Goal: Task Accomplishment & Management: Manage account settings

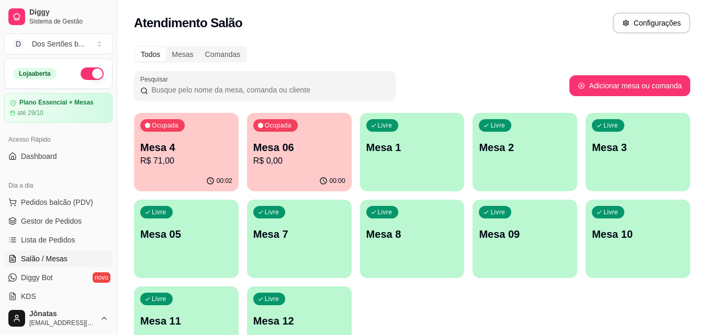
scroll to position [99, 0]
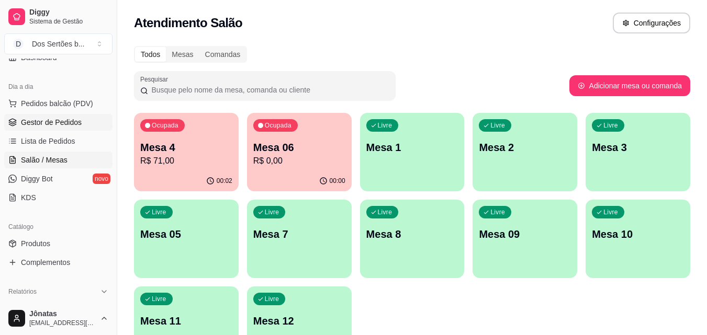
click at [39, 126] on span "Gestor de Pedidos" at bounding box center [51, 122] width 61 height 10
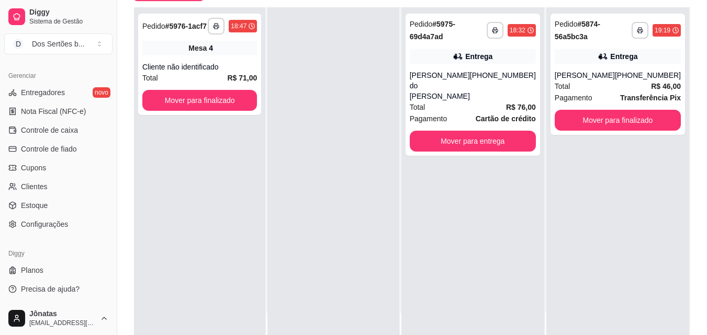
scroll to position [160, 0]
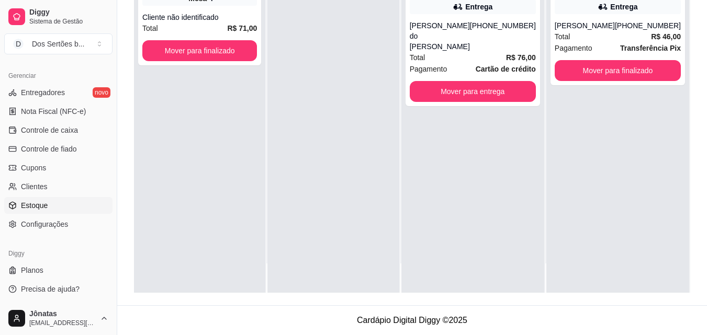
click at [43, 211] on link "Estoque" at bounding box center [58, 205] width 108 height 17
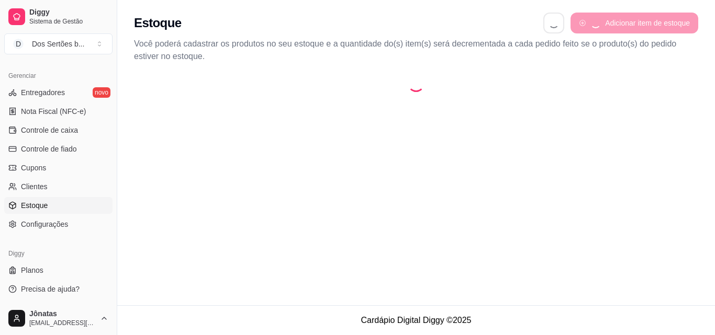
select select "QUANTITY_ORDER"
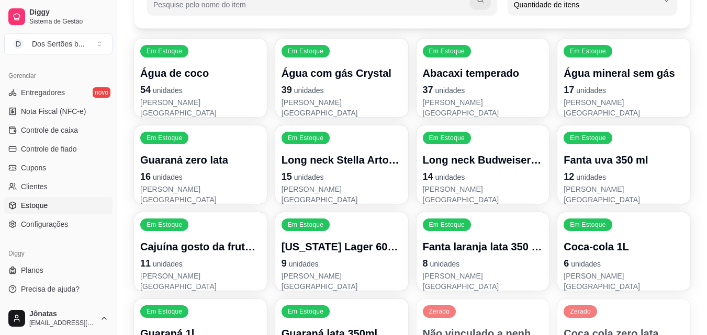
scroll to position [207, 0]
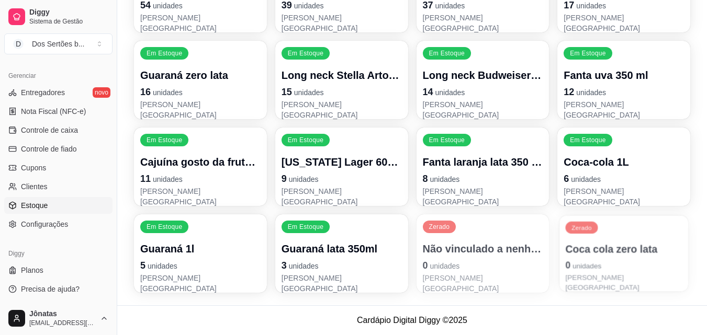
click at [608, 250] on p "Coca cola zero lata" at bounding box center [623, 249] width 117 height 14
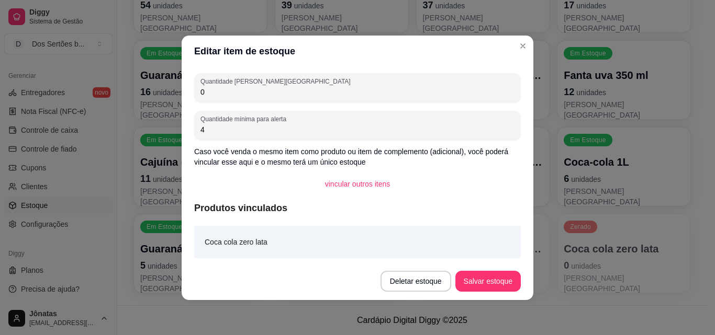
click at [214, 90] on input "0" at bounding box center [357, 92] width 314 height 10
type input "12"
click at [484, 277] on button "Salvar estoque" at bounding box center [487, 281] width 65 height 21
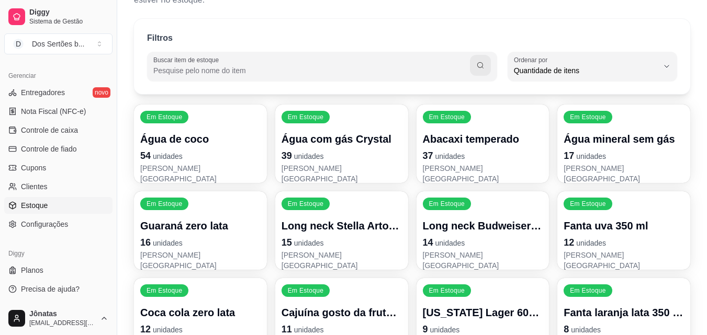
scroll to position [302, 0]
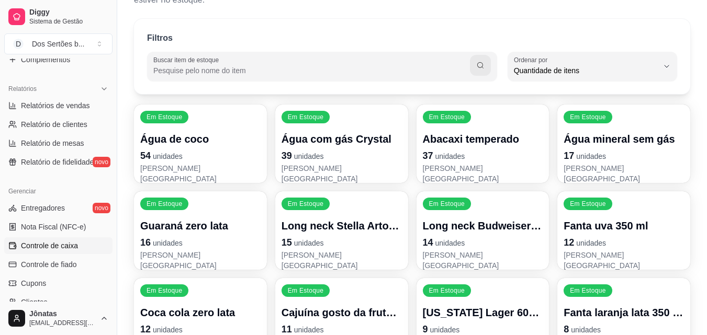
click at [49, 246] on span "Controle de caixa" at bounding box center [49, 246] width 57 height 10
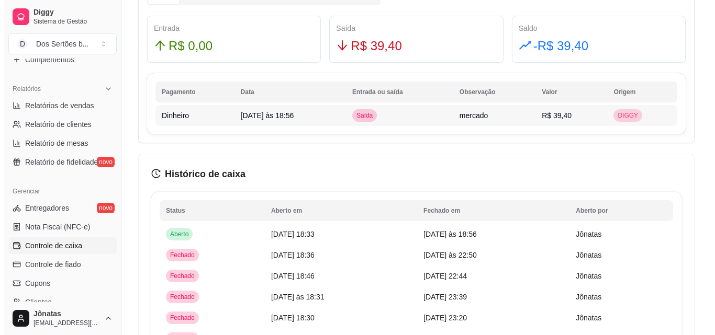
scroll to position [637, 0]
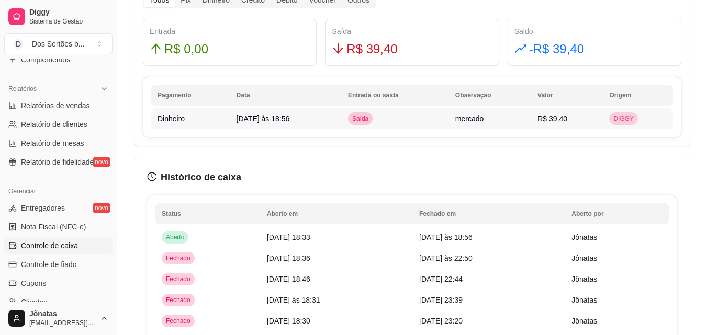
click at [478, 125] on td "mercado" at bounding box center [490, 118] width 82 height 21
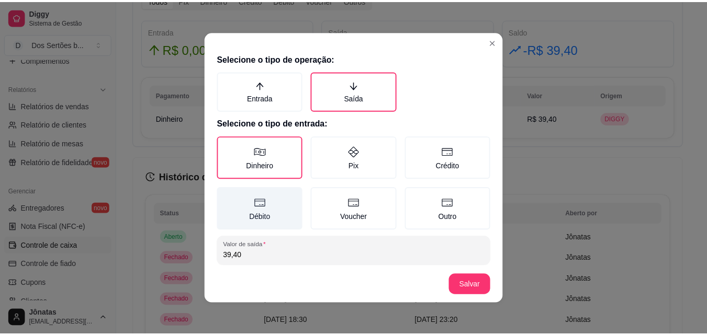
scroll to position [56, 0]
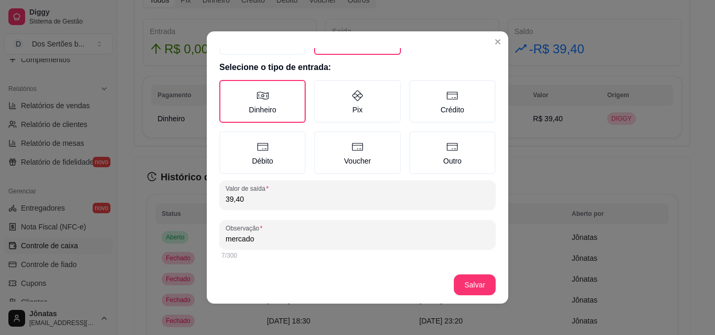
click at [248, 200] on input "39,40" at bounding box center [357, 199] width 264 height 10
type input "38,00"
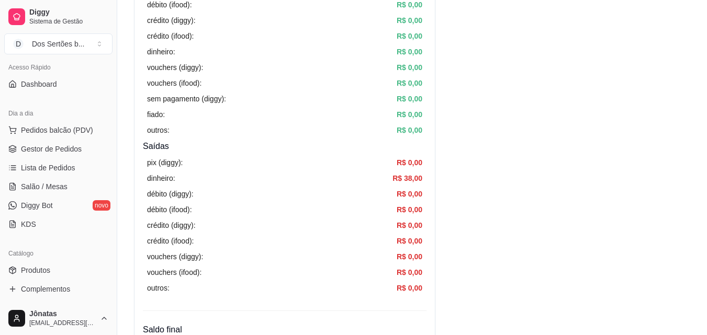
scroll to position [0, 0]
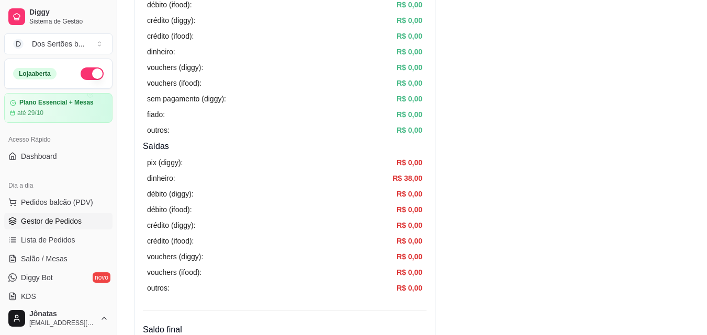
click at [65, 214] on link "Gestor de Pedidos" at bounding box center [58, 221] width 108 height 17
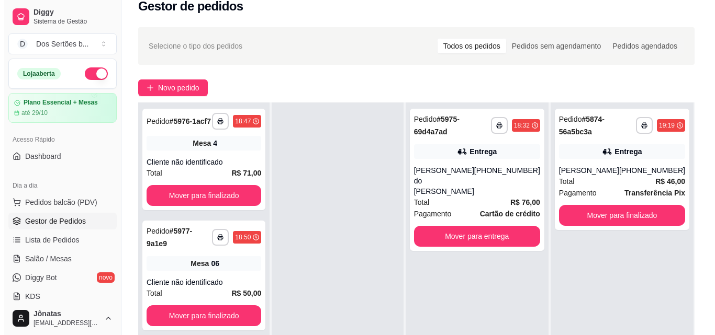
scroll to position [143, 0]
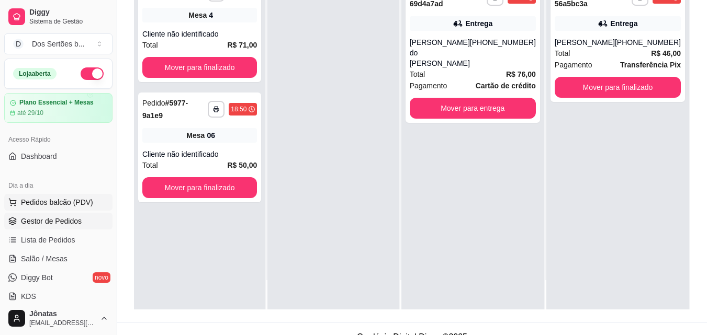
click at [20, 203] on button "Pedidos balcão (PDV)" at bounding box center [58, 202] width 108 height 17
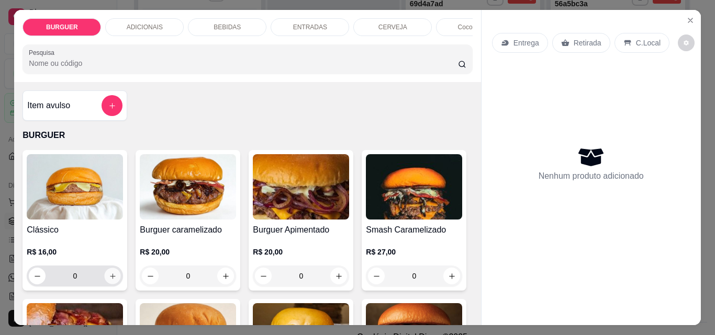
click at [109, 276] on icon "increase-product-quantity" at bounding box center [113, 277] width 8 height 8
type input "1"
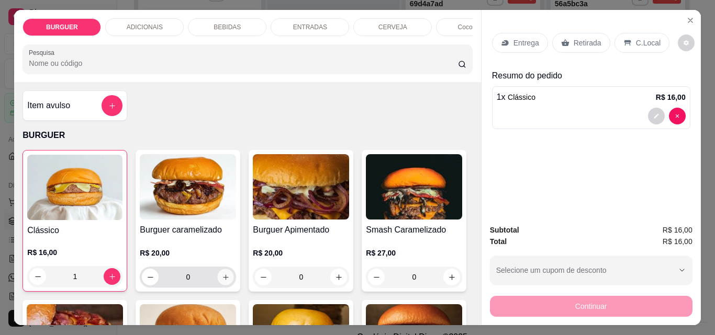
click at [224, 281] on icon "increase-product-quantity" at bounding box center [226, 278] width 8 height 8
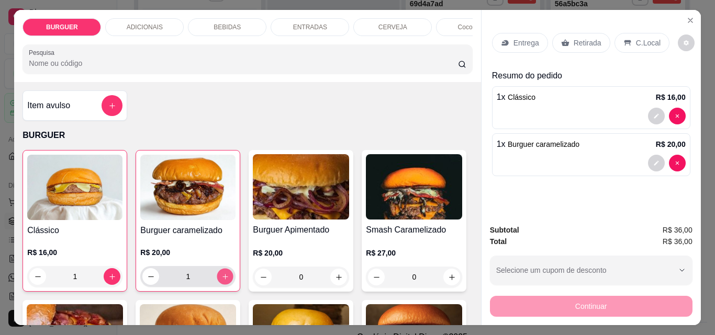
click at [223, 281] on icon "increase-product-quantity" at bounding box center [225, 277] width 8 height 8
type input "2"
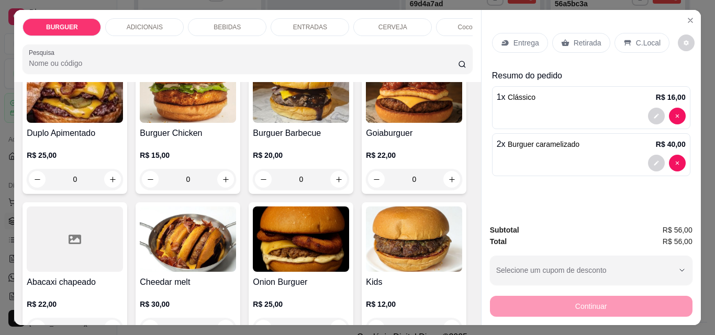
scroll to position [342, 0]
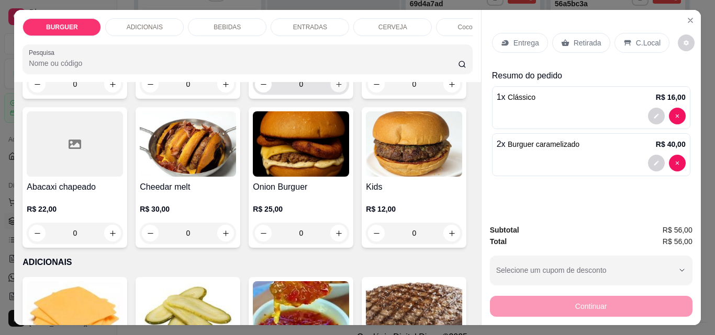
click at [335, 88] on icon "increase-product-quantity" at bounding box center [339, 85] width 8 height 8
type input "1"
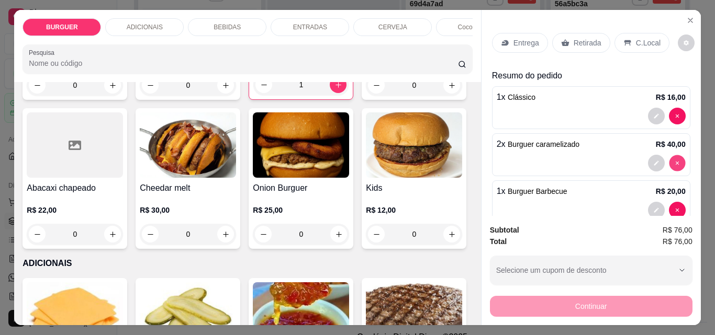
type input "0"
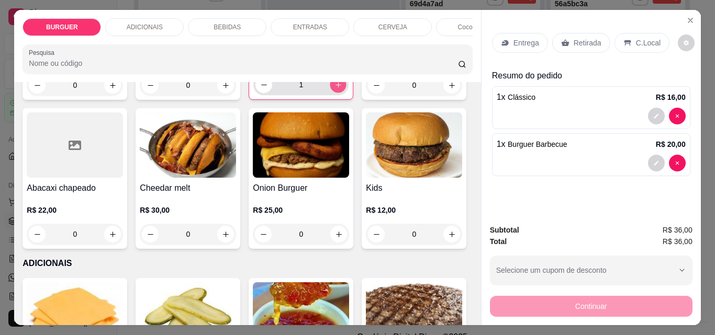
click at [334, 89] on icon "increase-product-quantity" at bounding box center [338, 85] width 8 height 8
type input "2"
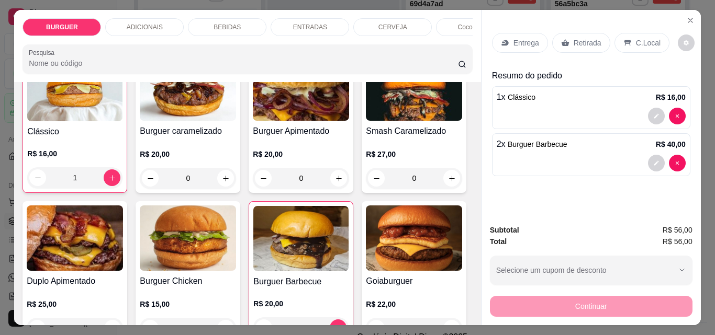
scroll to position [95, 0]
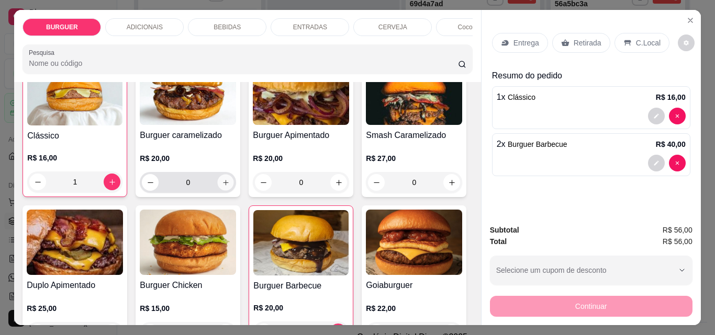
click at [222, 187] on icon "increase-product-quantity" at bounding box center [226, 183] width 8 height 8
type input "1"
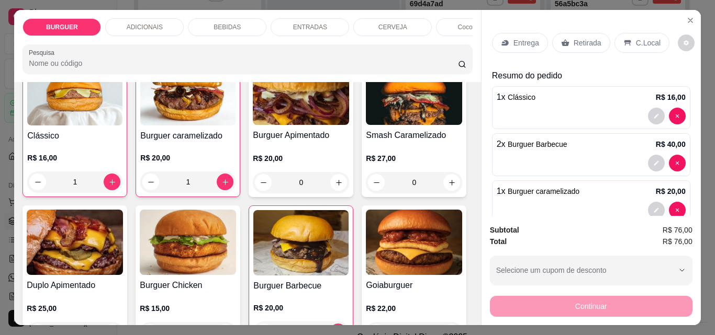
click at [513, 43] on p "Entrega" at bounding box center [526, 43] width 26 height 10
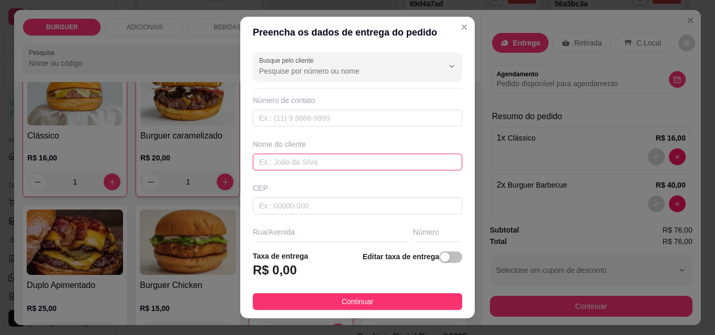
click at [255, 159] on input "text" at bounding box center [357, 162] width 209 height 17
type input "D"
click at [254, 164] on input "ominique" at bounding box center [357, 162] width 209 height 17
type input "Dominique"
click at [266, 123] on input "text" at bounding box center [357, 118] width 209 height 17
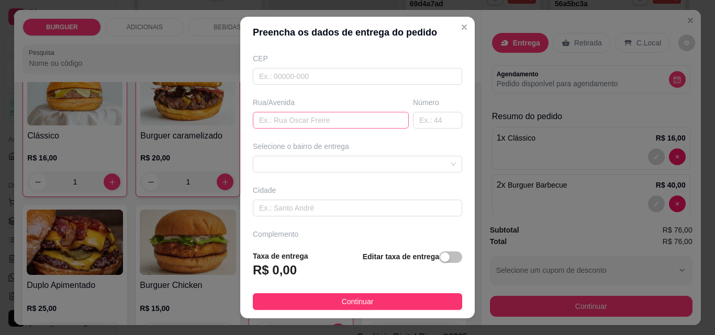
scroll to position [65, 0]
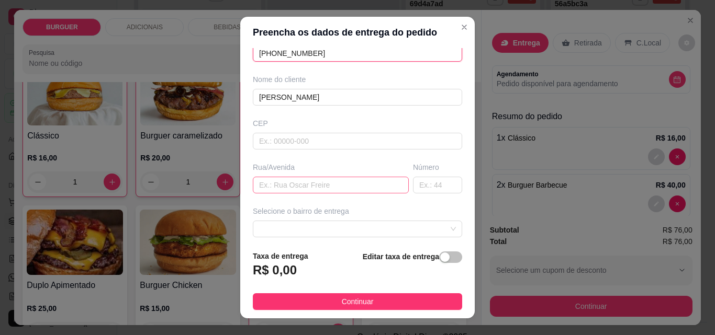
type input "(86) 9982-9826"
click at [263, 184] on input "text" at bounding box center [331, 185] width 156 height 17
type input "r"
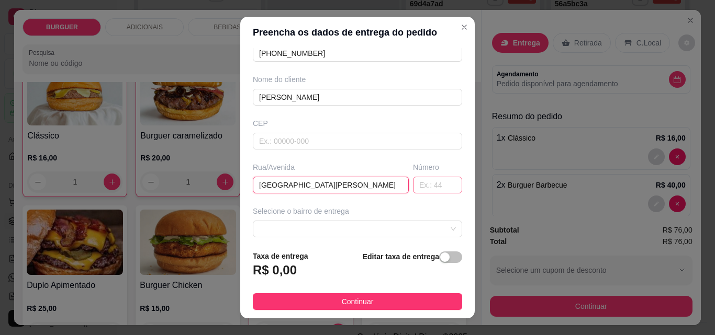
type input "Rua Jaime Pinheiro Brasil"
click at [413, 183] on input "text" at bounding box center [437, 185] width 49 height 17
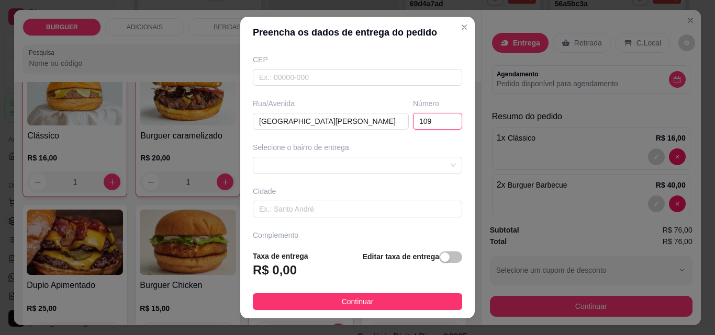
scroll to position [133, 0]
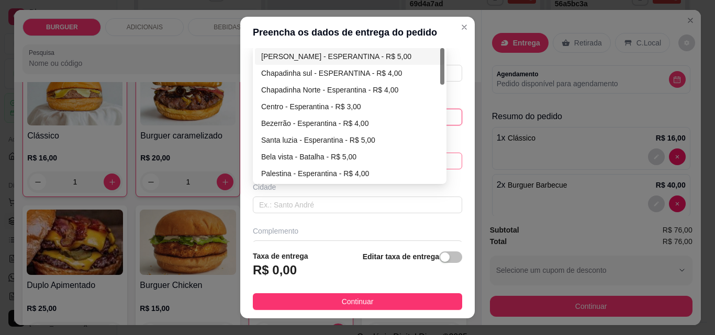
click at [254, 156] on div "67d0a9f2ac621123795caa57 67d0aa4c10a7c36e1d729bd0 Bernardo Rêgo - ESPERANTINA -…" at bounding box center [357, 161] width 209 height 17
type input "109"
click at [295, 88] on div "Chapadinha Norte - Esperantina - R$ 4,00" at bounding box center [349, 90] width 177 height 12
type input "Esperantina"
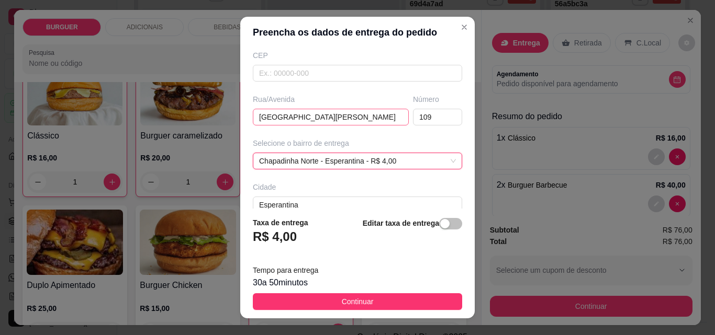
scroll to position [192, 0]
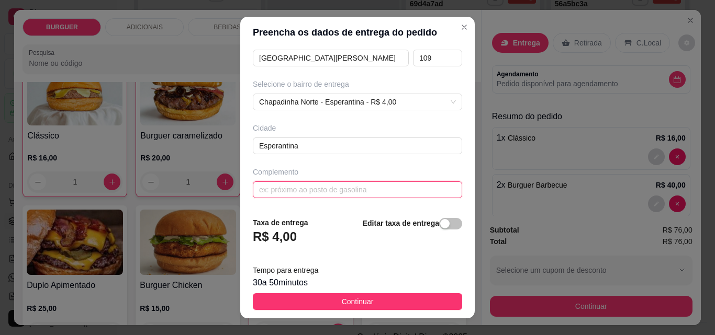
click at [261, 187] on input "text" at bounding box center [357, 190] width 209 height 17
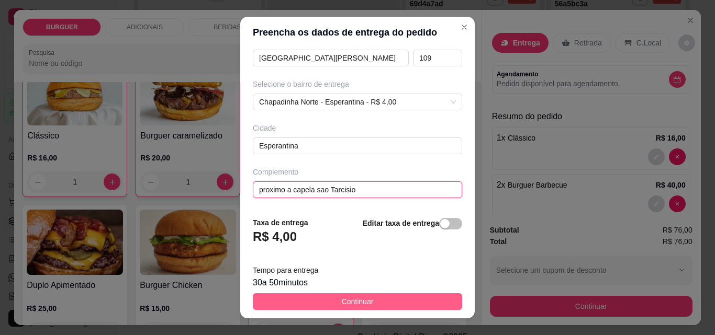
type input "proximo a capela sao Tarcisio"
click at [346, 300] on span "Continuar" at bounding box center [358, 302] width 32 height 12
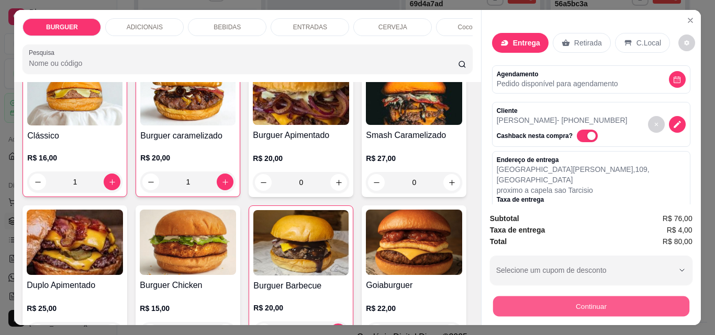
click at [529, 299] on button "Continuar" at bounding box center [590, 306] width 196 height 20
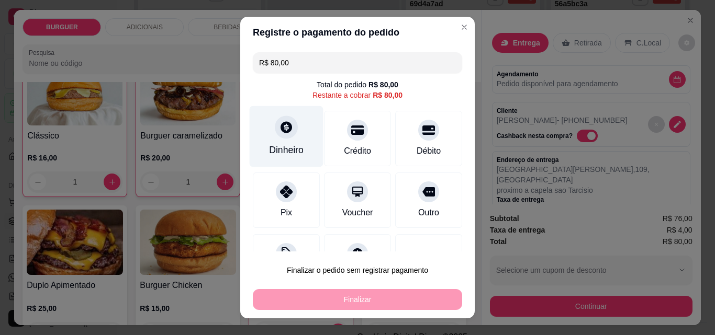
click at [280, 117] on div at bounding box center [286, 127] width 23 height 23
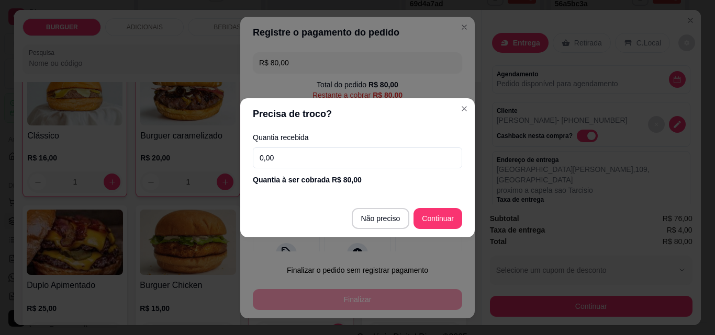
click at [282, 155] on input "0,00" at bounding box center [357, 158] width 209 height 21
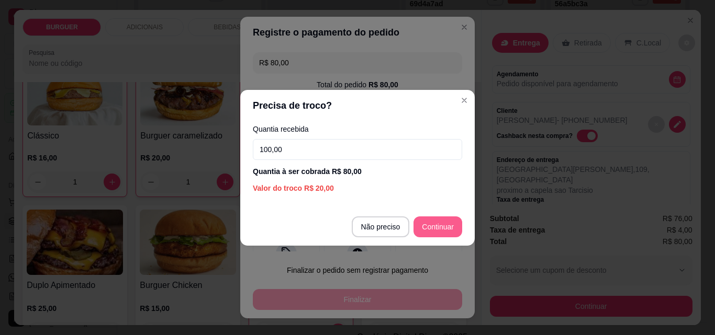
type input "100,00"
type input "R$ 0,00"
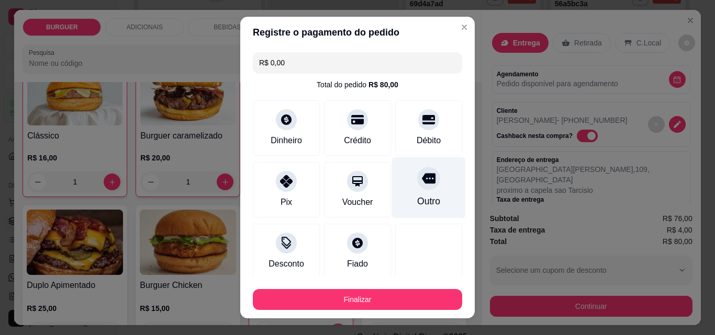
scroll to position [61, 0]
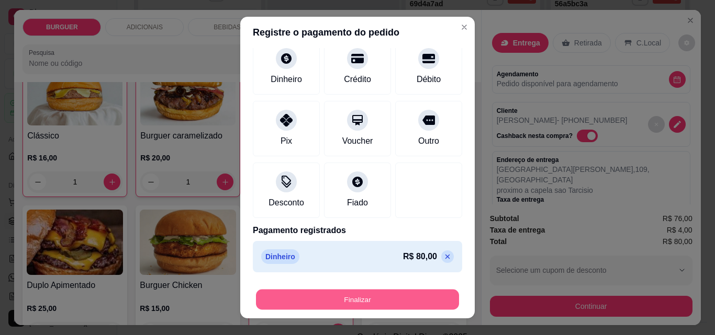
click at [410, 299] on button "Finalizar" at bounding box center [357, 300] width 203 height 20
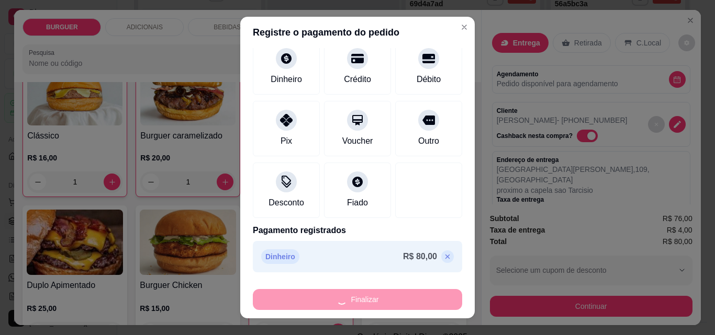
type input "0"
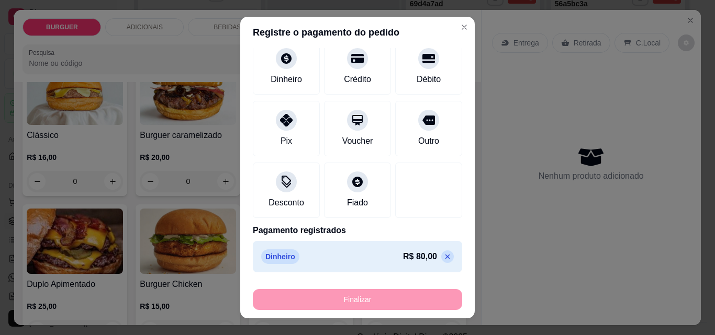
type input "-R$ 80,00"
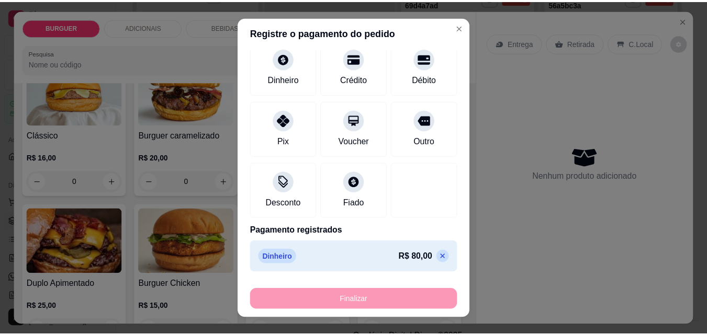
scroll to position [94, 0]
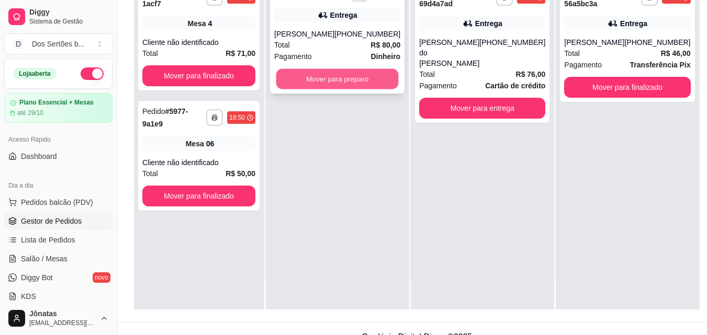
click at [345, 77] on button "Mover para preparo" at bounding box center [337, 79] width 122 height 20
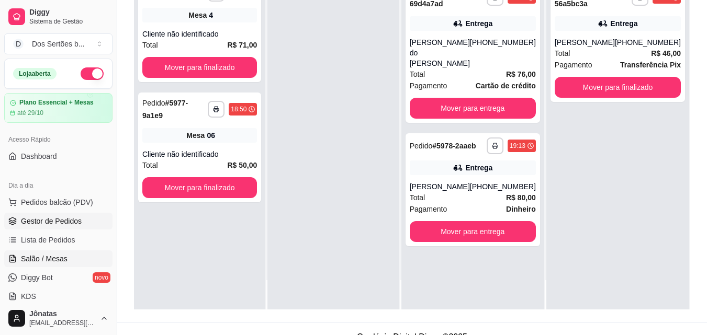
click at [40, 258] on span "Salão / Mesas" at bounding box center [44, 259] width 47 height 10
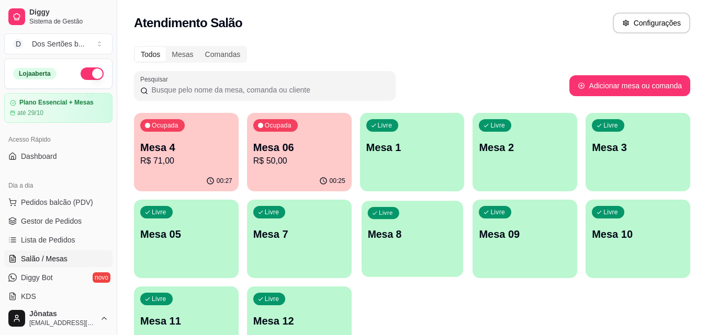
click at [432, 235] on p "Mesa 8" at bounding box center [411, 235] width 89 height 14
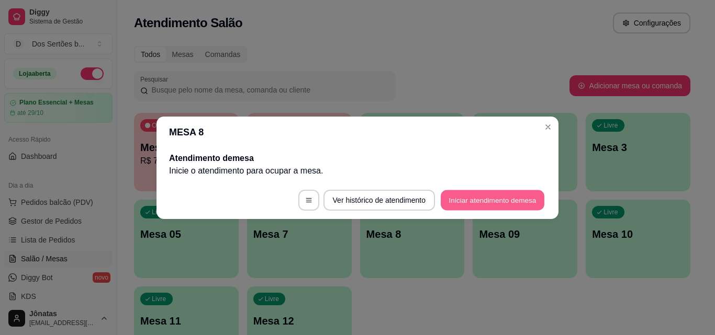
click at [463, 203] on button "Iniciar atendimento de mesa" at bounding box center [492, 200] width 104 height 20
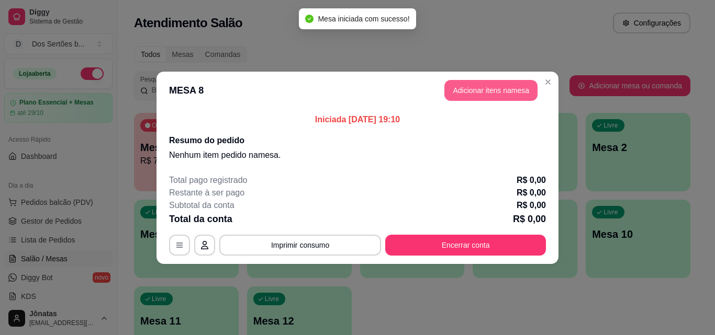
click at [465, 92] on button "Adicionar itens na mesa" at bounding box center [490, 90] width 93 height 21
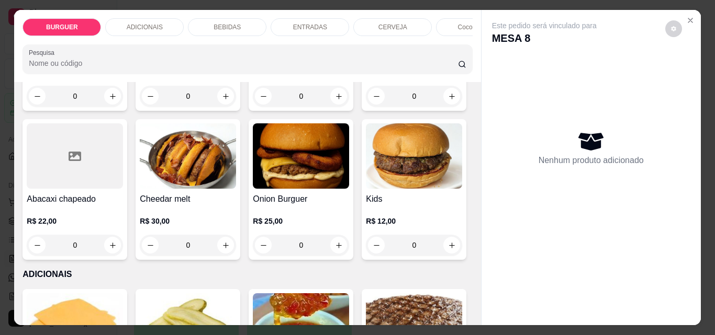
scroll to position [403, 0]
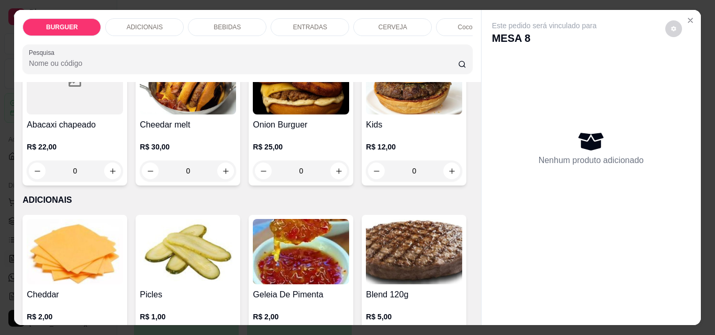
click at [336, 25] on icon "increase-product-quantity" at bounding box center [338, 21] width 5 height 5
type input "1"
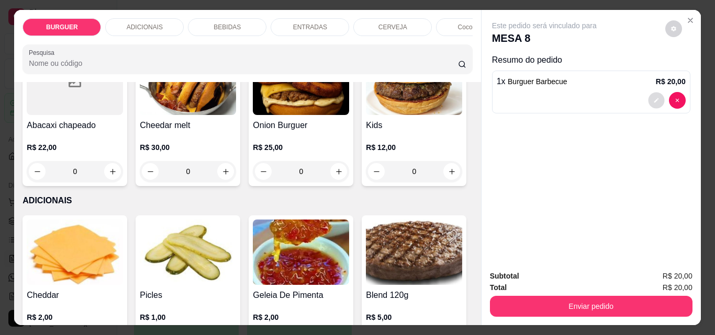
click at [653, 98] on icon "decrease-product-quantity" at bounding box center [655, 100] width 5 height 5
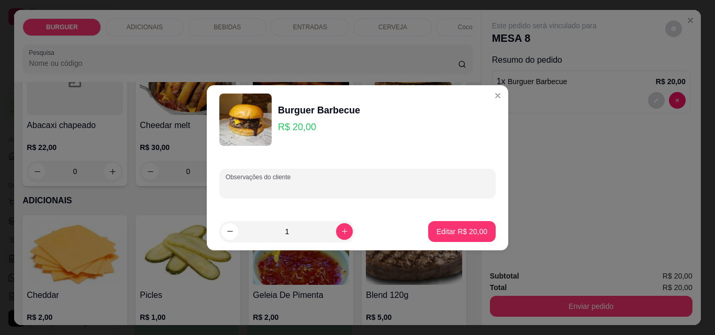
click at [264, 187] on input "Observações do cliente" at bounding box center [357, 188] width 264 height 10
type input "só carne, bacon e queijo"
click at [445, 228] on p "Editar R$ 20,00" at bounding box center [461, 232] width 51 height 10
type input "0"
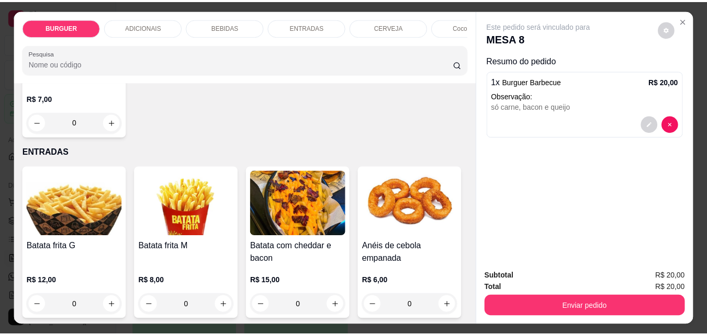
scroll to position [1515, 0]
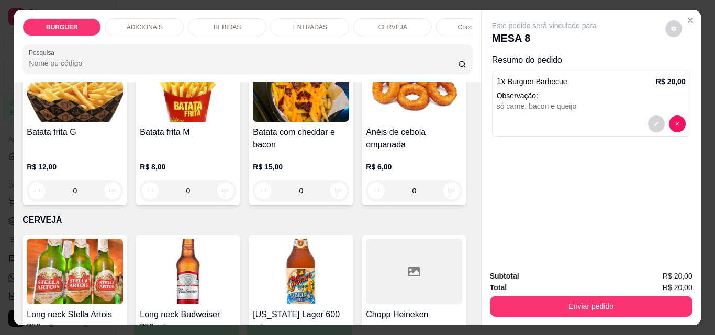
type input "1"
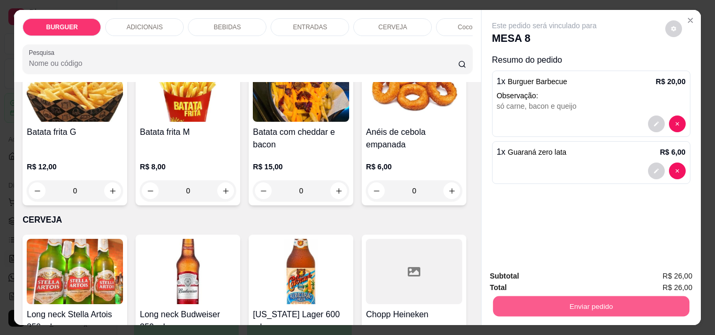
click at [539, 297] on button "Enviar pedido" at bounding box center [590, 306] width 196 height 20
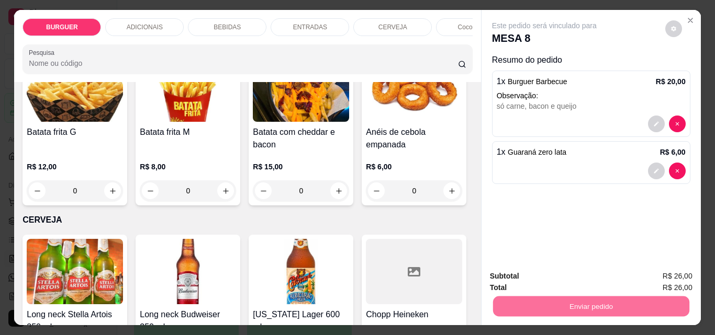
click at [658, 276] on button "Enviar pedido" at bounding box center [665, 276] width 58 height 19
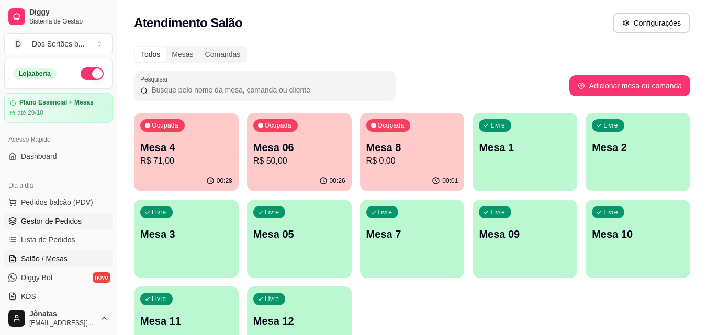
click at [56, 222] on span "Gestor de Pedidos" at bounding box center [51, 221] width 61 height 10
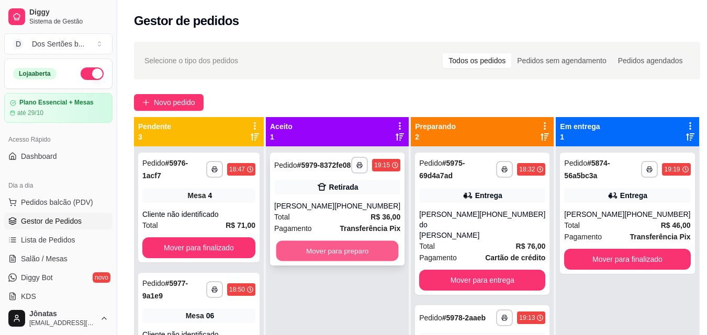
click at [314, 258] on button "Mover para preparo" at bounding box center [337, 251] width 122 height 20
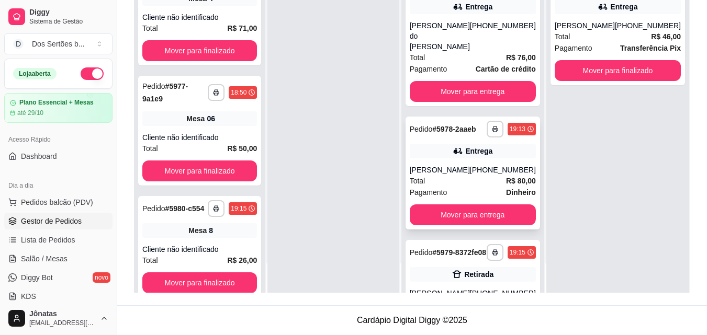
scroll to position [81, 0]
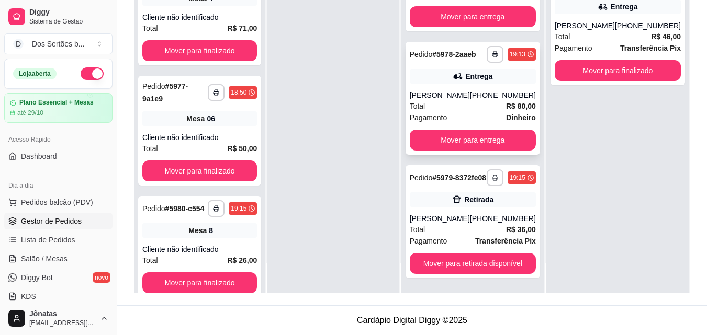
click at [451, 90] on div "Dominique" at bounding box center [440, 95] width 60 height 10
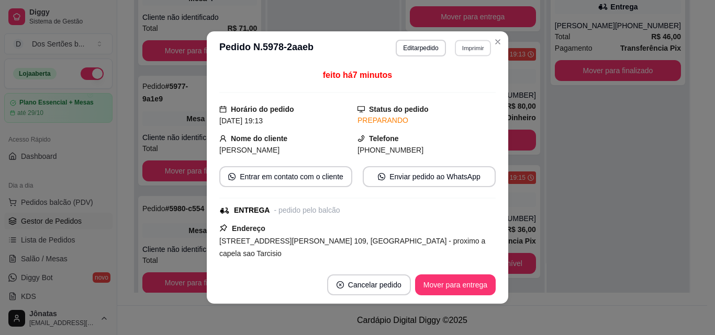
click at [463, 51] on button "Imprimir" at bounding box center [473, 48] width 36 height 16
click at [450, 88] on button "IMPRESSORA" at bounding box center [449, 84] width 73 height 16
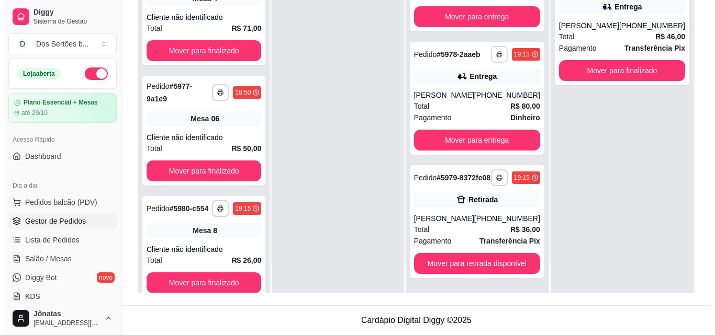
scroll to position [0, 0]
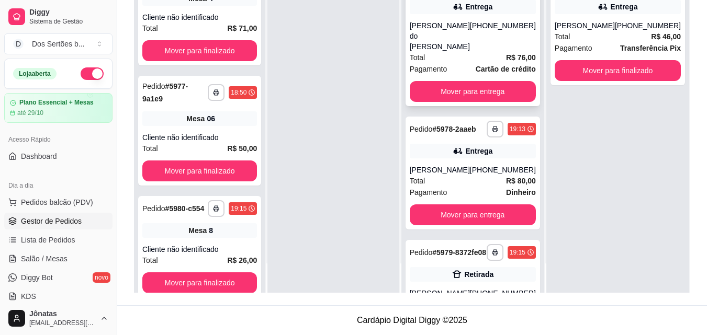
click at [470, 37] on div "Bruno Oliveira do Nascimento" at bounding box center [440, 35] width 60 height 31
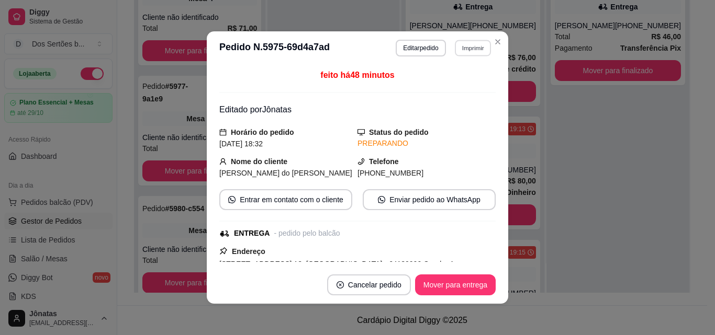
click at [470, 44] on button "Imprimir" at bounding box center [473, 48] width 36 height 16
click at [441, 84] on button "IMPRESSORA" at bounding box center [449, 84] width 73 height 16
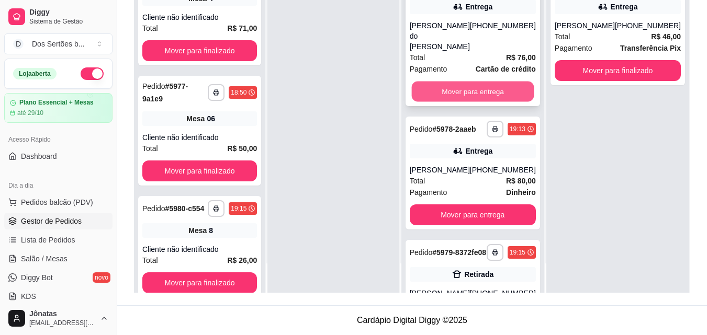
click at [437, 82] on button "Mover para entrega" at bounding box center [472, 92] width 122 height 20
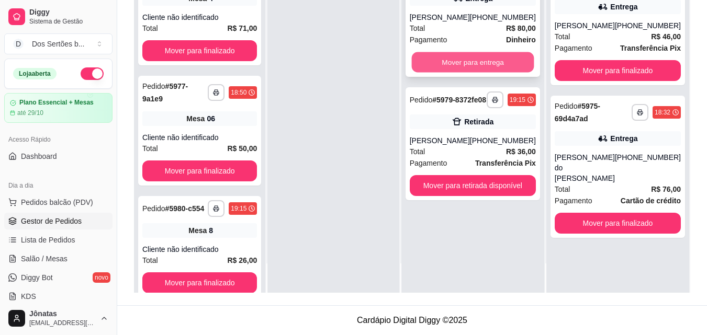
click at [462, 61] on button "Mover para entrega" at bounding box center [472, 62] width 122 height 20
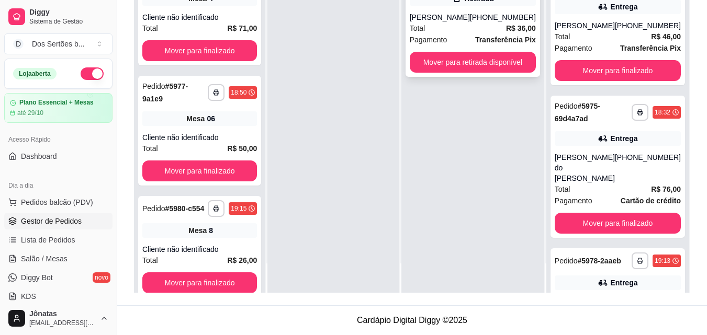
click at [458, 34] on div "Total R$ 36,00" at bounding box center [473, 28] width 126 height 12
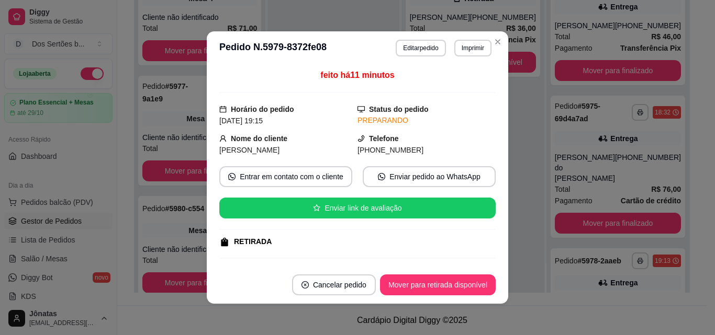
scroll to position [191, 0]
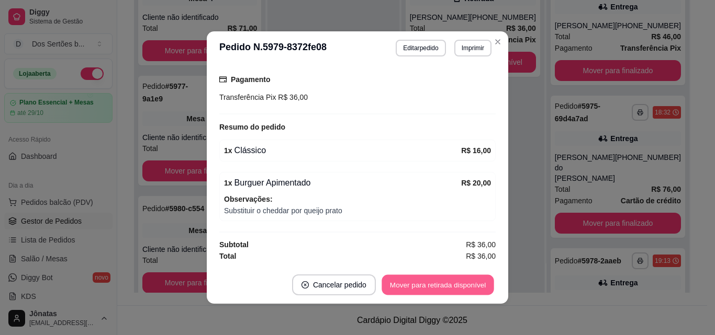
click at [424, 285] on button "Mover para retirada disponível" at bounding box center [437, 285] width 112 height 20
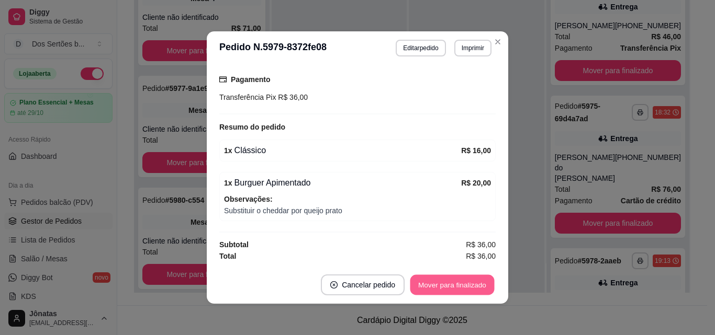
click at [461, 285] on button "Mover para finalizado" at bounding box center [452, 285] width 84 height 20
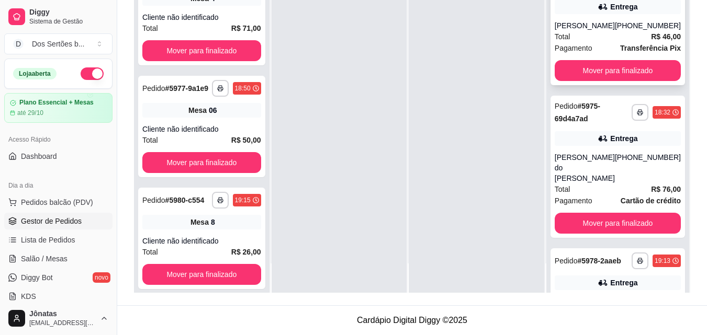
scroll to position [81, 0]
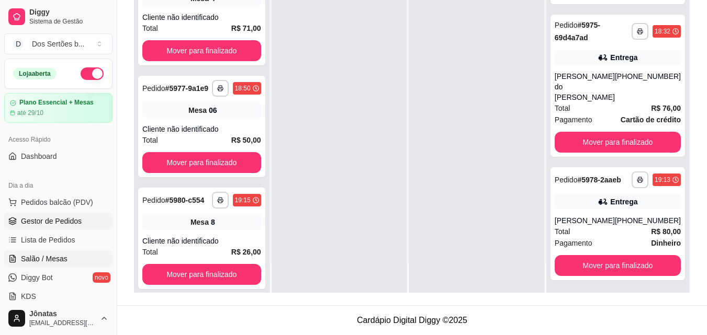
click at [50, 262] on span "Salão / Mesas" at bounding box center [44, 259] width 47 height 10
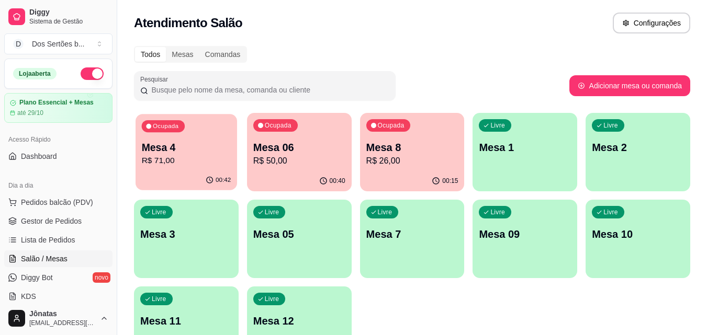
click at [153, 177] on div "00:42" at bounding box center [185, 181] width 101 height 20
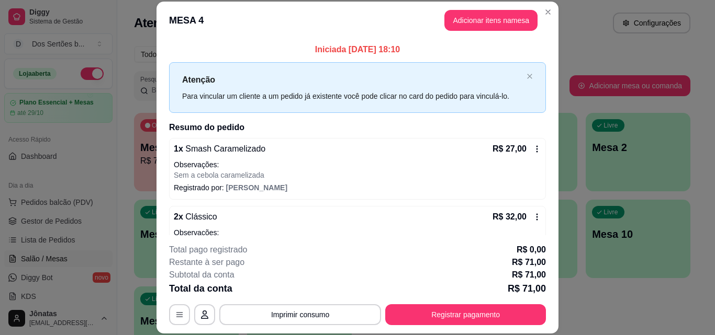
scroll to position [80, 0]
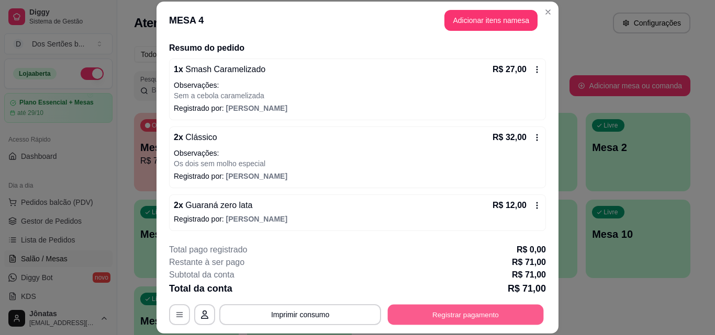
click at [445, 311] on button "Registrar pagamento" at bounding box center [466, 314] width 156 height 20
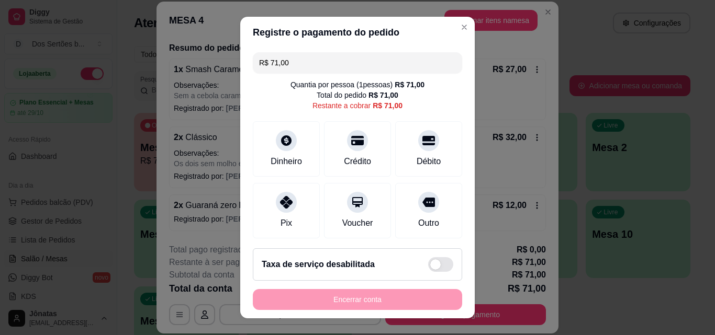
scroll to position [77, 0]
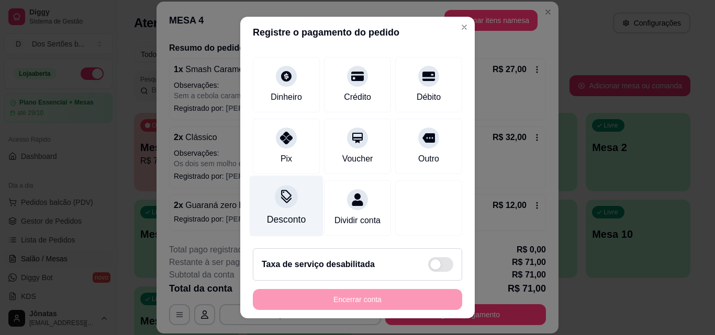
click at [270, 199] on div "Desconto" at bounding box center [287, 206] width 74 height 61
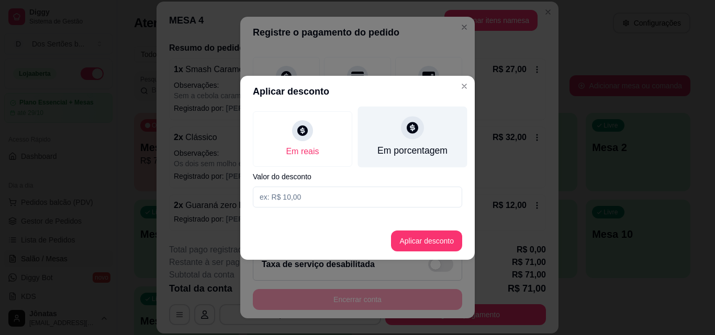
click at [416, 141] on div "Em porcentagem" at bounding box center [412, 136] width 109 height 61
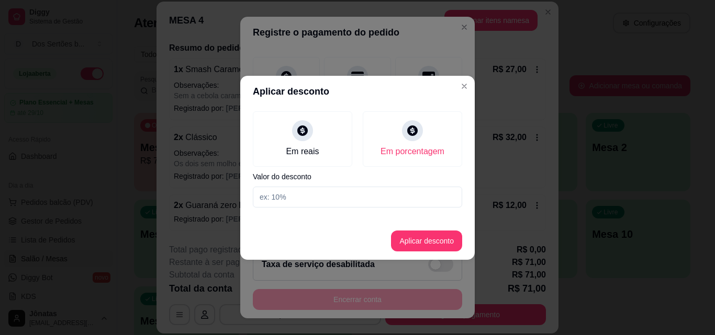
click at [278, 197] on input at bounding box center [357, 197] width 209 height 21
type input "20"
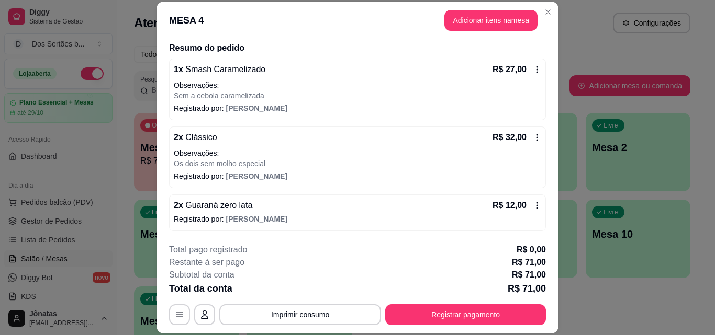
scroll to position [32, 0]
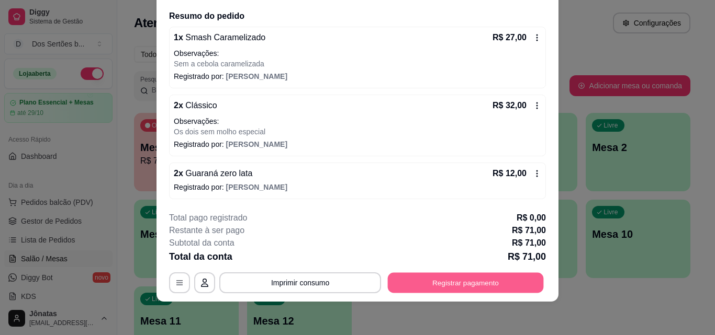
click at [455, 280] on button "Registrar pagamento" at bounding box center [466, 283] width 156 height 20
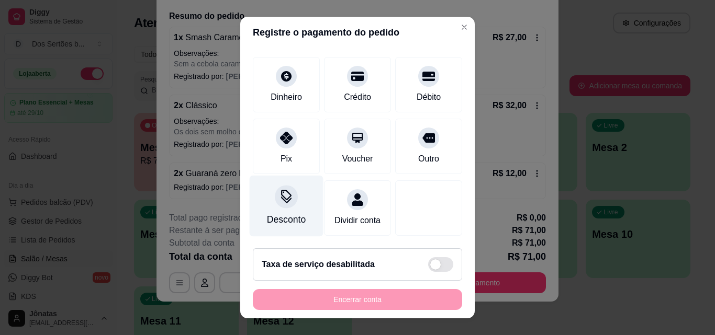
scroll to position [0, 0]
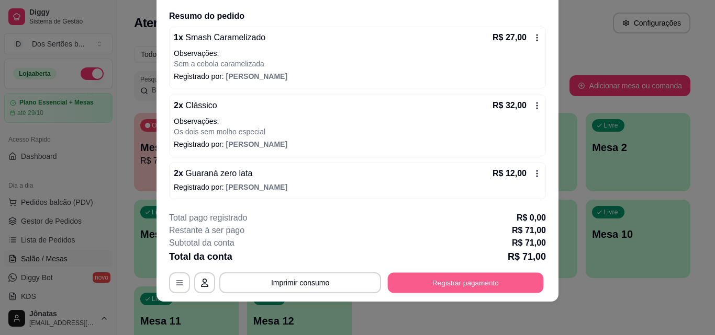
click at [450, 274] on button "Registrar pagamento" at bounding box center [466, 283] width 156 height 20
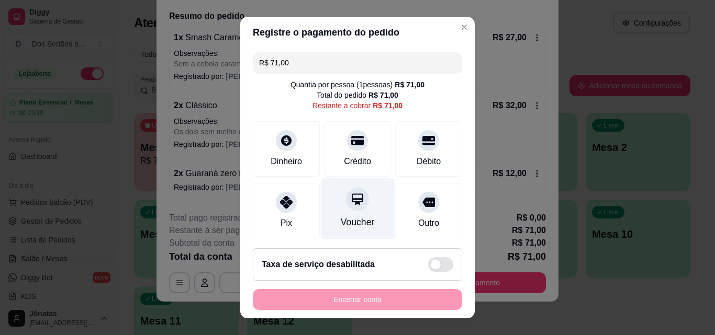
scroll to position [77, 0]
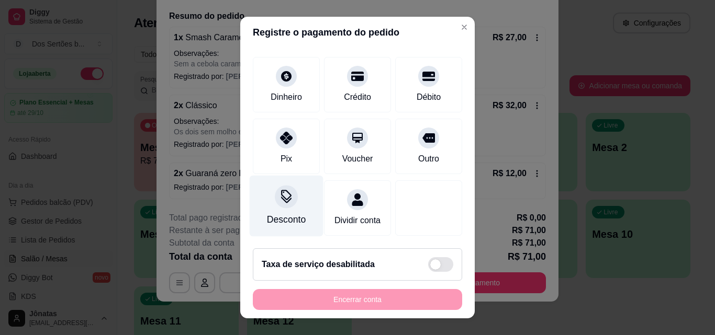
click at [269, 194] on div "Desconto" at bounding box center [287, 206] width 74 height 61
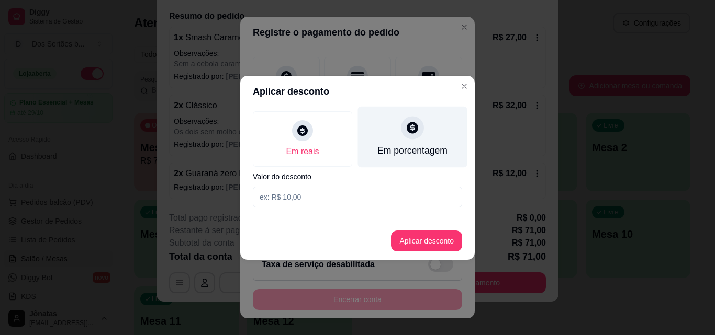
click at [386, 146] on div "Em porcentagem" at bounding box center [412, 151] width 70 height 14
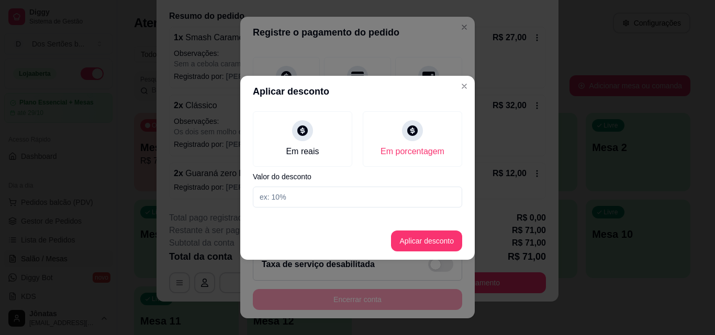
click at [287, 196] on input at bounding box center [357, 197] width 209 height 21
type input "20"
click at [432, 234] on button "Aplicar desconto" at bounding box center [426, 241] width 69 height 20
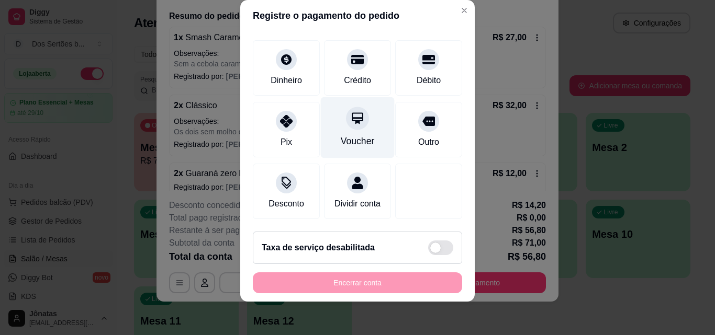
scroll to position [0, 0]
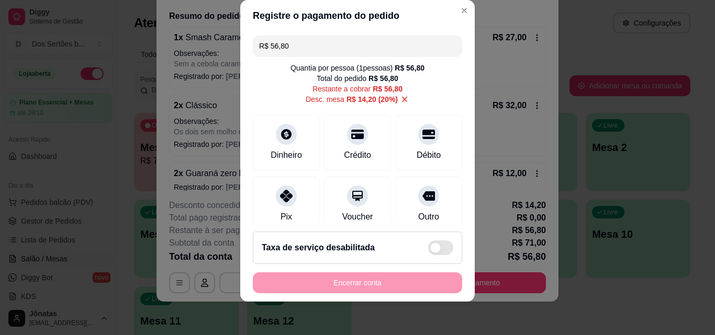
click at [301, 46] on input "R$ 56,80" at bounding box center [357, 46] width 197 height 21
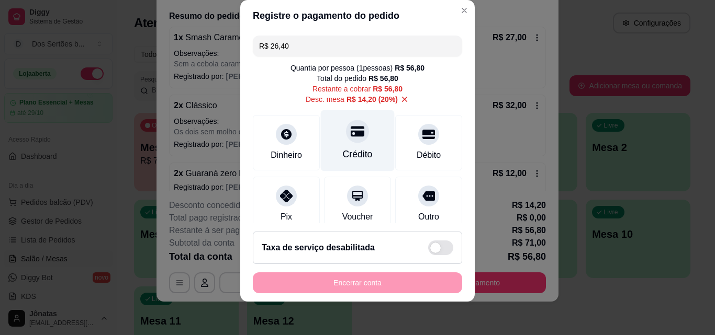
click at [333, 136] on div "Crédito" at bounding box center [358, 140] width 74 height 61
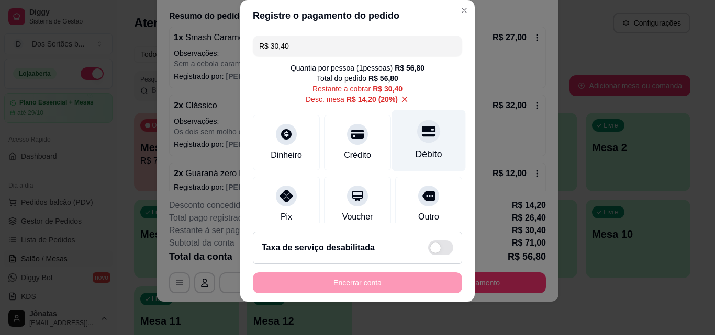
click at [422, 133] on icon at bounding box center [429, 132] width 14 height 14
type input "R$ 0,00"
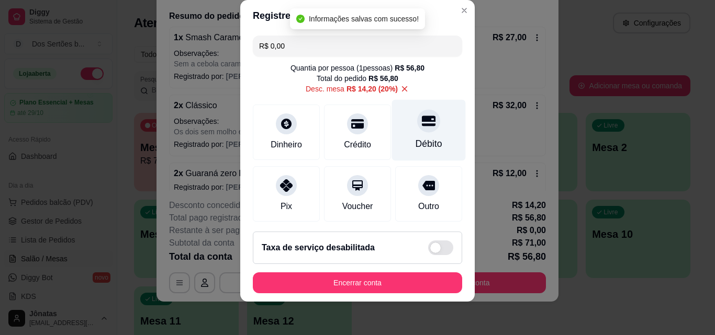
scroll to position [171, 0]
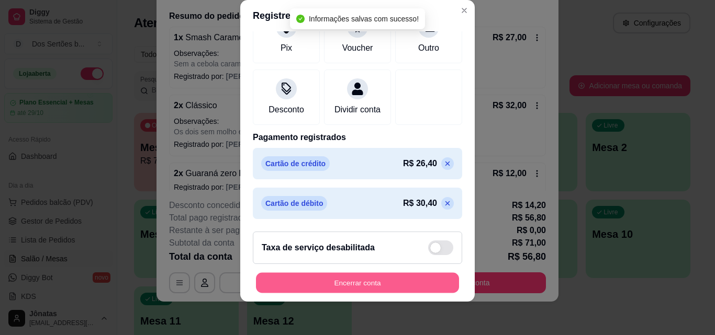
click at [352, 278] on button "Encerrar conta" at bounding box center [357, 283] width 203 height 20
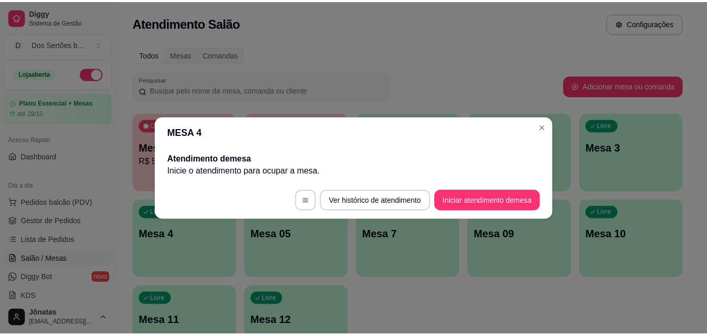
scroll to position [0, 0]
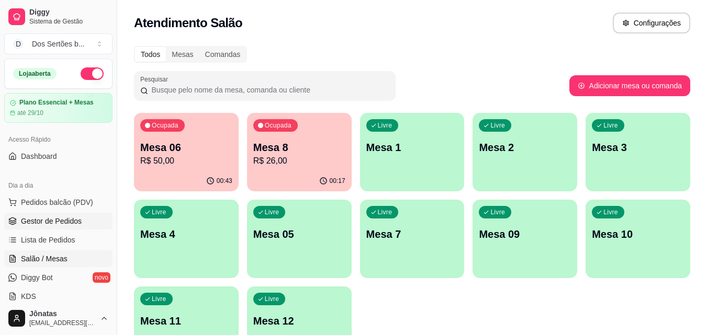
click at [54, 226] on span "Gestor de Pedidos" at bounding box center [51, 221] width 61 height 10
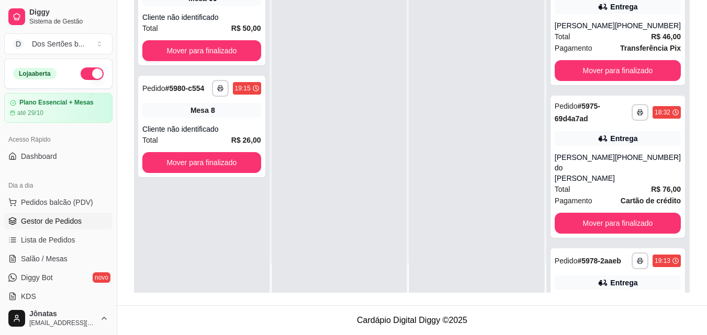
scroll to position [81, 0]
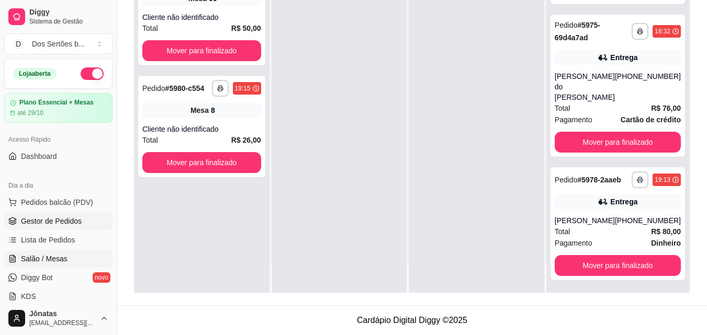
click at [42, 254] on span "Salão / Mesas" at bounding box center [44, 259] width 47 height 10
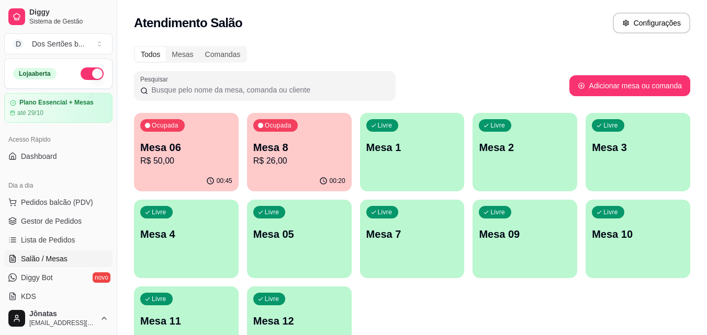
click at [284, 152] on p "Mesa 8" at bounding box center [299, 147] width 92 height 15
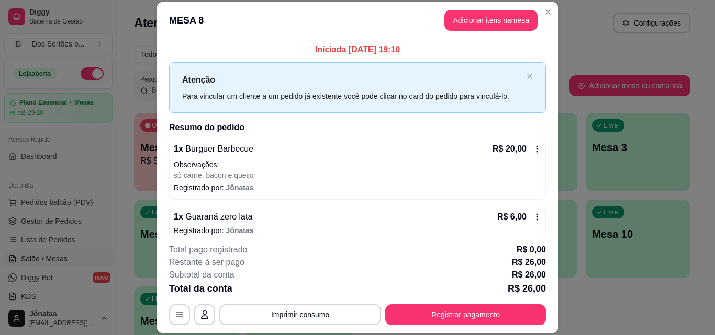
scroll to position [12, 0]
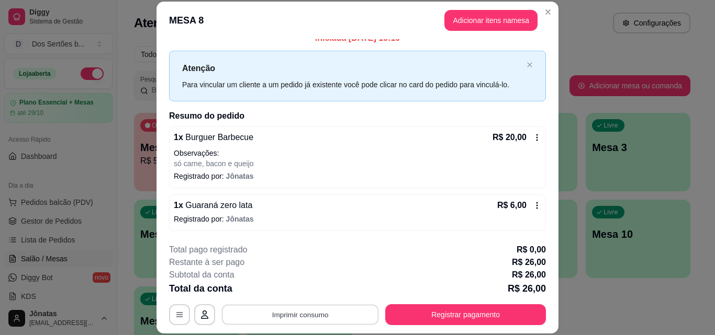
click at [311, 314] on button "Imprimir consumo" at bounding box center [300, 314] width 157 height 20
click at [314, 287] on button "IMPRESSORA" at bounding box center [299, 290] width 73 height 16
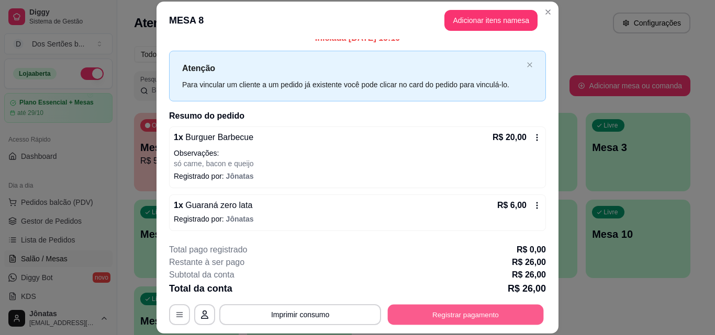
click at [469, 312] on button "Registrar pagamento" at bounding box center [466, 314] width 156 height 20
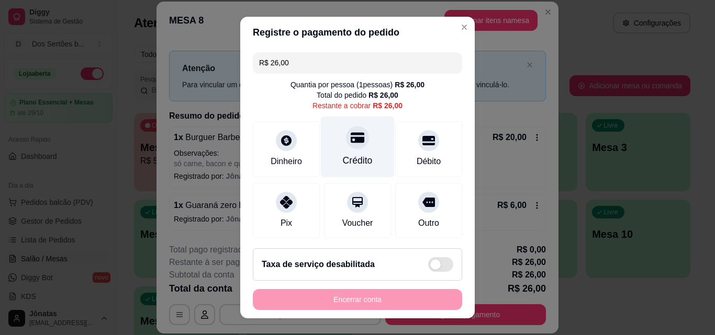
click at [334, 153] on div "Crédito" at bounding box center [358, 147] width 74 height 61
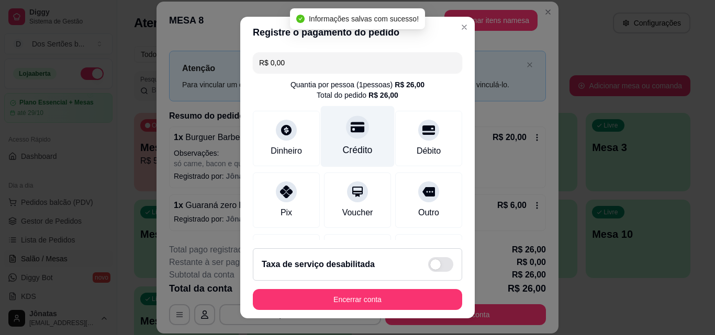
type input "R$ 0,00"
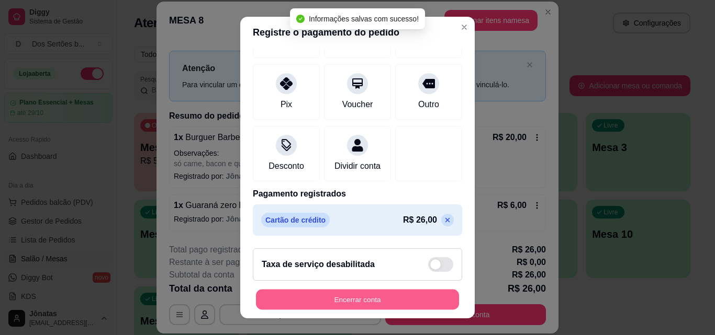
click at [376, 291] on button "Encerrar conta" at bounding box center [357, 300] width 203 height 20
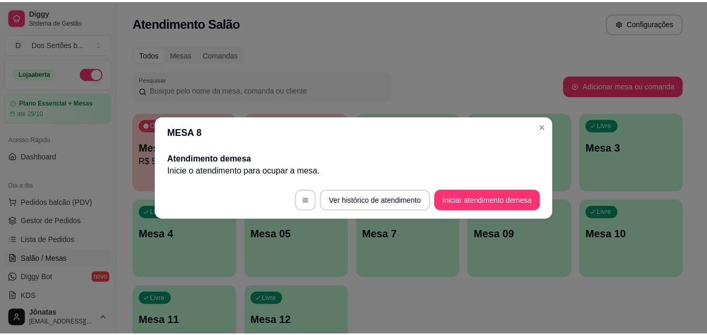
scroll to position [0, 0]
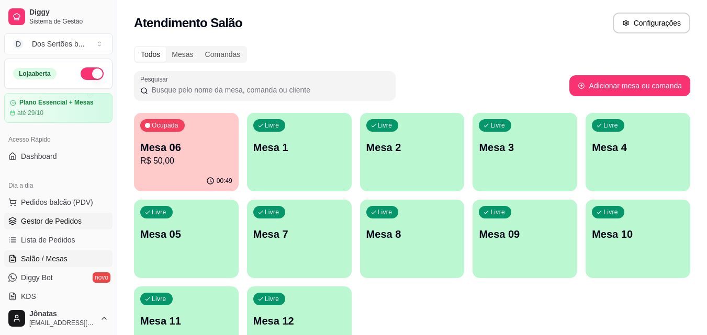
click at [45, 217] on span "Gestor de Pedidos" at bounding box center [51, 221] width 61 height 10
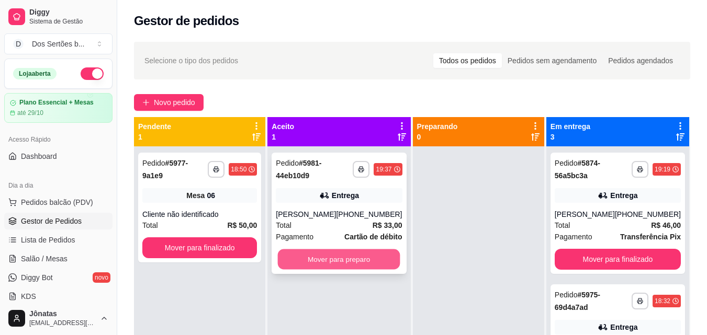
click at [328, 253] on button "Mover para preparo" at bounding box center [339, 260] width 122 height 20
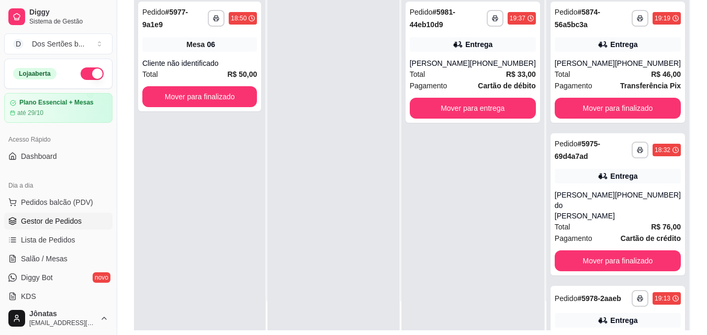
scroll to position [160, 0]
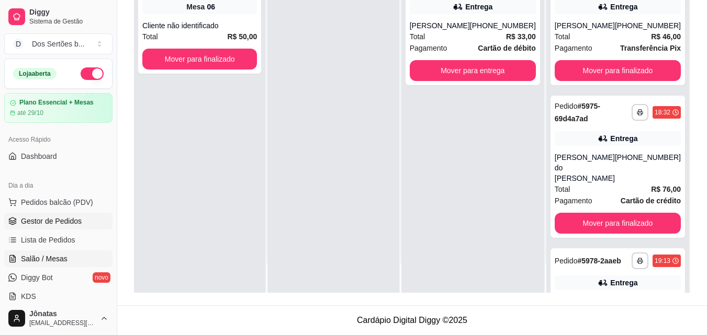
click at [70, 259] on link "Salão / Mesas" at bounding box center [58, 259] width 108 height 17
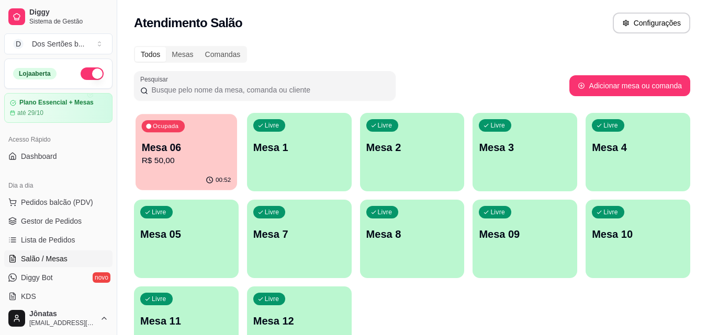
click at [183, 144] on p "Mesa 06" at bounding box center [186, 148] width 89 height 14
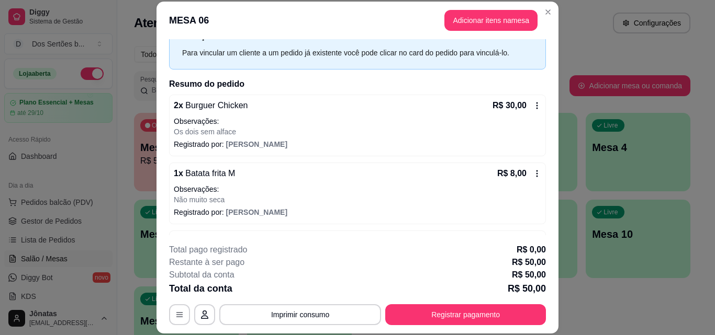
scroll to position [80, 0]
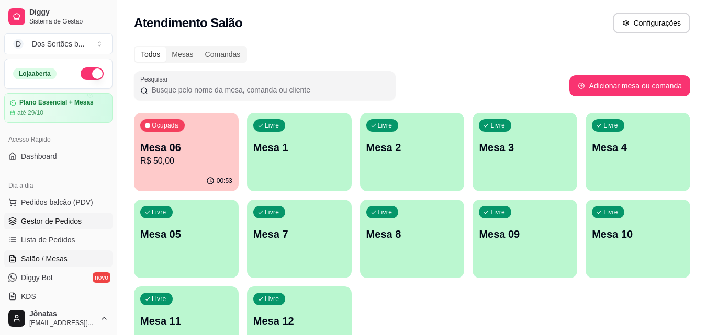
click at [43, 225] on span "Gestor de Pedidos" at bounding box center [51, 221] width 61 height 10
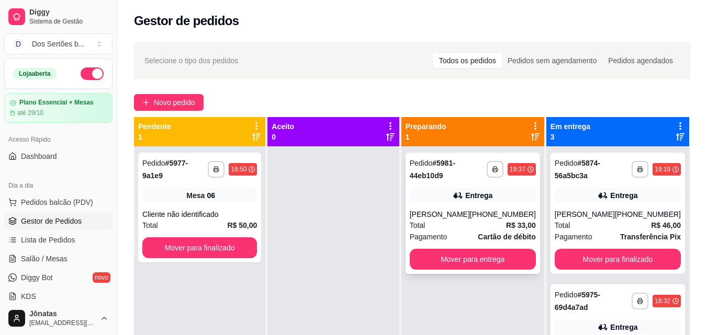
click at [433, 212] on div "Renan Soares" at bounding box center [440, 214] width 60 height 10
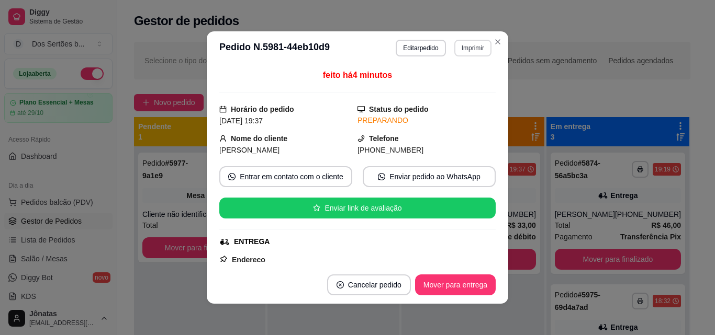
click at [465, 51] on button "Imprimir" at bounding box center [472, 48] width 37 height 17
click at [459, 80] on button "IMPRESSORA" at bounding box center [449, 84] width 73 height 16
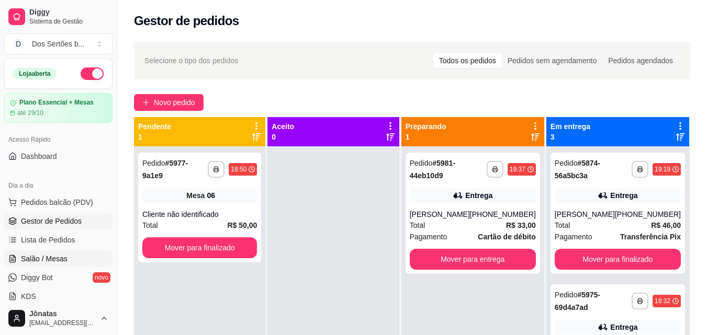
click at [20, 258] on link "Salão / Mesas" at bounding box center [58, 259] width 108 height 17
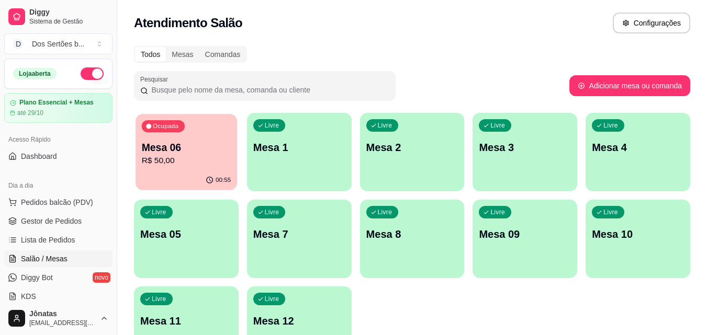
click at [184, 149] on p "Mesa 06" at bounding box center [186, 148] width 89 height 14
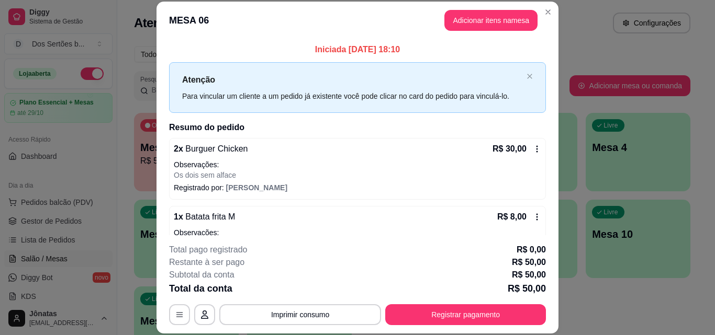
scroll to position [80, 0]
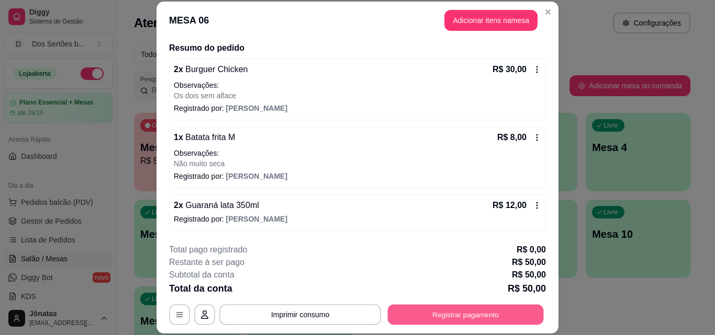
click at [437, 316] on button "Registrar pagamento" at bounding box center [466, 314] width 156 height 20
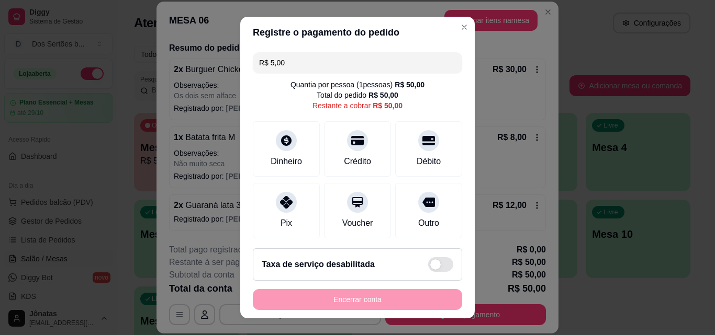
click at [301, 62] on input "R$ 5,00" at bounding box center [357, 62] width 197 height 21
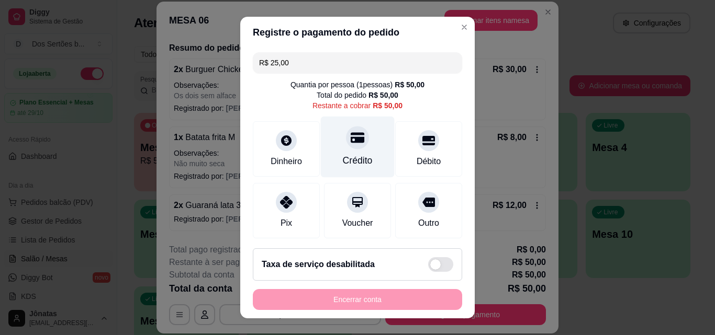
click at [350, 138] on icon at bounding box center [357, 138] width 14 height 10
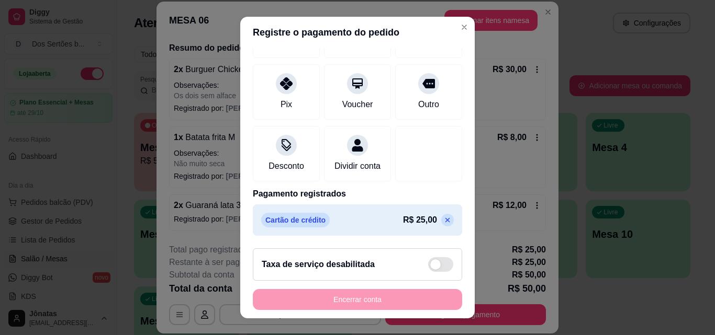
scroll to position [0, 0]
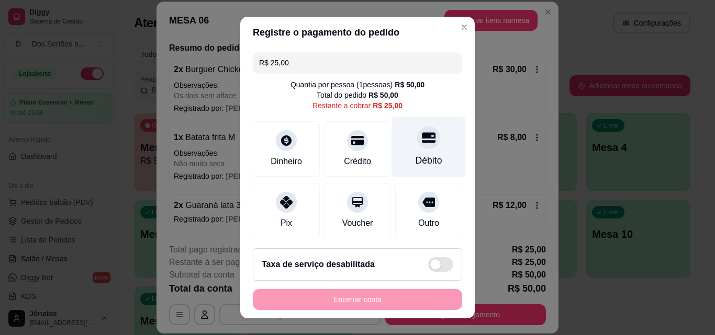
click at [417, 146] on div at bounding box center [428, 137] width 23 height 23
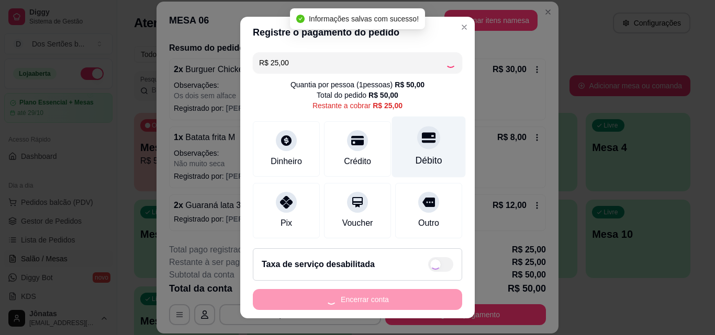
type input "R$ 0,00"
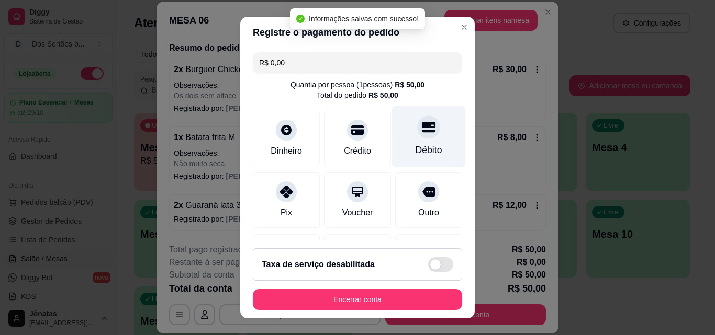
scroll to position [161, 0]
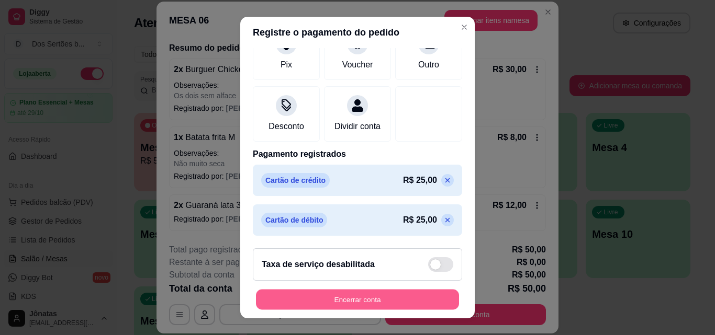
click at [348, 292] on button "Encerrar conta" at bounding box center [357, 300] width 203 height 20
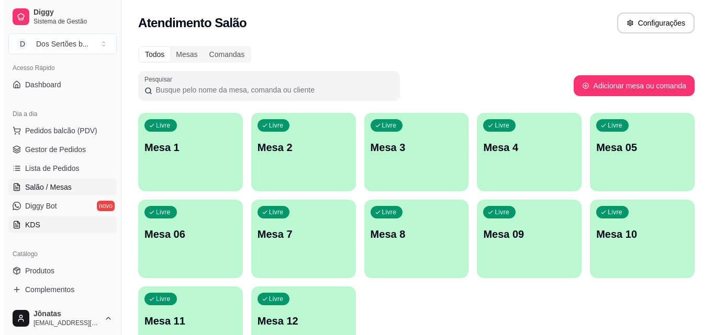
scroll to position [41, 0]
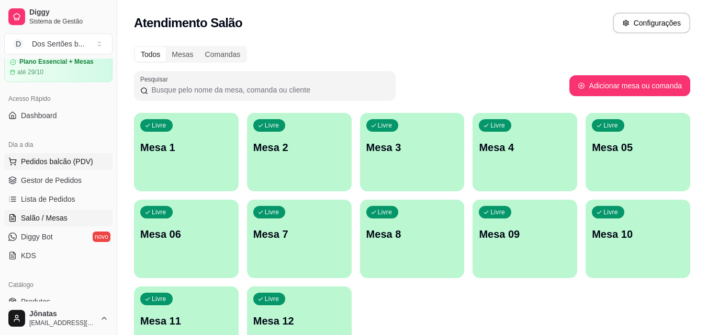
click at [56, 159] on span "Pedidos balcão (PDV)" at bounding box center [57, 161] width 72 height 10
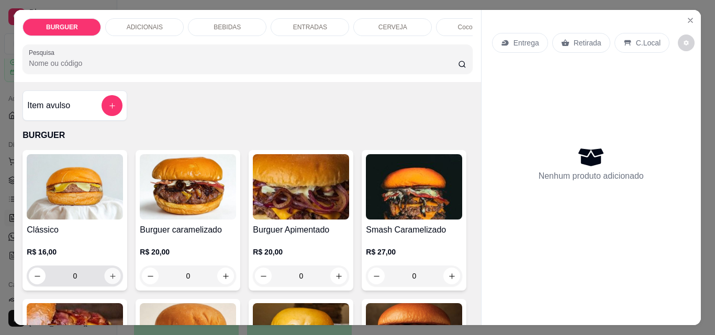
click at [111, 279] on icon "increase-product-quantity" at bounding box center [113, 277] width 8 height 8
type input "1"
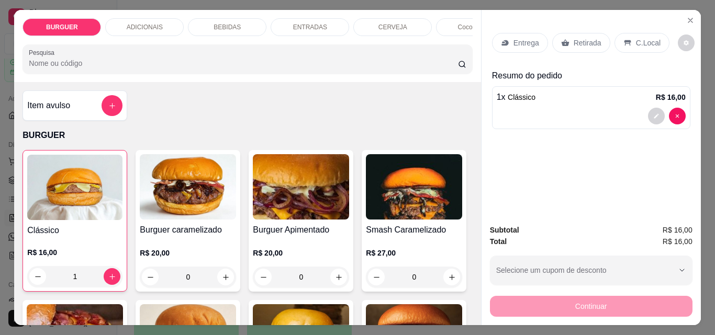
click at [636, 41] on p "C.Local" at bounding box center [648, 43] width 25 height 10
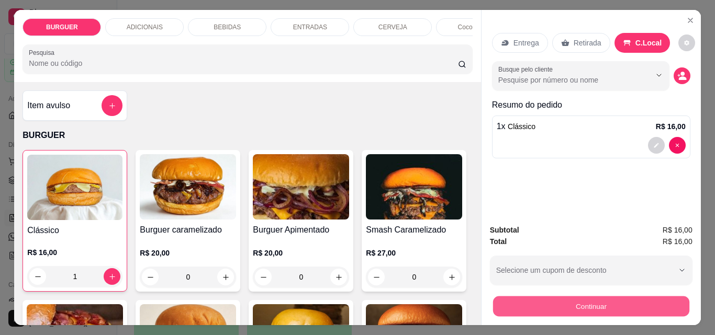
click at [608, 305] on button "Continuar" at bounding box center [590, 306] width 196 height 20
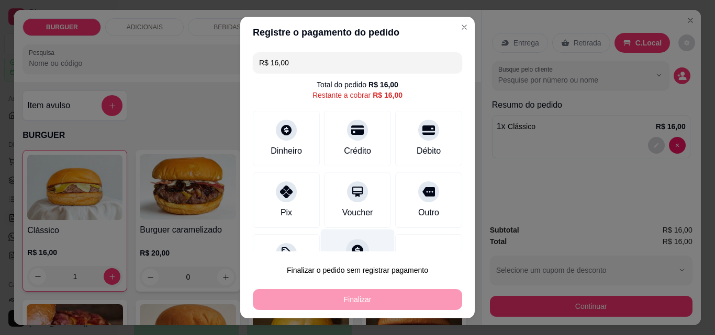
click at [353, 244] on div at bounding box center [357, 250] width 23 height 23
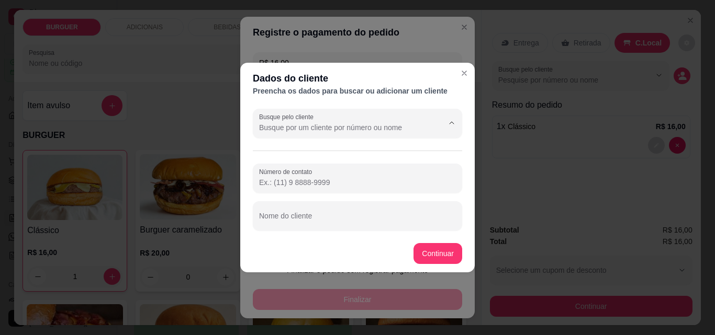
click at [290, 123] on input "Busque pelo cliente" at bounding box center [342, 127] width 167 height 10
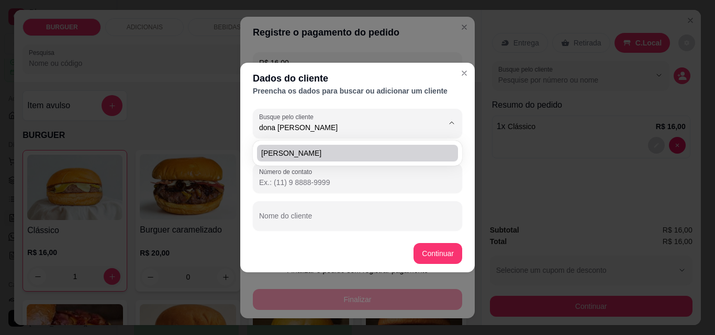
click at [287, 148] on li "Dona Maria" at bounding box center [357, 153] width 201 height 17
type input "Dona Maria"
type input "(86) 9 9414-3405"
type input "Dona Maria"
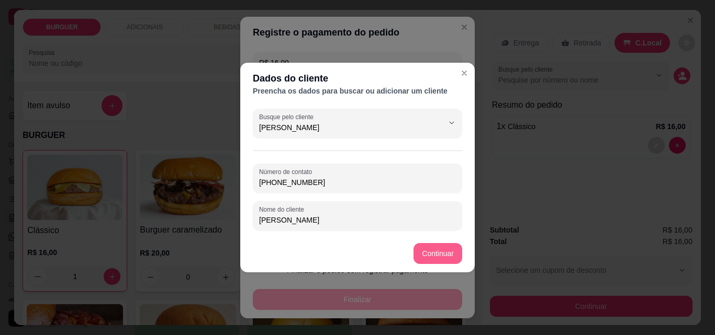
type input "Dona Maria"
type input "R$ 0,00"
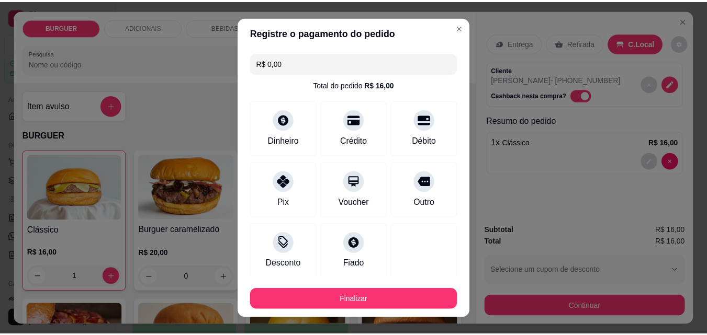
scroll to position [61, 0]
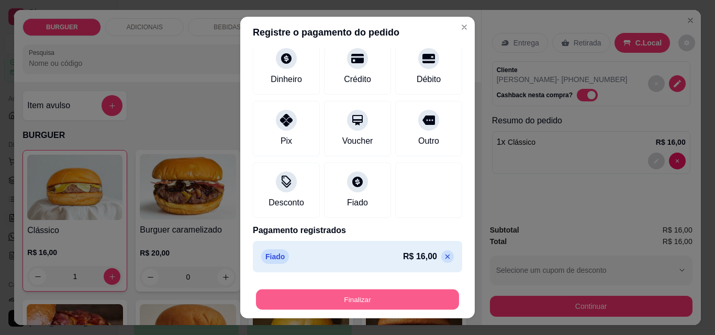
click at [391, 300] on button "Finalizar" at bounding box center [357, 300] width 203 height 20
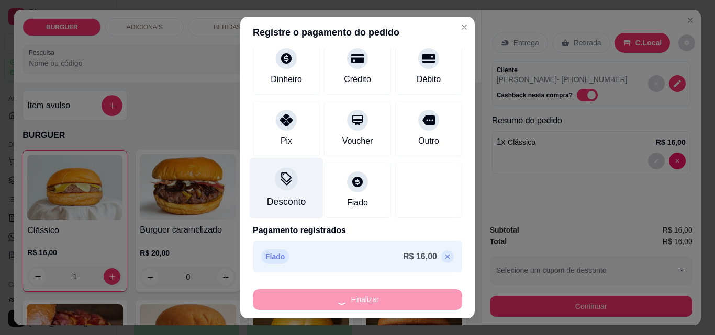
type input "0"
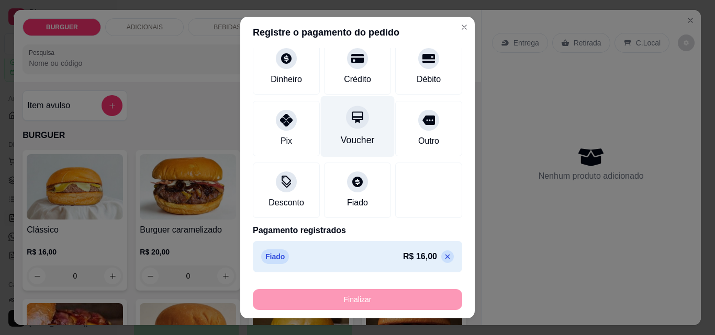
type input "-R$ 16,00"
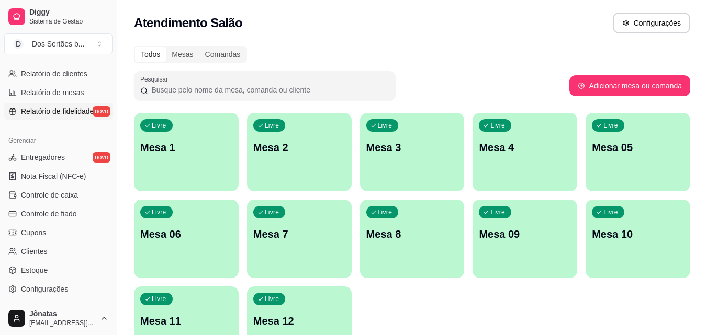
scroll to position [360, 0]
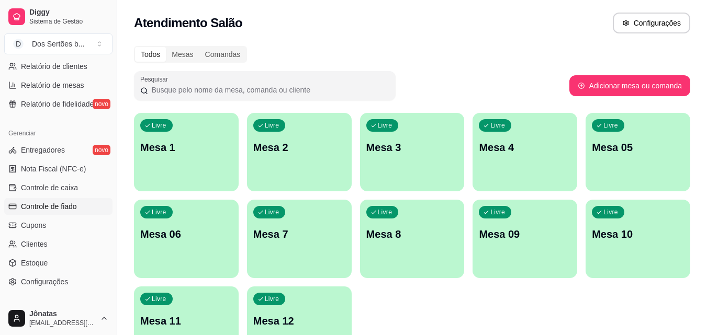
click at [52, 202] on span "Controle de fiado" at bounding box center [49, 206] width 56 height 10
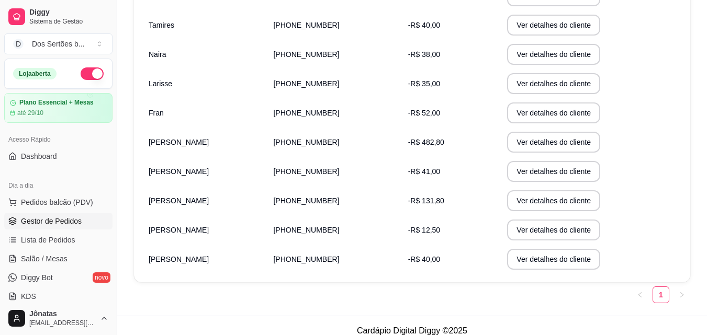
click at [30, 221] on span "Gestor de Pedidos" at bounding box center [51, 221] width 61 height 10
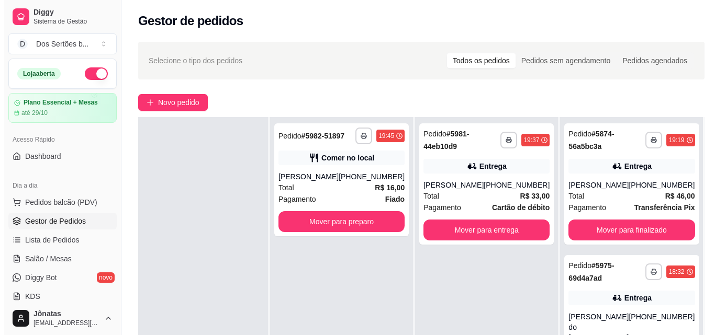
scroll to position [160, 0]
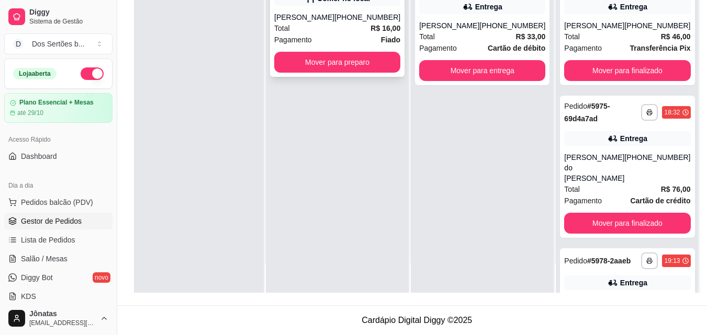
click at [314, 27] on div "Total R$ 16,00" at bounding box center [337, 28] width 126 height 12
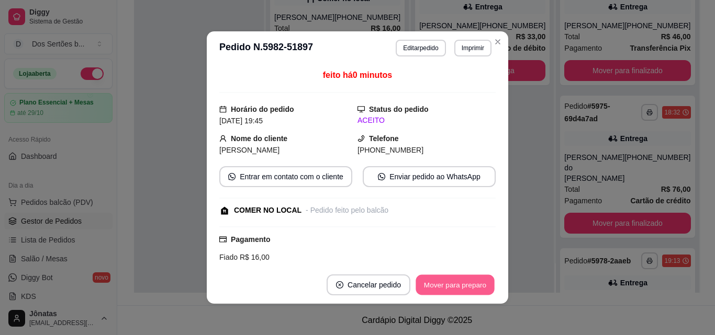
click at [443, 285] on button "Mover para preparo" at bounding box center [454, 285] width 78 height 20
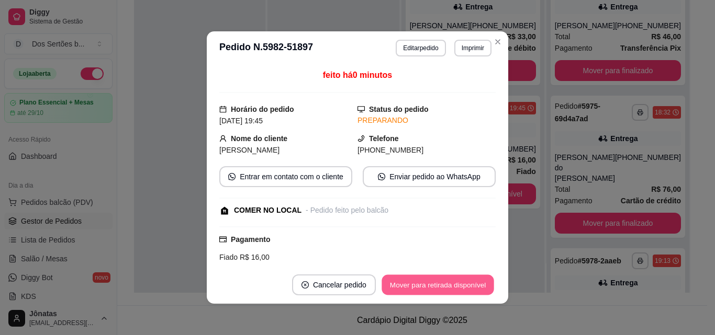
click at [469, 282] on button "Mover para retirada disponível" at bounding box center [437, 285] width 112 height 20
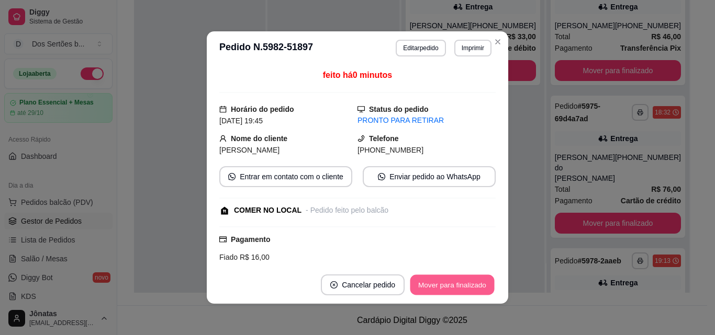
click at [469, 282] on button "Mover para finalizado" at bounding box center [452, 285] width 84 height 20
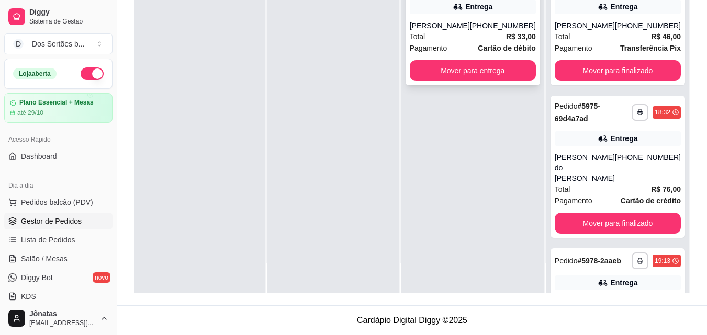
click at [479, 16] on div "**********" at bounding box center [472, 24] width 134 height 121
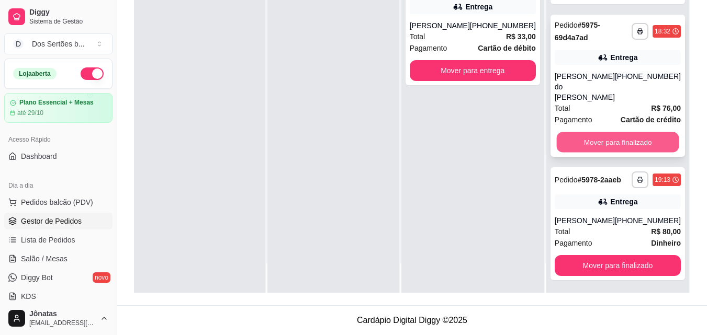
click at [635, 132] on button "Mover para finalizado" at bounding box center [617, 142] width 122 height 20
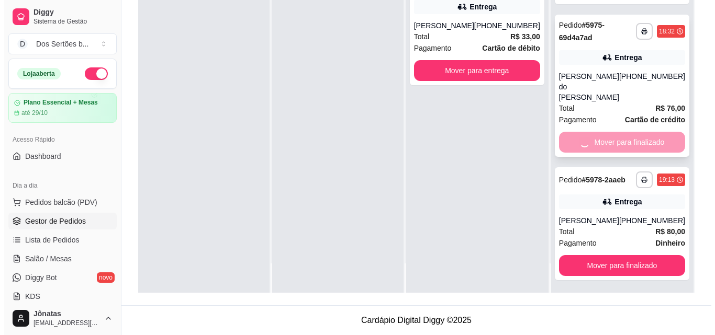
scroll to position [0, 0]
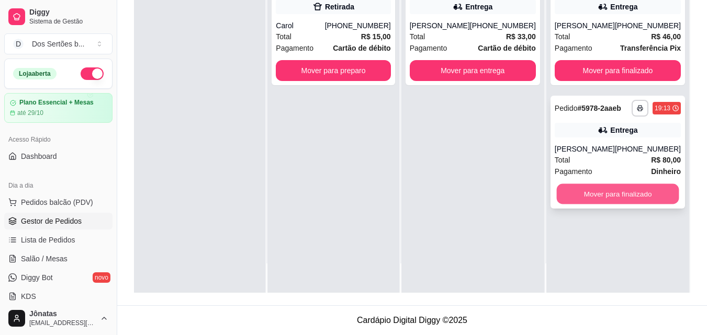
click at [623, 192] on button "Mover para finalizado" at bounding box center [617, 194] width 122 height 20
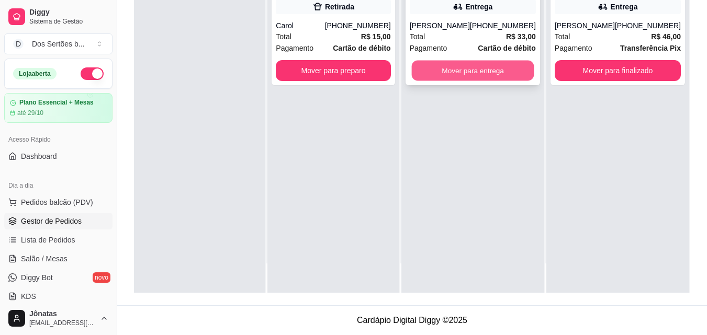
click at [476, 67] on button "Mover para entrega" at bounding box center [472, 71] width 122 height 20
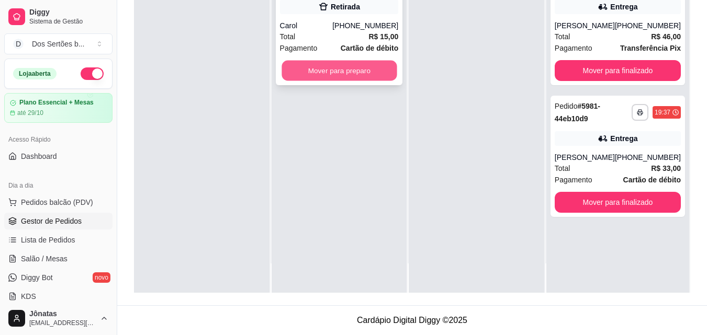
click at [310, 64] on button "Mover para preparo" at bounding box center [338, 71] width 115 height 20
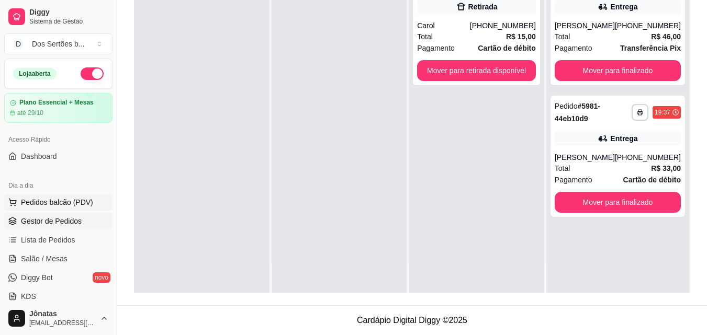
click at [47, 201] on span "Pedidos balcão (PDV)" at bounding box center [57, 202] width 72 height 10
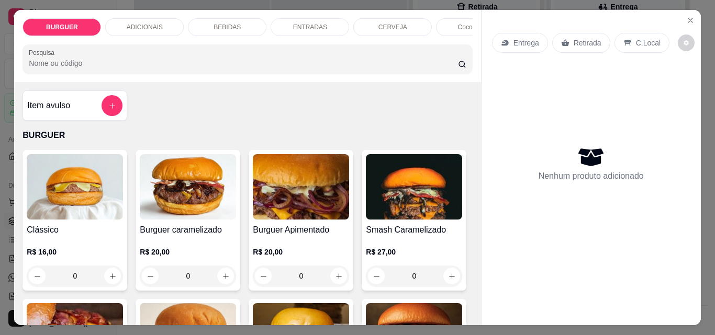
scroll to position [55, 0]
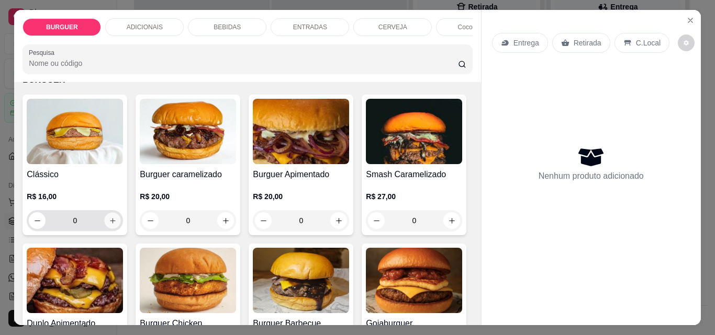
click at [109, 223] on icon "increase-product-quantity" at bounding box center [113, 221] width 8 height 8
type input "1"
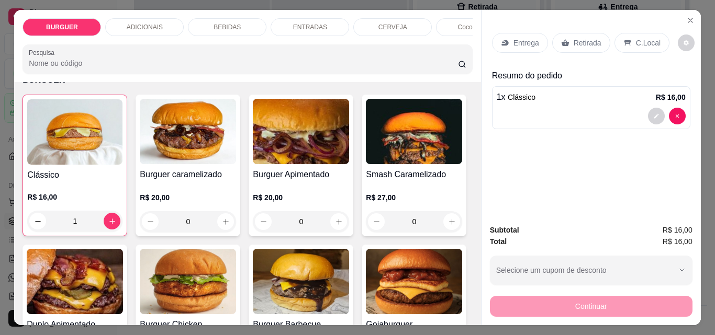
click at [646, 38] on p "C.Local" at bounding box center [648, 43] width 25 height 10
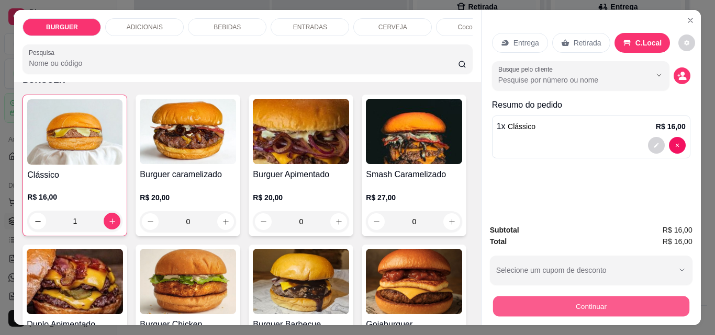
click at [545, 300] on button "Continuar" at bounding box center [590, 306] width 196 height 20
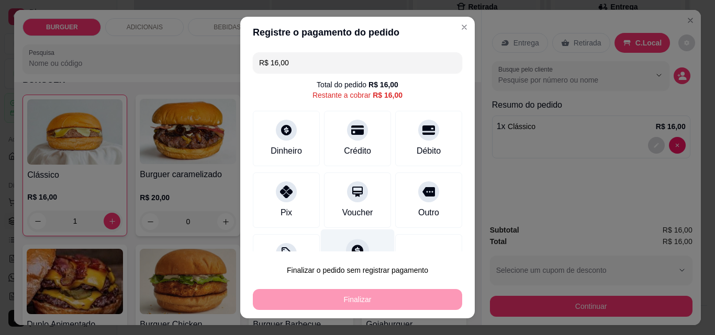
click at [356, 243] on div "Fiado" at bounding box center [358, 260] width 74 height 61
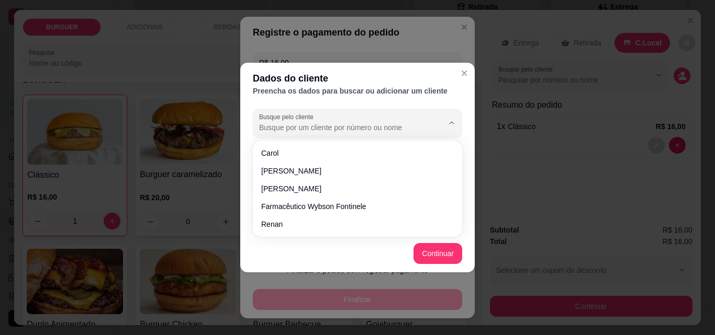
click at [292, 123] on input "Busque pelo cliente" at bounding box center [342, 127] width 167 height 10
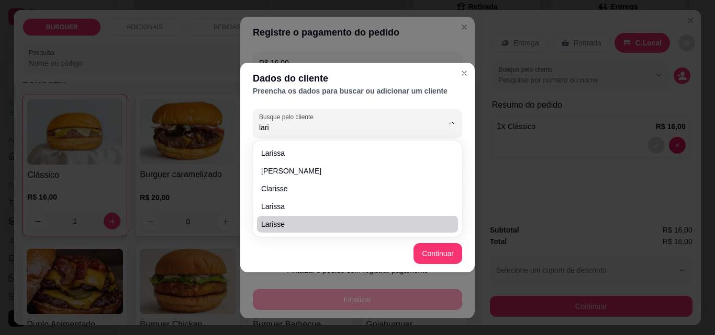
click at [275, 224] on span "Larisse" at bounding box center [352, 224] width 182 height 10
type input "Larisse"
type input "(86) 9578-8348"
type input "Larisse"
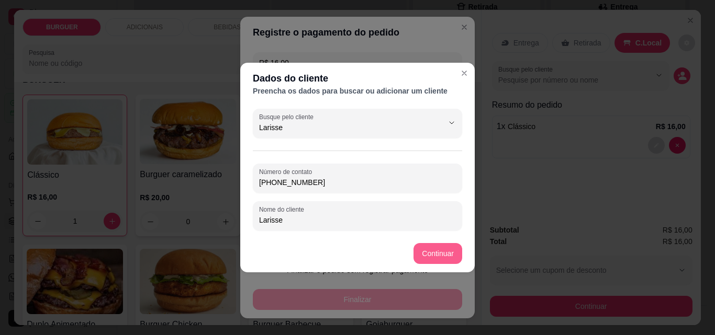
type input "Larisse"
type input "R$ 0,00"
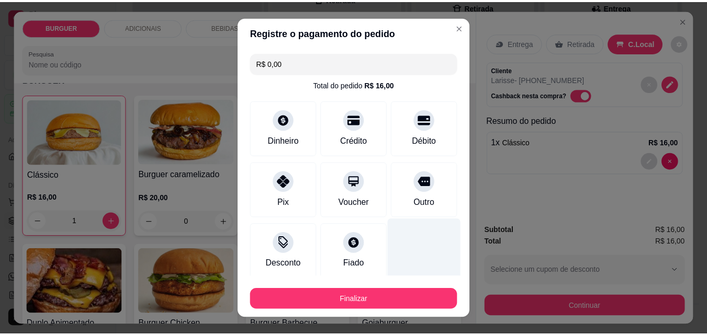
scroll to position [61, 0]
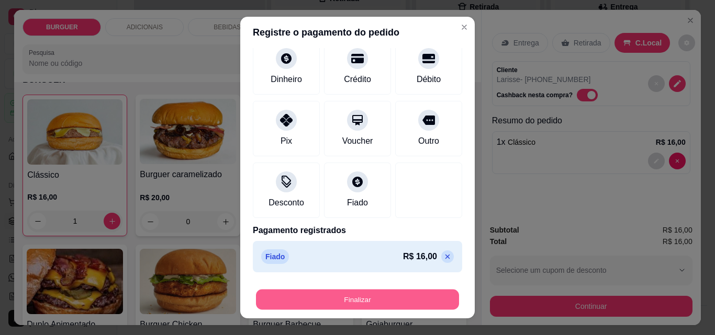
click at [371, 302] on button "Finalizar" at bounding box center [357, 300] width 203 height 20
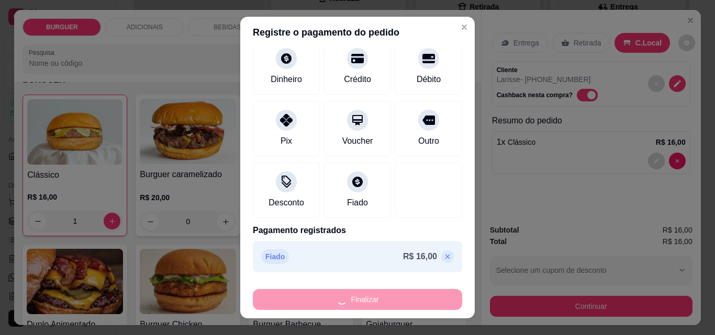
type input "0"
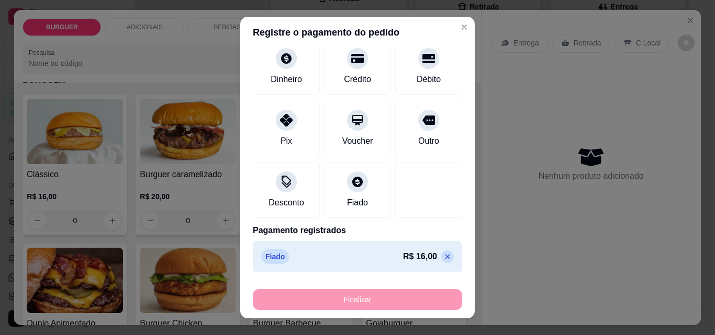
type input "-R$ 16,00"
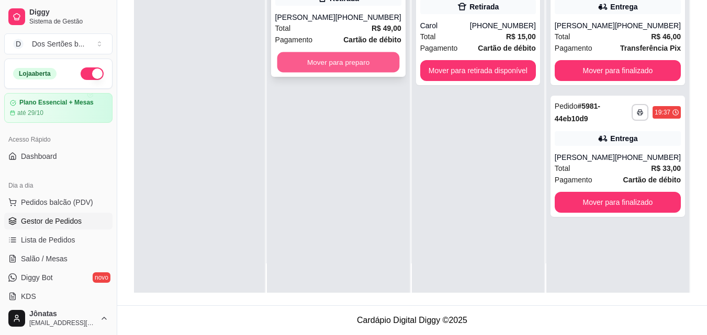
click at [326, 67] on button "Mover para preparo" at bounding box center [338, 62] width 122 height 20
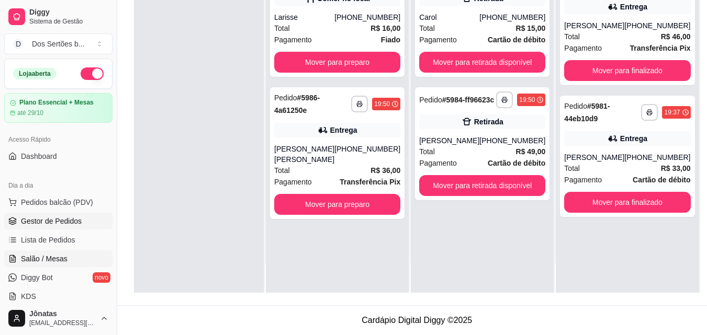
click at [14, 257] on icon at bounding box center [12, 259] width 8 height 8
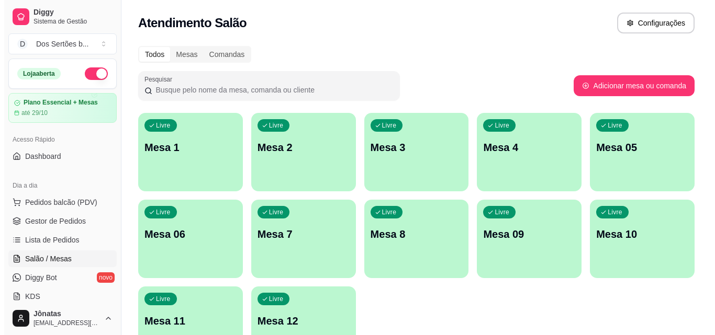
scroll to position [72, 0]
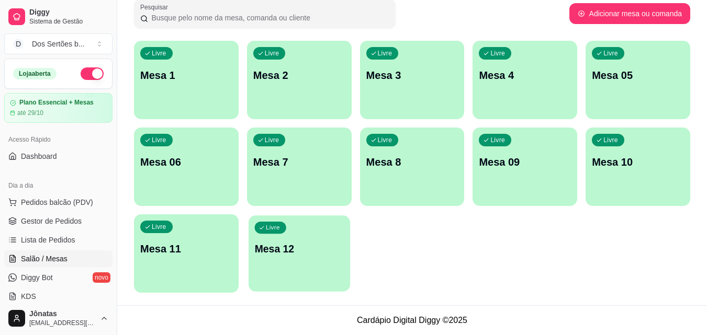
click at [283, 250] on p "Mesa 12" at bounding box center [298, 249] width 89 height 14
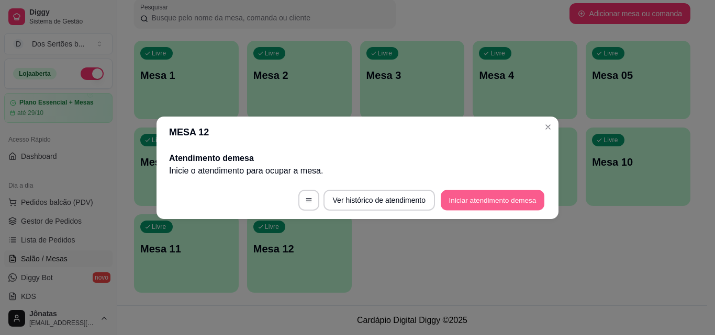
click at [479, 199] on button "Iniciar atendimento de mesa" at bounding box center [492, 200] width 104 height 20
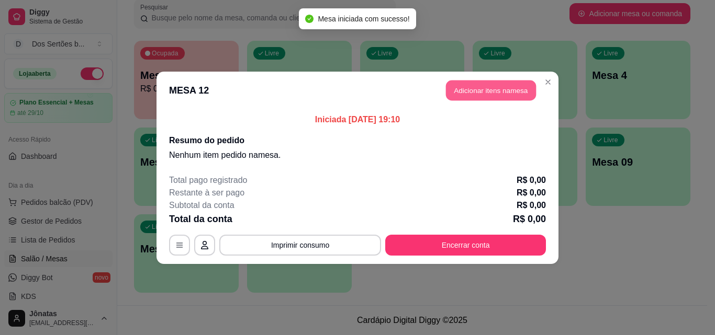
click at [466, 89] on button "Adicionar itens na mesa" at bounding box center [491, 90] width 90 height 20
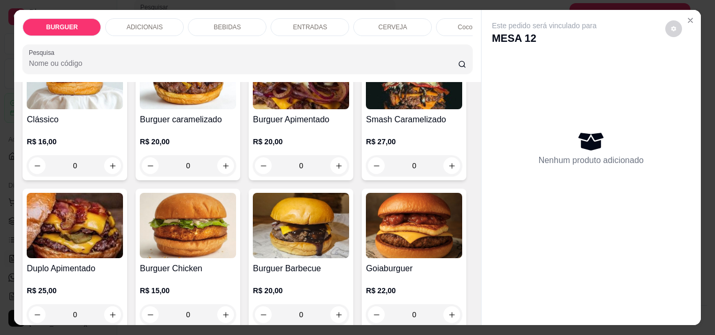
scroll to position [280, 0]
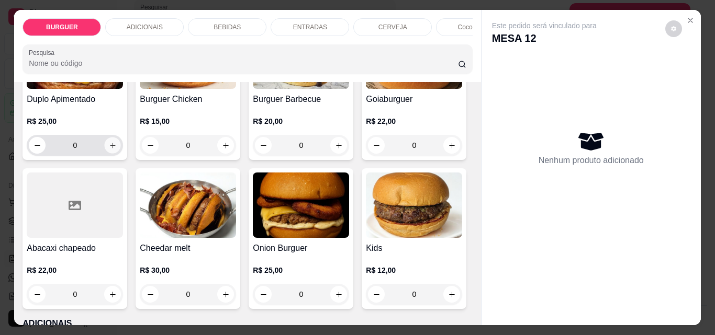
click at [115, 148] on icon "increase-product-quantity" at bounding box center [112, 145] width 5 height 5
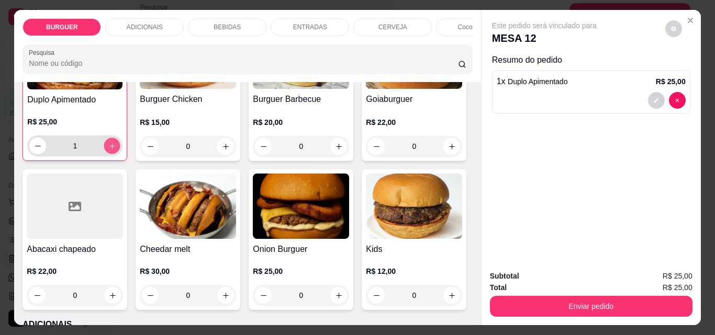
click at [116, 150] on icon "increase-product-quantity" at bounding box center [112, 146] width 8 height 8
type input "2"
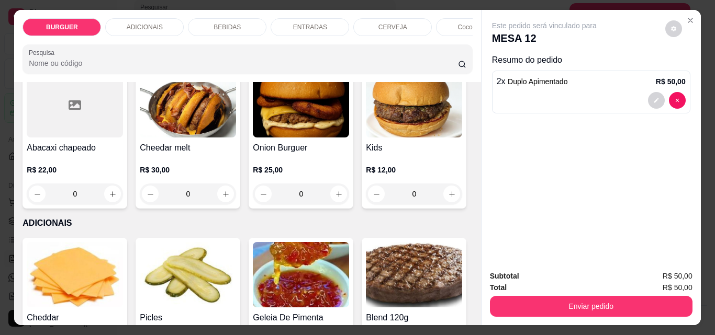
scroll to position [514, 0]
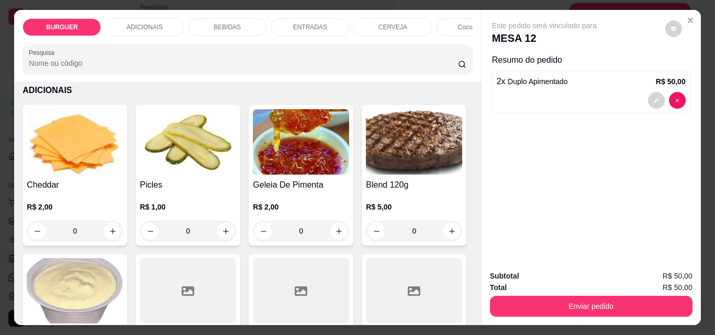
click at [335, 65] on icon "increase-product-quantity" at bounding box center [339, 62] width 8 height 8
type input "1"
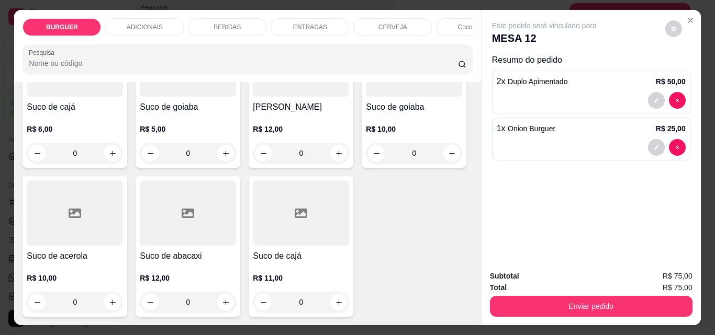
scroll to position [3074, 0]
click at [448, 8] on icon "increase-product-quantity" at bounding box center [452, 5] width 8 height 8
type input "1"
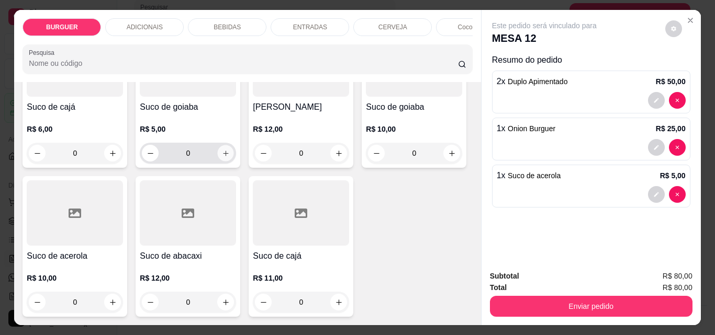
click at [228, 156] on icon "increase-product-quantity" at bounding box center [225, 153] width 5 height 5
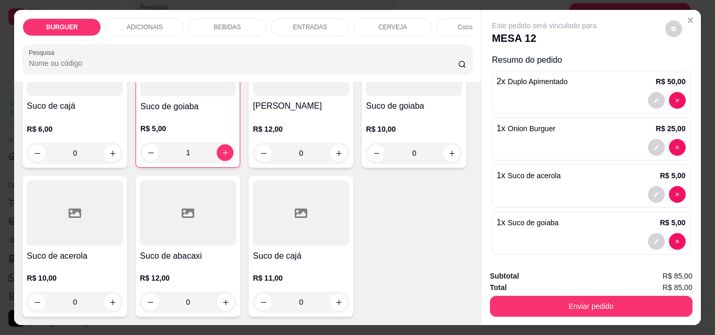
scroll to position [3023, 0]
click at [229, 157] on icon "increase-product-quantity" at bounding box center [225, 153] width 8 height 8
type input "2"
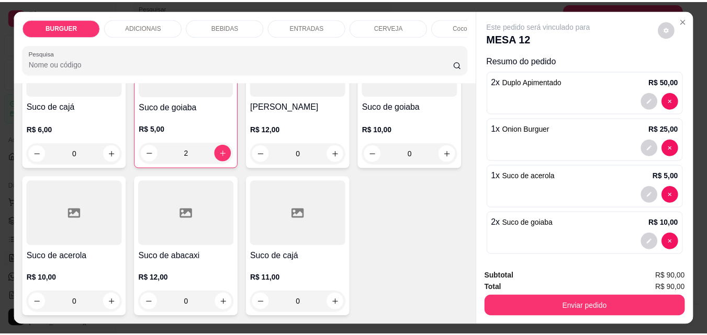
scroll to position [7, 0]
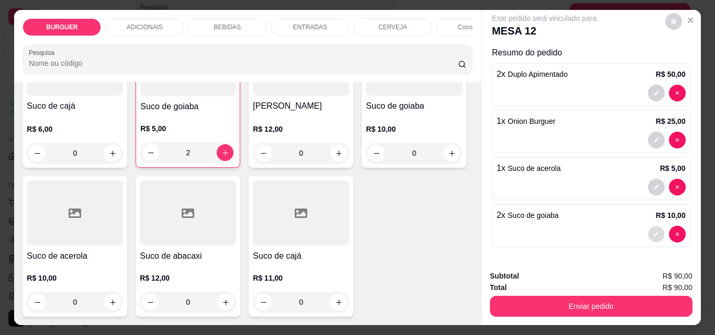
click at [648, 227] on button "decrease-product-quantity" at bounding box center [656, 235] width 16 height 16
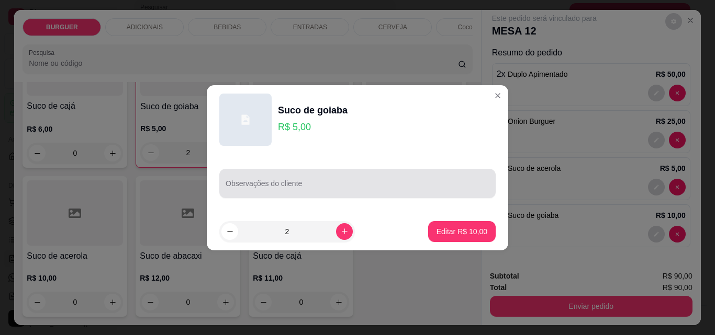
click at [254, 185] on input "Observações do cliente" at bounding box center [357, 188] width 264 height 10
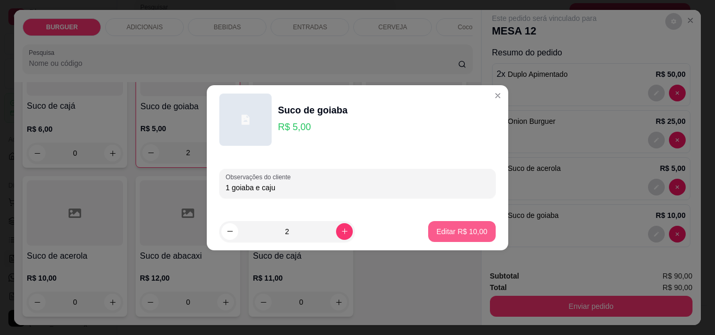
type input "1 goiaba e caju"
click at [454, 231] on p "Editar R$ 10,00" at bounding box center [461, 232] width 49 height 10
type input "0"
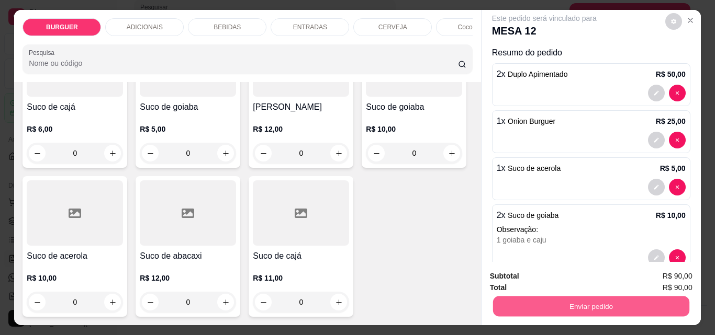
click at [570, 302] on button "Enviar pedido" at bounding box center [590, 306] width 196 height 20
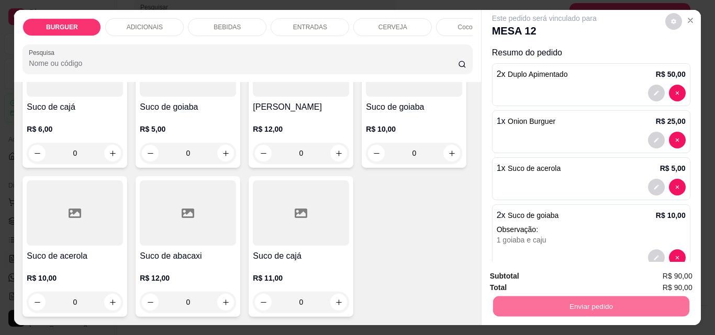
click at [647, 277] on button "Enviar pedido" at bounding box center [665, 276] width 58 height 19
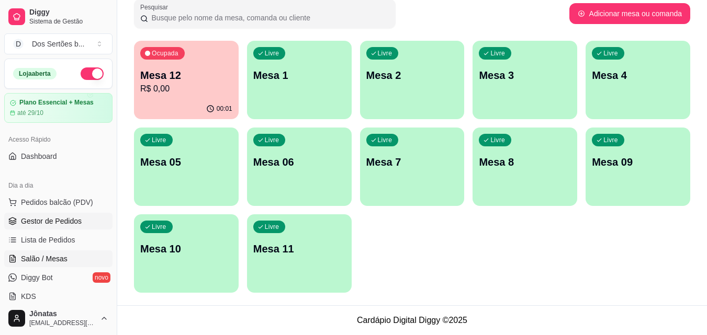
click at [31, 219] on span "Gestor de Pedidos" at bounding box center [51, 221] width 61 height 10
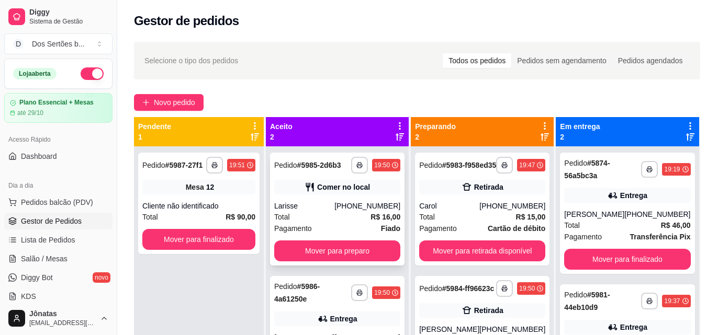
click at [359, 201] on div "(86) 9578-8348" at bounding box center [367, 206] width 66 height 10
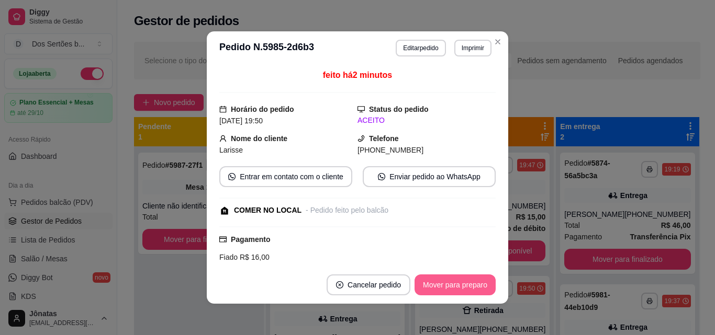
click at [457, 286] on button "Mover para preparo" at bounding box center [454, 285] width 81 height 21
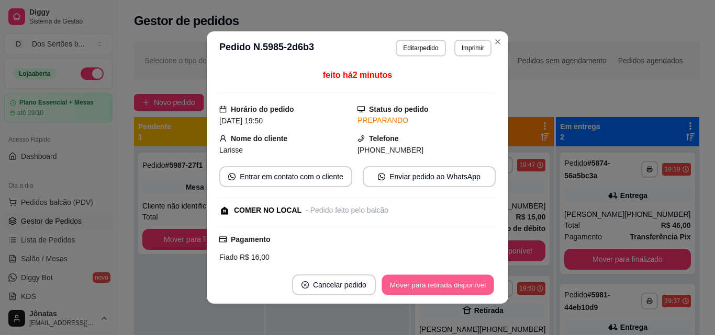
click at [456, 286] on button "Mover para retirada disponível" at bounding box center [437, 285] width 112 height 20
click at [456, 286] on button "Mover para finalizado" at bounding box center [452, 285] width 84 height 20
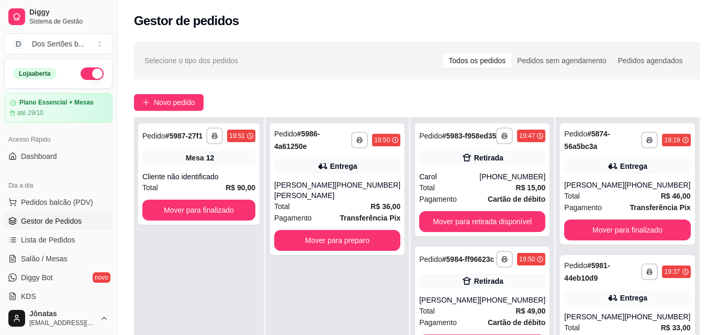
scroll to position [160, 0]
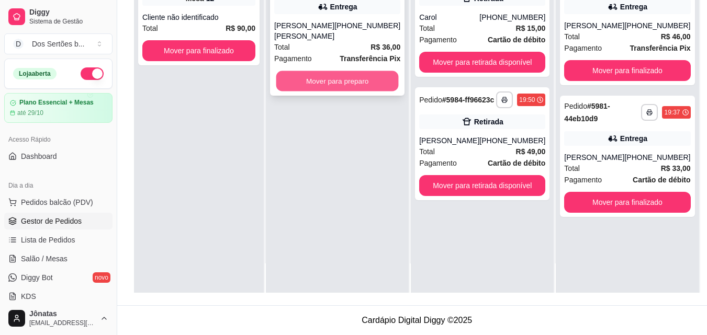
click at [345, 71] on button "Mover para preparo" at bounding box center [337, 81] width 122 height 20
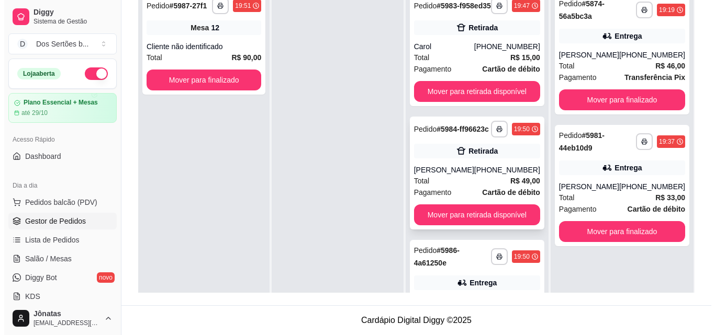
scroll to position [29, 0]
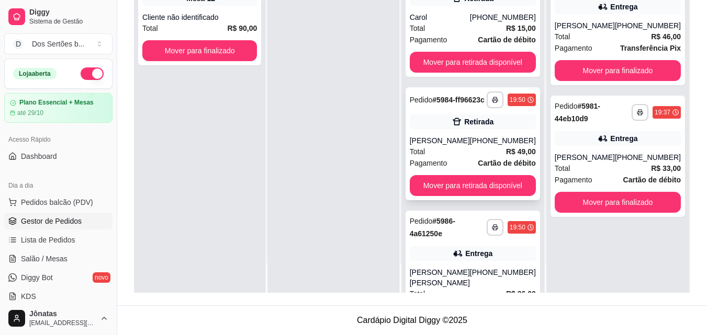
click at [454, 131] on div "**********" at bounding box center [472, 143] width 134 height 113
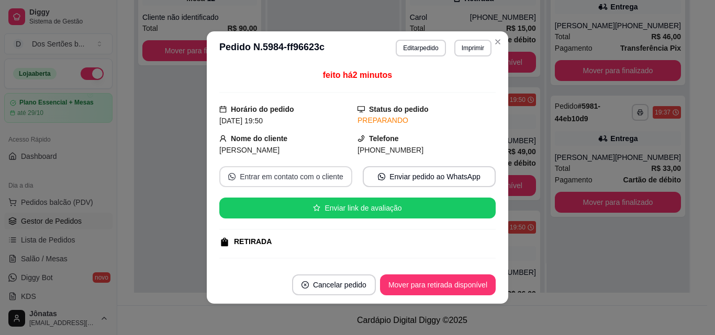
scroll to position [224, 0]
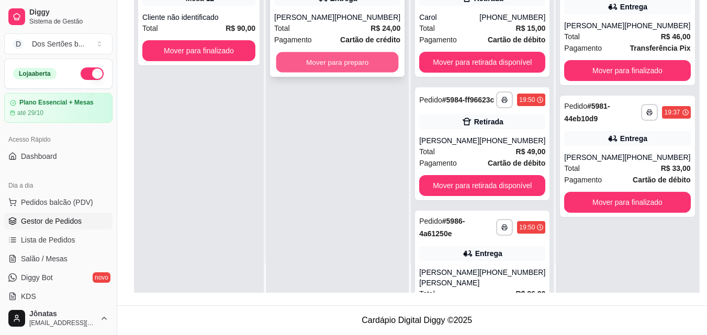
click at [302, 68] on button "Mover para preparo" at bounding box center [337, 62] width 122 height 20
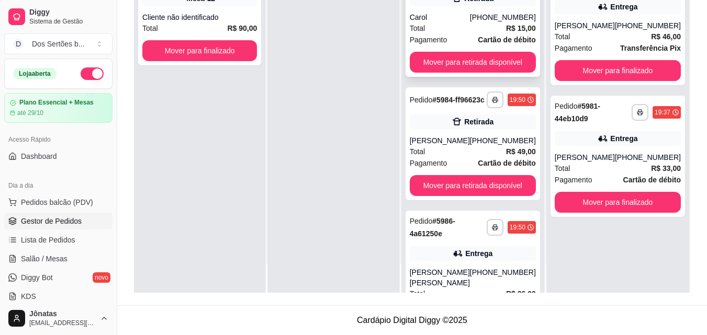
click at [461, 32] on div "Total R$ 15,00" at bounding box center [473, 28] width 126 height 12
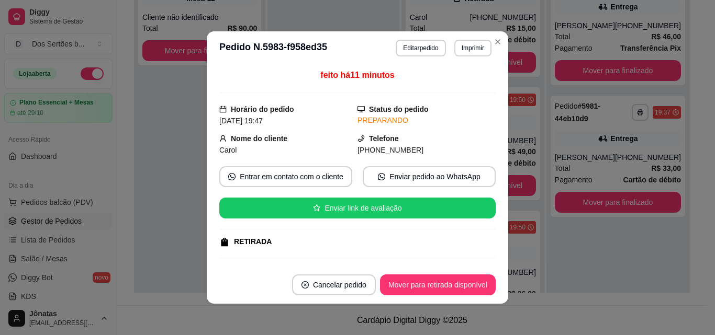
scroll to position [132, 0]
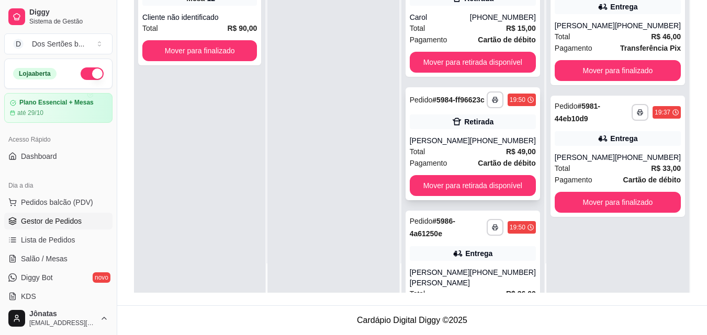
click at [484, 146] on div "(86) 99999-2759" at bounding box center [503, 140] width 66 height 10
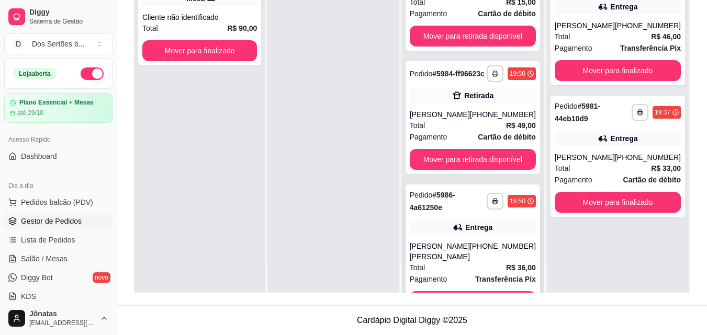
scroll to position [0, 0]
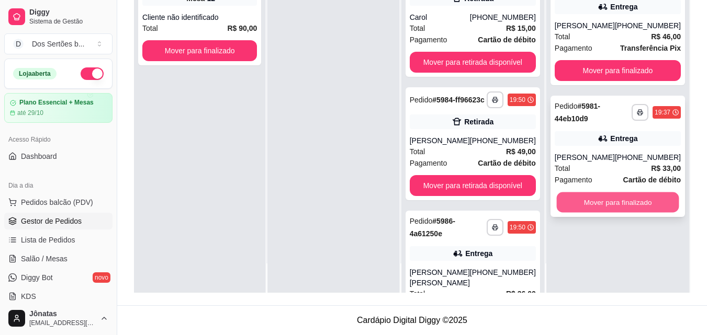
click at [648, 197] on button "Mover para finalizado" at bounding box center [617, 203] width 122 height 20
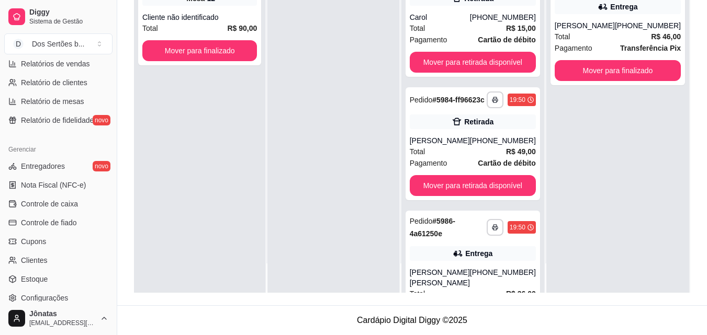
scroll to position [202, 0]
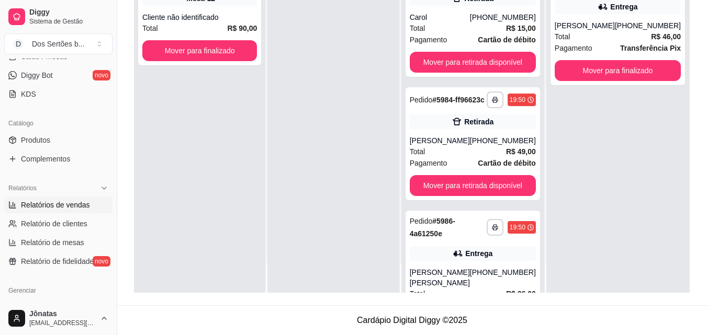
click at [31, 207] on span "Relatórios de vendas" at bounding box center [55, 205] width 69 height 10
select select "ALL"
select select "0"
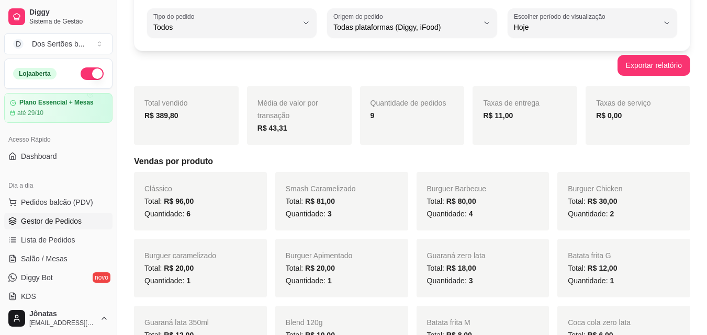
click at [59, 219] on span "Gestor de Pedidos" at bounding box center [51, 221] width 61 height 10
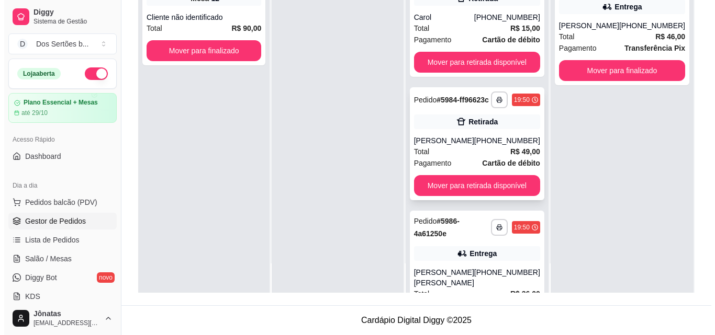
scroll to position [128, 0]
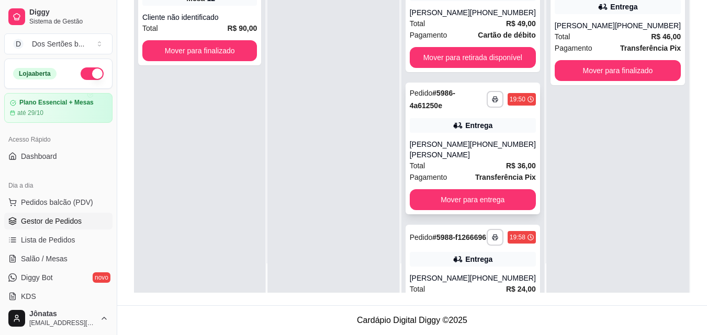
click at [458, 130] on div "**********" at bounding box center [472, 149] width 134 height 132
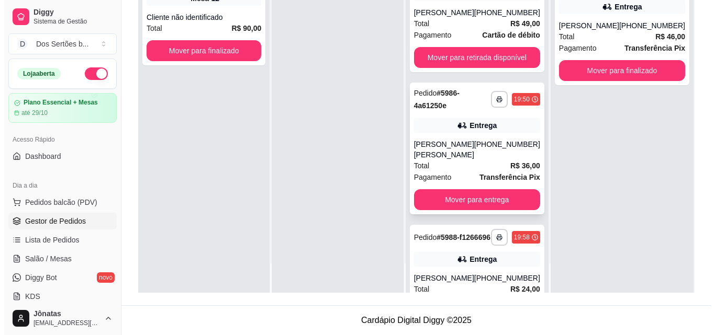
scroll to position [202, 0]
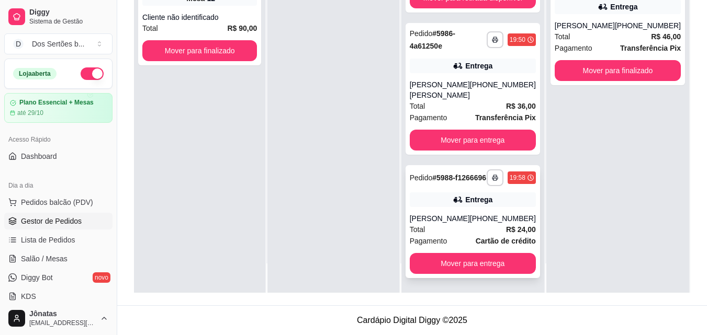
click at [455, 221] on div "[PERSON_NAME]" at bounding box center [440, 218] width 60 height 10
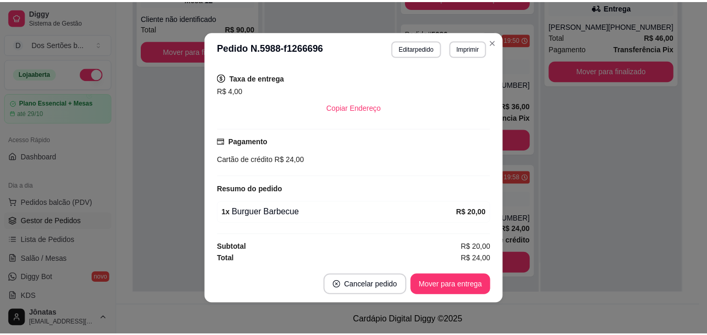
scroll to position [226, 0]
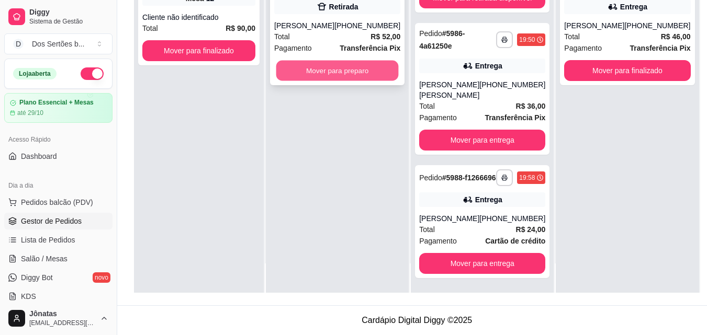
click at [289, 81] on button "Mover para preparo" at bounding box center [337, 71] width 122 height 20
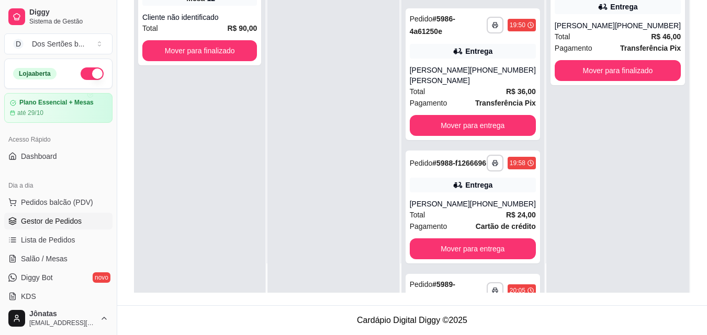
scroll to position [0, 0]
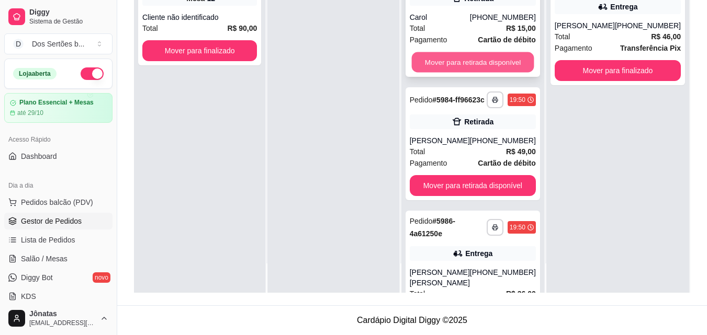
click at [465, 69] on button "Mover para retirada disponível" at bounding box center [472, 62] width 122 height 20
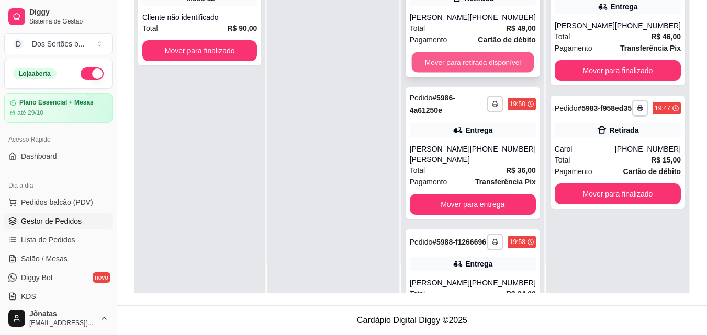
click at [452, 65] on button "Mover para retirada disponível" at bounding box center [472, 62] width 122 height 20
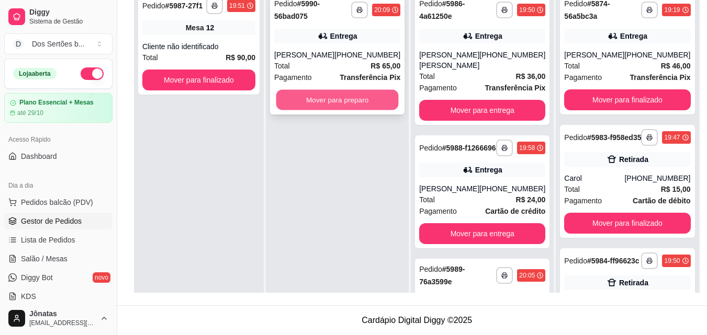
click at [312, 97] on button "Mover para preparo" at bounding box center [337, 100] width 122 height 20
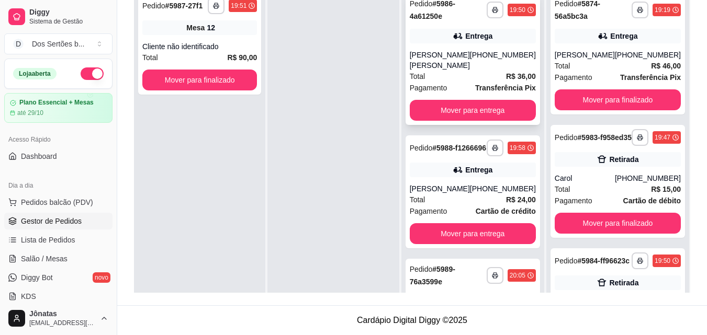
click at [450, 39] on div "Entrega" at bounding box center [473, 36] width 126 height 15
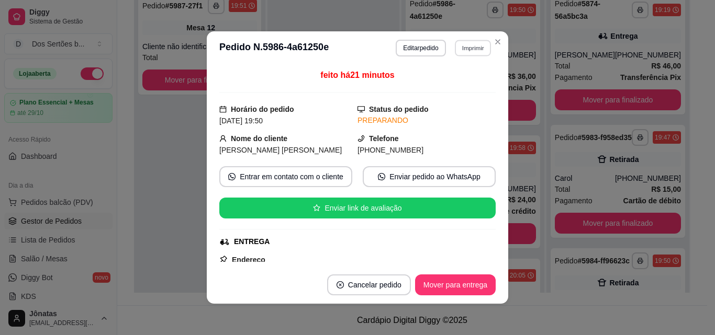
click at [466, 44] on button "Imprimir" at bounding box center [473, 48] width 36 height 16
click at [437, 86] on button "IMPRESSORA" at bounding box center [449, 84] width 73 height 16
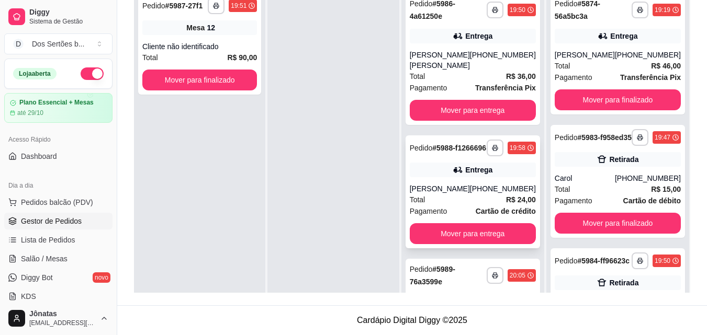
click at [470, 159] on div "**********" at bounding box center [472, 191] width 134 height 113
click at [510, 175] on div "Entrega" at bounding box center [473, 170] width 126 height 15
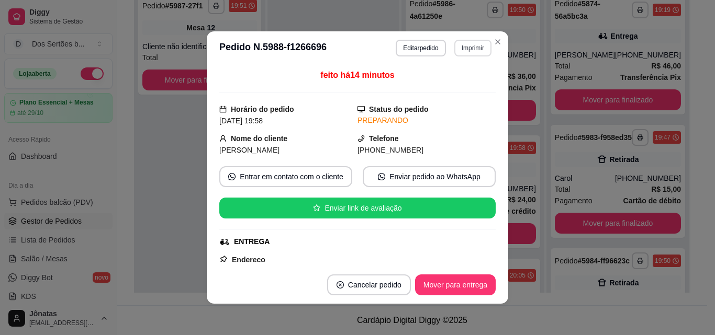
click at [458, 47] on button "Imprimir" at bounding box center [472, 48] width 37 height 17
click at [455, 87] on button "IMPRESSORA" at bounding box center [449, 84] width 73 height 16
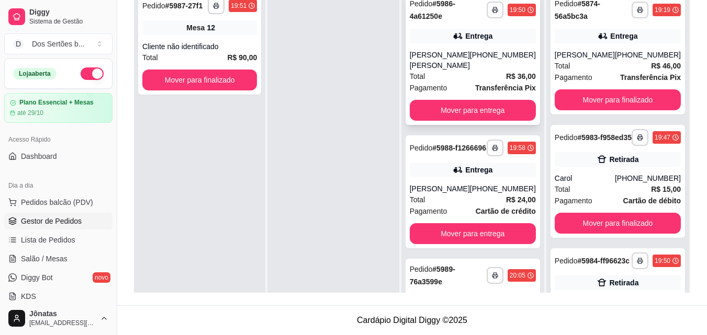
click at [491, 58] on div "(86) 9543-7466" at bounding box center [503, 60] width 66 height 21
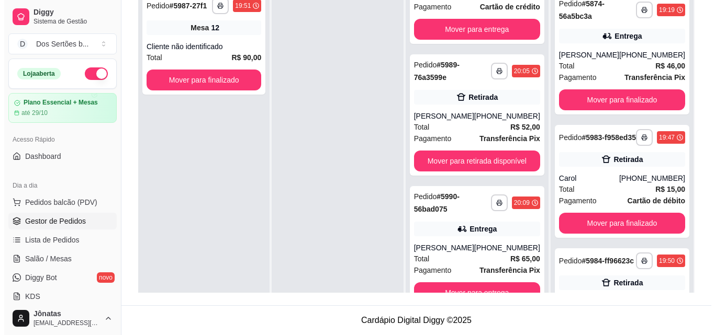
scroll to position [213, 0]
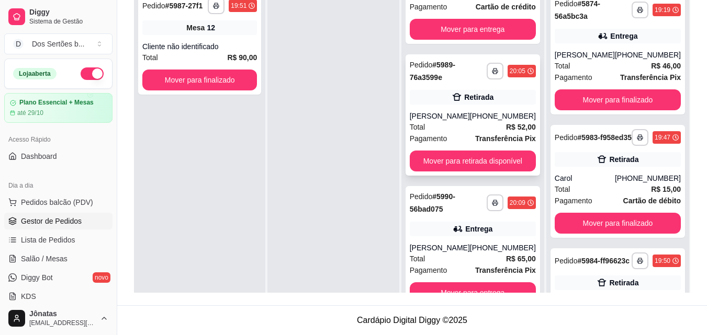
click at [487, 111] on div "(86) 99412-7585" at bounding box center [503, 116] width 66 height 10
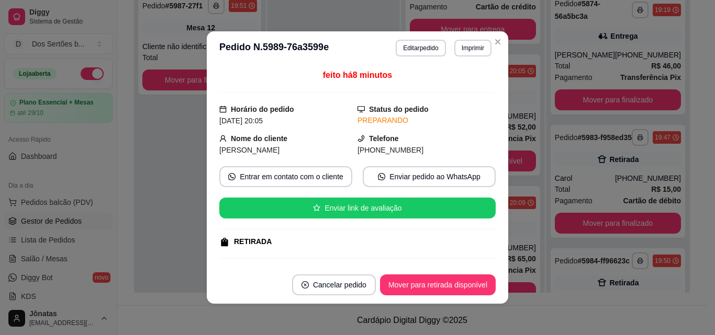
scroll to position [164, 0]
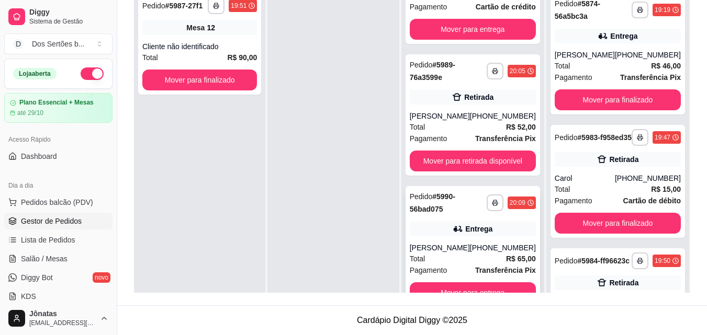
click at [449, 245] on div "[PERSON_NAME]" at bounding box center [440, 248] width 60 height 10
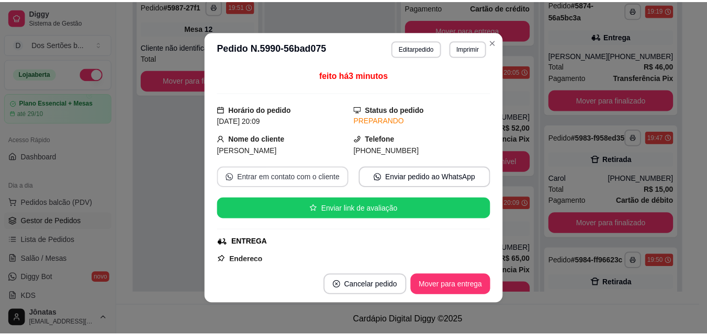
scroll to position [323, 0]
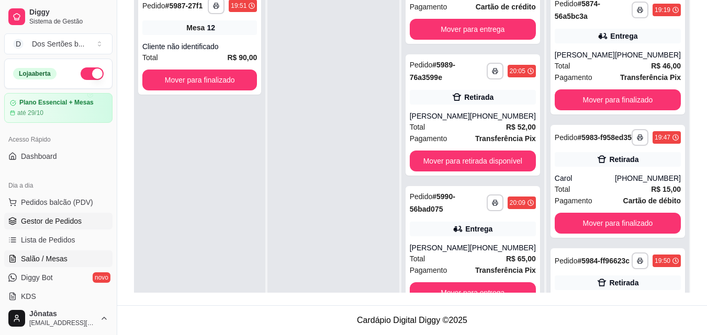
click at [66, 259] on link "Salão / Mesas" at bounding box center [58, 259] width 108 height 17
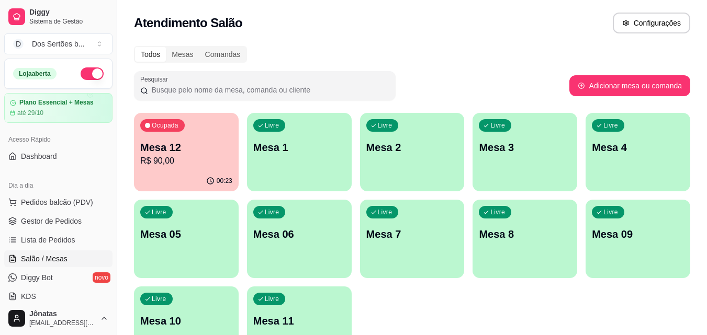
scroll to position [72, 0]
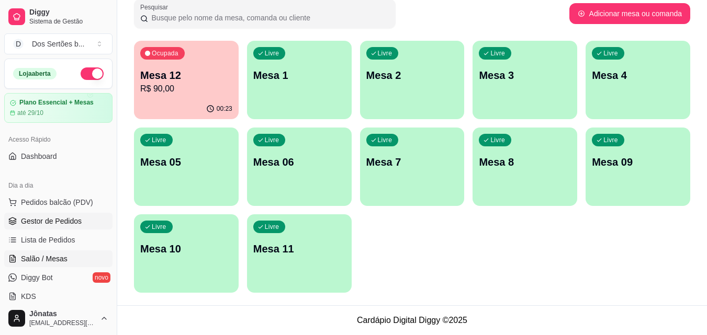
click at [66, 221] on span "Gestor de Pedidos" at bounding box center [51, 221] width 61 height 10
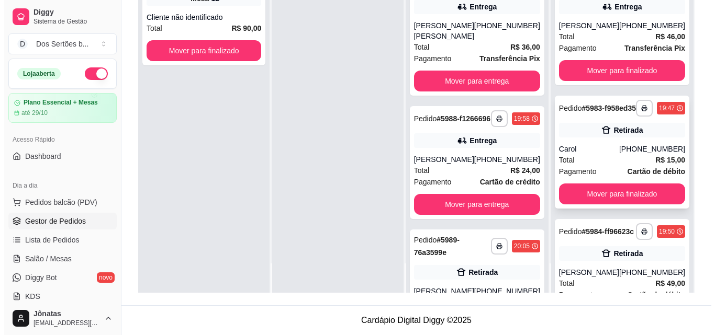
scroll to position [71, 0]
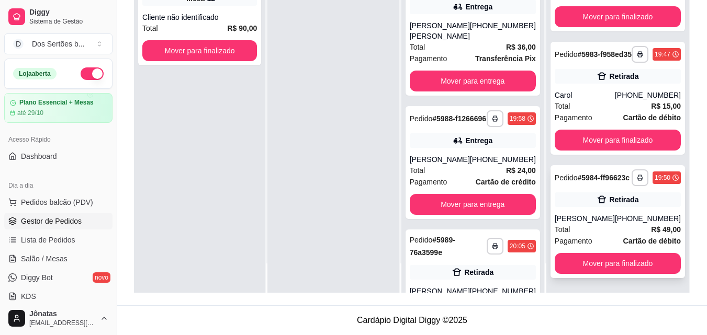
click at [604, 212] on div "**********" at bounding box center [617, 221] width 134 height 113
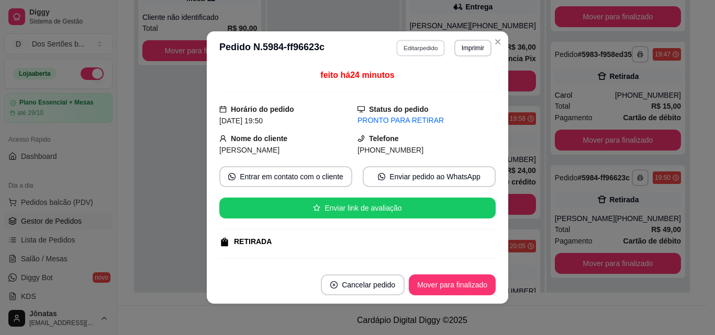
click at [416, 48] on button "Editar pedido" at bounding box center [421, 48] width 49 height 16
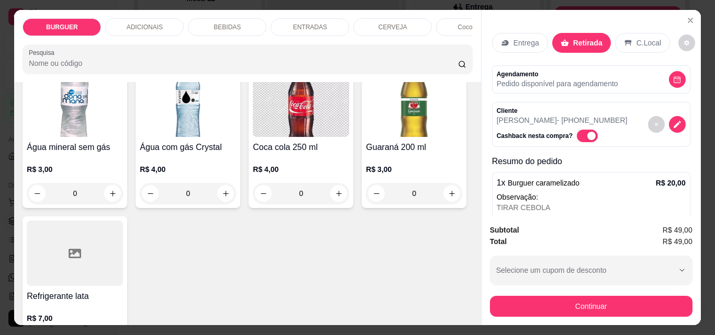
scroll to position [1302, 0]
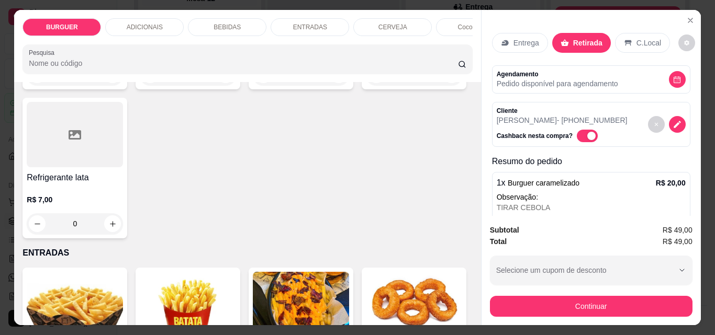
type input "1"
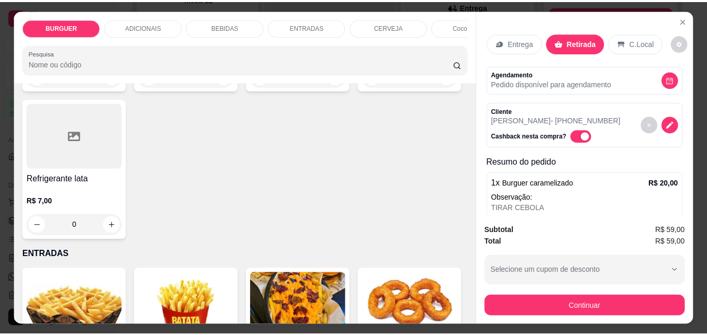
scroll to position [178, 0]
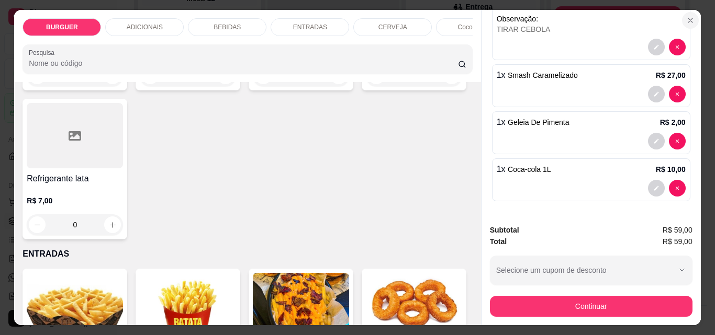
click at [687, 16] on icon "Close" at bounding box center [690, 20] width 8 height 8
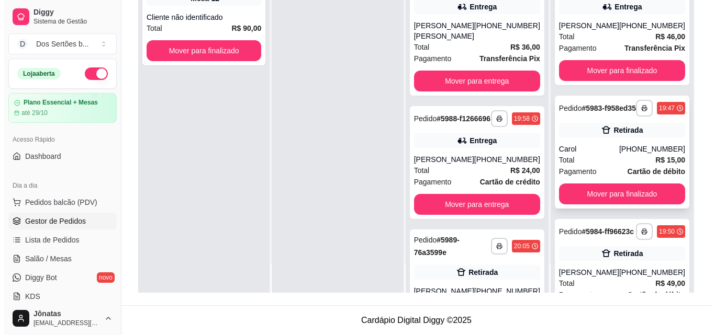
scroll to position [71, 0]
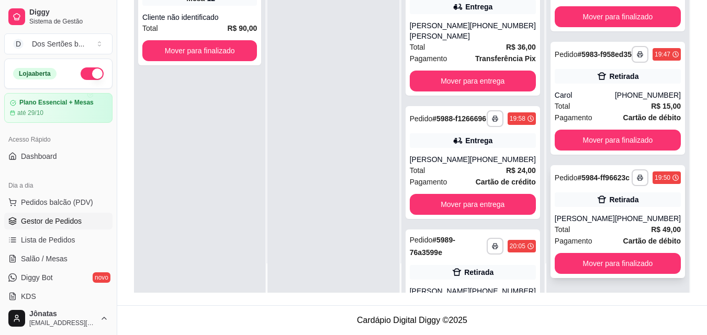
click at [603, 223] on div "[PERSON_NAME]" at bounding box center [585, 218] width 60 height 10
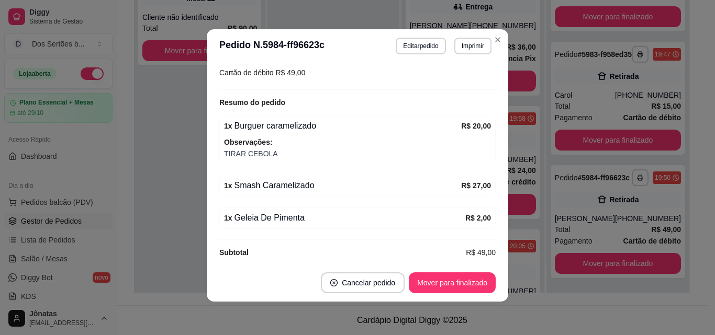
scroll to position [224, 0]
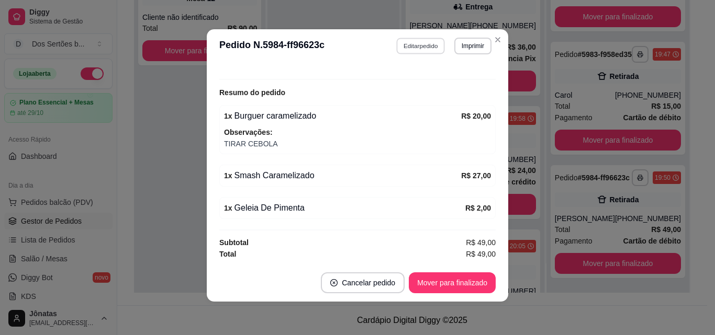
click at [423, 45] on button "Editar pedido" at bounding box center [421, 46] width 49 height 16
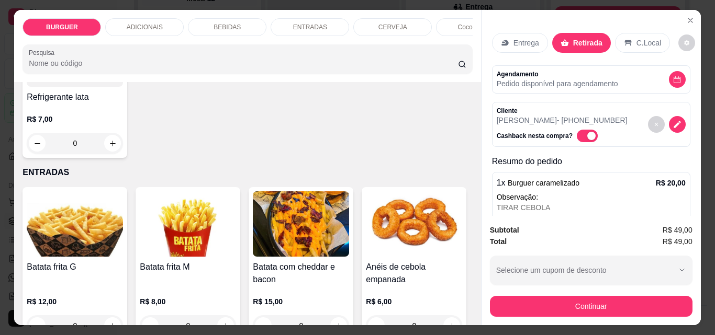
scroll to position [1389, 0]
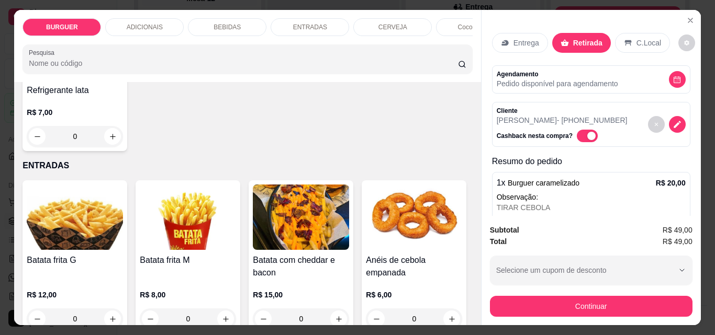
type input "1"
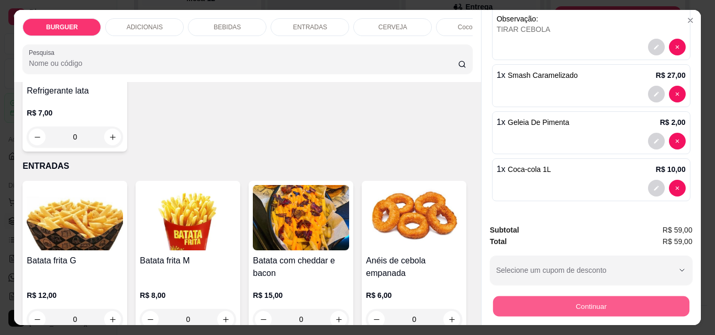
click at [537, 296] on button "Continuar" at bounding box center [590, 306] width 196 height 20
click at [517, 300] on button "Continuar" at bounding box center [590, 306] width 196 height 20
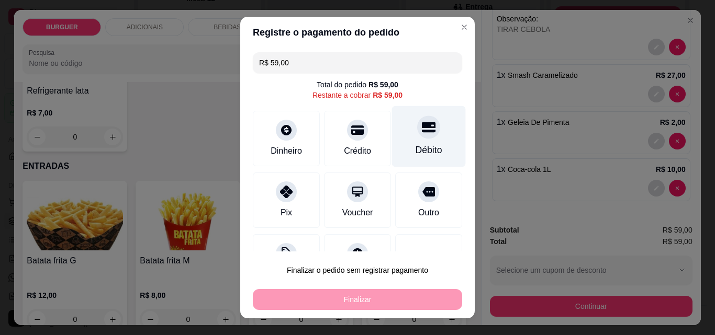
click at [430, 150] on div "Débito" at bounding box center [429, 136] width 74 height 61
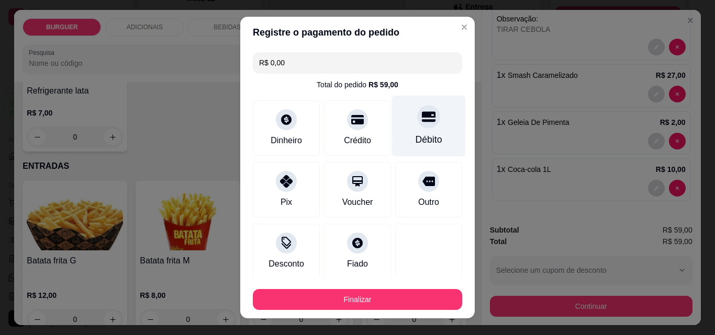
type input "R$ 0,00"
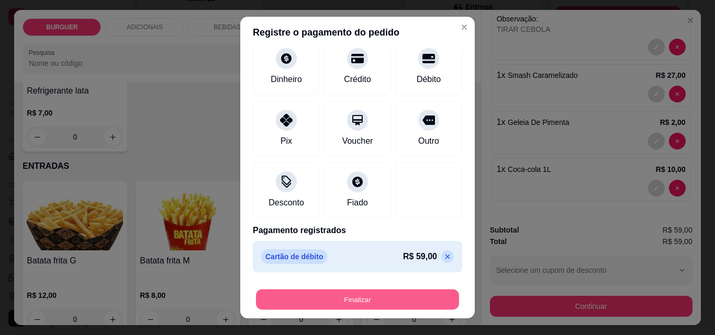
click at [395, 298] on button "Finalizar" at bounding box center [357, 300] width 203 height 20
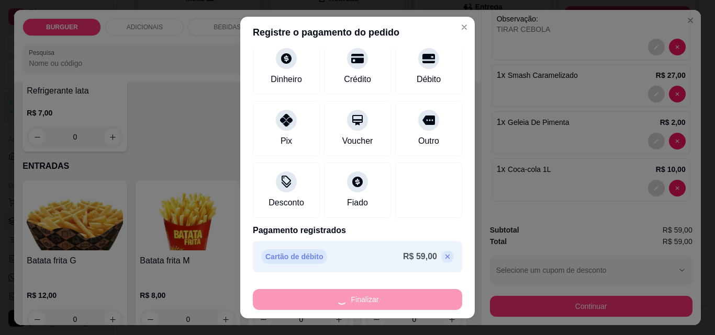
type input "0"
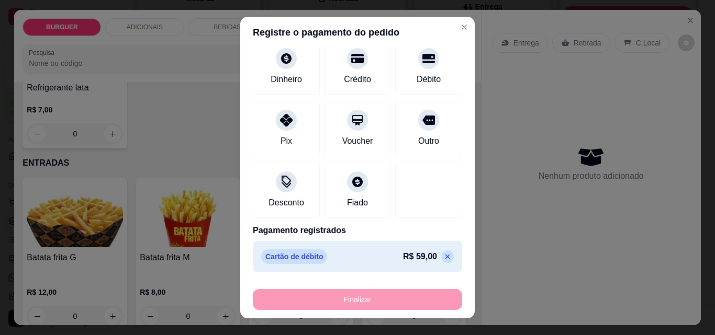
type input "-R$ 59,00"
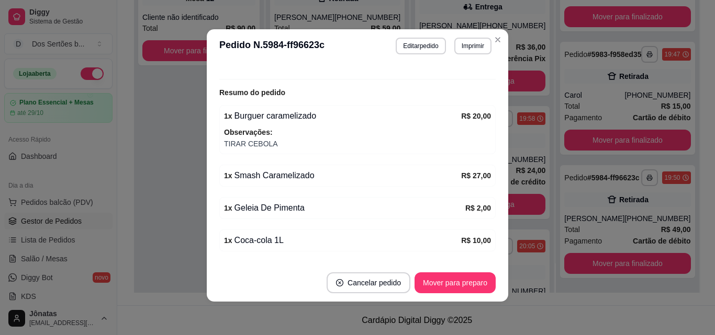
scroll to position [0, 0]
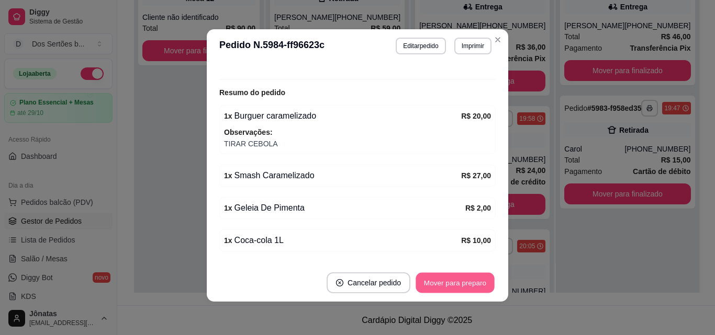
click at [439, 279] on button "Mover para preparo" at bounding box center [454, 283] width 78 height 20
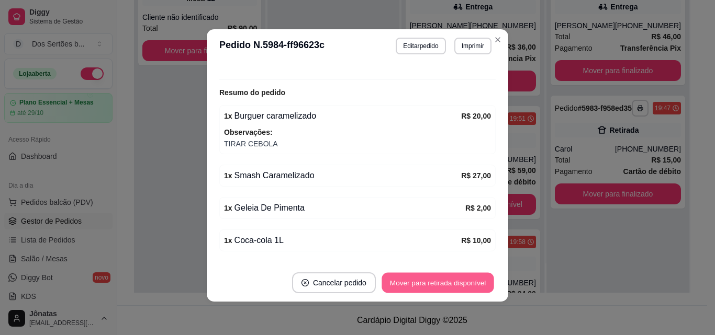
click at [438, 279] on button "Mover para retirada disponível" at bounding box center [437, 283] width 112 height 20
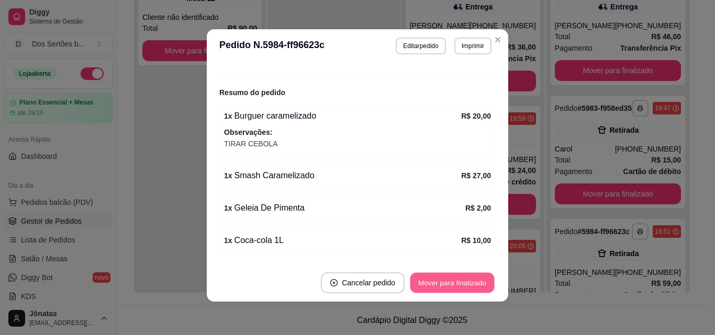
click at [438, 279] on button "Mover para finalizado" at bounding box center [452, 283] width 84 height 20
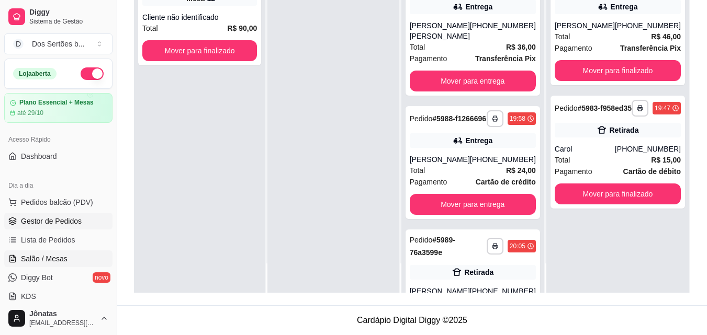
click at [21, 260] on span "Salão / Mesas" at bounding box center [44, 259] width 47 height 10
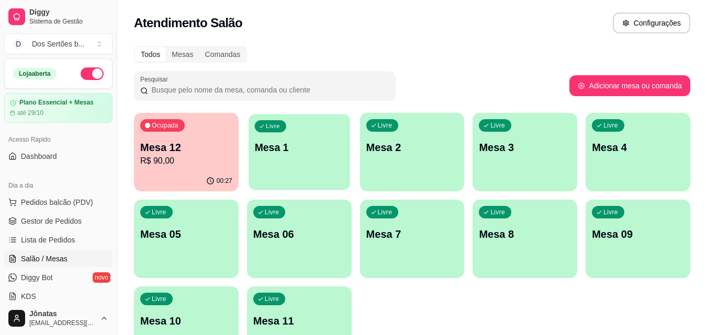
click at [311, 135] on div "Livre Mesa 1" at bounding box center [298, 146] width 101 height 64
click at [273, 139] on div "Livre Mesa 1" at bounding box center [298, 146] width 101 height 64
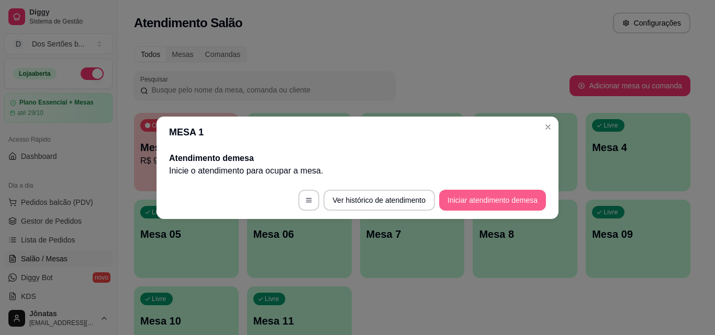
click at [476, 197] on button "Iniciar atendimento de mesa" at bounding box center [492, 200] width 107 height 21
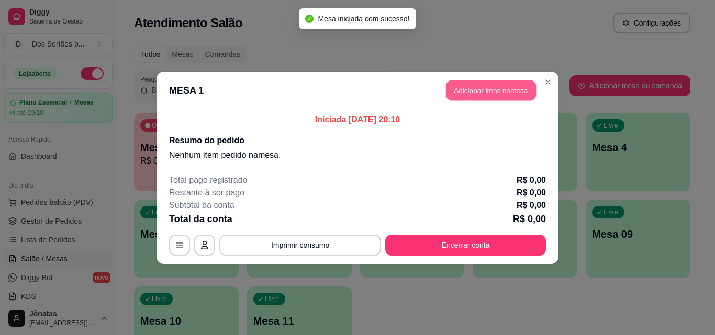
click at [474, 90] on button "Adicionar itens na mesa" at bounding box center [491, 90] width 90 height 20
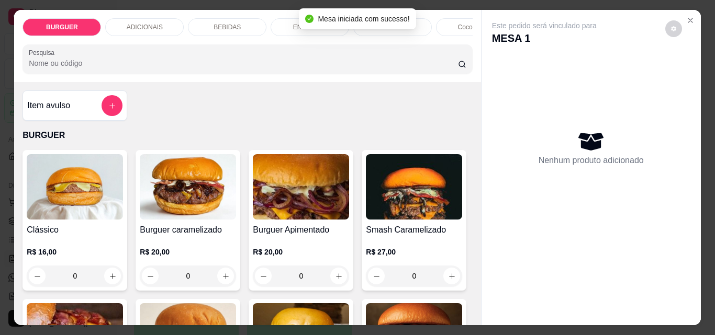
scroll to position [98, 0]
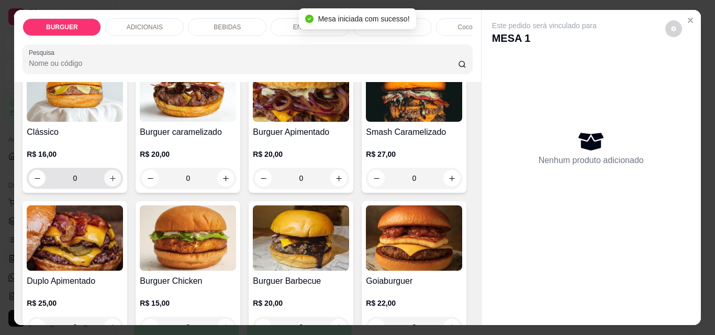
click at [109, 183] on icon "increase-product-quantity" at bounding box center [113, 179] width 8 height 8
type input "1"
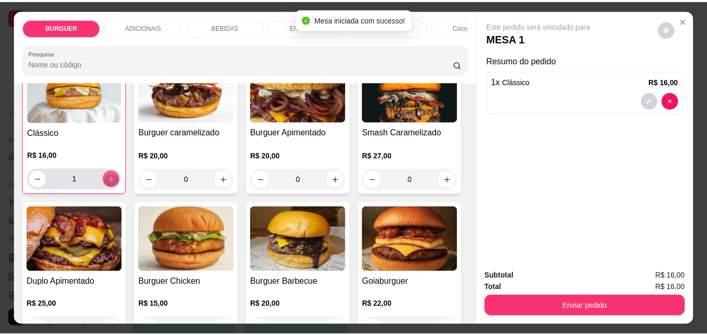
scroll to position [98, 0]
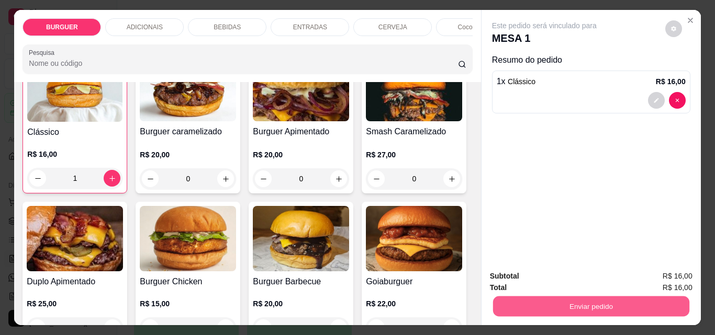
click at [531, 304] on button "Enviar pedido" at bounding box center [590, 306] width 196 height 20
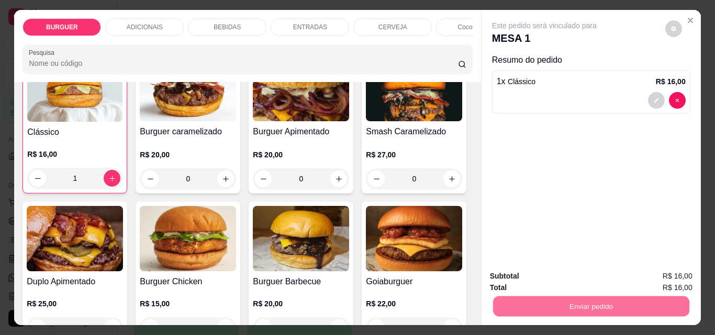
click at [649, 274] on button "Enviar pedido" at bounding box center [665, 276] width 58 height 19
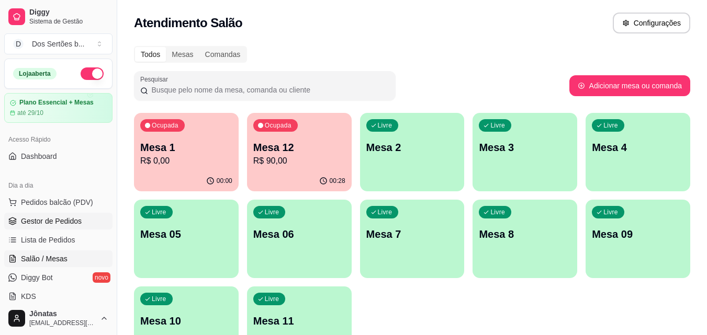
click at [48, 221] on span "Gestor de Pedidos" at bounding box center [51, 221] width 61 height 10
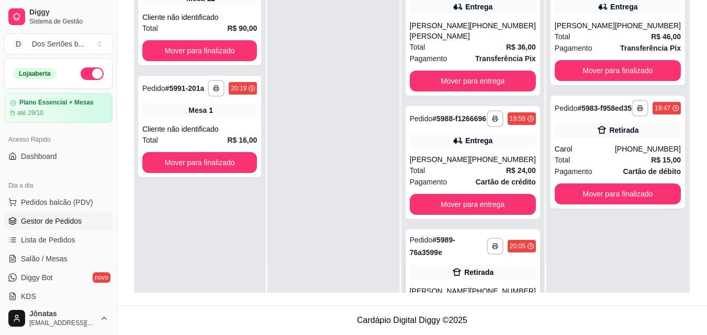
scroll to position [1, 0]
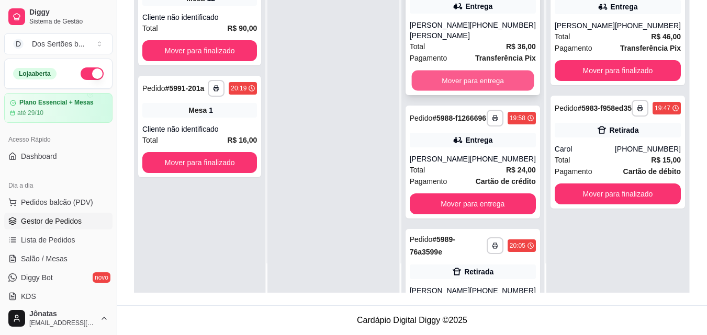
click at [473, 71] on button "Mover para entrega" at bounding box center [472, 81] width 122 height 20
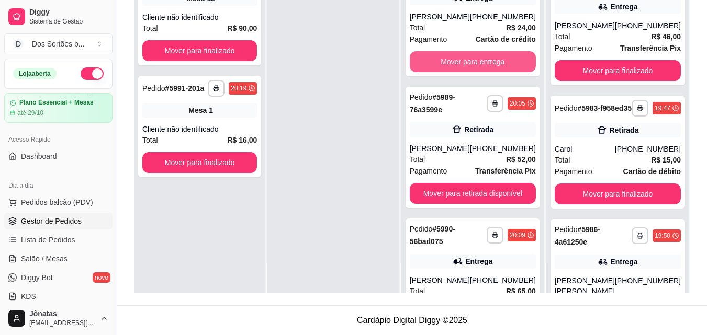
scroll to position [0, 0]
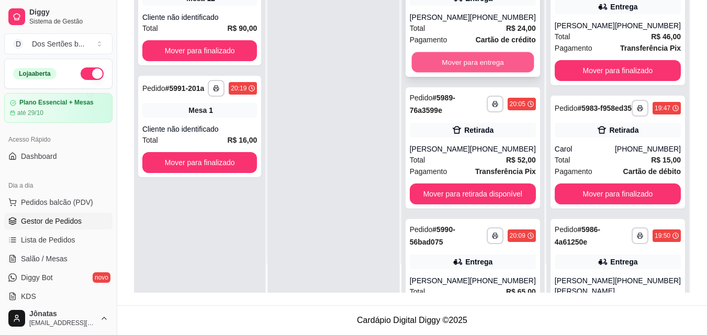
click at [462, 66] on button "Mover para entrega" at bounding box center [472, 62] width 122 height 20
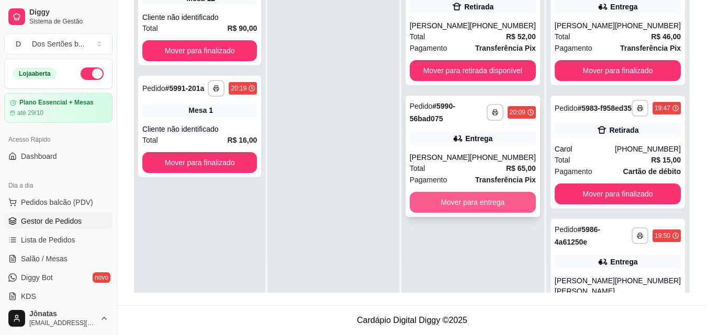
click at [446, 211] on button "Mover para entrega" at bounding box center [473, 202] width 126 height 21
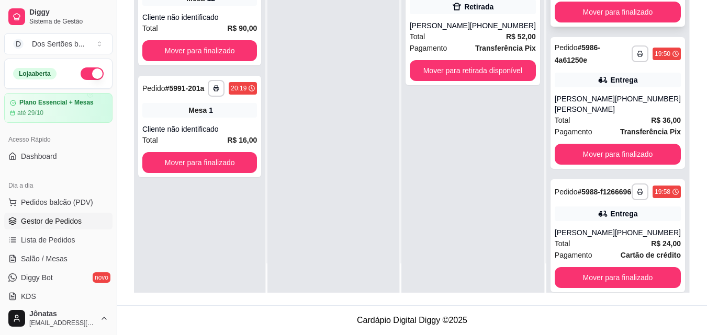
scroll to position [334, 0]
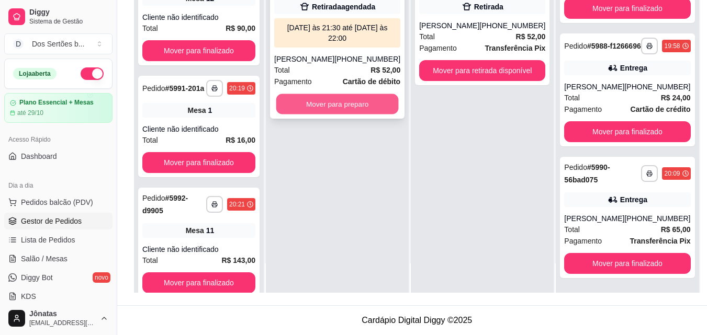
click at [312, 102] on button "Mover para preparo" at bounding box center [337, 104] width 122 height 20
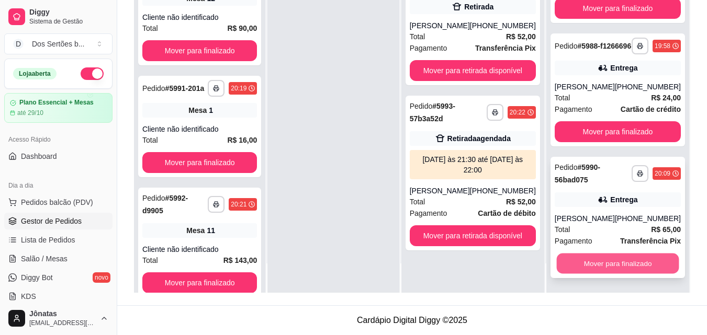
click at [603, 260] on button "Mover para finalizado" at bounding box center [617, 264] width 122 height 20
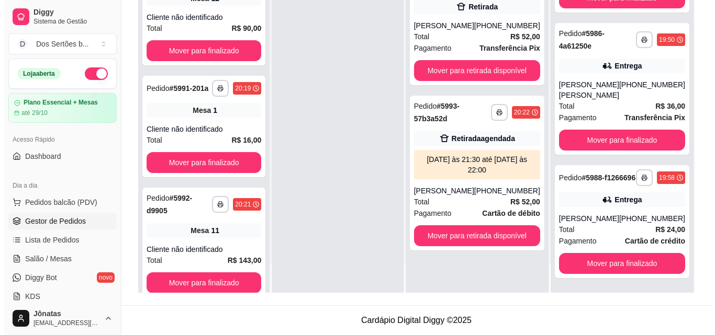
scroll to position [202, 0]
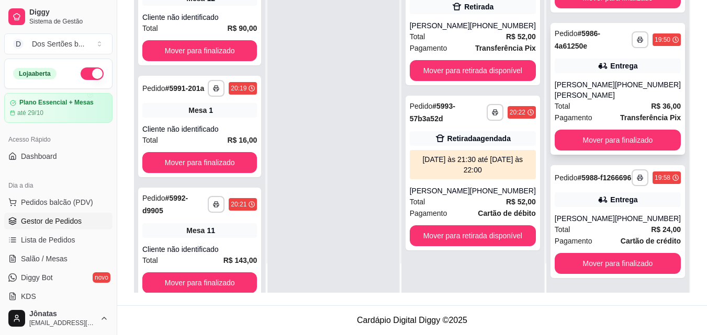
click at [580, 85] on div "[PERSON_NAME]" at bounding box center [585, 90] width 60 height 21
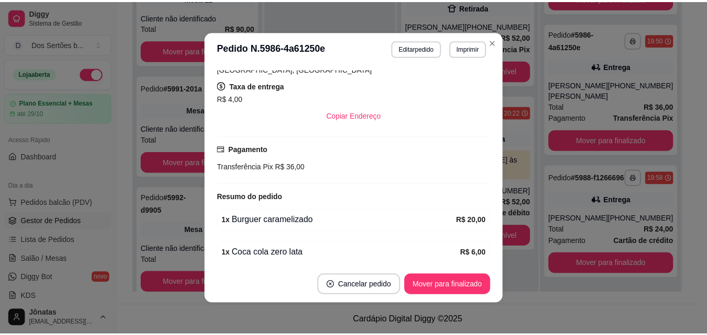
scroll to position [278, 0]
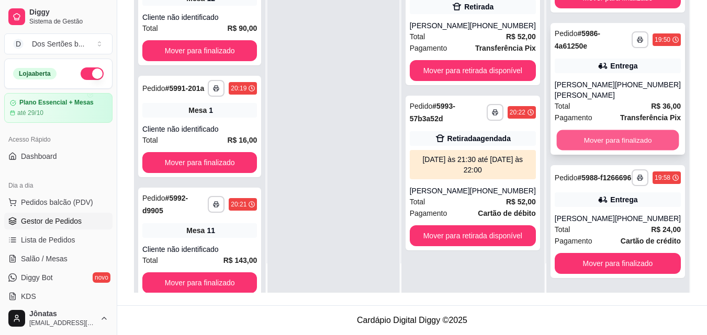
click at [598, 131] on button "Mover para finalizado" at bounding box center [617, 140] width 122 height 20
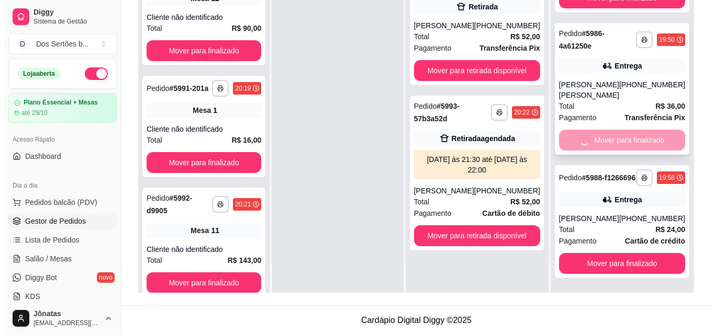
scroll to position [71, 0]
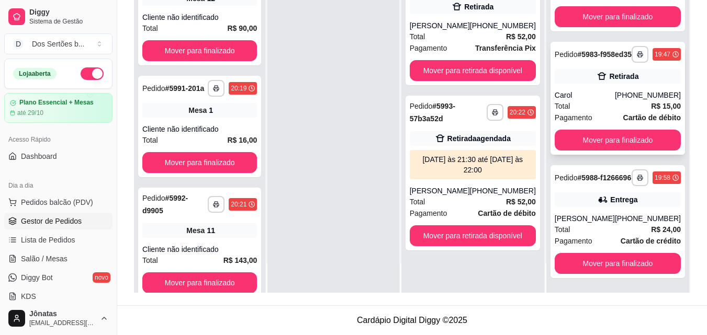
click at [586, 75] on div "Retirada" at bounding box center [618, 76] width 126 height 15
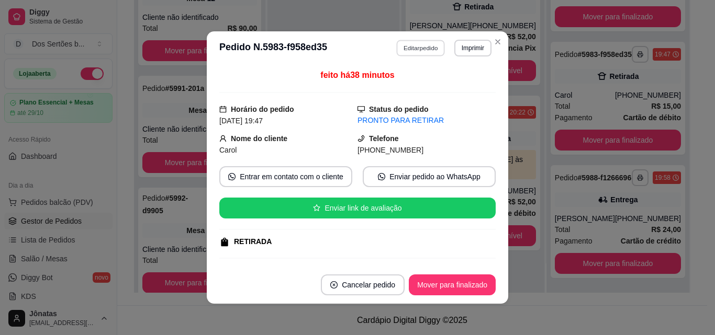
click at [412, 41] on button "Editar pedido" at bounding box center [421, 48] width 49 height 16
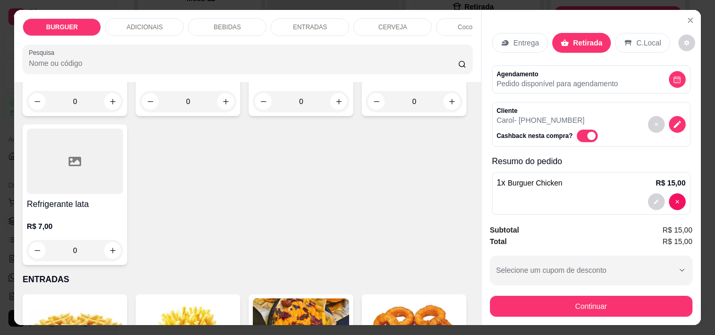
scroll to position [1183, 0]
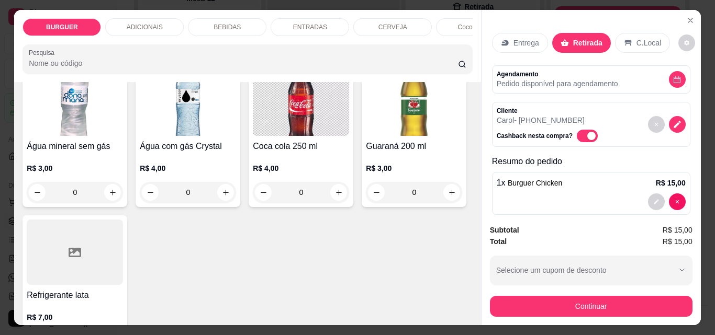
type input "1"
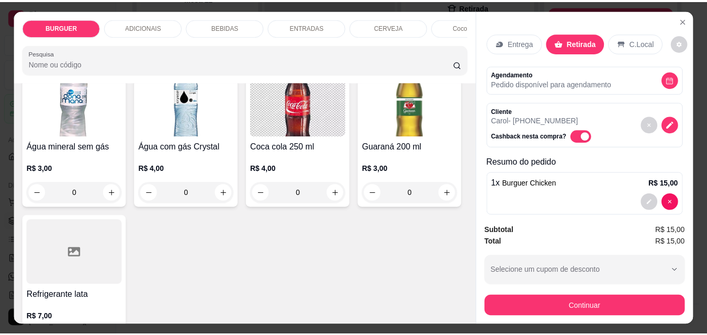
scroll to position [1183, 0]
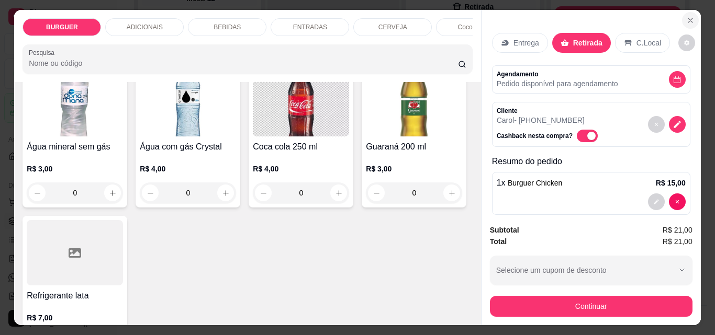
click at [690, 16] on icon "Close" at bounding box center [690, 20] width 8 height 8
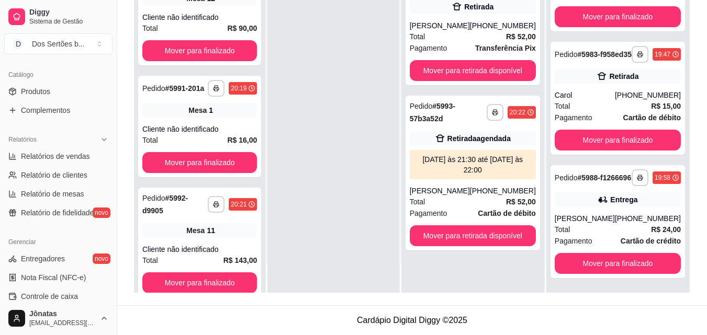
scroll to position [256, 0]
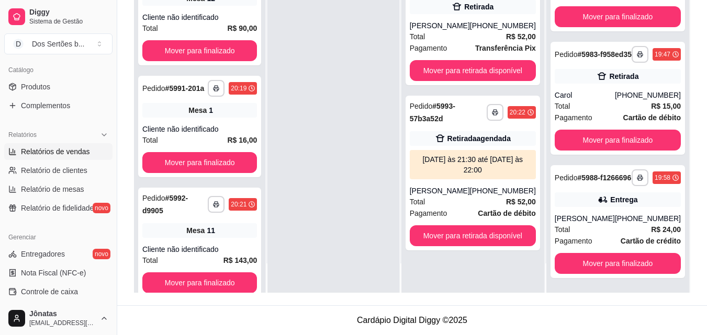
click at [28, 154] on span "Relatórios de vendas" at bounding box center [55, 151] width 69 height 10
select select "ALL"
select select "0"
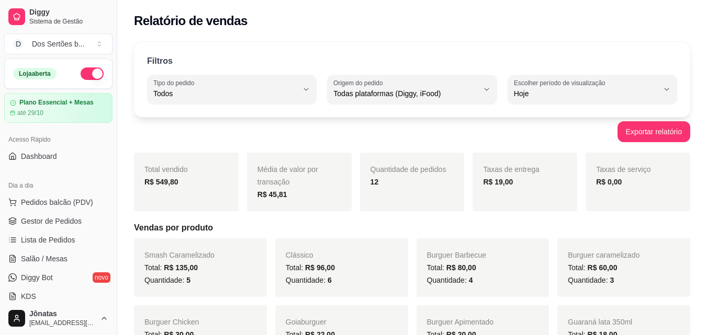
click at [38, 230] on ul "Pedidos balcão (PDV) Gestor de Pedidos Lista de Pedidos Salão / Mesas Diggy Bot…" at bounding box center [58, 249] width 108 height 111
click at [26, 222] on span "Gestor de Pedidos" at bounding box center [51, 221] width 61 height 10
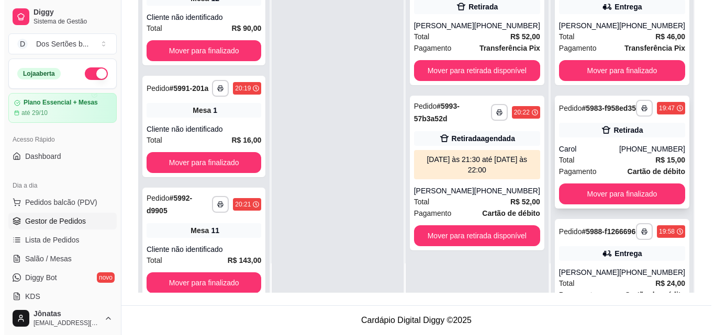
scroll to position [71, 0]
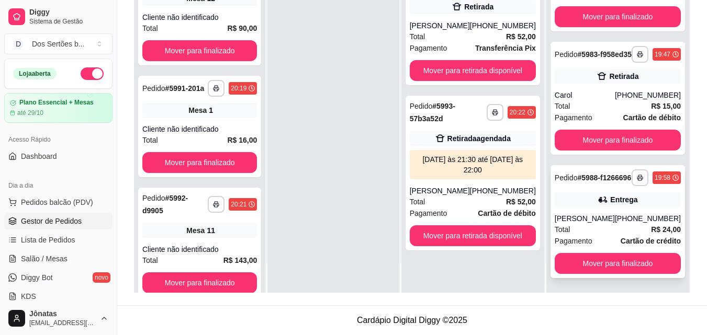
click at [591, 212] on div "**********" at bounding box center [617, 221] width 134 height 113
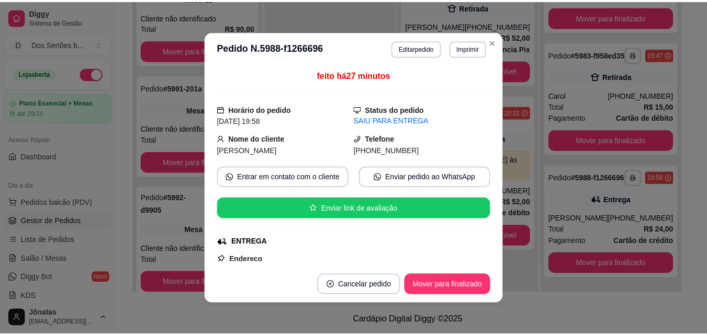
scroll to position [226, 0]
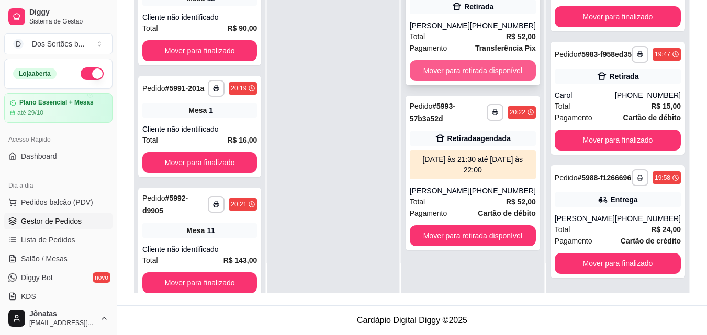
click at [444, 77] on button "Mover para retirada disponível" at bounding box center [473, 70] width 126 height 21
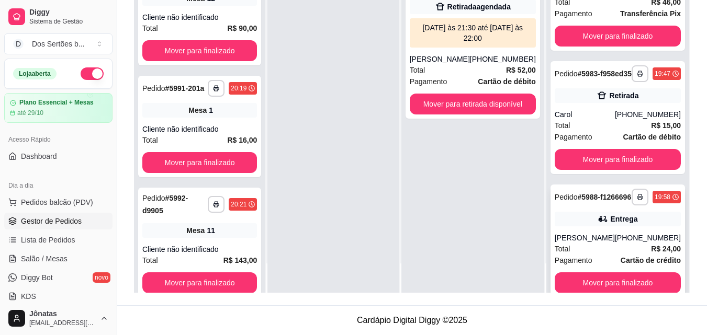
scroll to position [213, 0]
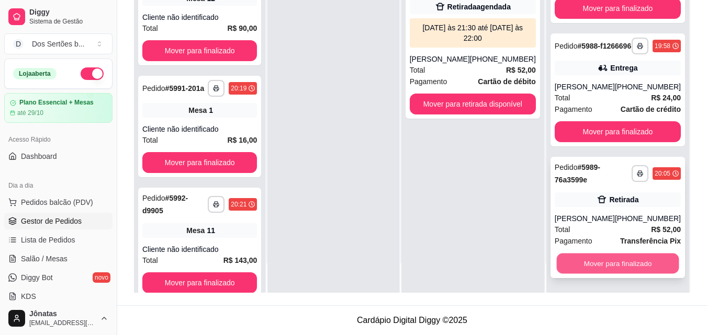
click at [631, 258] on button "Mover para finalizado" at bounding box center [617, 264] width 122 height 20
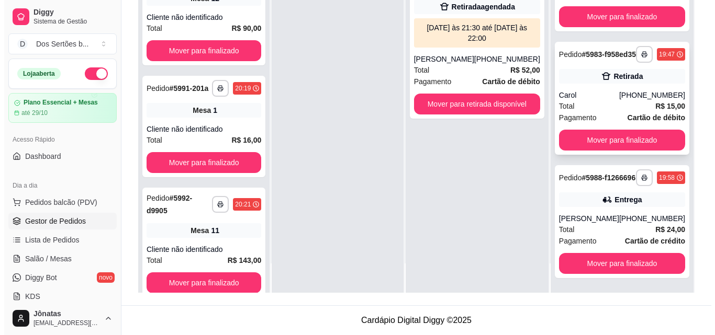
scroll to position [0, 0]
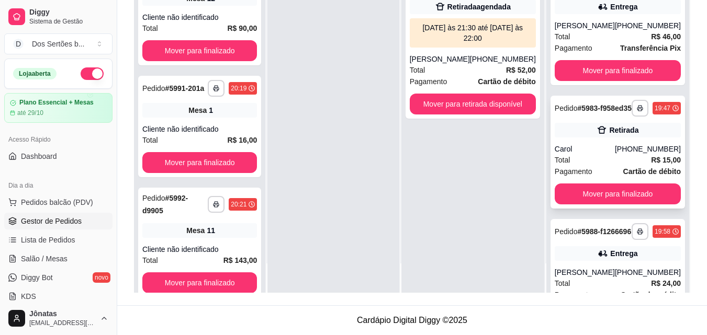
click at [573, 138] on div "Retirada" at bounding box center [618, 130] width 126 height 15
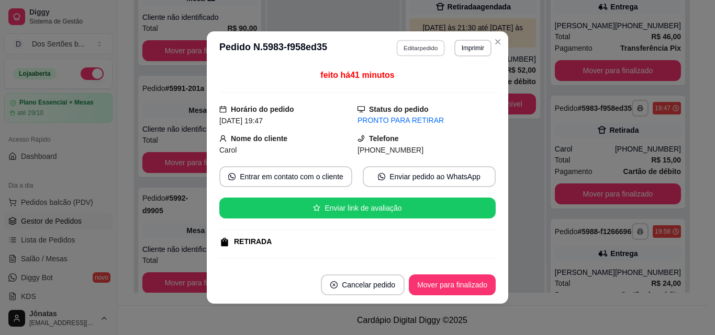
click at [402, 45] on button "Editar pedido" at bounding box center [421, 48] width 49 height 16
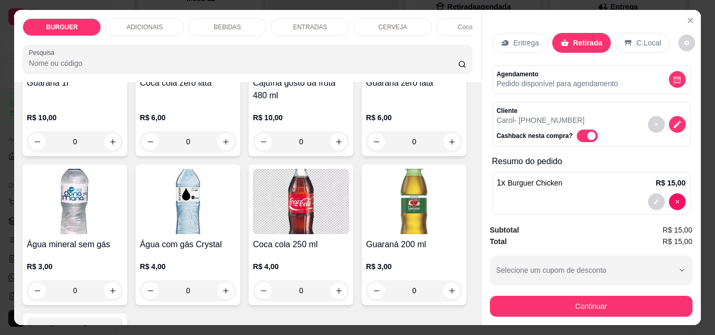
scroll to position [1217, 0]
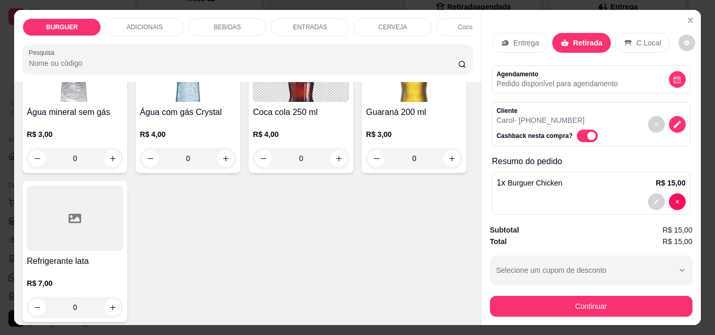
type input "1"
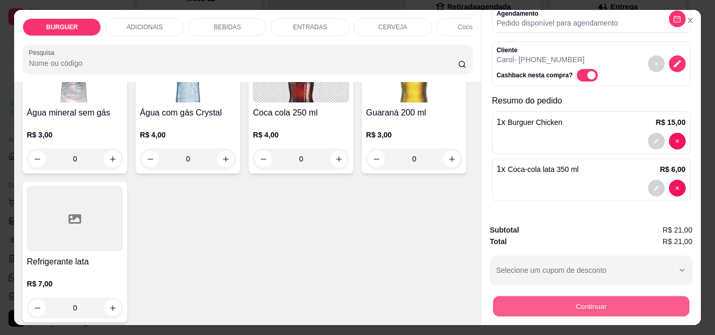
click at [623, 300] on button "Continuar" at bounding box center [590, 306] width 196 height 20
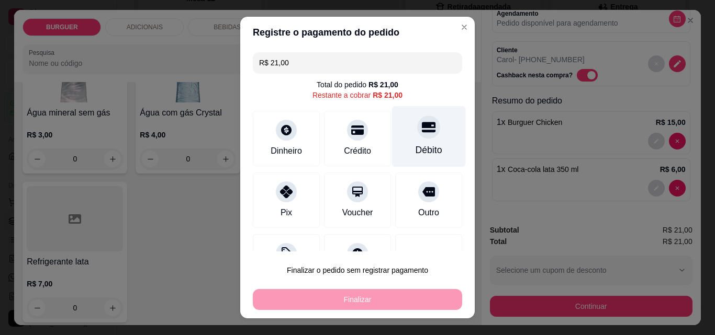
click at [411, 141] on div "Débito" at bounding box center [429, 136] width 74 height 61
type input "R$ 0,00"
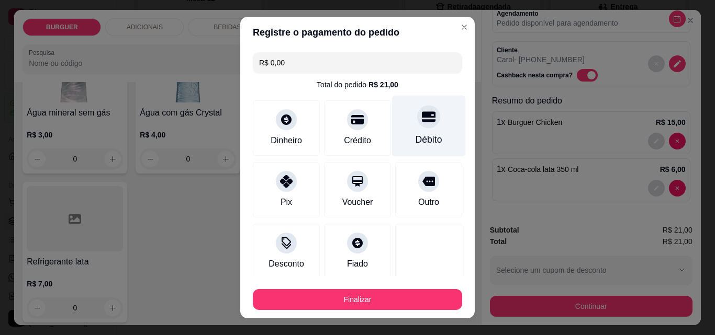
scroll to position [61, 0]
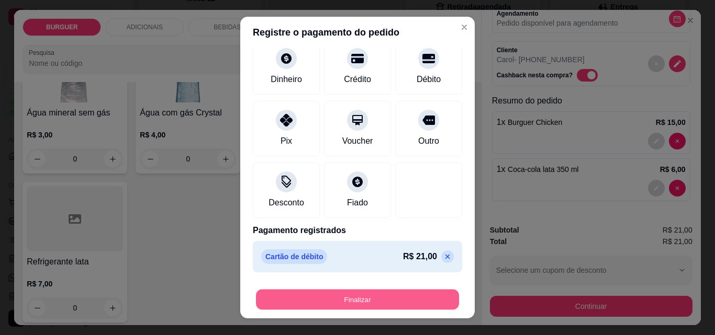
click at [406, 299] on button "Finalizar" at bounding box center [357, 300] width 203 height 20
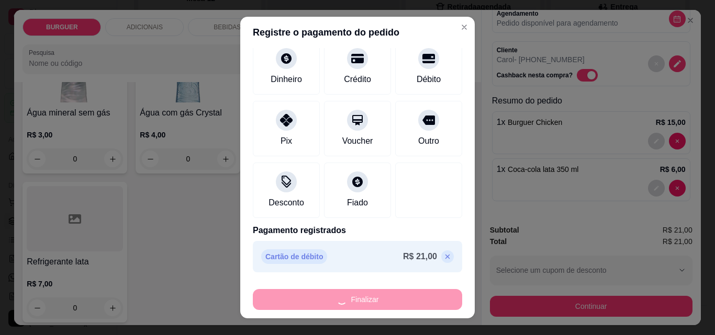
type input "0"
type input "-R$ 21,00"
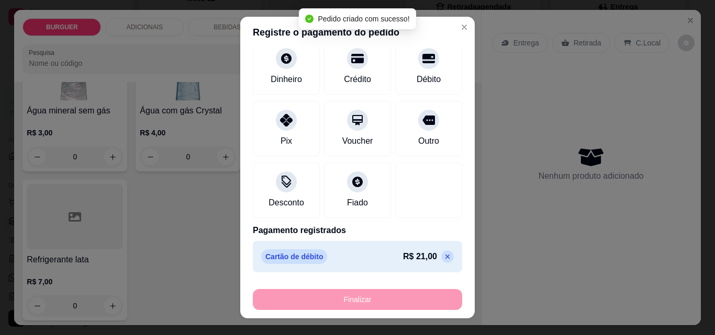
scroll to position [1216, 0]
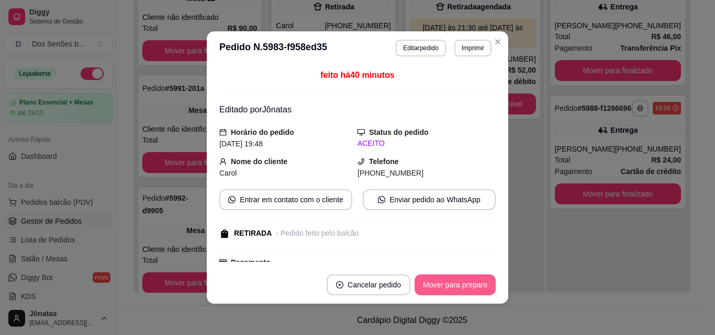
click at [438, 286] on button "Mover para preparo" at bounding box center [454, 285] width 81 height 21
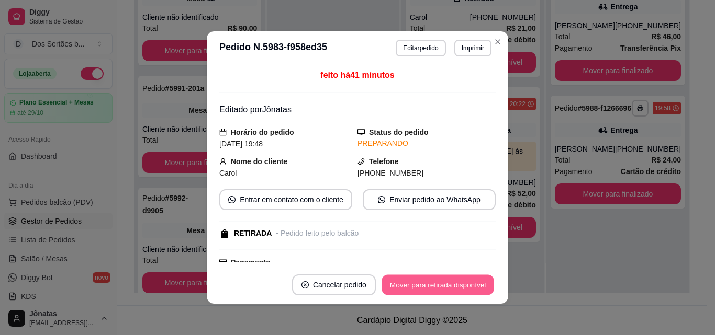
click at [438, 286] on button "Mover para retirada disponível" at bounding box center [437, 285] width 112 height 20
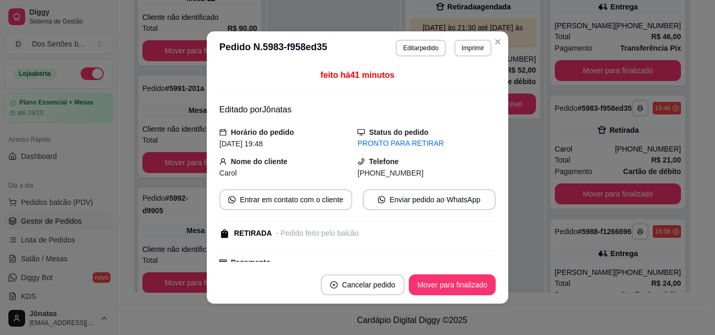
scroll to position [156, 0]
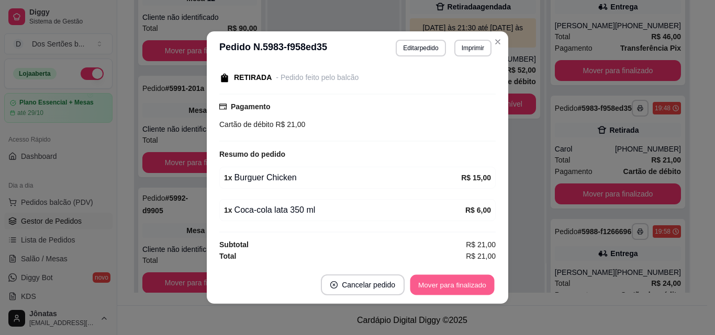
click at [438, 290] on button "Mover para finalizado" at bounding box center [452, 285] width 84 height 20
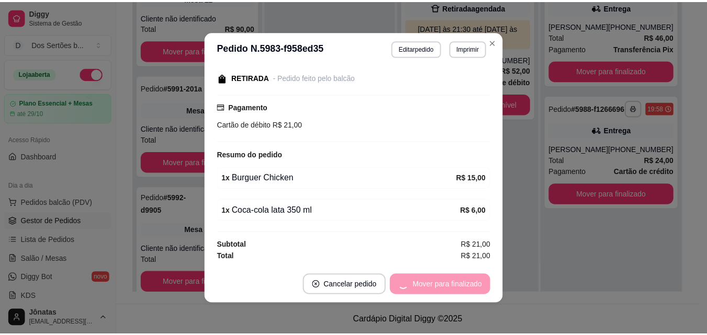
scroll to position [121, 0]
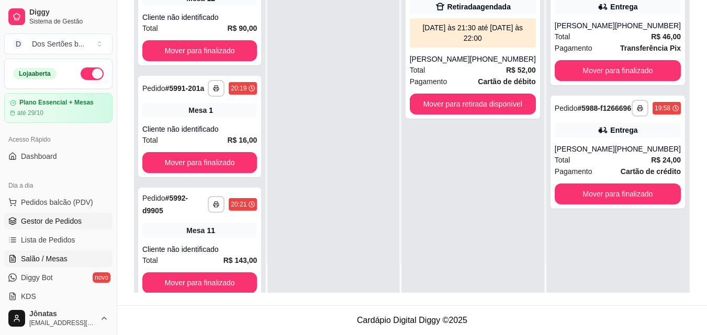
click at [66, 258] on link "Salão / Mesas" at bounding box center [58, 259] width 108 height 17
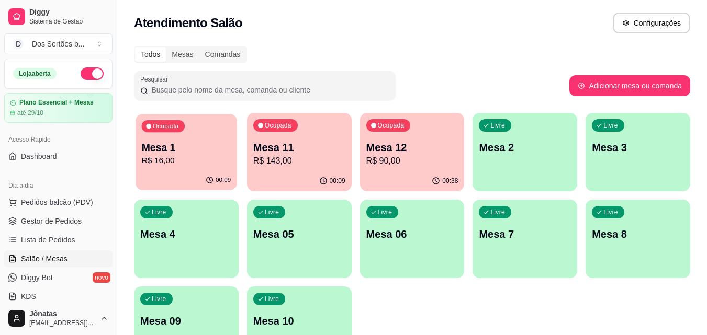
click at [196, 154] on p "Mesa 1" at bounding box center [186, 148] width 89 height 14
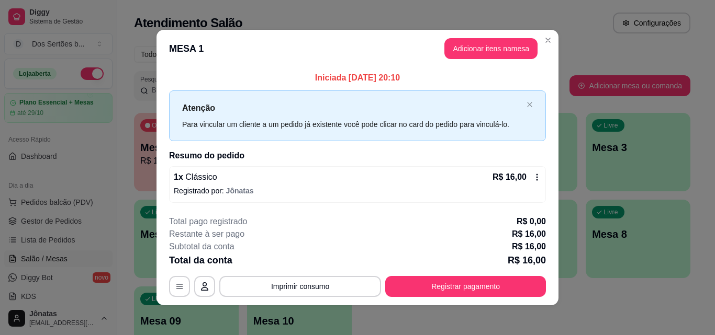
scroll to position [4, 0]
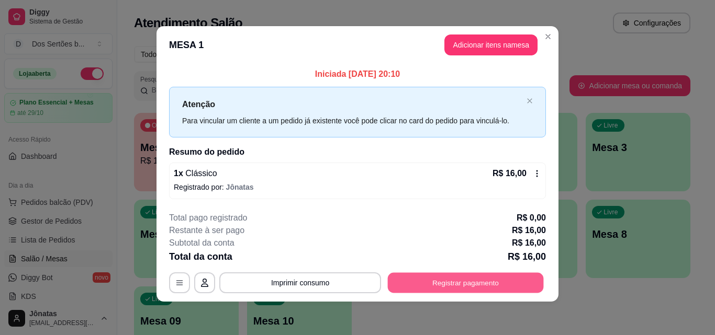
click at [489, 287] on button "Registrar pagamento" at bounding box center [466, 283] width 156 height 20
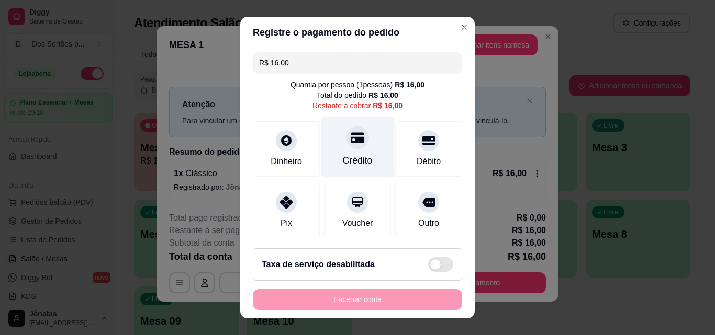
click at [332, 140] on div "Crédito" at bounding box center [358, 147] width 74 height 61
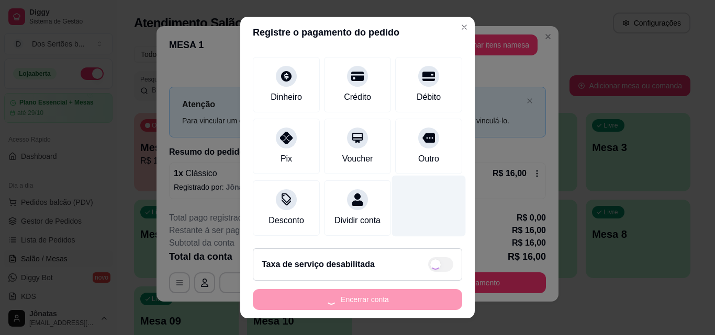
scroll to position [17, 0]
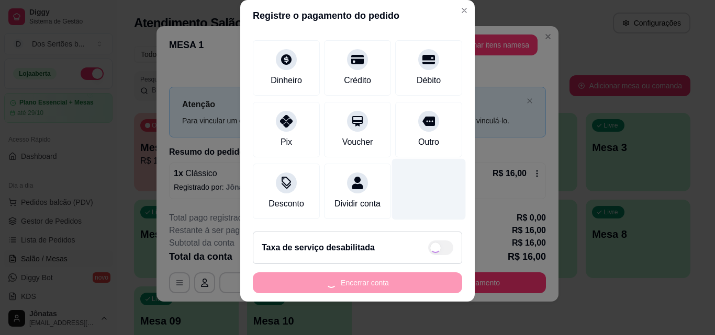
type input "R$ 0,00"
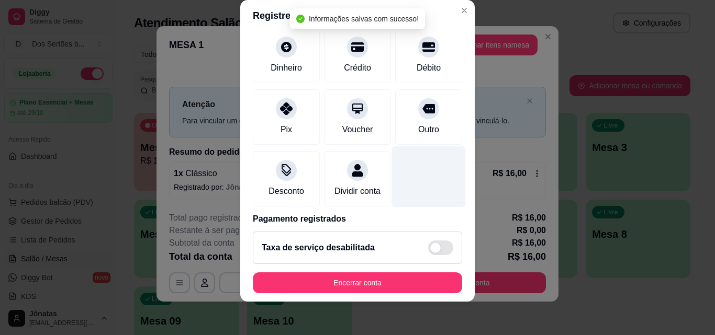
scroll to position [121, 0]
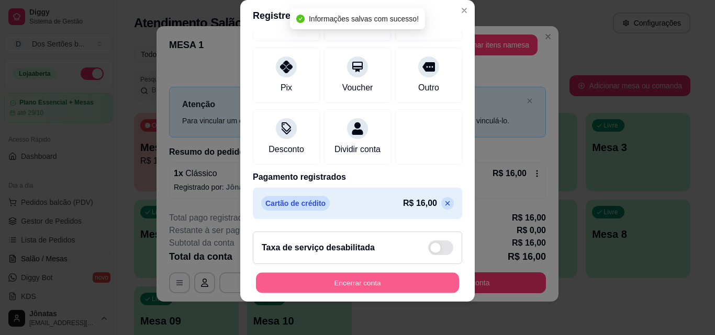
click at [368, 278] on button "Encerrar conta" at bounding box center [357, 283] width 203 height 20
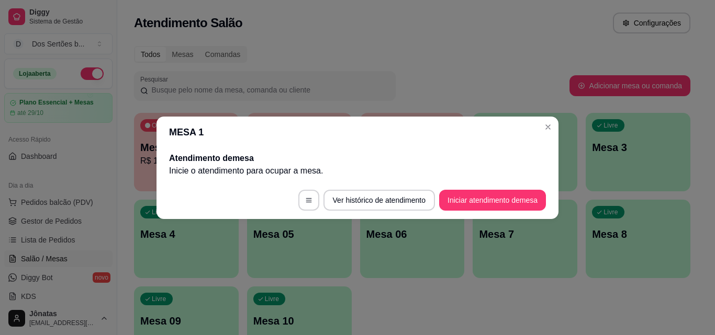
scroll to position [0, 0]
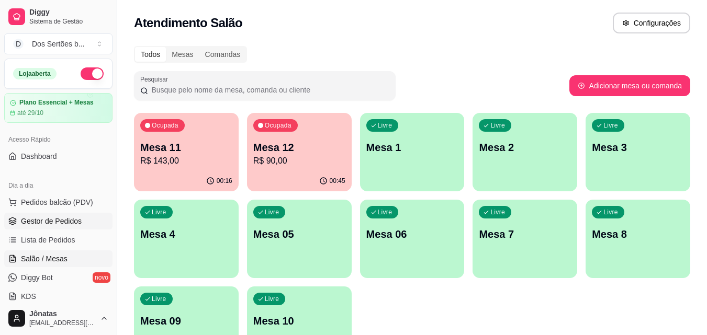
click at [36, 219] on span "Gestor de Pedidos" at bounding box center [51, 221] width 61 height 10
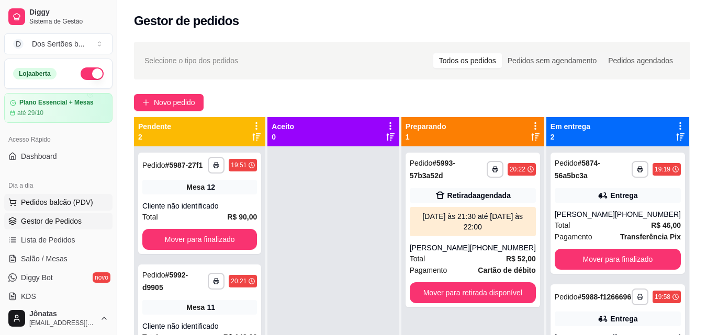
click at [40, 199] on span "Pedidos balcão (PDV)" at bounding box center [57, 202] width 72 height 10
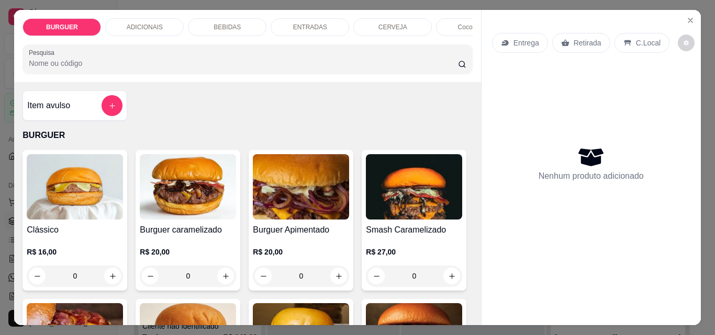
scroll to position [106, 0]
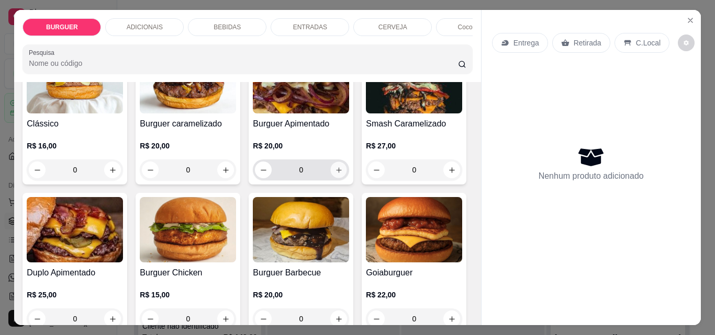
click at [336, 173] on icon "increase-product-quantity" at bounding box center [338, 169] width 5 height 5
type input "1"
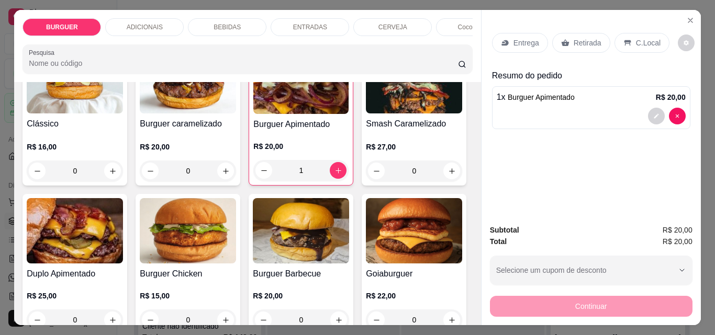
click at [564, 40] on icon at bounding box center [565, 43] width 8 height 8
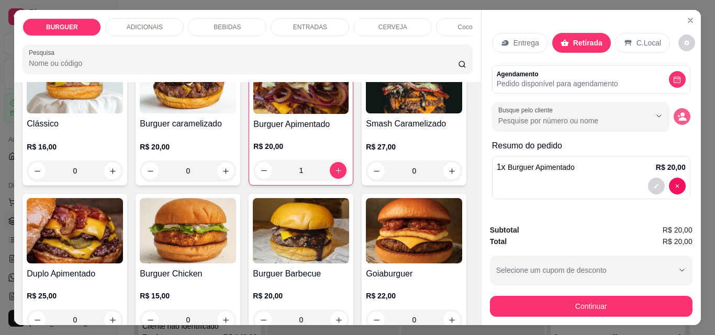
click at [680, 112] on circle "decrease-product-quantity" at bounding box center [682, 114] width 4 height 4
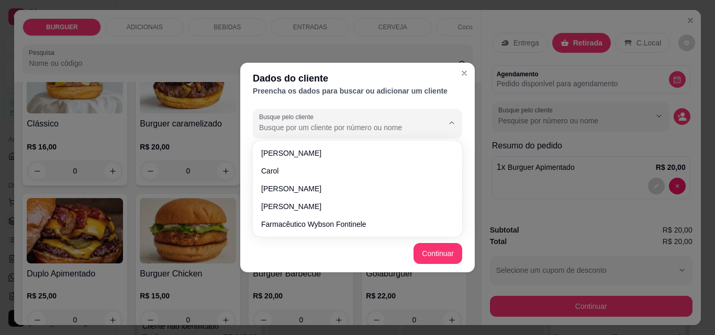
click at [313, 128] on input "Busque pelo cliente" at bounding box center [342, 127] width 167 height 10
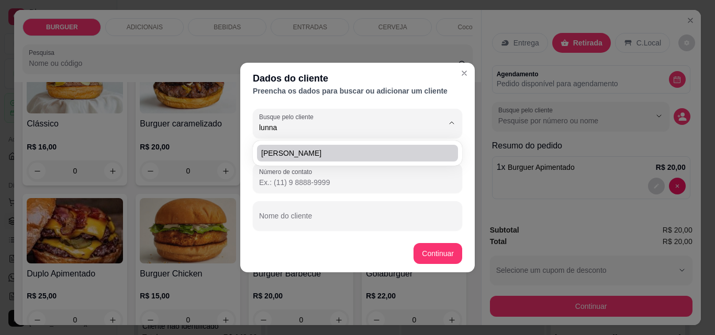
click at [292, 153] on span "[PERSON_NAME]" at bounding box center [352, 153] width 182 height 10
type input "[PERSON_NAME]"
type input "(86) 9 8133-6246"
type input "[PERSON_NAME]"
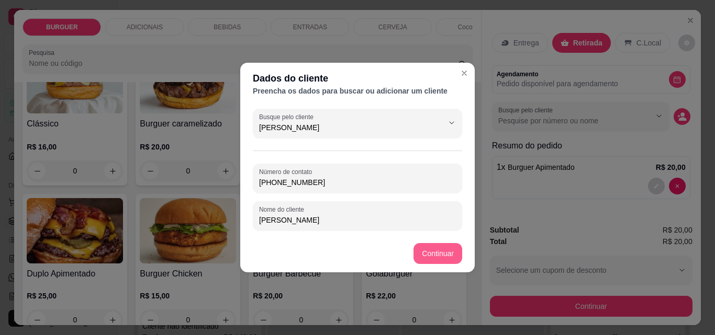
type input "[PERSON_NAME]"
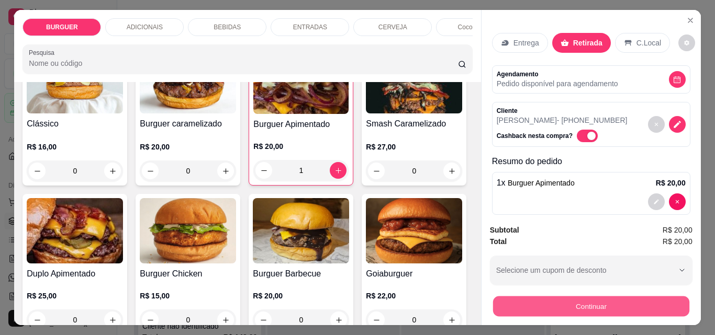
click at [545, 302] on button "Continuar" at bounding box center [590, 306] width 196 height 20
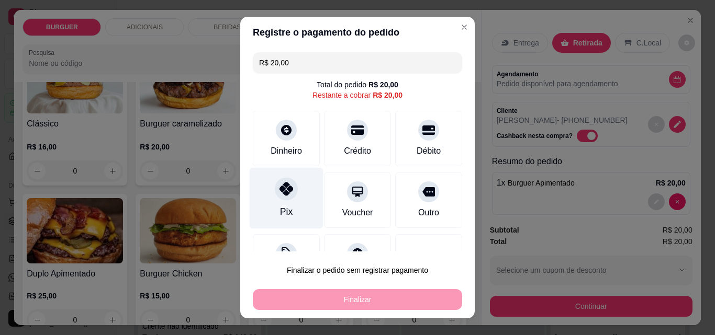
click at [289, 203] on div "Pix" at bounding box center [287, 198] width 74 height 61
type input "R$ 0,00"
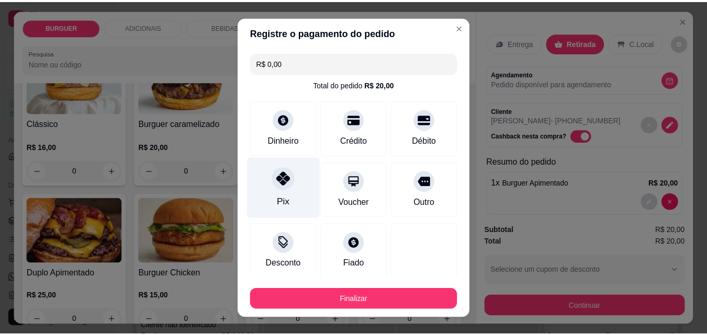
scroll to position [61, 0]
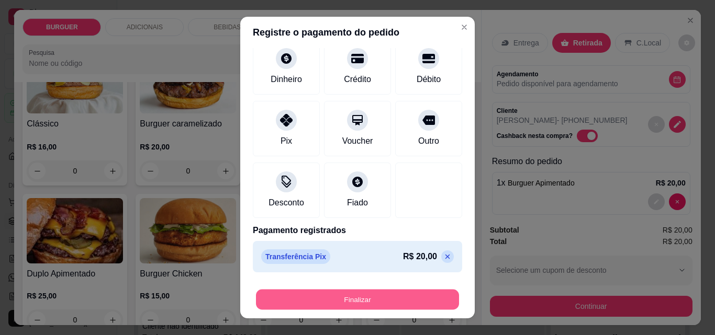
click at [319, 301] on button "Finalizar" at bounding box center [357, 300] width 203 height 20
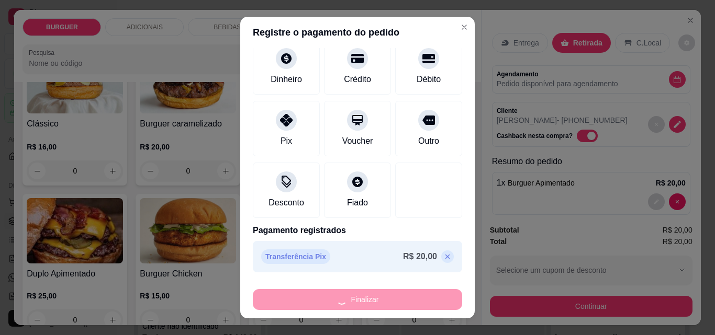
type input "0"
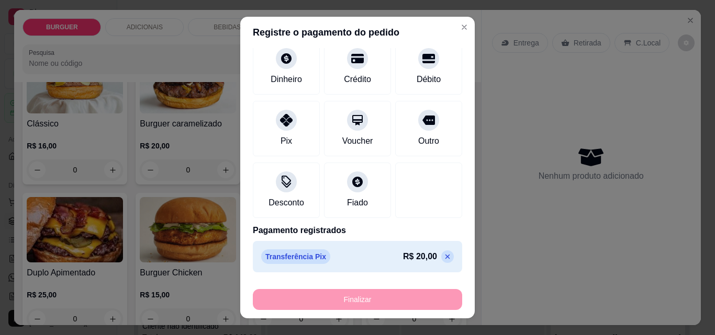
type input "-R$ 20,00"
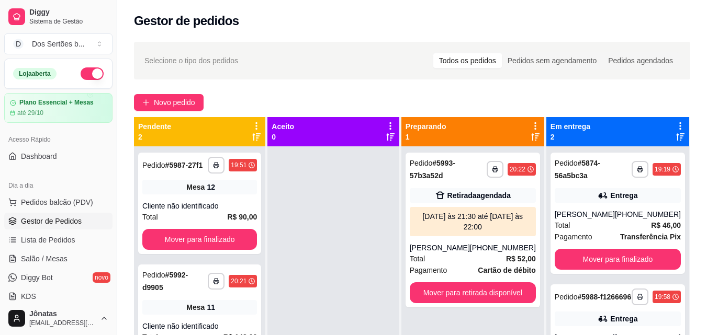
scroll to position [160, 0]
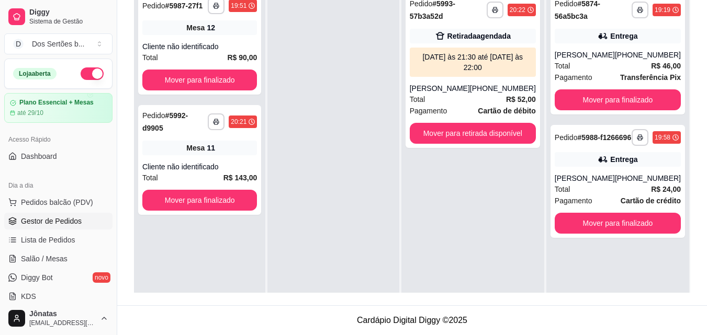
click at [326, 72] on div at bounding box center [332, 154] width 131 height 335
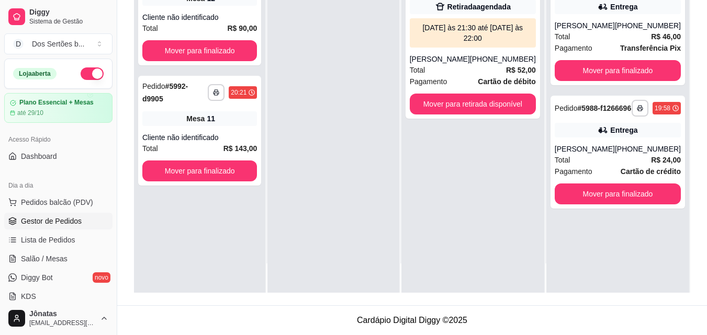
scroll to position [27, 0]
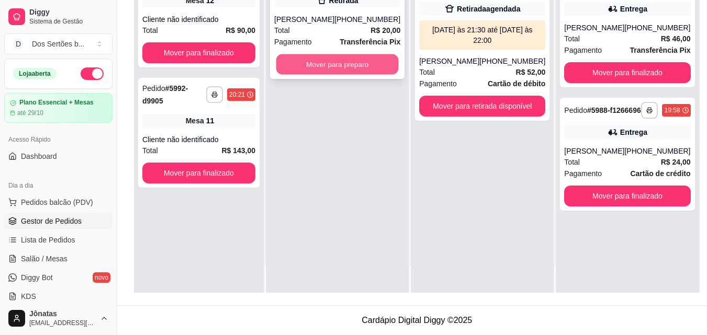
click at [336, 62] on button "Mover para preparo" at bounding box center [337, 64] width 122 height 20
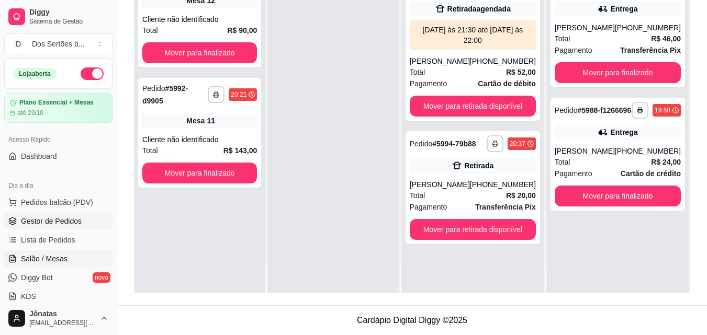
click at [43, 259] on span "Salão / Mesas" at bounding box center [44, 259] width 47 height 10
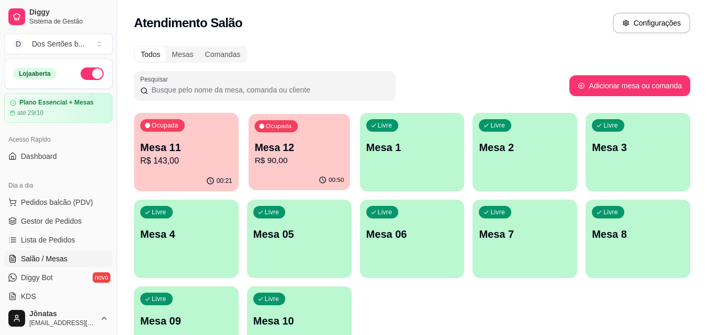
click at [293, 151] on p "Mesa 12" at bounding box center [298, 148] width 89 height 14
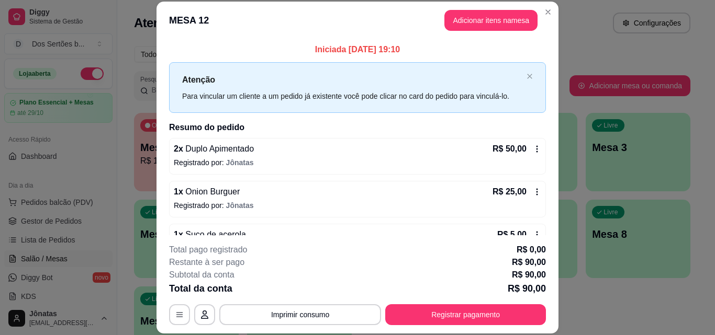
scroll to position [97, 0]
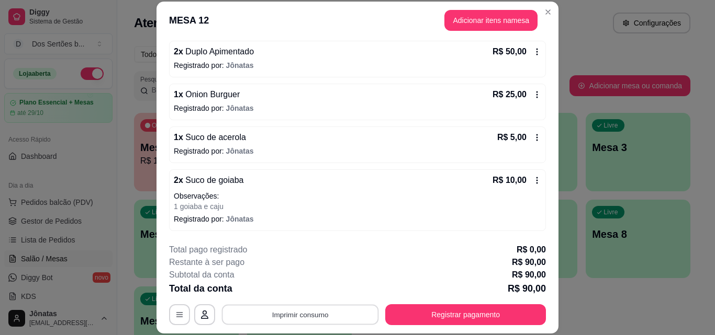
click at [301, 315] on button "Imprimir consumo" at bounding box center [300, 314] width 157 height 20
click at [319, 287] on button "IMPRESSORA" at bounding box center [299, 290] width 73 height 16
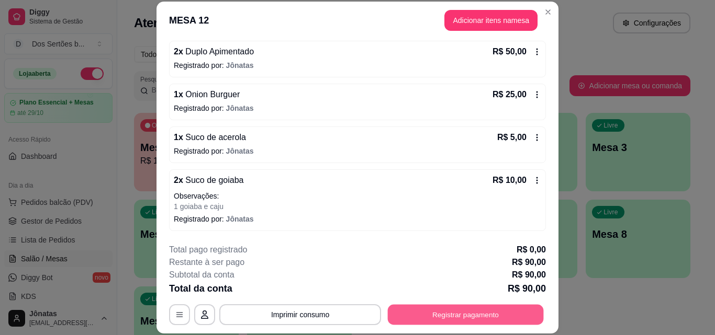
click at [478, 316] on button "Registrar pagamento" at bounding box center [466, 314] width 156 height 20
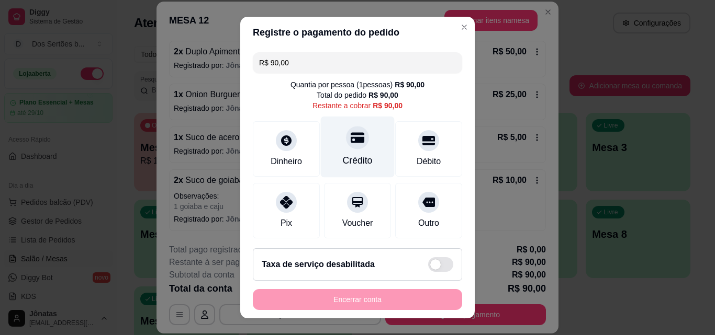
click at [352, 152] on div "Crédito" at bounding box center [358, 147] width 74 height 61
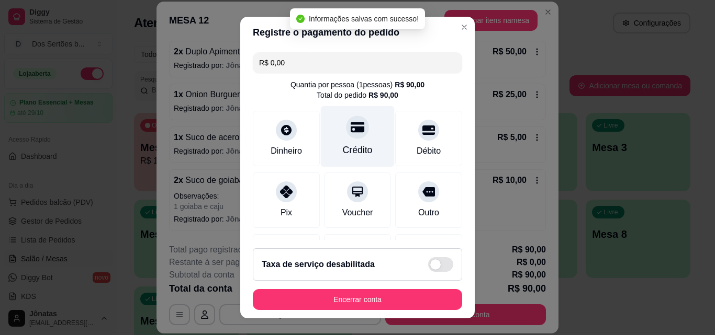
type input "R$ 0,00"
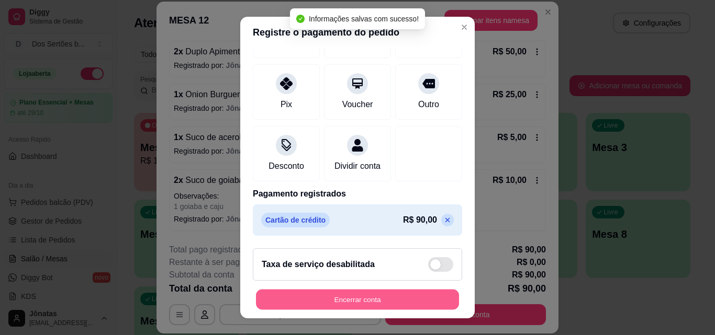
click at [364, 296] on button "Encerrar conta" at bounding box center [357, 300] width 203 height 20
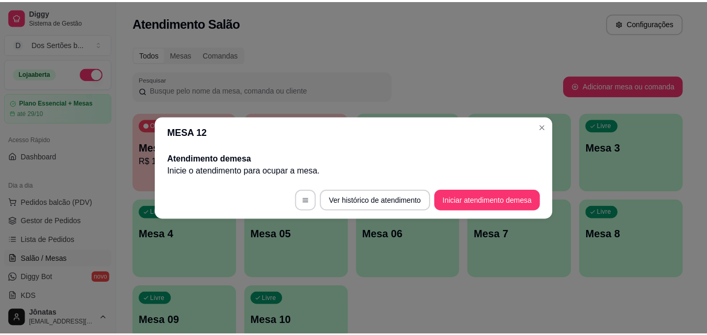
scroll to position [0, 0]
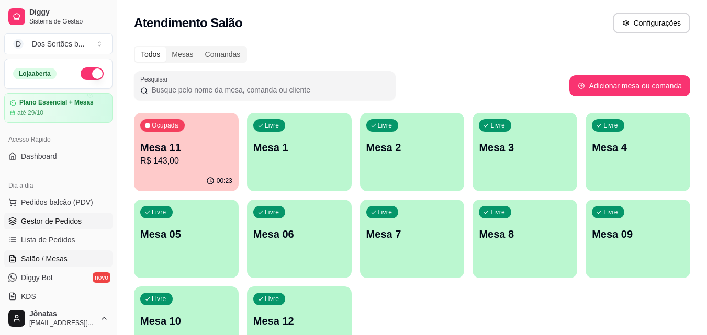
click at [78, 222] on span "Gestor de Pedidos" at bounding box center [51, 221] width 61 height 10
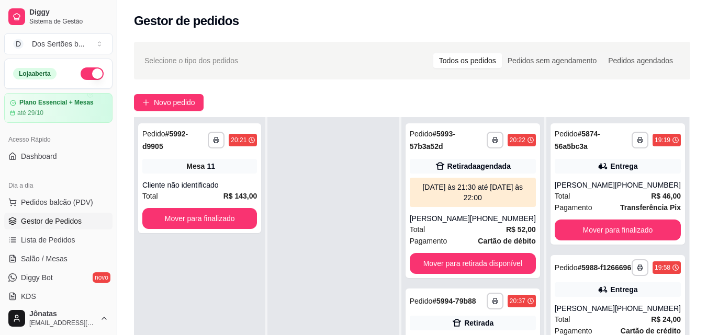
scroll to position [160, 0]
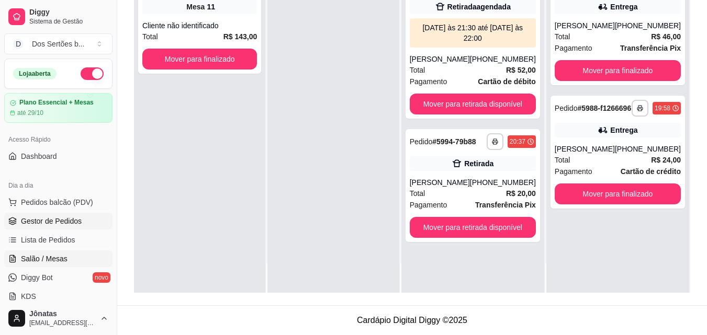
click at [40, 259] on span "Salão / Mesas" at bounding box center [44, 259] width 47 height 10
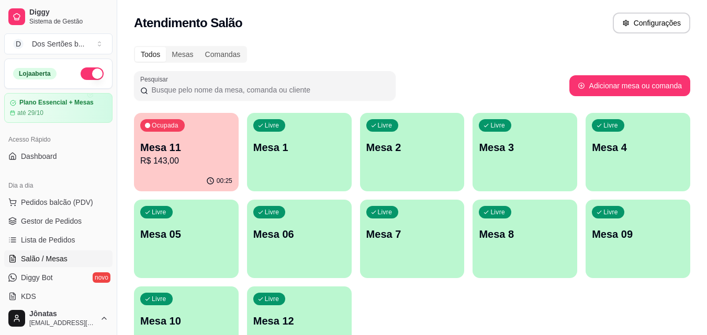
click at [183, 330] on div "Livre Mesa 10" at bounding box center [186, 320] width 105 height 66
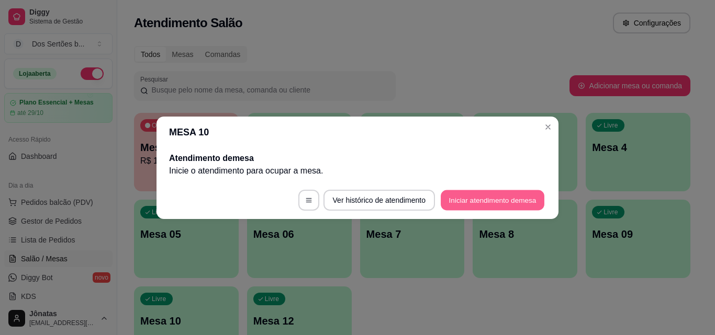
click at [495, 199] on button "Iniciar atendimento de mesa" at bounding box center [492, 200] width 104 height 20
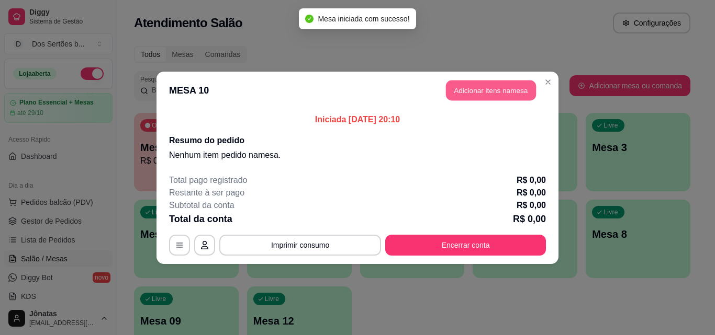
click at [481, 92] on button "Adicionar itens na mesa" at bounding box center [491, 90] width 90 height 20
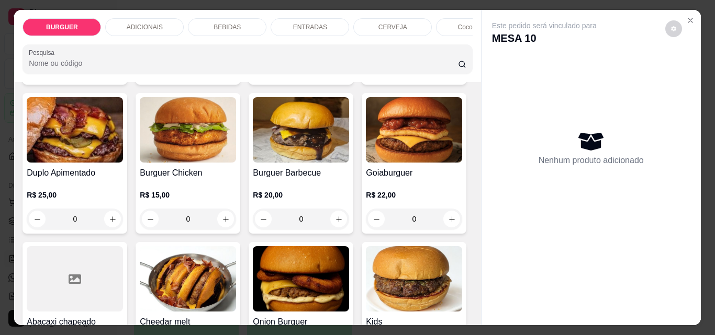
scroll to position [336, 0]
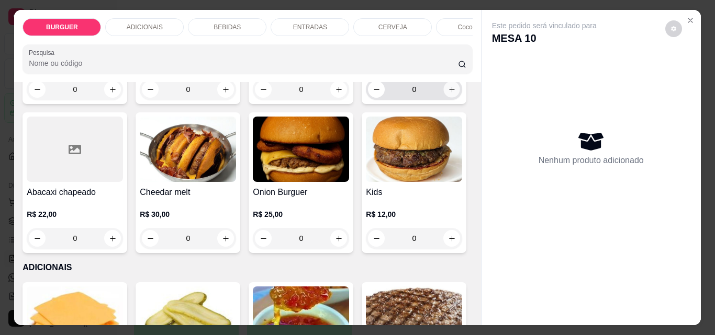
click at [449, 92] on icon "increase-product-quantity" at bounding box center [451, 89] width 5 height 5
type input "1"
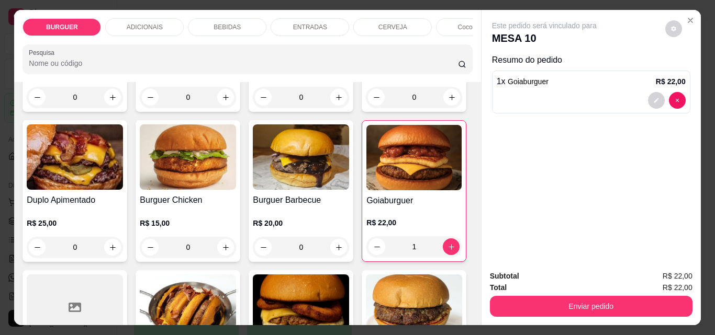
scroll to position [114, 0]
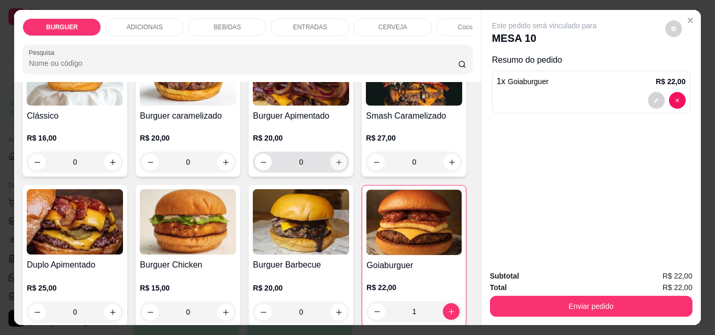
click at [335, 165] on icon "increase-product-quantity" at bounding box center [339, 163] width 8 height 8
type input "1"
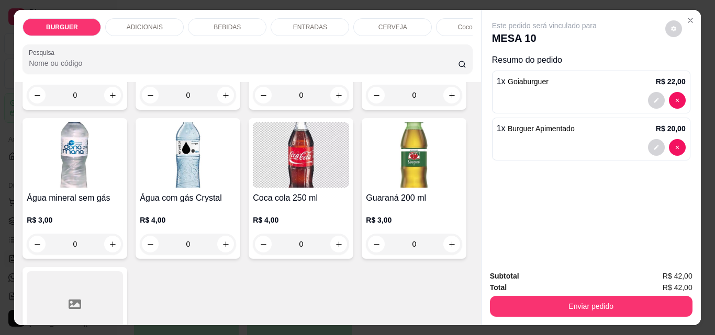
scroll to position [1284, 0]
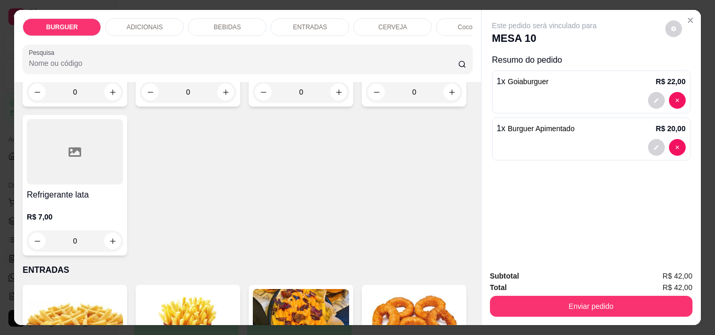
type input "1"
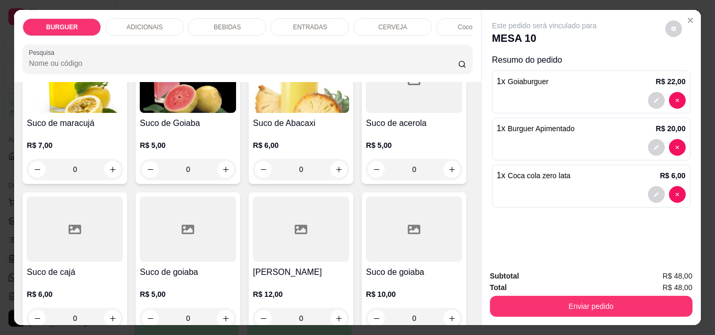
scroll to position [2383, 0]
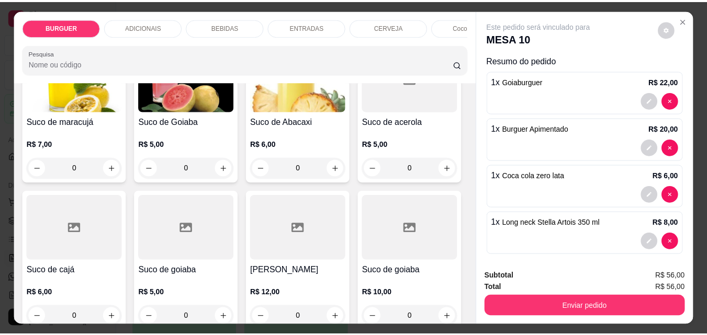
scroll to position [2383, 0]
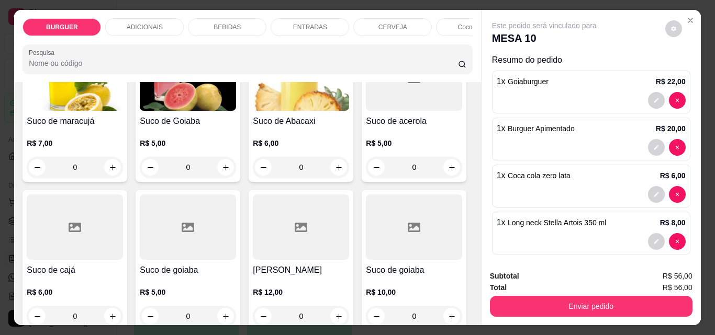
type input "2"
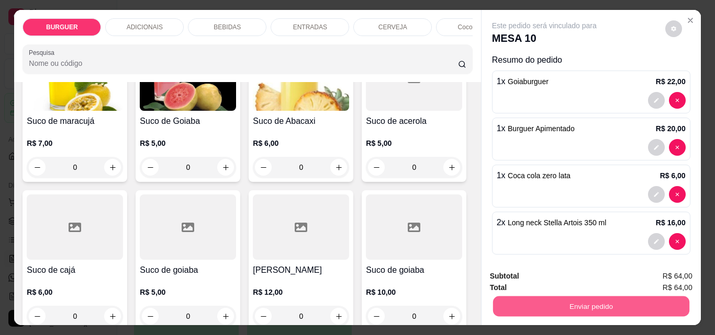
click at [554, 297] on button "Enviar pedido" at bounding box center [590, 306] width 196 height 20
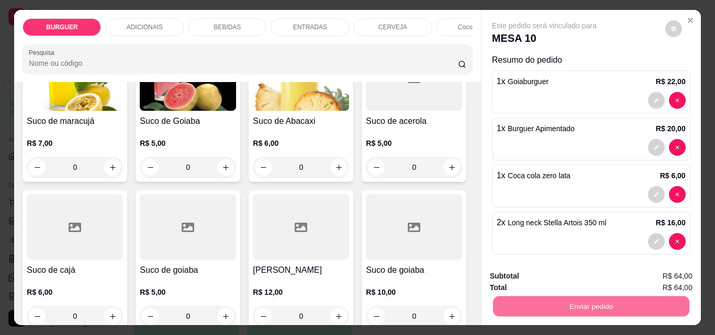
click at [654, 272] on button "Enviar pedido" at bounding box center [665, 276] width 58 height 19
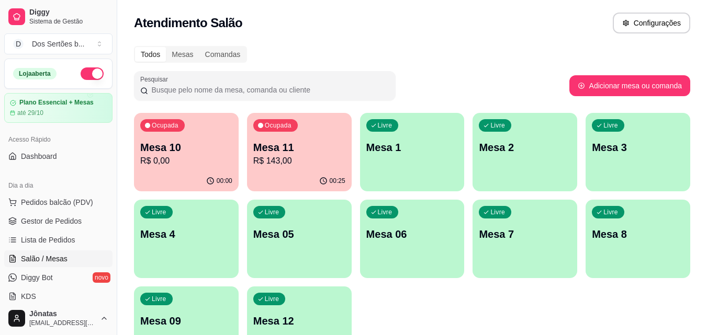
click at [81, 221] on link "Gestor de Pedidos" at bounding box center [58, 221] width 108 height 17
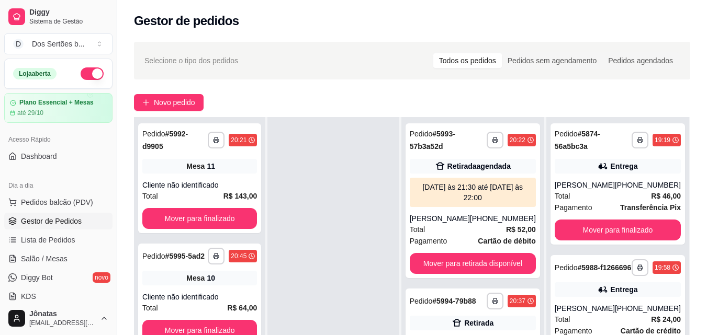
scroll to position [160, 0]
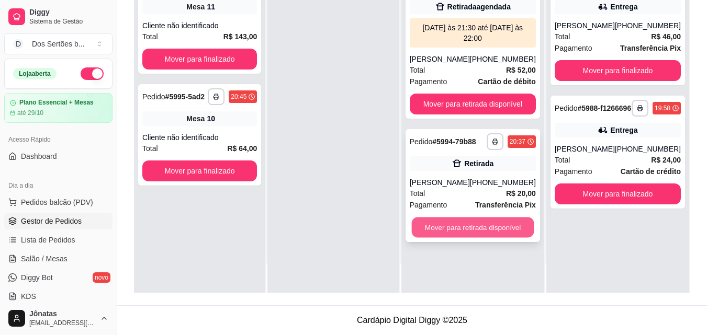
click at [466, 228] on button "Mover para retirada disponível" at bounding box center [472, 228] width 122 height 20
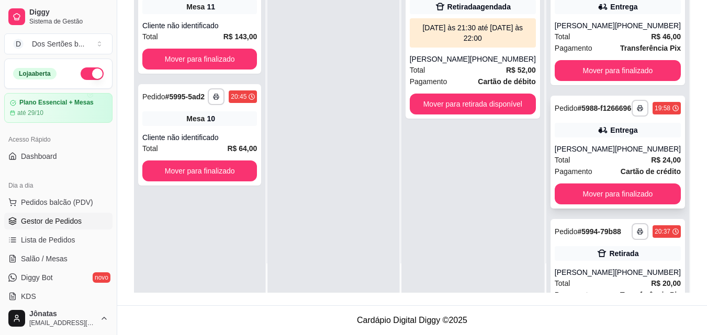
scroll to position [71, 0]
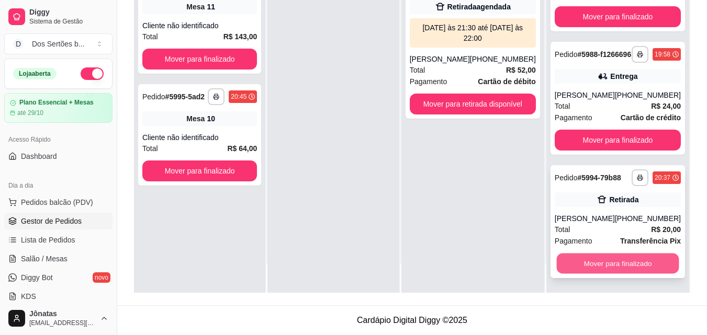
click at [618, 261] on button "Mover para finalizado" at bounding box center [617, 264] width 122 height 20
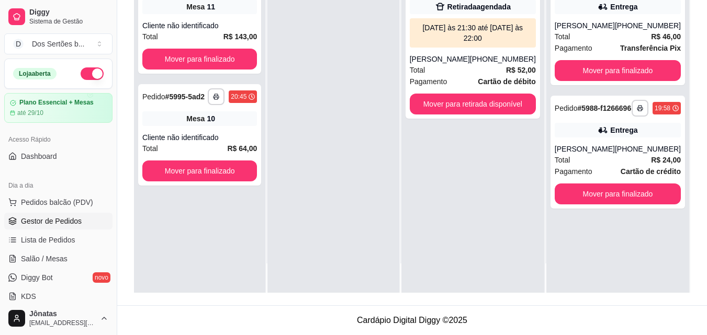
scroll to position [0, 0]
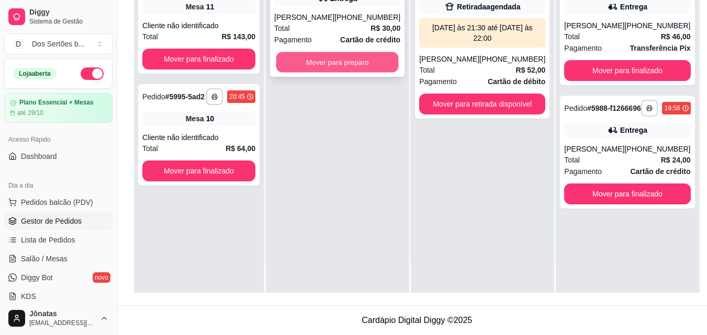
click at [322, 69] on button "Mover para preparo" at bounding box center [337, 62] width 122 height 20
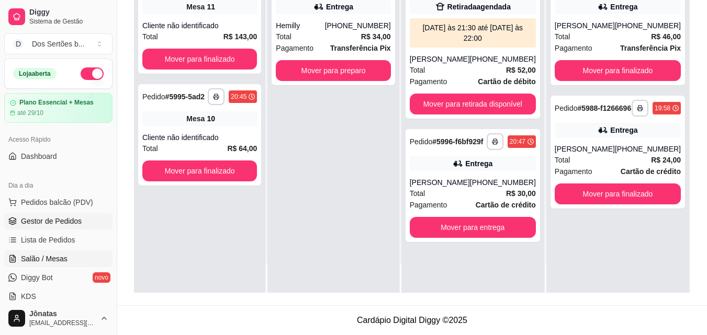
click at [37, 262] on span "Salão / Mesas" at bounding box center [44, 259] width 47 height 10
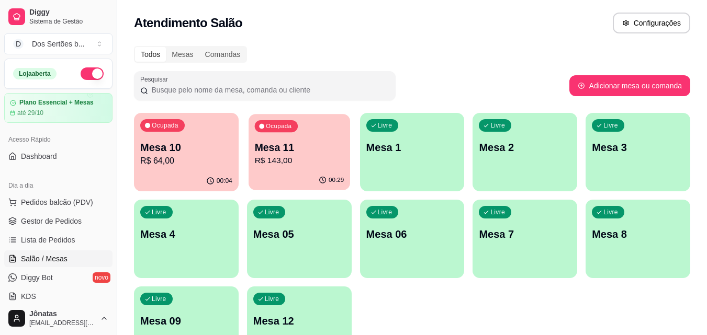
click at [295, 143] on p "Mesa 11" at bounding box center [298, 148] width 89 height 14
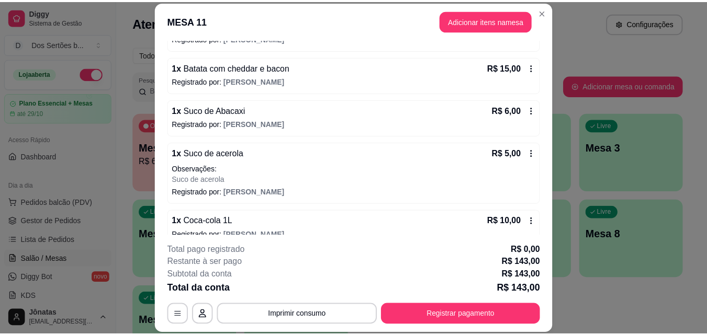
scroll to position [269, 0]
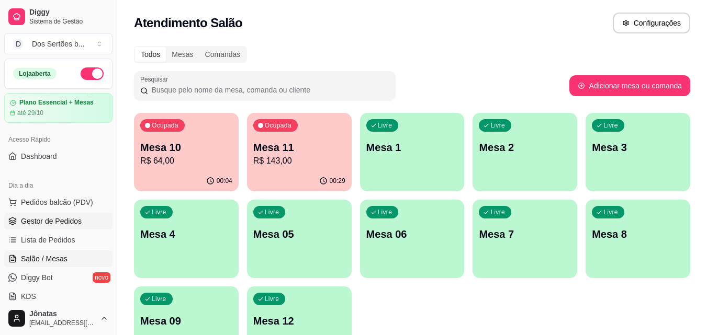
click at [32, 218] on span "Gestor de Pedidos" at bounding box center [51, 221] width 61 height 10
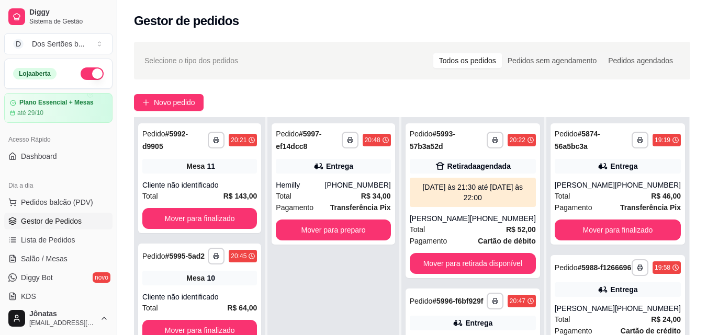
scroll to position [160, 0]
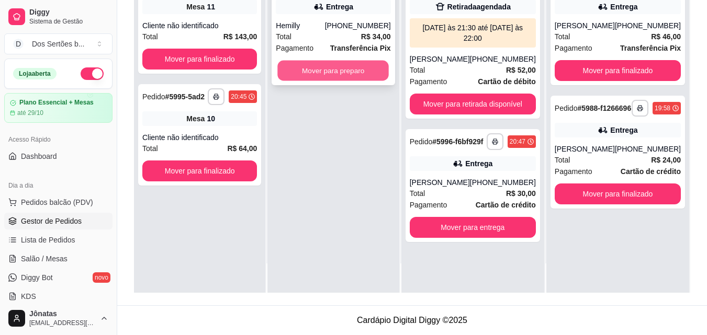
click at [347, 72] on button "Mover para preparo" at bounding box center [333, 71] width 111 height 20
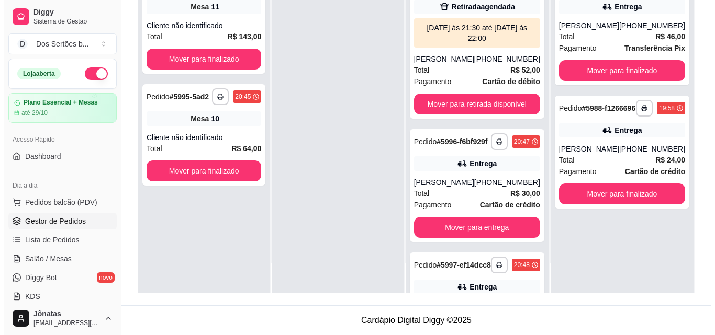
scroll to position [104, 0]
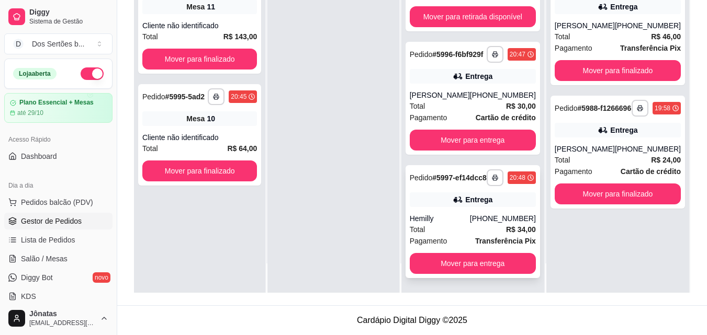
click at [438, 209] on div "**********" at bounding box center [472, 221] width 134 height 113
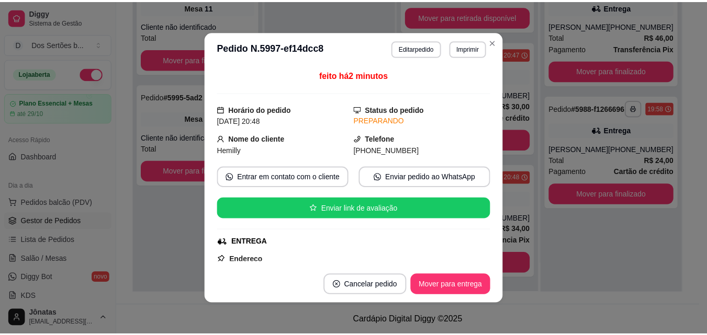
scroll to position [246, 0]
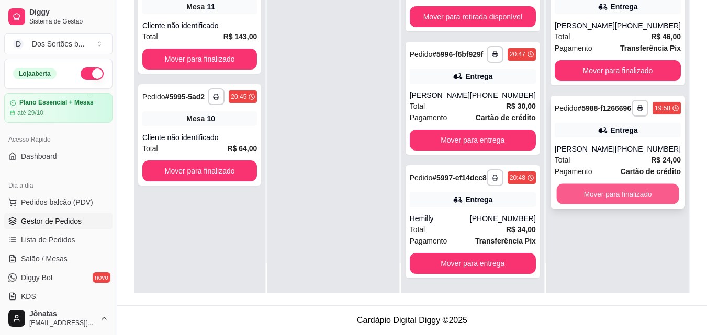
click at [618, 202] on button "Mover para finalizado" at bounding box center [617, 194] width 122 height 20
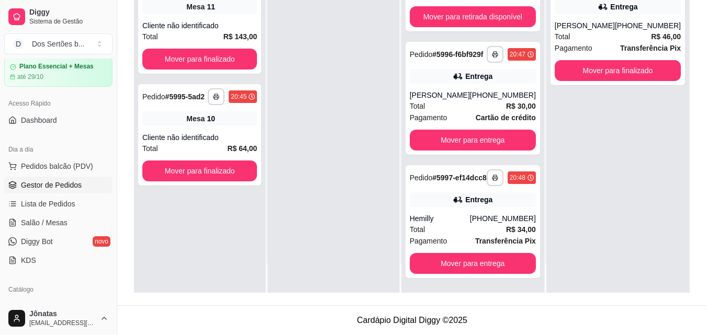
scroll to position [137, 0]
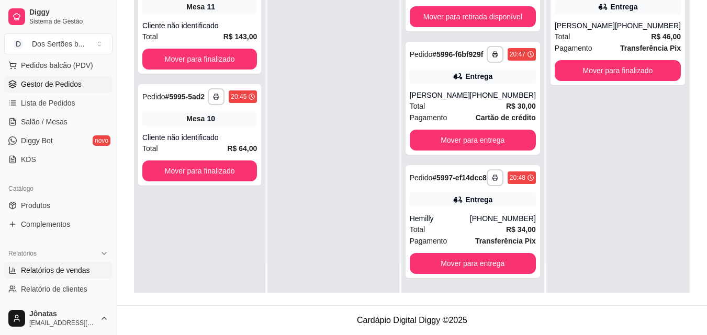
click at [43, 270] on span "Relatórios de vendas" at bounding box center [55, 270] width 69 height 10
select select "ALL"
select select "0"
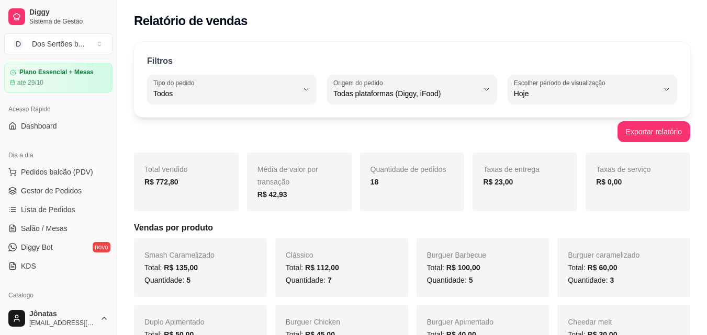
scroll to position [30, 0]
click at [51, 194] on span "Gestor de Pedidos" at bounding box center [51, 191] width 61 height 10
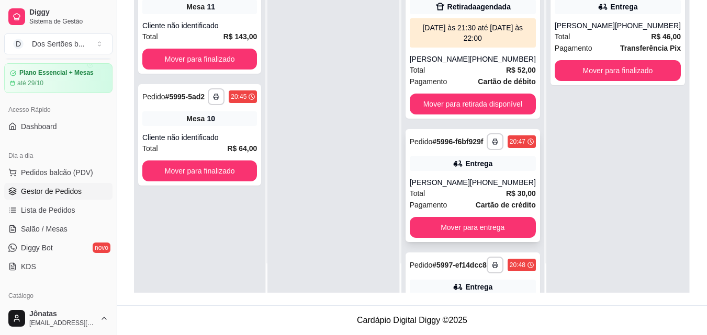
scroll to position [104, 0]
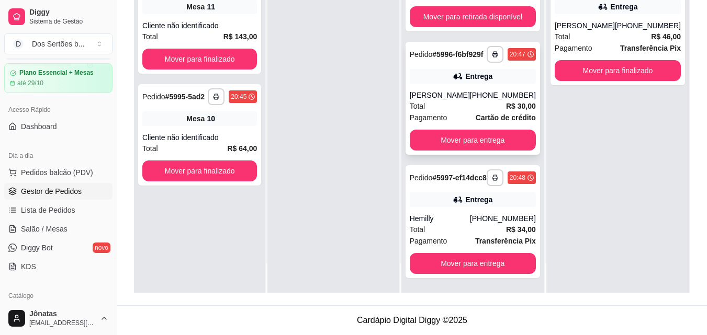
click at [460, 90] on div "[PERSON_NAME]" at bounding box center [440, 95] width 60 height 10
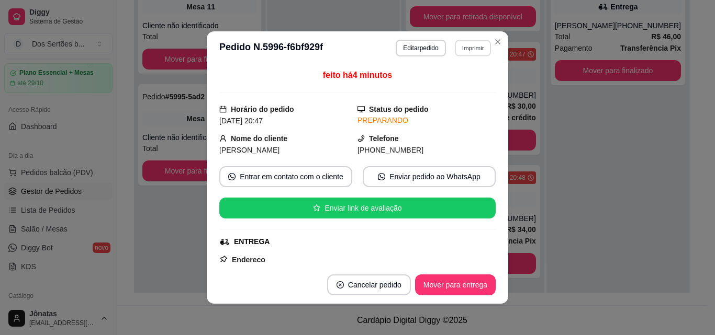
click at [462, 47] on button "Imprimir" at bounding box center [473, 48] width 36 height 16
click at [443, 80] on button "IMPRESSORA" at bounding box center [449, 84] width 73 height 16
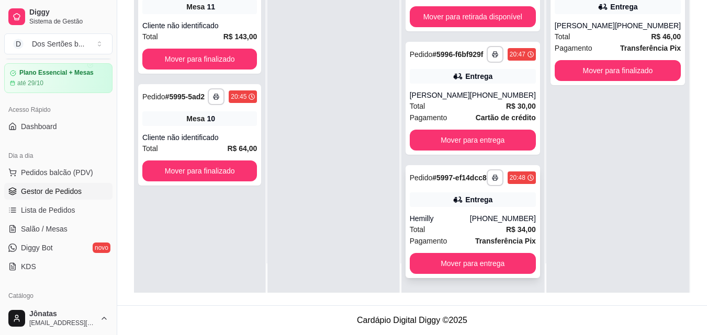
click at [486, 199] on div "Entrega" at bounding box center [478, 200] width 27 height 10
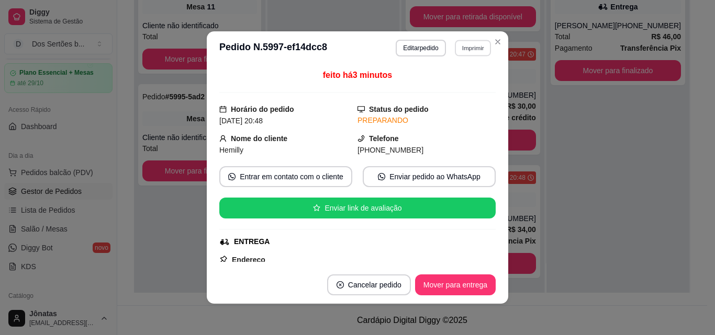
click at [478, 48] on button "Imprimir" at bounding box center [473, 48] width 36 height 16
click at [442, 84] on button "IMPRESSORA" at bounding box center [449, 84] width 73 height 16
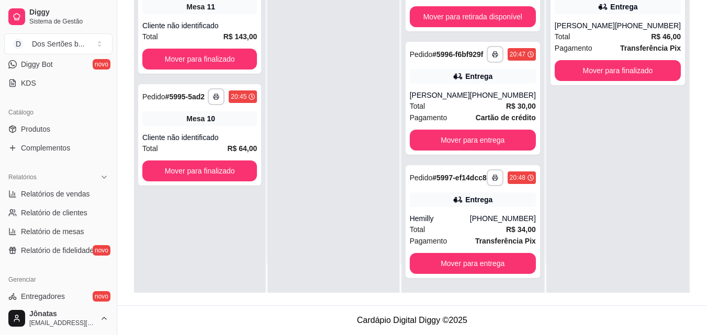
scroll to position [305, 0]
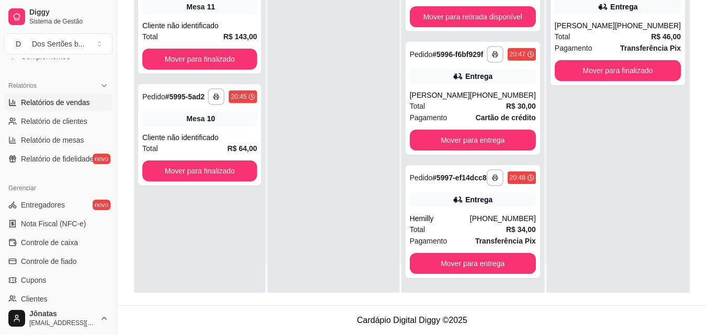
click at [25, 104] on span "Relatórios de vendas" at bounding box center [55, 102] width 69 height 10
select select "ALL"
select select "0"
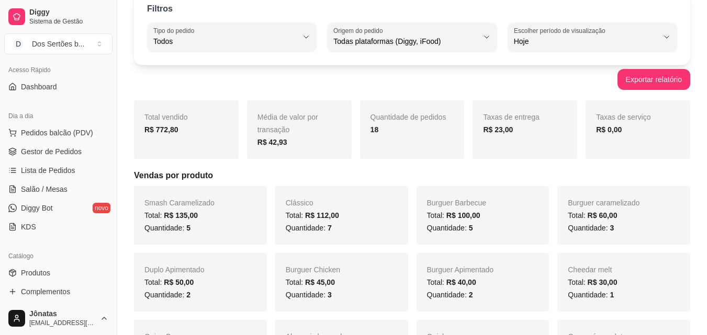
scroll to position [19, 0]
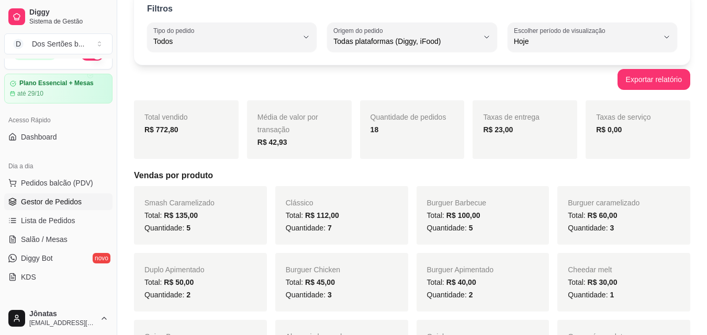
click at [47, 200] on span "Gestor de Pedidos" at bounding box center [51, 202] width 61 height 10
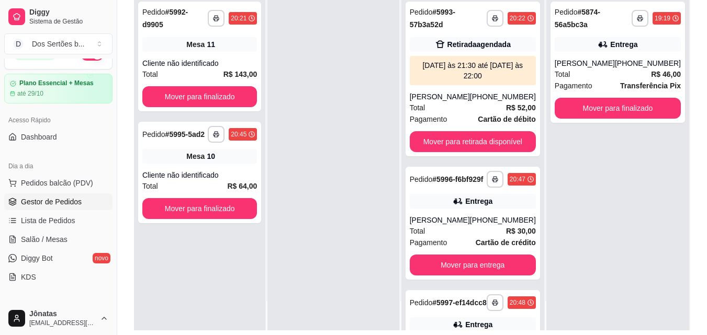
scroll to position [148, 0]
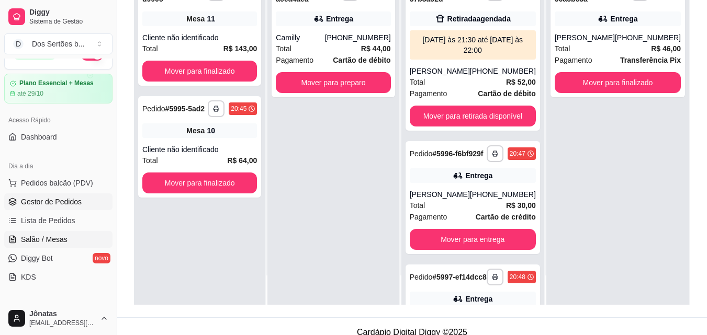
click at [30, 233] on link "Salão / Mesas" at bounding box center [58, 239] width 108 height 17
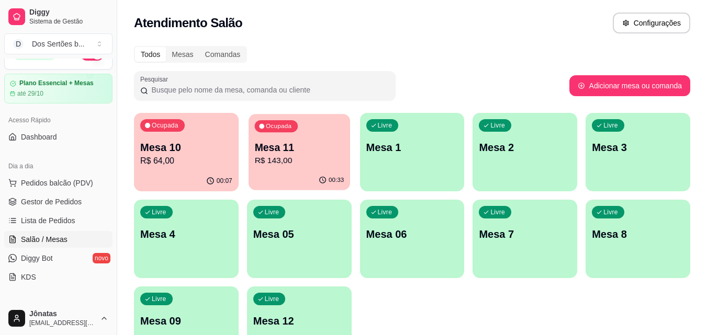
click at [274, 163] on p "R$ 143,00" at bounding box center [298, 161] width 89 height 12
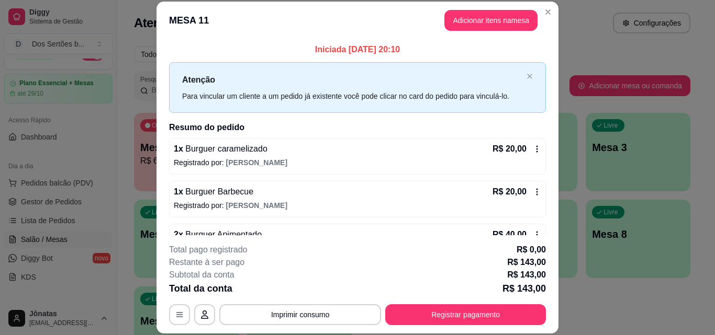
scroll to position [269, 0]
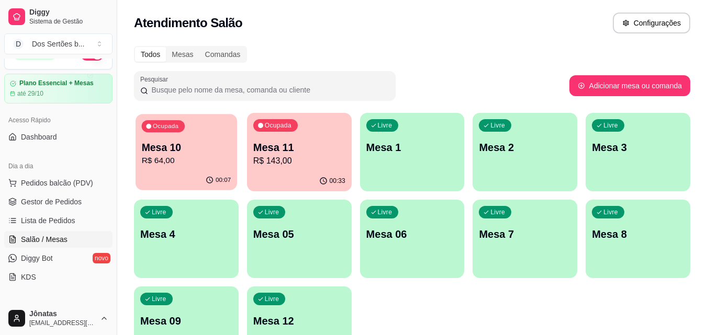
click at [171, 149] on p "Mesa 10" at bounding box center [186, 148] width 89 height 14
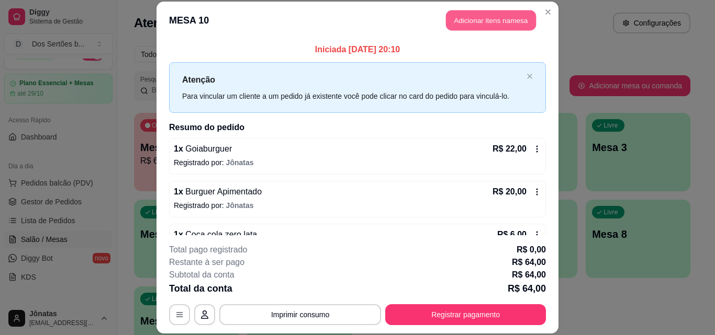
click at [463, 20] on button "Adicionar itens na mesa" at bounding box center [491, 20] width 90 height 20
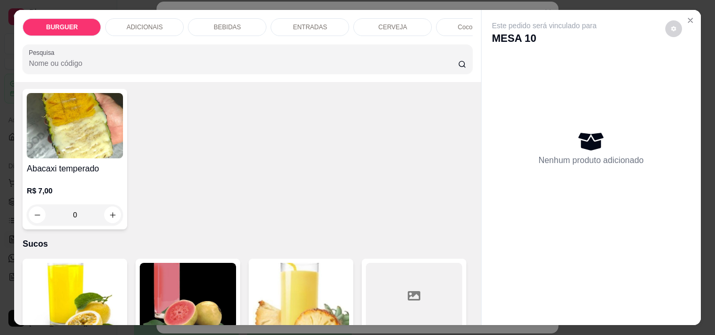
scroll to position [2368, 0]
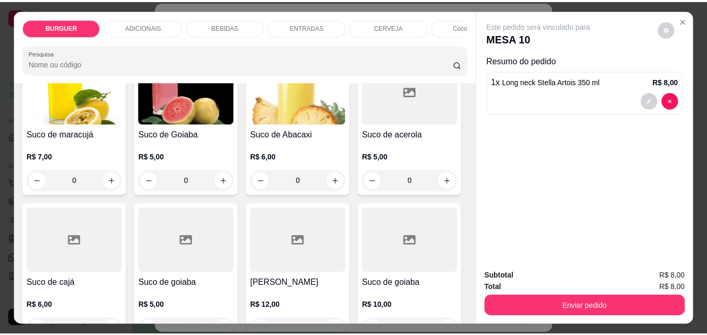
scroll to position [2369, 0]
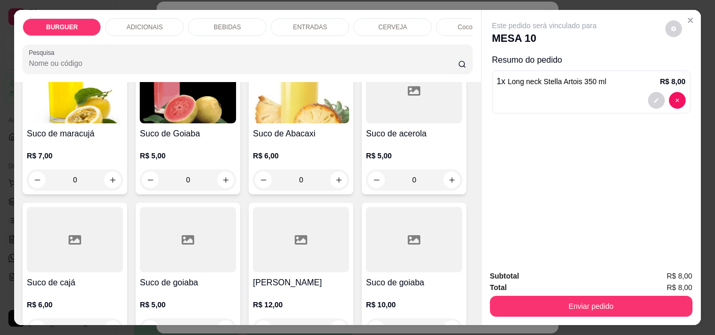
type input "2"
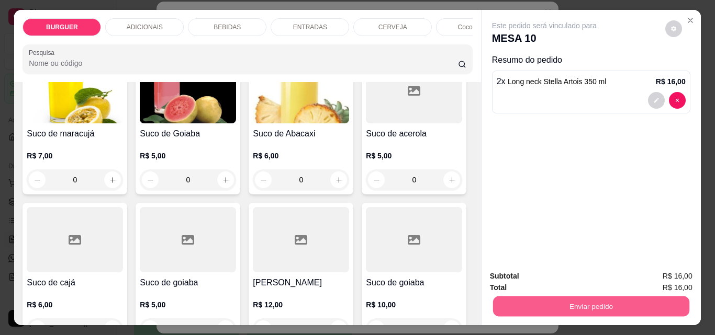
click at [545, 307] on button "Enviar pedido" at bounding box center [590, 306] width 196 height 20
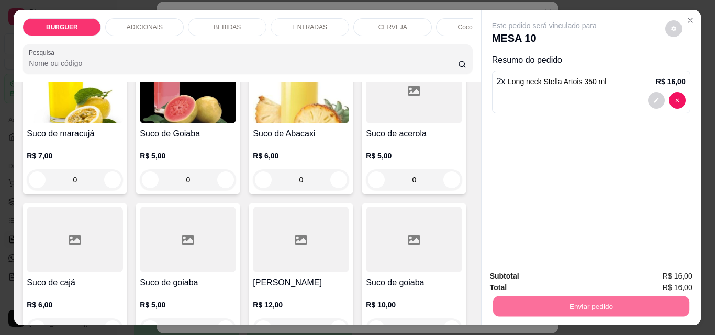
click at [657, 274] on button "Enviar pedido" at bounding box center [665, 276] width 58 height 19
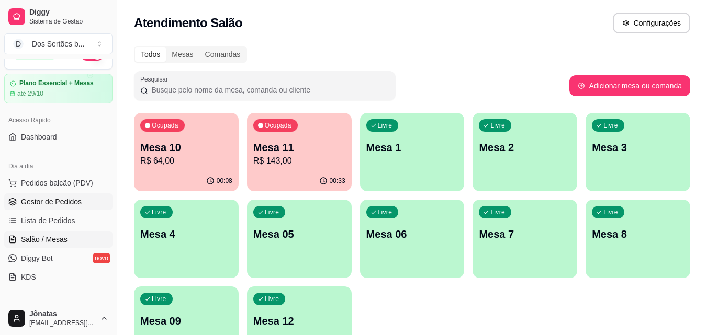
click at [70, 206] on span "Gestor de Pedidos" at bounding box center [51, 202] width 61 height 10
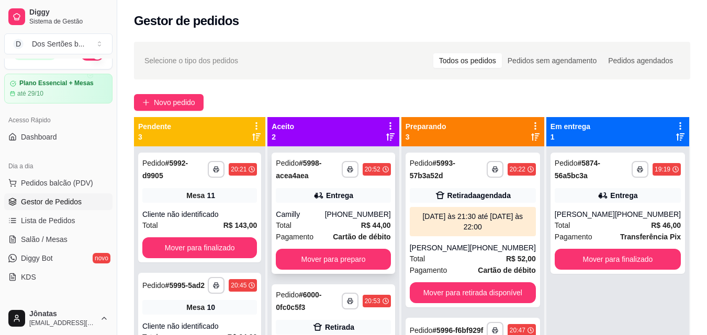
click at [281, 203] on div "**********" at bounding box center [332, 213] width 123 height 121
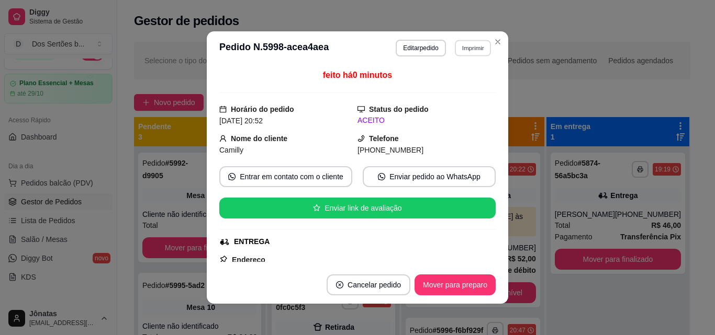
click at [466, 46] on button "Imprimir" at bounding box center [473, 48] width 36 height 16
click at [452, 84] on button "IMPRESSORA" at bounding box center [449, 84] width 73 height 16
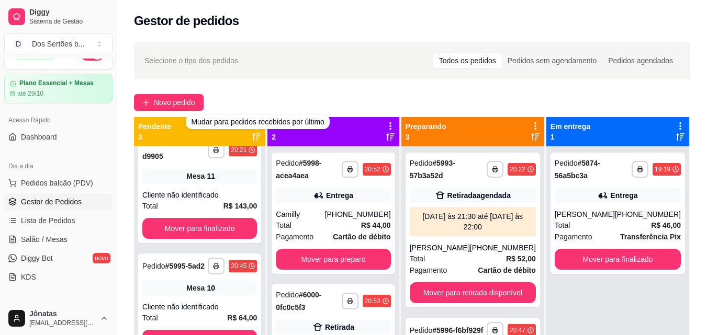
scroll to position [160, 0]
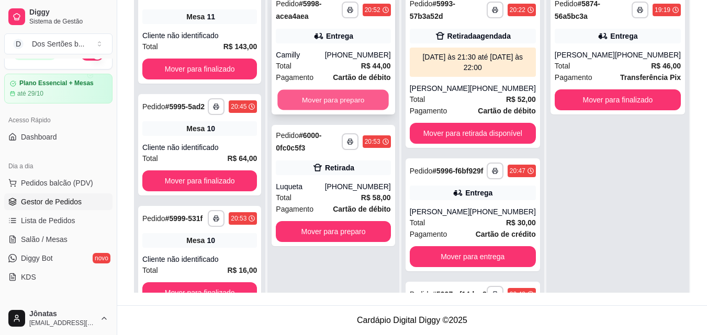
click at [345, 99] on button "Mover para preparo" at bounding box center [333, 100] width 111 height 20
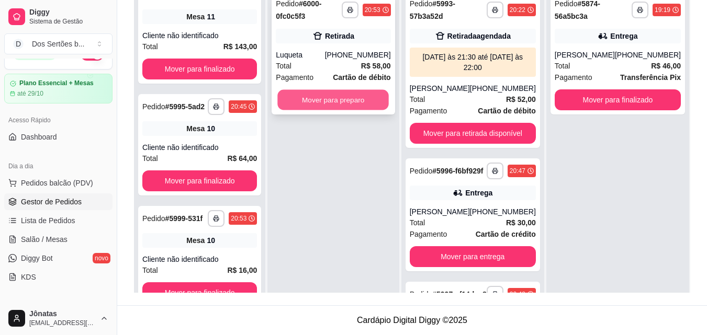
click at [368, 96] on button "Mover para preparo" at bounding box center [333, 100] width 111 height 20
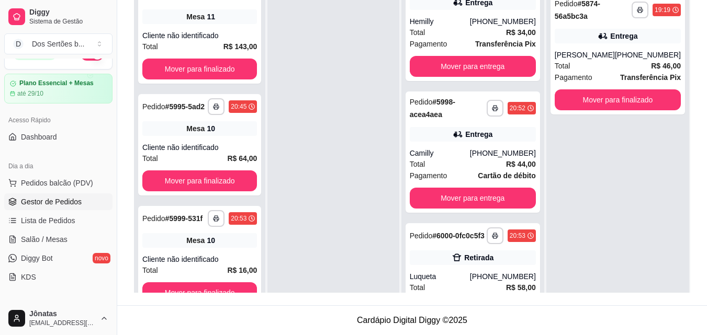
scroll to position [368, 0]
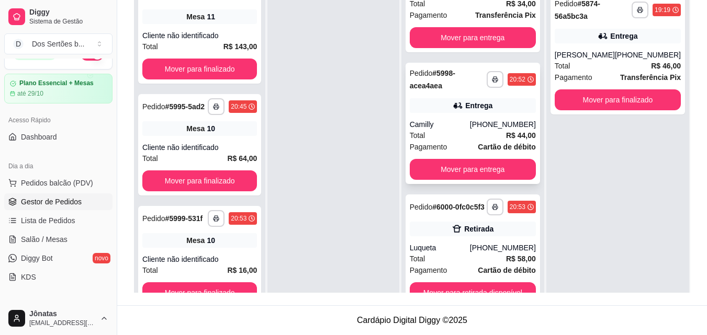
click at [443, 119] on div "Camilly" at bounding box center [440, 124] width 60 height 10
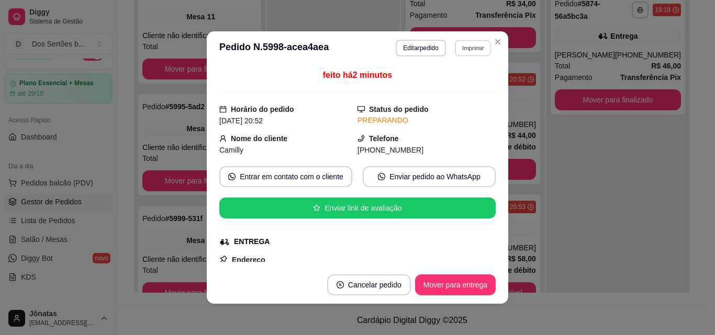
click at [467, 44] on button "Imprimir" at bounding box center [473, 48] width 36 height 16
click at [448, 84] on button "IMPRESSORA" at bounding box center [449, 84] width 73 height 16
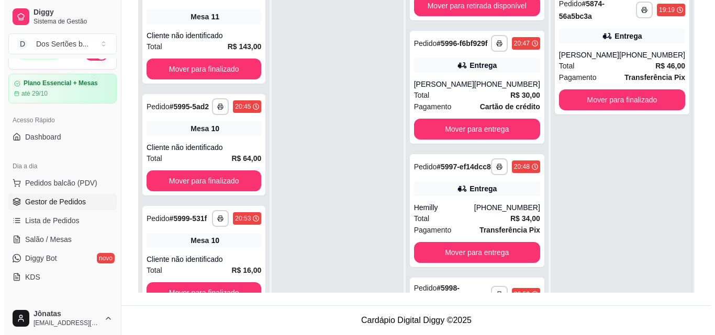
scroll to position [137, 0]
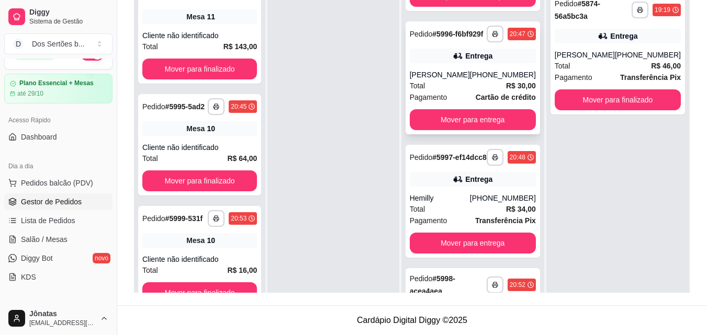
click at [444, 90] on div "Total R$ 30,00" at bounding box center [473, 86] width 126 height 12
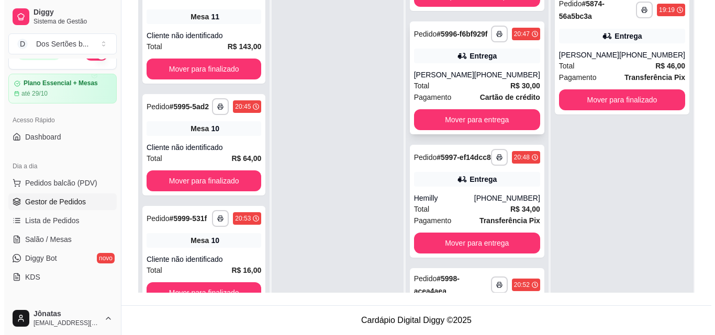
scroll to position [299, 0]
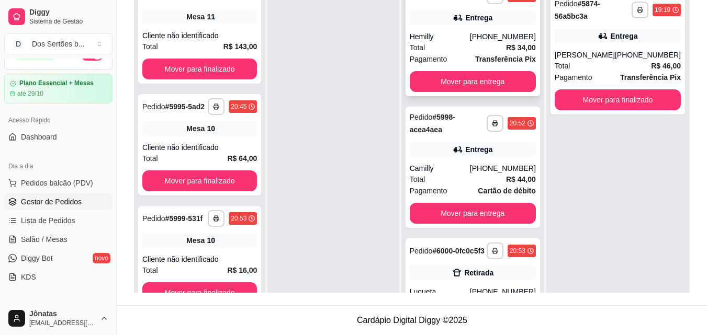
click at [470, 42] on div "Hemilly" at bounding box center [440, 36] width 60 height 10
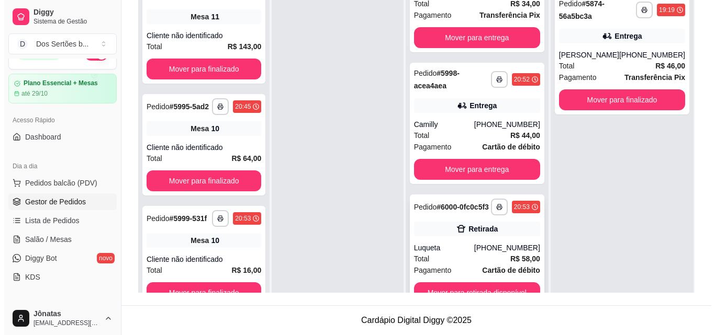
scroll to position [29, 0]
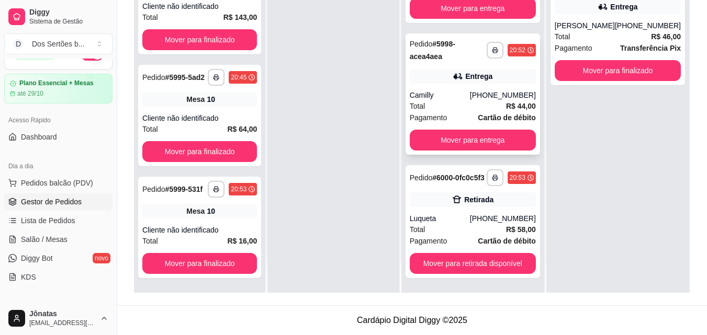
click at [444, 90] on div "Camilly" at bounding box center [440, 95] width 60 height 10
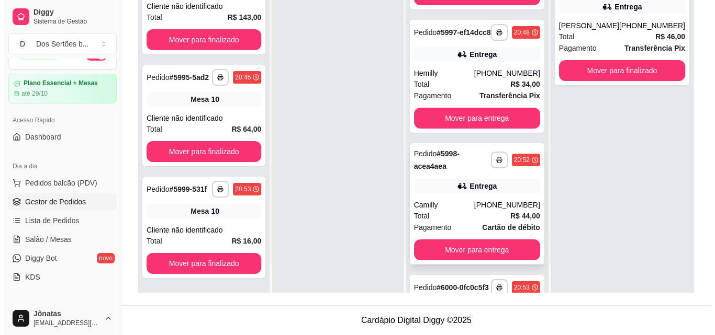
scroll to position [230, 0]
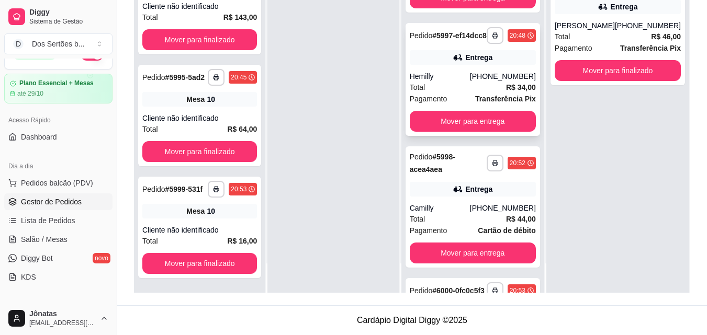
click at [470, 93] on div "Total R$ 34,00" at bounding box center [473, 88] width 126 height 12
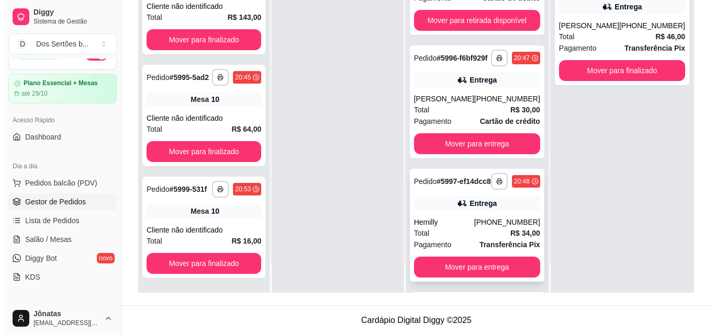
scroll to position [83, 0]
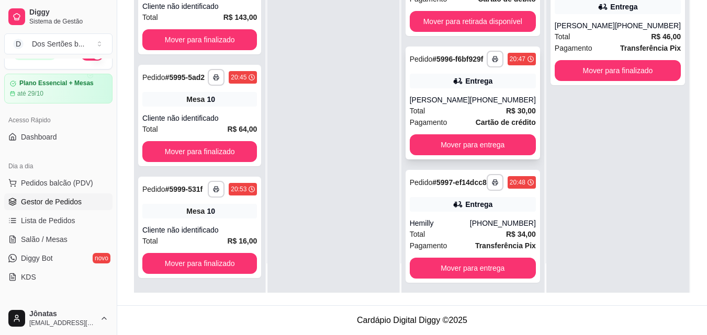
click at [457, 97] on div "**********" at bounding box center [472, 103] width 134 height 113
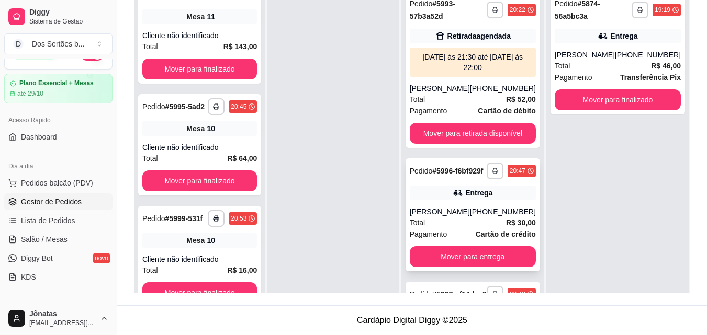
scroll to position [178, 0]
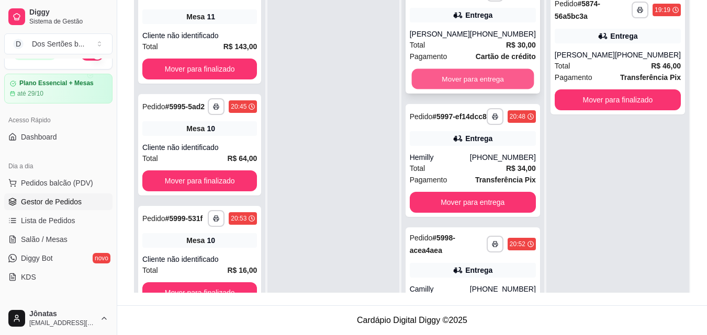
click at [456, 87] on button "Mover para entrega" at bounding box center [472, 79] width 122 height 20
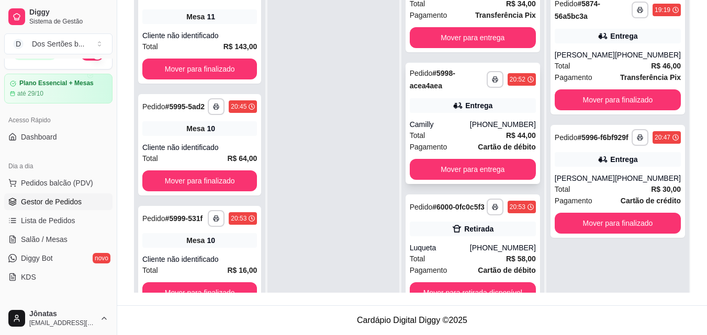
scroll to position [149, 0]
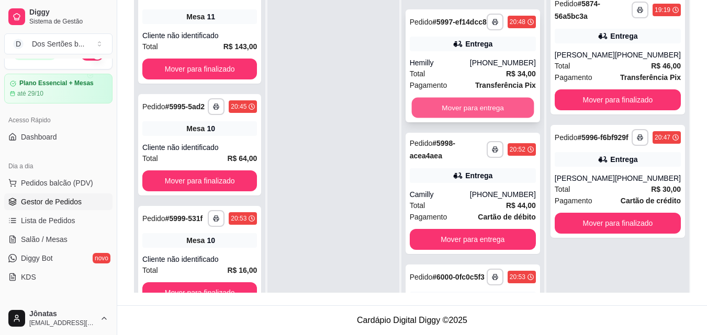
click at [464, 116] on button "Mover para entrega" at bounding box center [472, 108] width 122 height 20
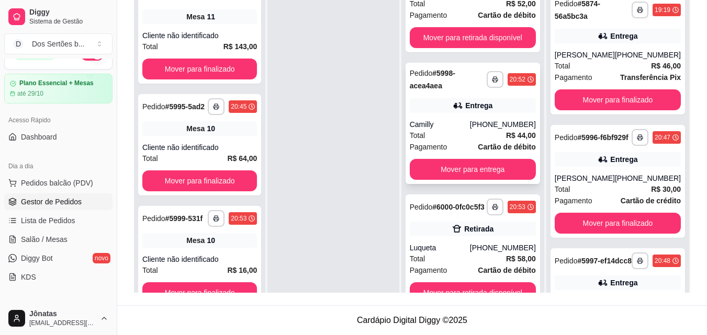
scroll to position [104, 0]
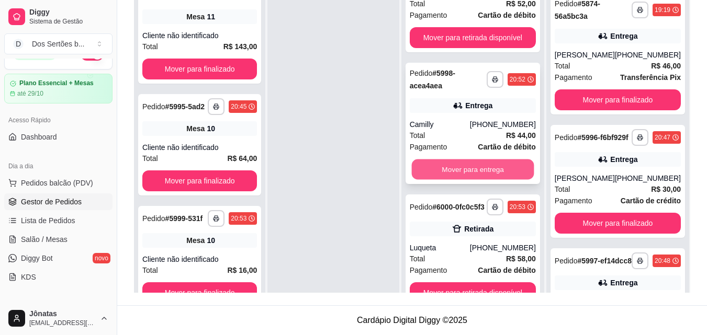
click at [481, 161] on button "Mover para entrega" at bounding box center [472, 170] width 122 height 20
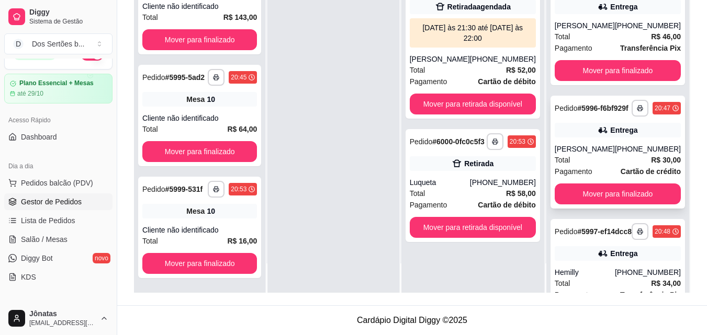
scroll to position [202, 0]
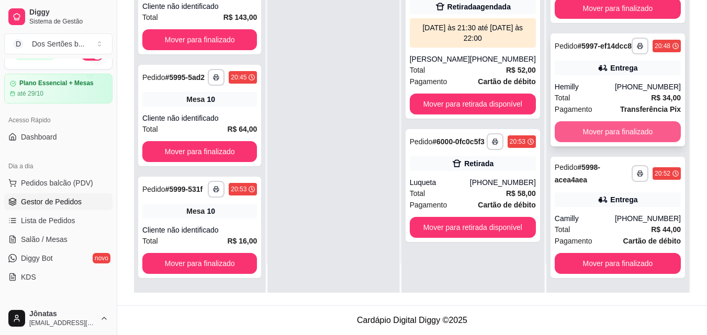
click at [594, 131] on button "Mover para finalizado" at bounding box center [618, 131] width 126 height 21
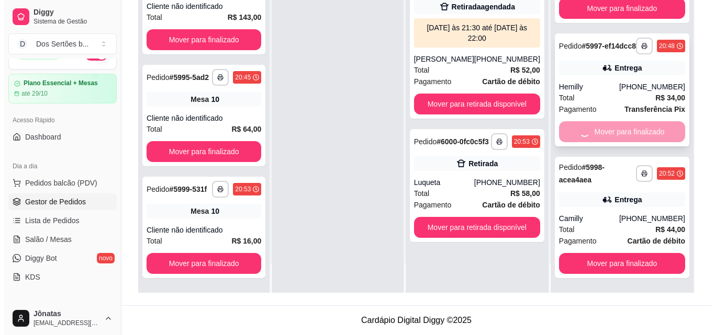
scroll to position [71, 0]
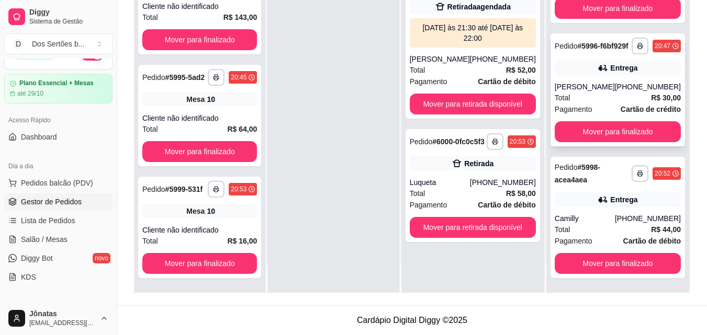
click at [589, 100] on div "Total R$ 30,00" at bounding box center [618, 98] width 126 height 12
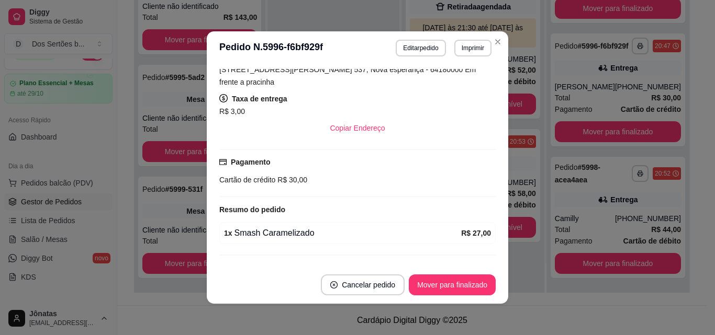
scroll to position [213, 0]
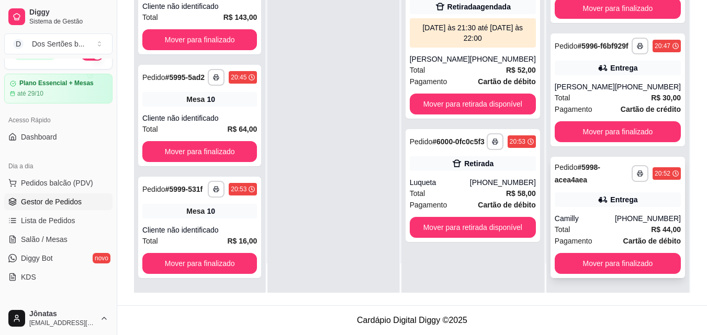
click at [601, 195] on div "Entrega" at bounding box center [618, 200] width 126 height 15
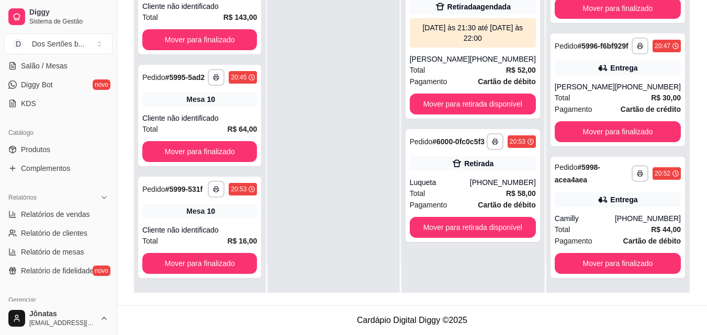
scroll to position [253, 0]
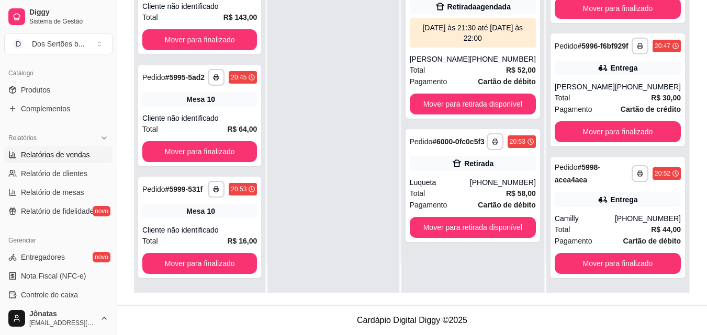
click at [26, 156] on span "Relatórios de vendas" at bounding box center [55, 155] width 69 height 10
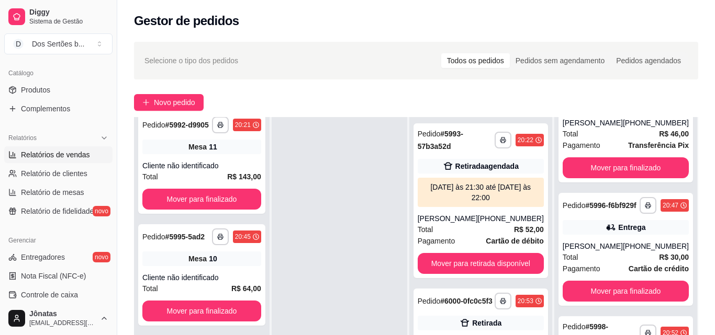
select select "ALL"
select select "0"
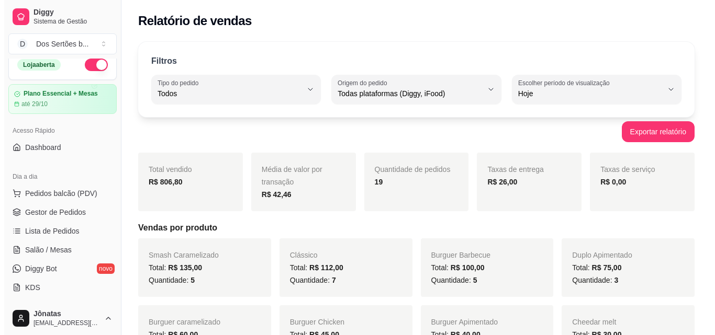
scroll to position [6, 0]
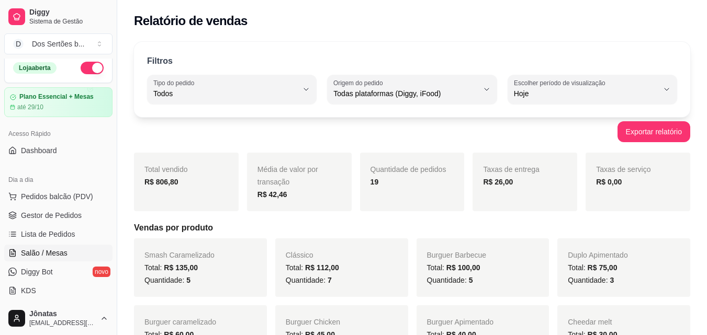
click at [45, 246] on link "Salão / Mesas" at bounding box center [58, 253] width 108 height 17
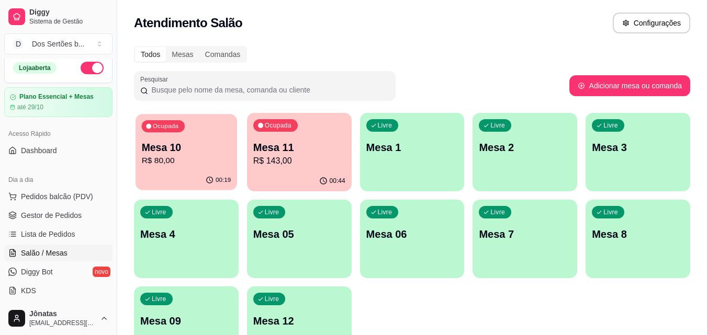
click at [199, 148] on p "Mesa 10" at bounding box center [186, 148] width 89 height 14
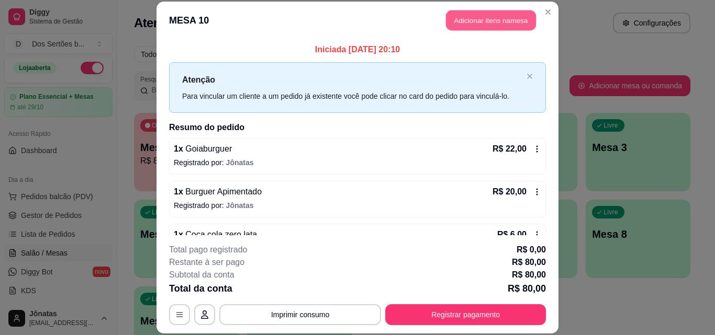
click at [469, 19] on button "Adicionar itens na mesa" at bounding box center [491, 20] width 90 height 20
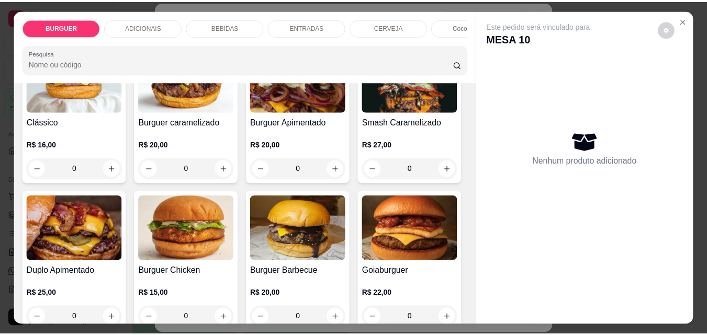
scroll to position [184, 0]
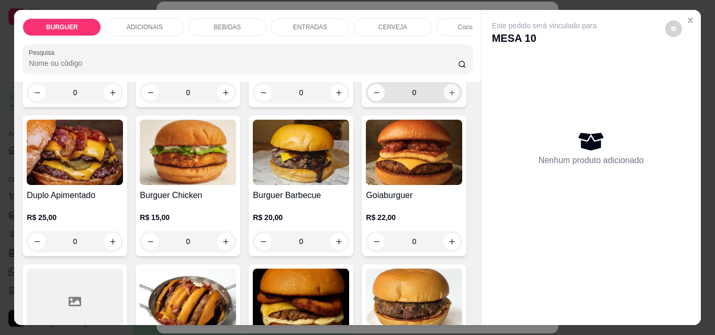
click at [448, 97] on icon "increase-product-quantity" at bounding box center [452, 93] width 8 height 8
type input "1"
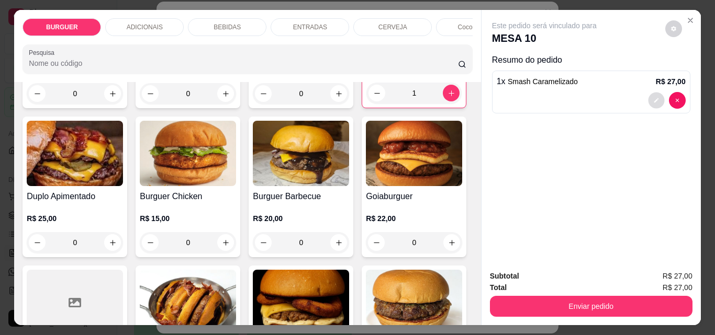
click at [654, 93] on button "decrease-product-quantity" at bounding box center [656, 101] width 16 height 16
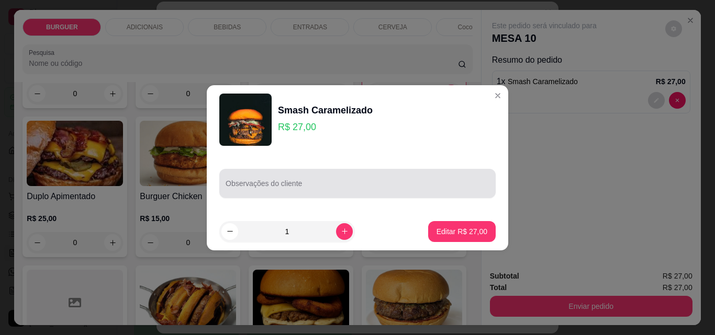
click at [308, 176] on div at bounding box center [357, 183] width 264 height 21
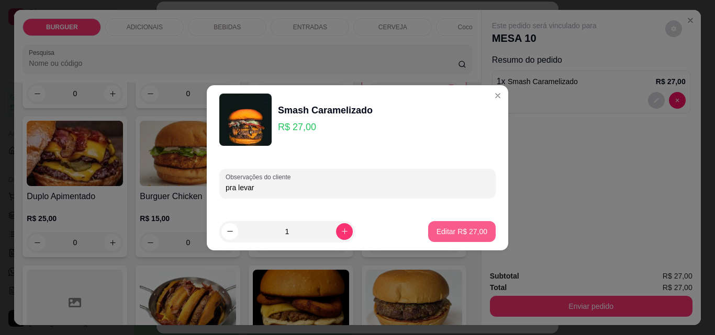
type input "pra levar"
click at [452, 223] on button "Editar R$ 27,00" at bounding box center [461, 231] width 65 height 20
type input "0"
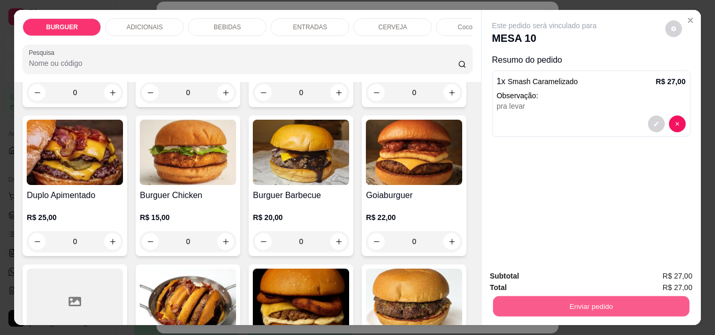
click at [574, 305] on button "Enviar pedido" at bounding box center [590, 306] width 196 height 20
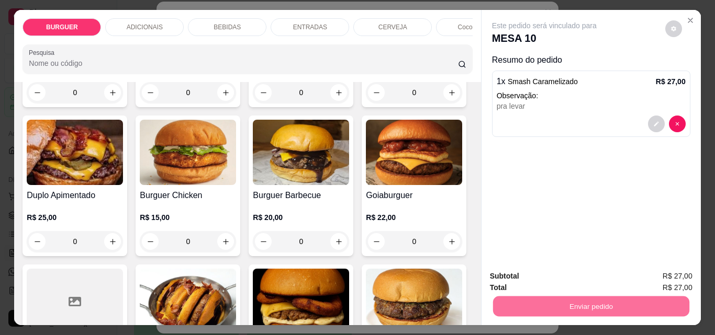
click at [660, 271] on button "Enviar pedido" at bounding box center [665, 276] width 58 height 19
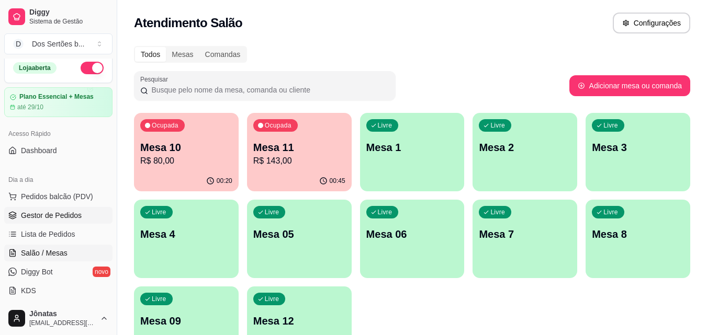
click at [40, 213] on span "Gestor de Pedidos" at bounding box center [51, 215] width 61 height 10
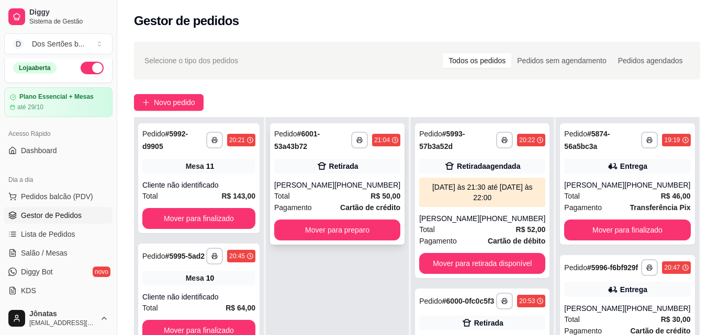
scroll to position [100, 0]
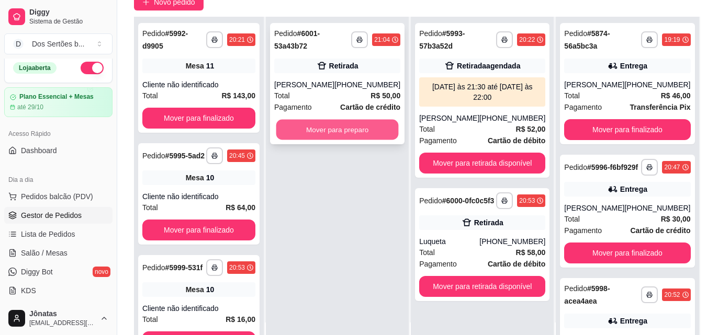
click at [324, 127] on button "Mover para preparo" at bounding box center [337, 130] width 122 height 20
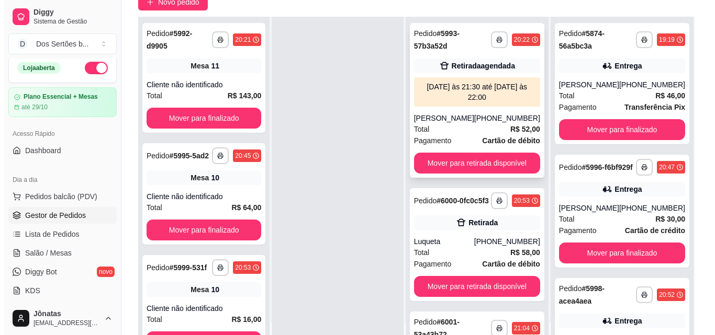
scroll to position [104, 0]
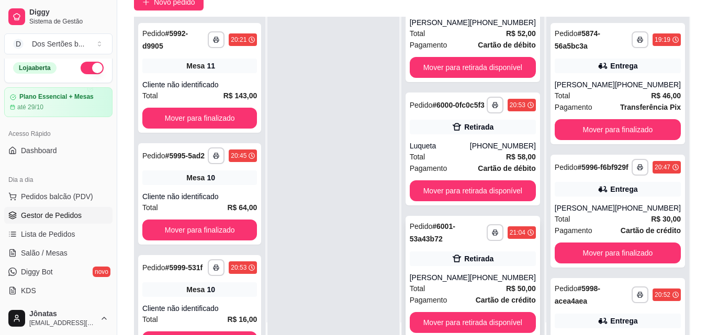
click at [461, 282] on div "[PERSON_NAME]" at bounding box center [440, 278] width 60 height 10
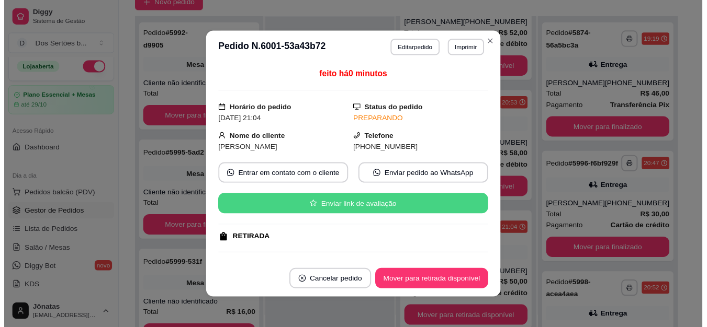
scroll to position [159, 0]
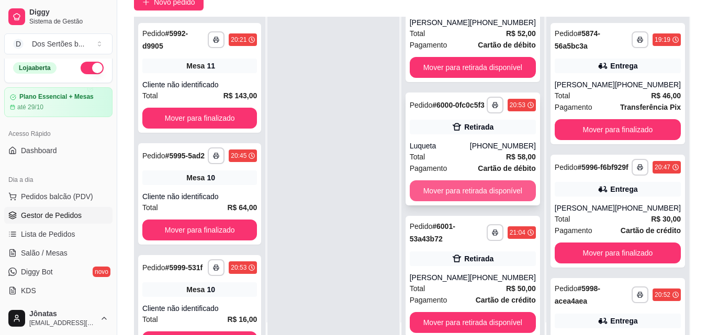
click at [425, 185] on button "Mover para retirada disponível" at bounding box center [473, 190] width 126 height 21
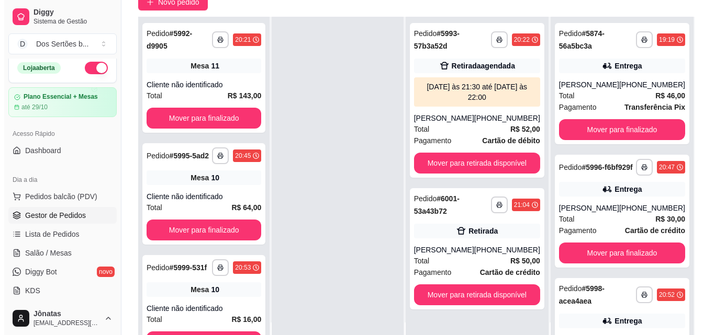
scroll to position [160, 0]
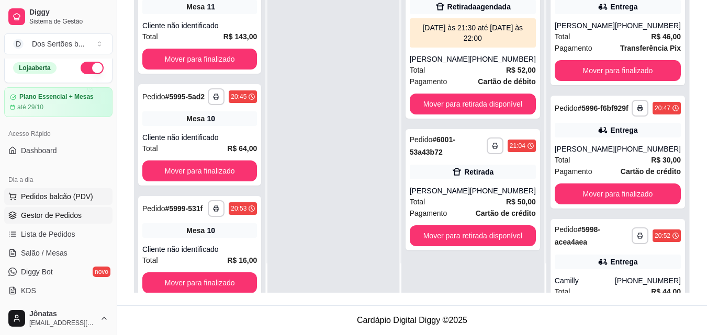
click at [66, 194] on span "Pedidos balcão (PDV)" at bounding box center [57, 196] width 72 height 10
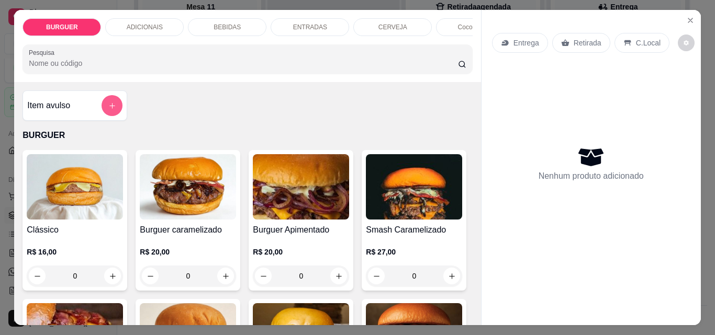
click at [110, 107] on icon "add-separate-item" at bounding box center [112, 106] width 8 height 8
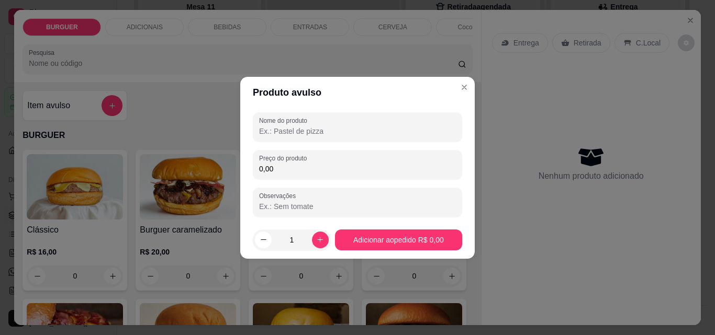
click at [274, 129] on input "Nome do produto" at bounding box center [357, 131] width 197 height 10
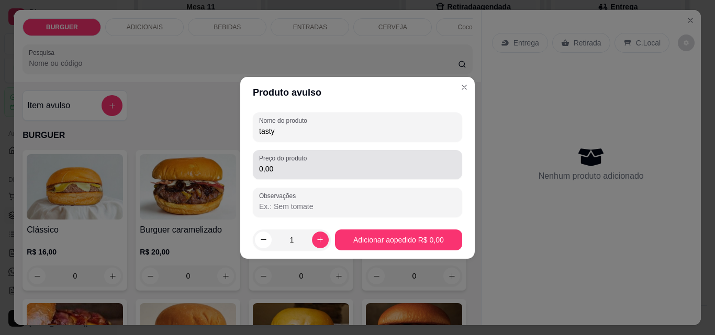
type input "tasty"
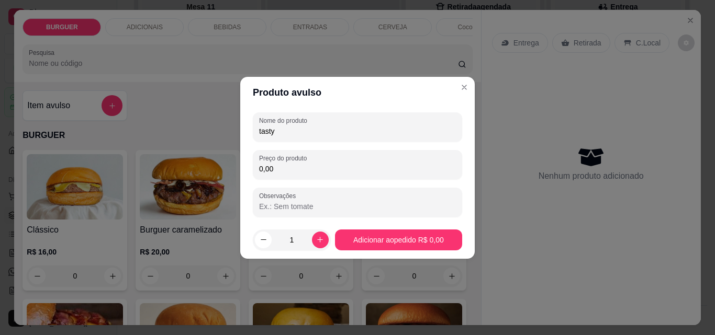
click at [279, 167] on input "0,00" at bounding box center [357, 169] width 197 height 10
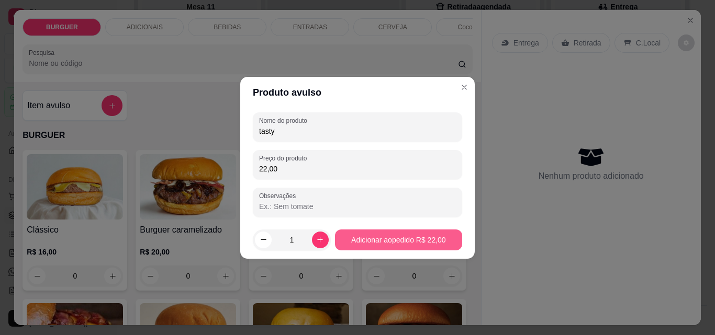
type input "22,00"
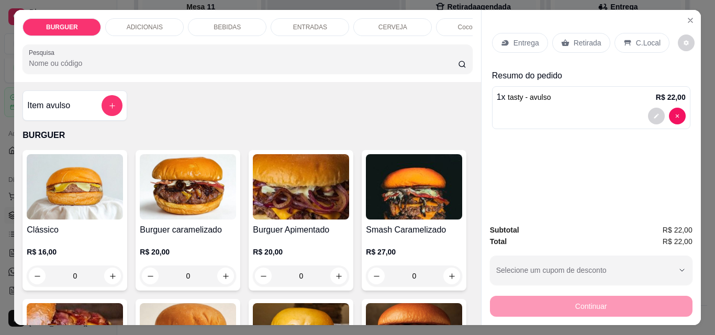
click at [288, 20] on div "ENTRADAS" at bounding box center [309, 27] width 78 height 18
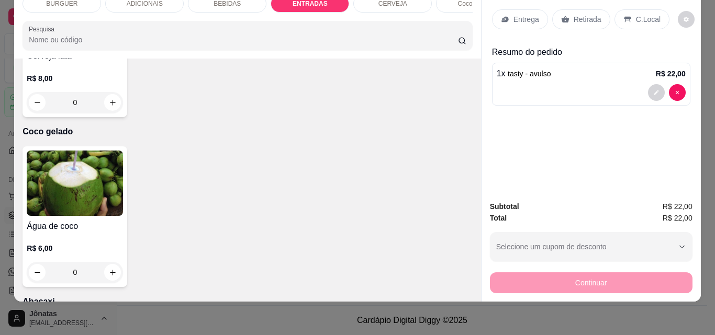
type input "1"
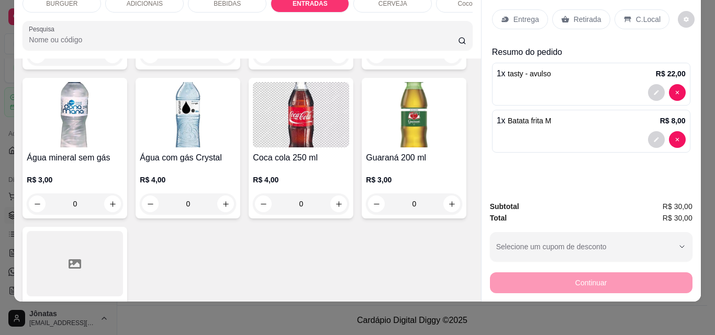
scroll to position [1286, 0]
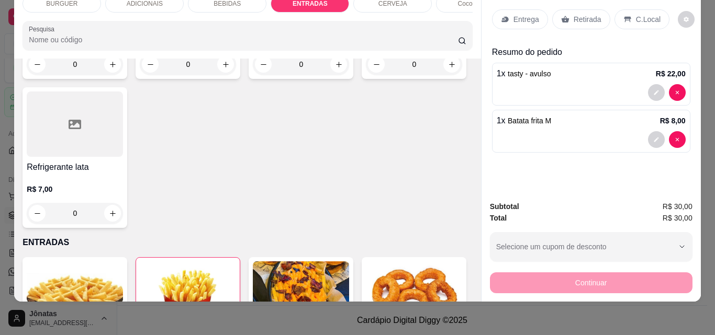
type input "1"
click at [581, 14] on p "Retirada" at bounding box center [587, 19] width 28 height 10
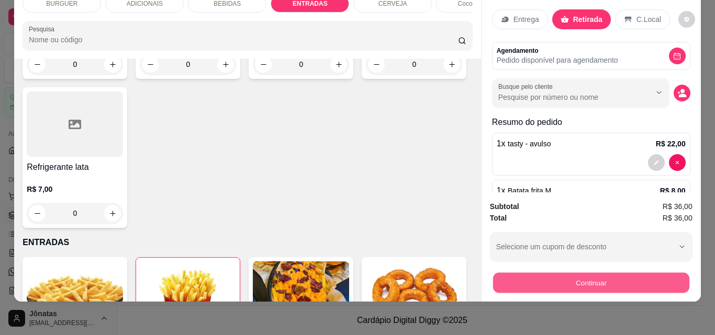
click at [593, 277] on button "Continuar" at bounding box center [590, 283] width 196 height 20
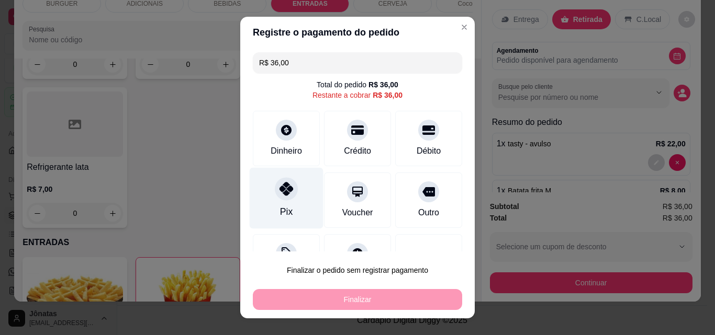
click at [285, 204] on div "Pix" at bounding box center [287, 198] width 74 height 61
type input "R$ 0,00"
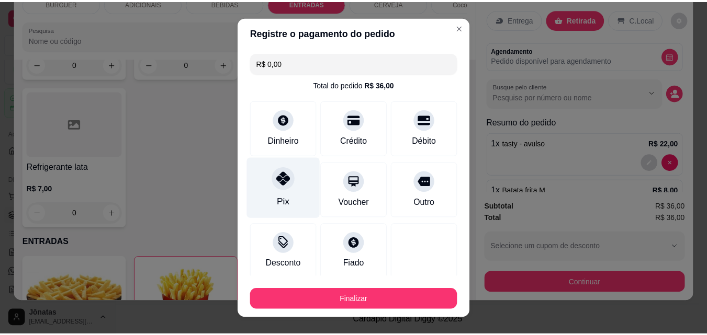
scroll to position [61, 0]
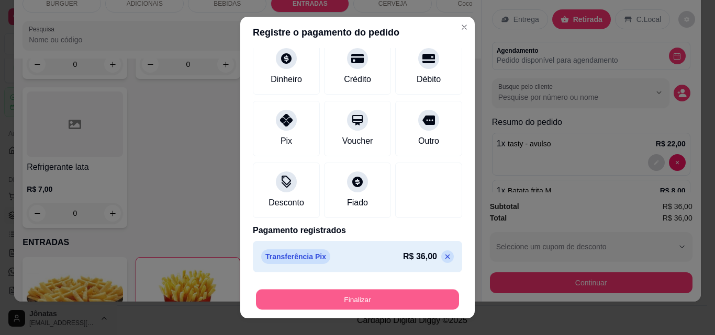
click at [370, 297] on button "Finalizar" at bounding box center [357, 300] width 203 height 20
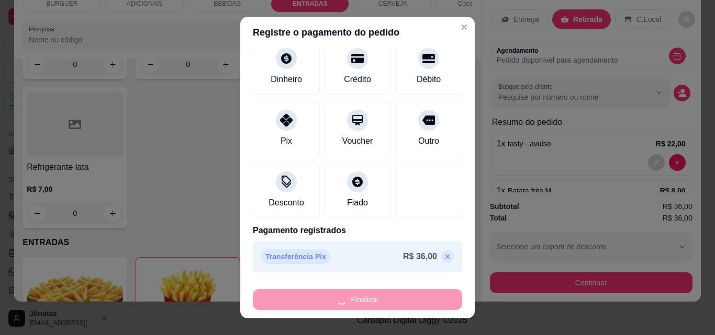
type input "0"
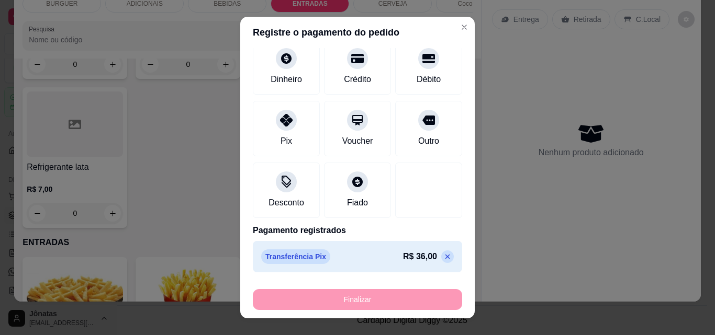
type input "-R$ 36,00"
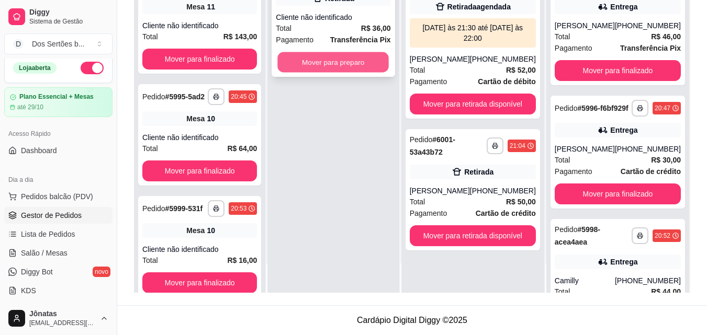
click at [305, 64] on button "Mover para preparo" at bounding box center [333, 62] width 111 height 20
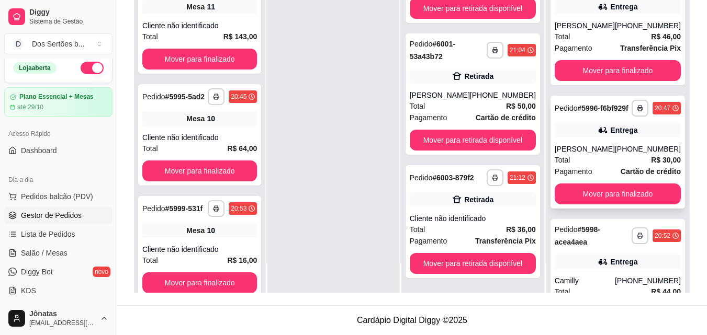
scroll to position [202, 0]
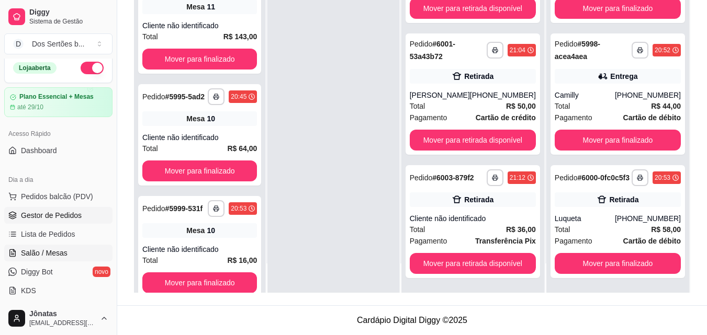
click at [23, 253] on span "Salão / Mesas" at bounding box center [44, 253] width 47 height 10
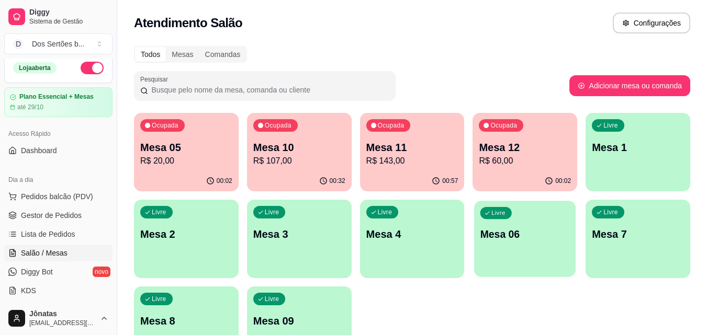
click at [529, 248] on div "Livre Mesa 06" at bounding box center [524, 233] width 101 height 64
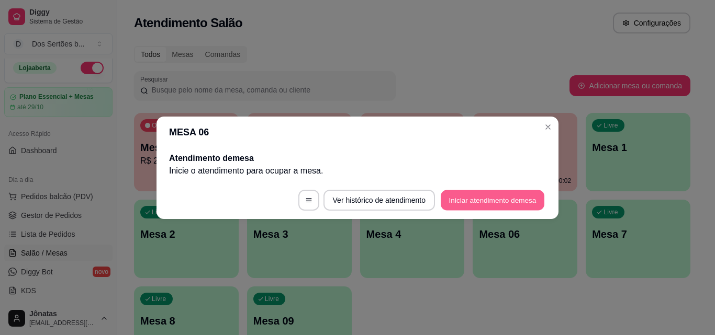
click at [466, 201] on button "Iniciar atendimento de mesa" at bounding box center [492, 200] width 104 height 20
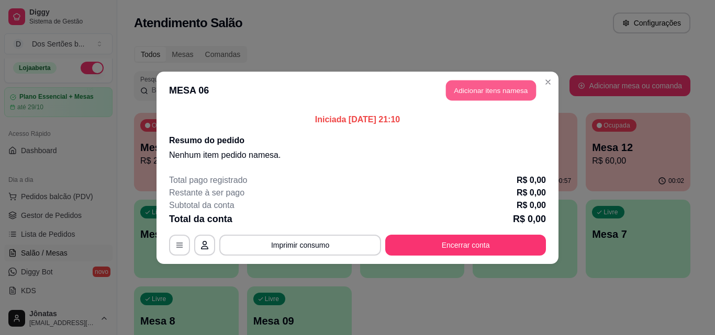
click at [466, 85] on button "Adicionar itens na mesa" at bounding box center [491, 90] width 90 height 20
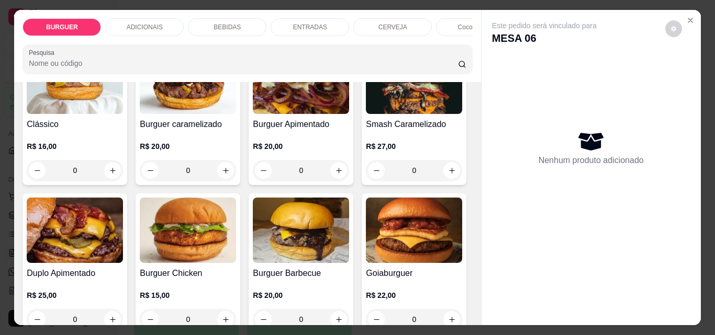
scroll to position [196, 0]
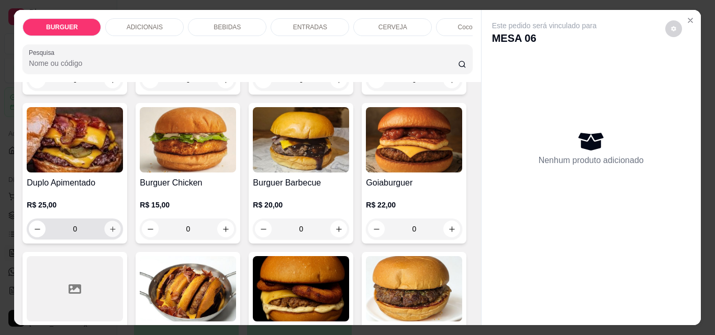
click at [117, 229] on icon "increase-product-quantity" at bounding box center [113, 229] width 8 height 8
type input "1"
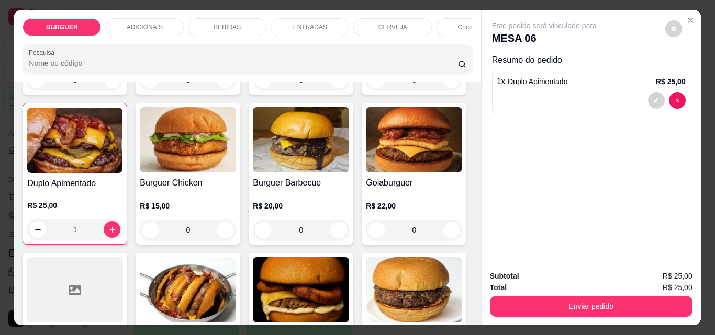
scroll to position [56, 0]
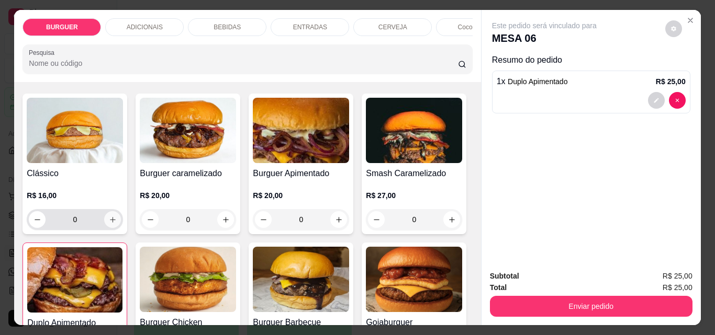
click at [110, 222] on icon "increase-product-quantity" at bounding box center [113, 220] width 8 height 8
type input "1"
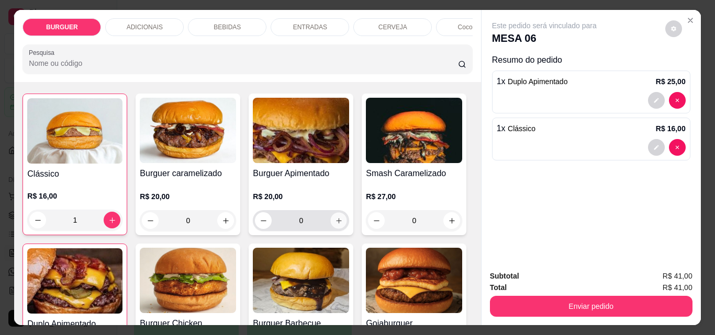
click at [335, 225] on icon "increase-product-quantity" at bounding box center [339, 221] width 8 height 8
type input "1"
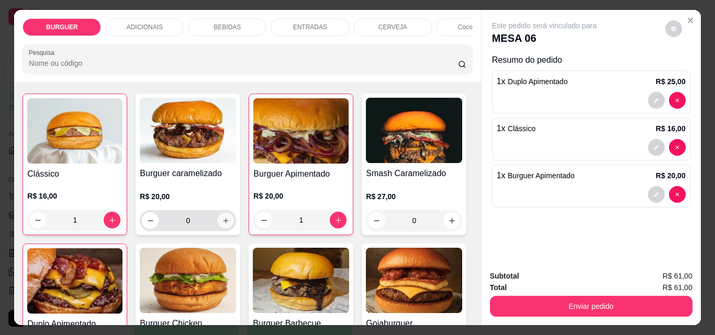
click at [222, 224] on icon "increase-product-quantity" at bounding box center [226, 221] width 8 height 8
type input "1"
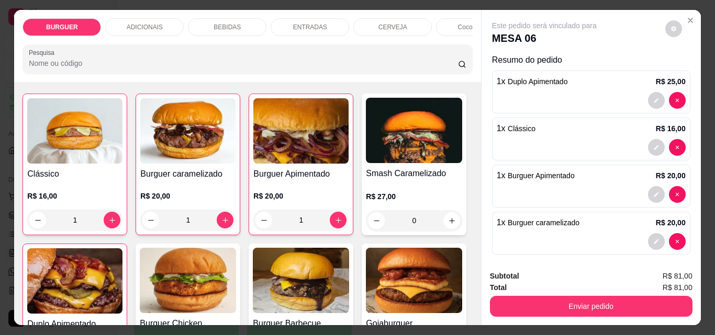
click at [300, 23] on p "ENTRADAS" at bounding box center [310, 27] width 34 height 8
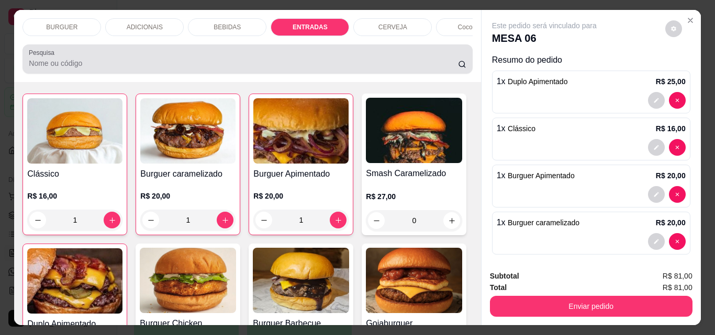
scroll to position [27, 0]
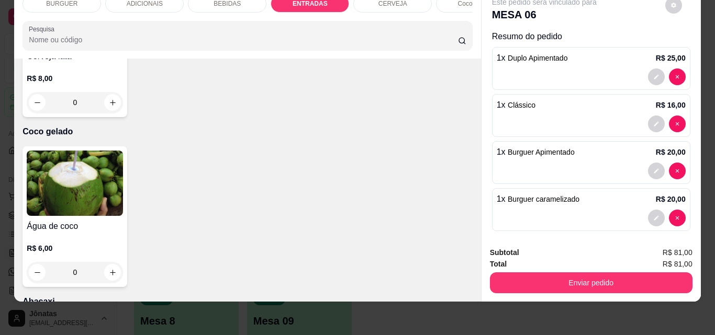
type input "1"
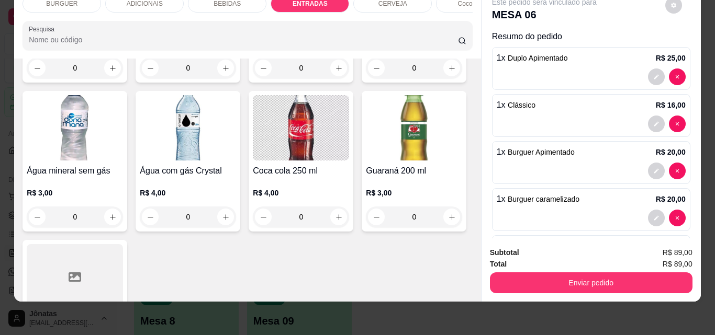
scroll to position [1231, 0]
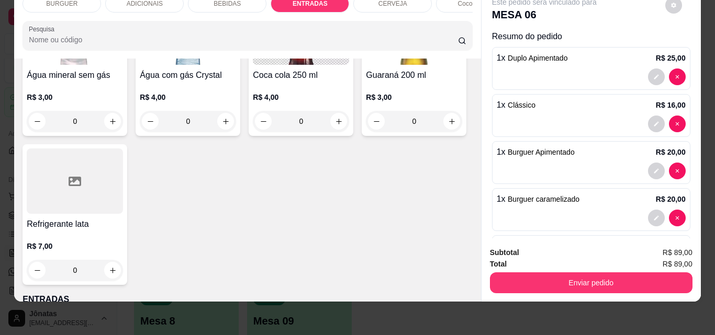
type input "1"
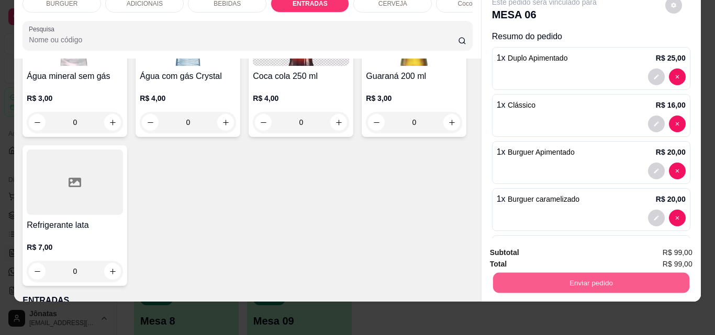
click at [524, 273] on button "Enviar pedido" at bounding box center [590, 283] width 196 height 20
click at [667, 247] on button "Enviar pedido" at bounding box center [664, 250] width 59 height 20
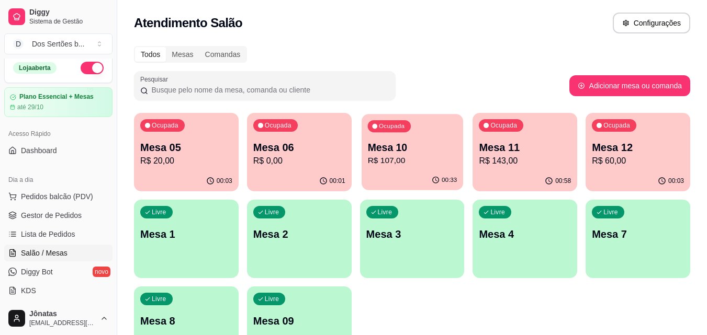
click at [394, 144] on p "Mesa 10" at bounding box center [411, 148] width 89 height 14
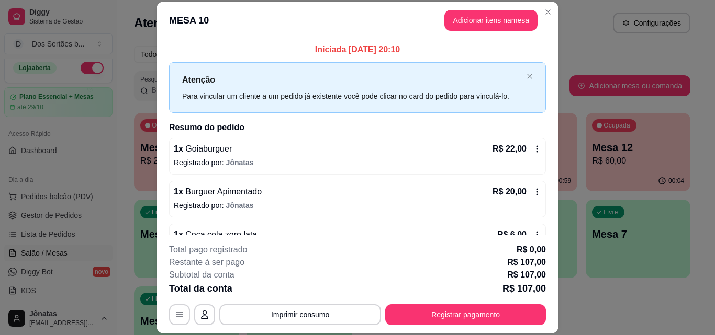
scroll to position [183, 0]
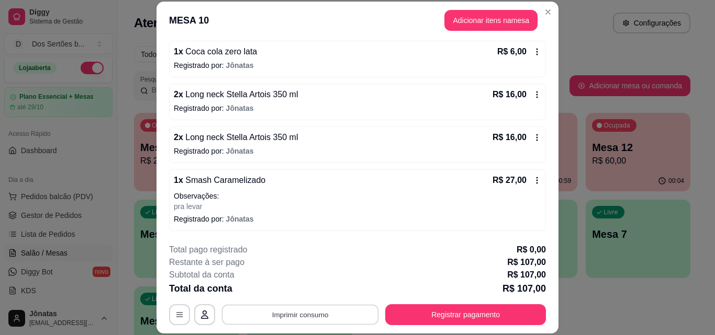
click at [275, 316] on button "Imprimir consumo" at bounding box center [300, 314] width 157 height 20
click at [297, 289] on button "IMPRESSORA" at bounding box center [299, 290] width 73 height 16
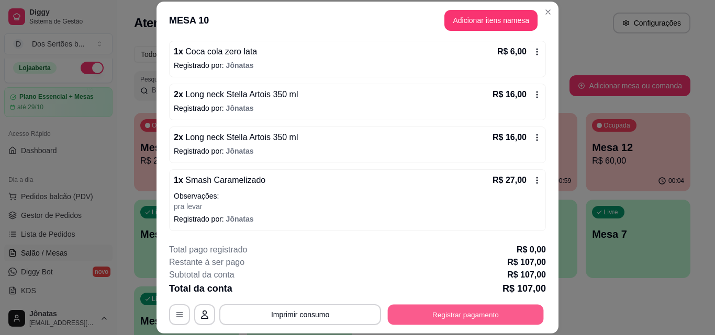
click at [481, 312] on button "Registrar pagamento" at bounding box center [466, 314] width 156 height 20
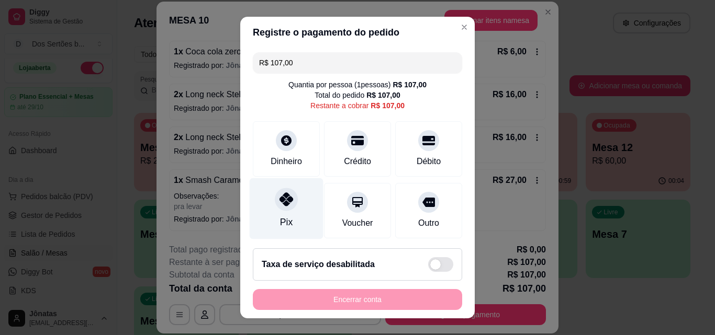
click at [284, 202] on icon at bounding box center [286, 200] width 14 height 14
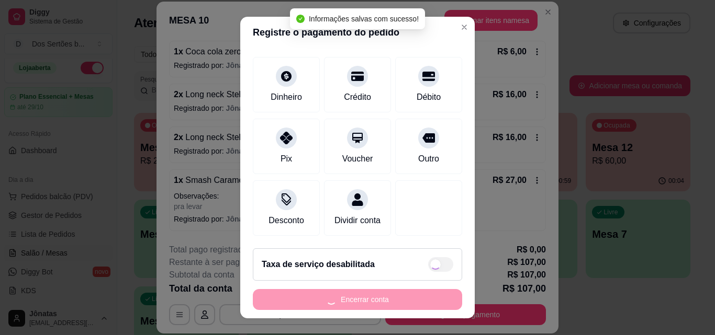
type input "R$ 0,00"
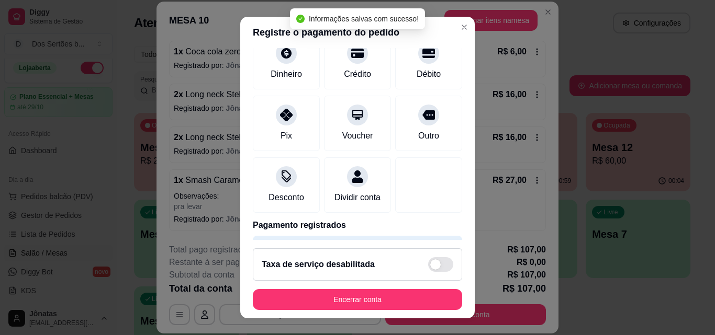
scroll to position [121, 0]
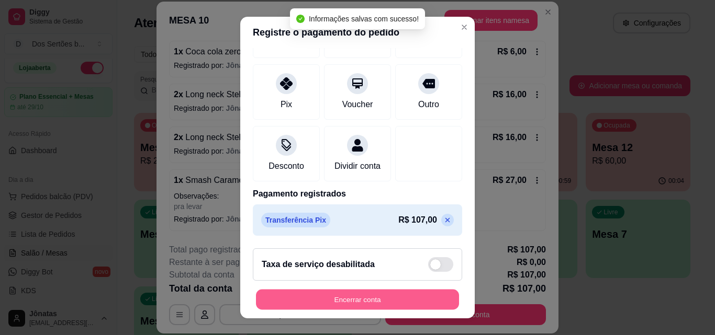
click at [389, 297] on button "Encerrar conta" at bounding box center [357, 300] width 203 height 20
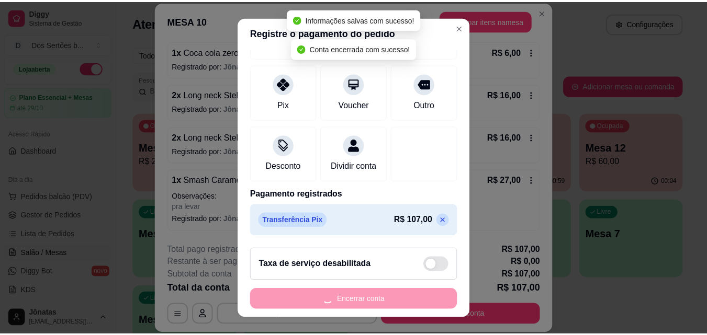
scroll to position [0, 0]
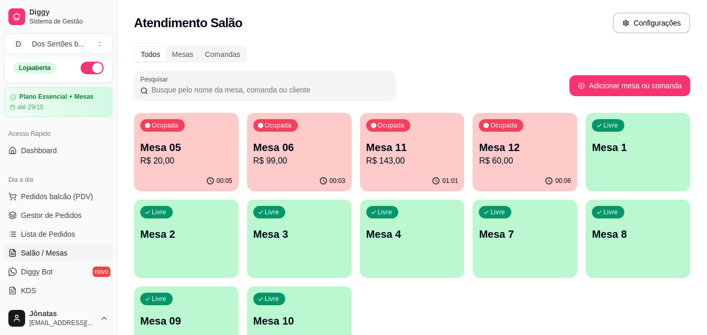
click at [30, 215] on span "Gestor de Pedidos" at bounding box center [51, 215] width 61 height 10
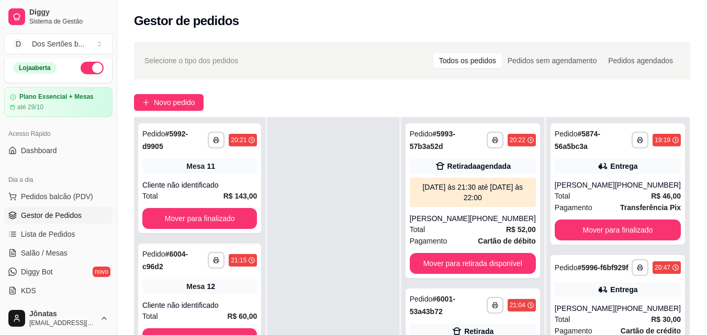
scroll to position [160, 0]
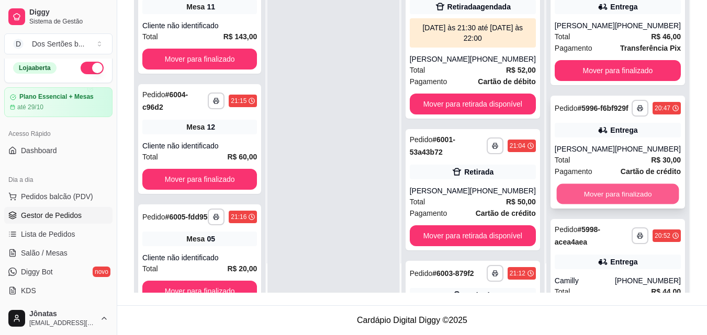
click at [602, 196] on button "Mover para finalizado" at bounding box center [617, 194] width 122 height 20
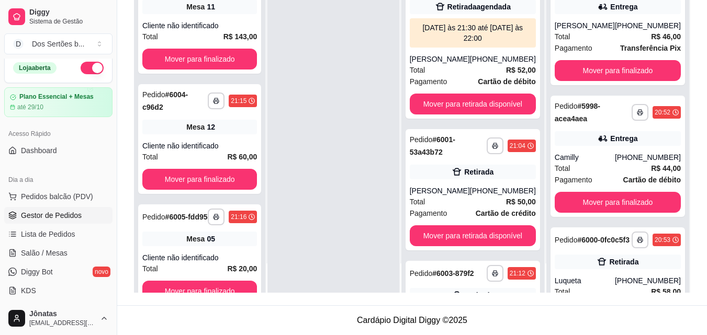
scroll to position [71, 0]
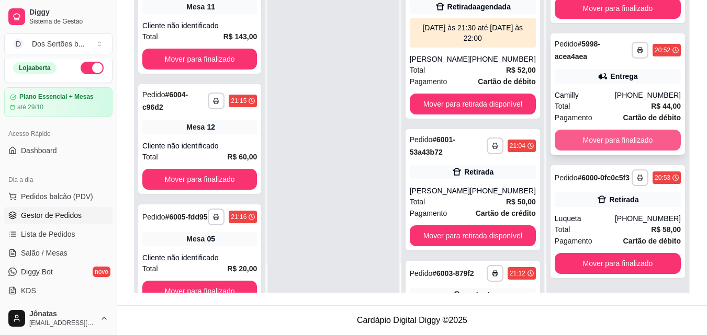
click at [586, 130] on button "Mover para finalizado" at bounding box center [618, 140] width 126 height 21
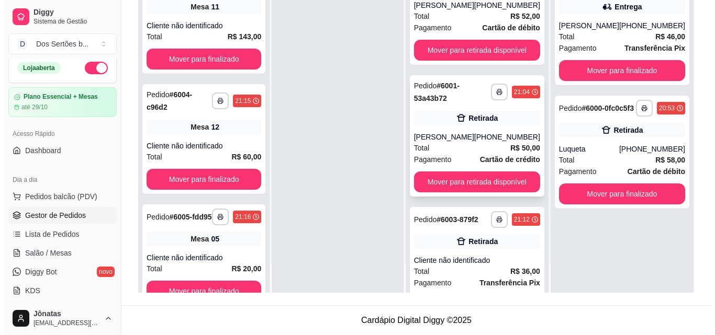
scroll to position [0, 0]
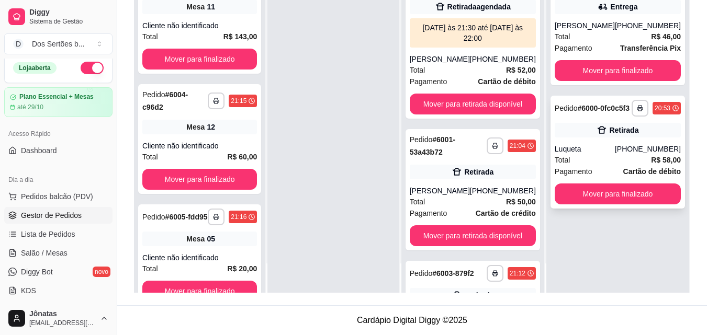
click at [615, 153] on div "Luqueta" at bounding box center [585, 149] width 60 height 10
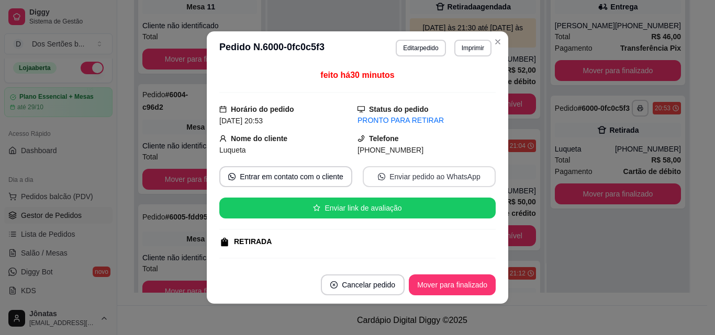
scroll to position [164, 0]
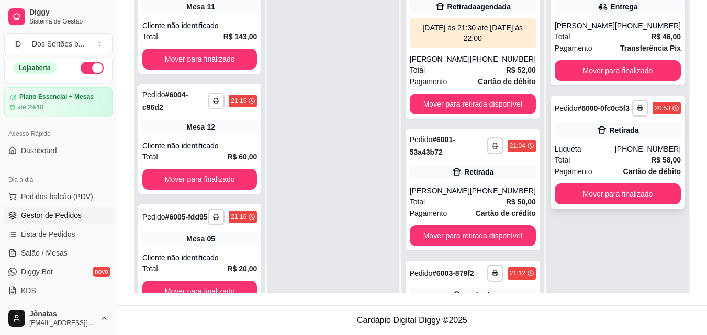
click at [623, 132] on div "Retirada" at bounding box center [618, 130] width 126 height 15
click at [44, 250] on span "Salão / Mesas" at bounding box center [44, 253] width 47 height 10
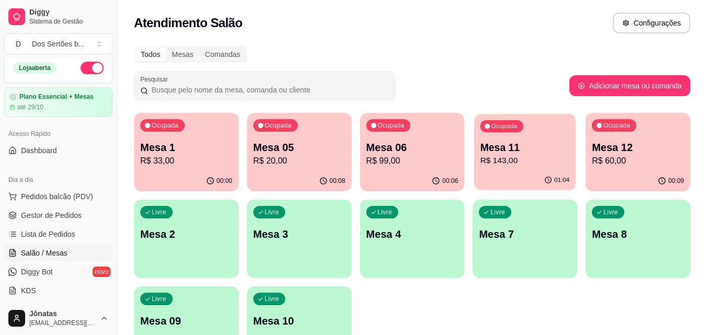
click at [524, 154] on p "Mesa 11" at bounding box center [524, 148] width 89 height 14
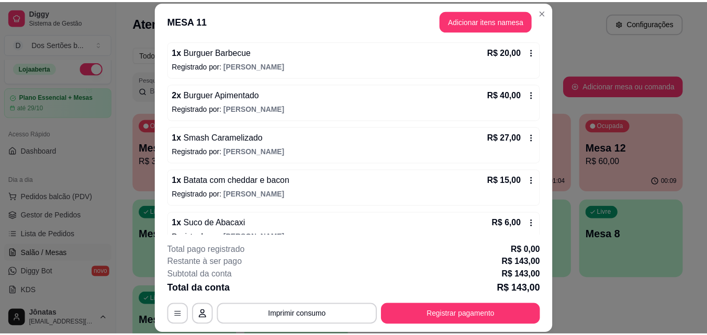
scroll to position [269, 0]
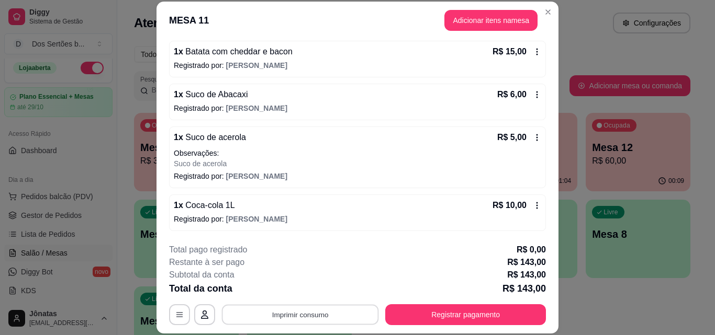
click at [293, 314] on button "Imprimir consumo" at bounding box center [300, 314] width 157 height 20
click at [301, 289] on button "IMPRESSORA" at bounding box center [299, 290] width 73 height 16
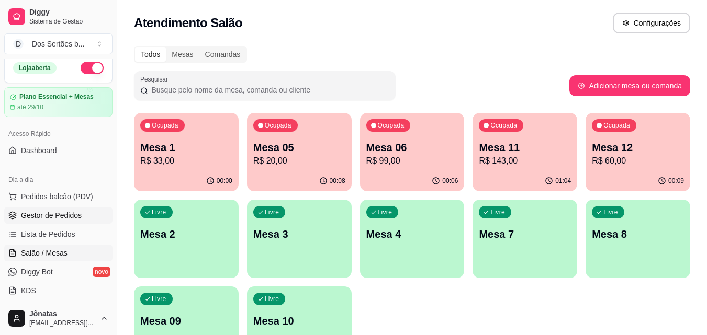
click at [46, 214] on span "Gestor de Pedidos" at bounding box center [51, 215] width 61 height 10
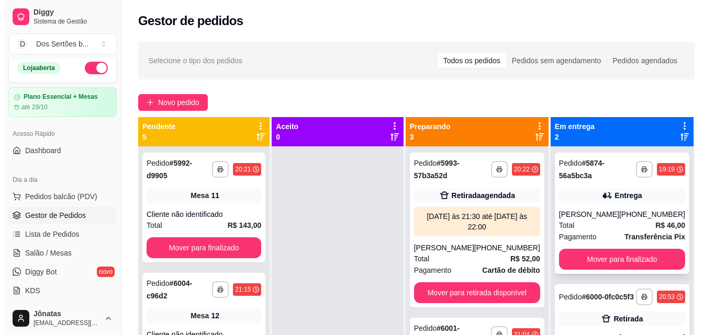
scroll to position [29, 0]
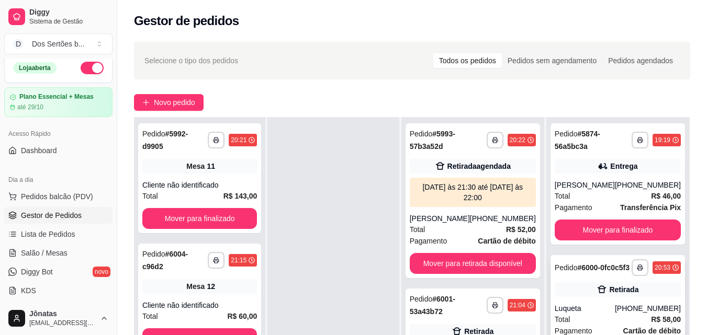
click at [611, 295] on div "Retirada" at bounding box center [623, 290] width 29 height 10
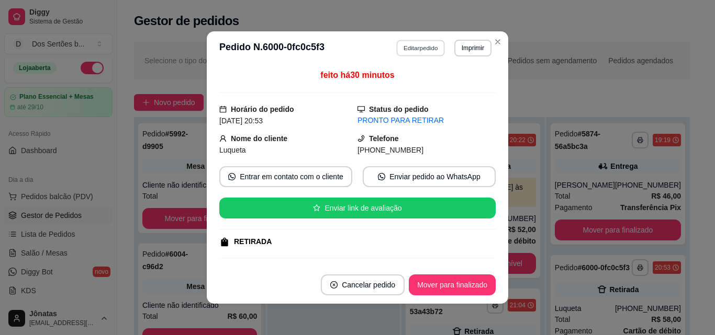
click at [413, 48] on button "Editar pedido" at bounding box center [421, 48] width 49 height 16
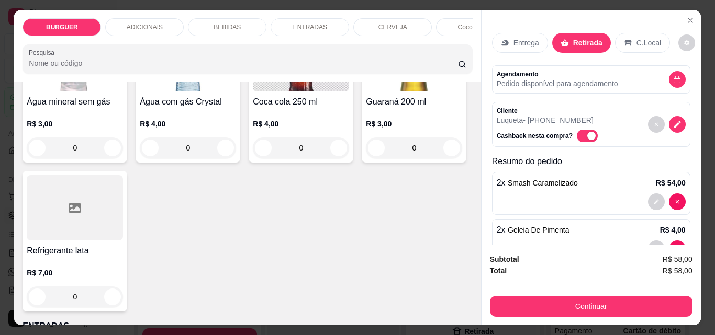
scroll to position [1325, 0]
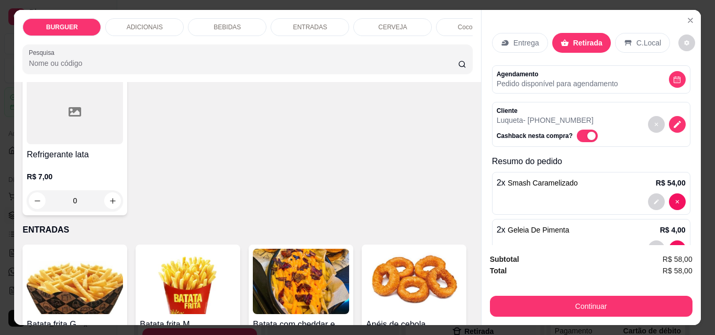
type input "1"
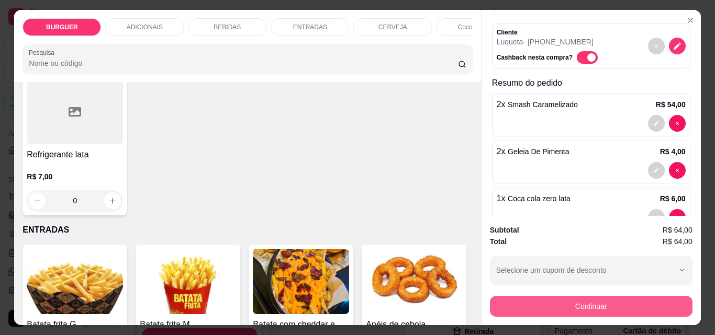
click at [547, 296] on button "Continuar" at bounding box center [591, 306] width 202 height 21
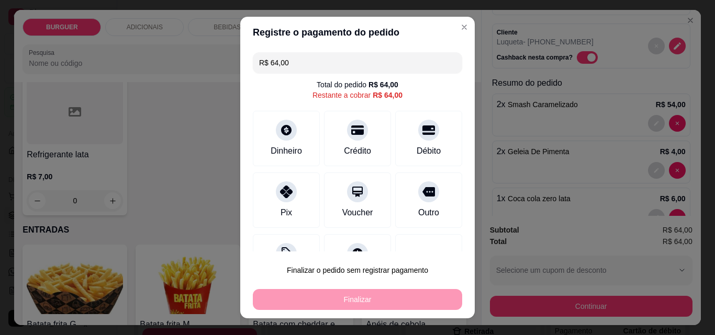
click at [290, 67] on input "R$ 64,00" at bounding box center [357, 62] width 197 height 21
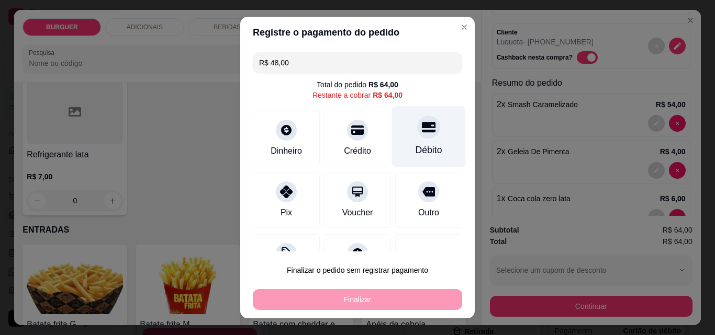
click at [415, 152] on div "Débito" at bounding box center [428, 150] width 27 height 14
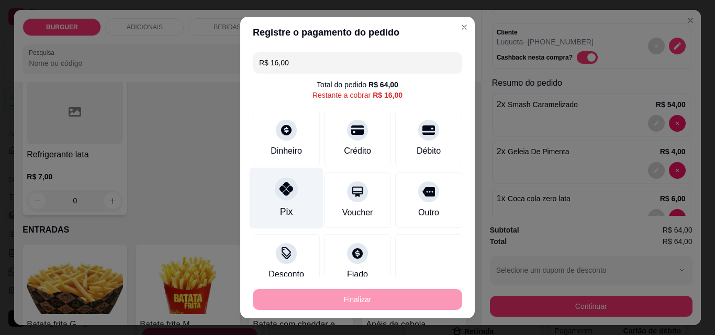
click at [279, 192] on icon at bounding box center [286, 189] width 14 height 14
type input "R$ 0,00"
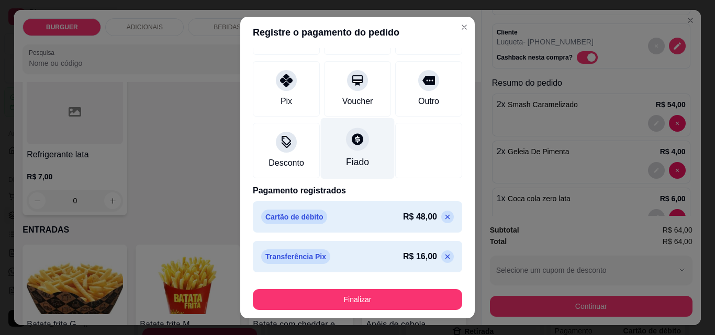
scroll to position [17, 0]
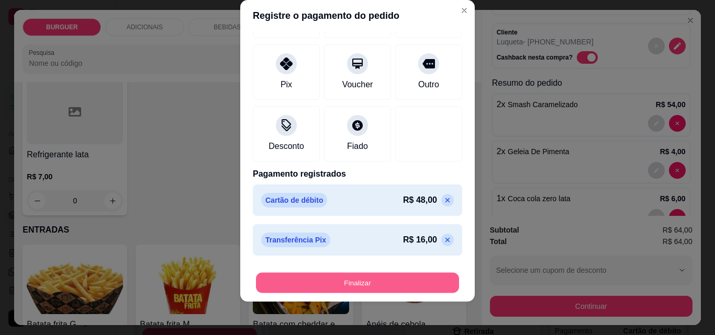
click at [414, 280] on button "Finalizar" at bounding box center [357, 283] width 203 height 20
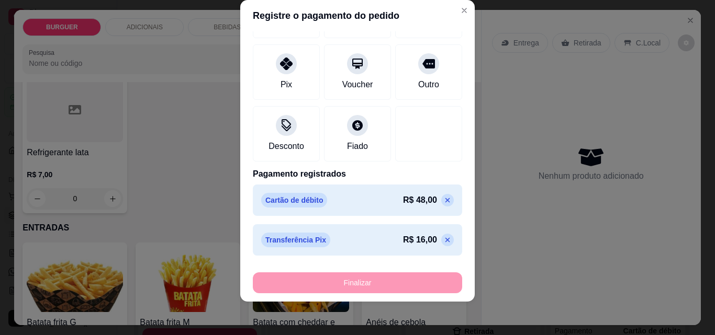
type input "0"
type input "-R$ 64,00"
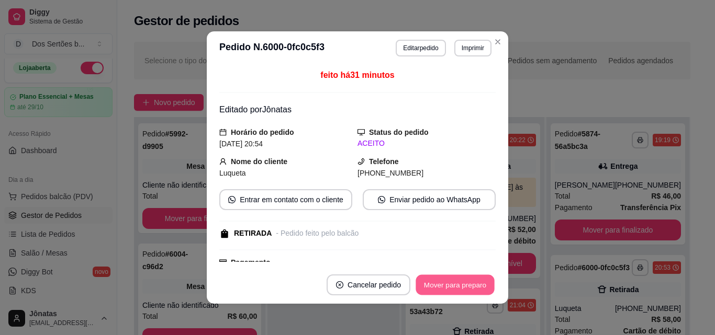
click at [447, 282] on button "Mover para preparo" at bounding box center [454, 285] width 78 height 20
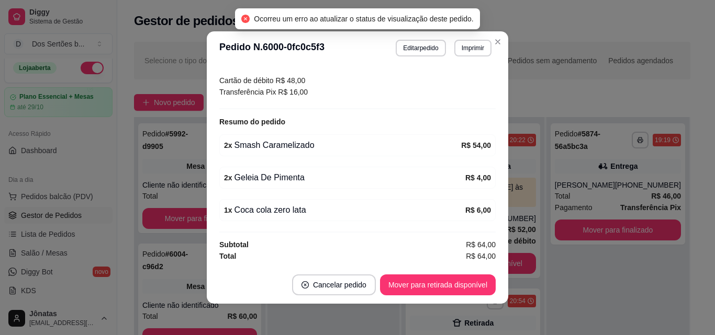
scroll to position [2, 0]
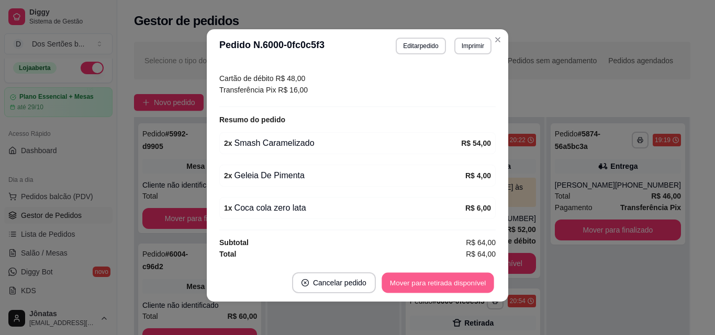
click at [463, 286] on button "Mover para retirada disponível" at bounding box center [437, 283] width 112 height 20
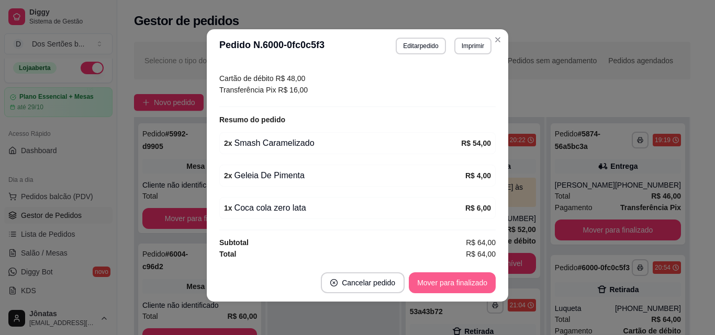
click at [456, 284] on button "Mover para finalizado" at bounding box center [452, 283] width 87 height 21
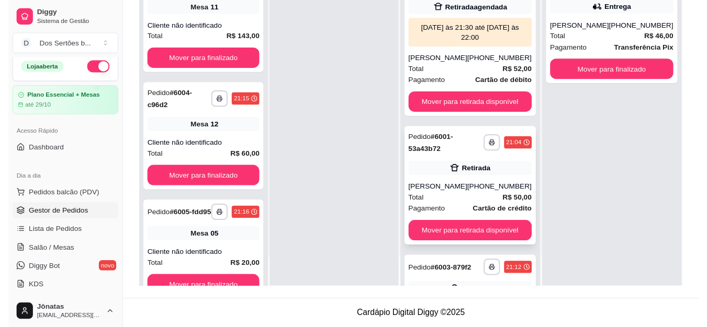
scroll to position [96, 0]
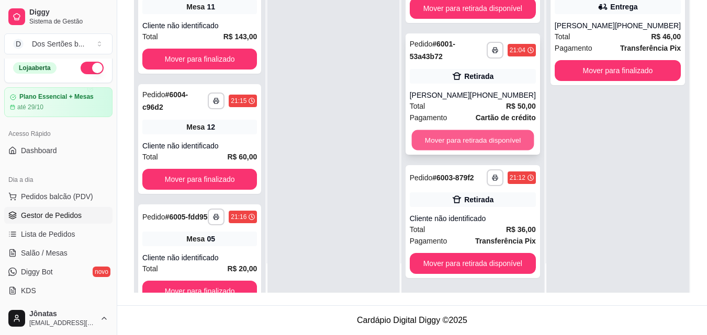
click at [439, 134] on button "Mover para retirada disponível" at bounding box center [472, 140] width 122 height 20
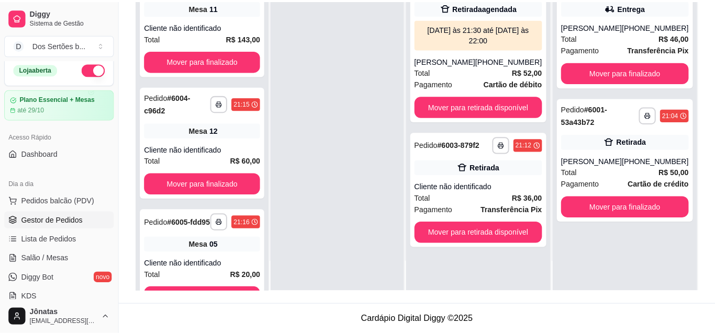
scroll to position [0, 0]
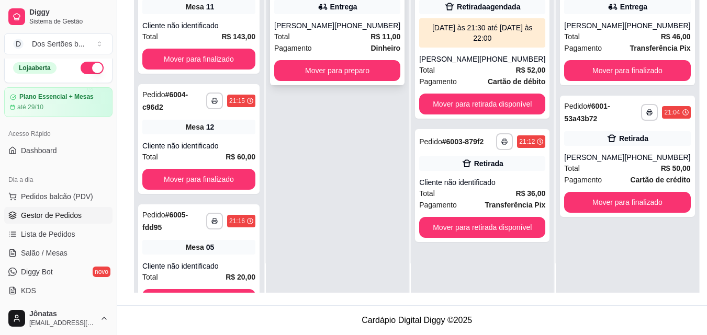
click at [314, 24] on div "[PERSON_NAME]" at bounding box center [304, 25] width 60 height 10
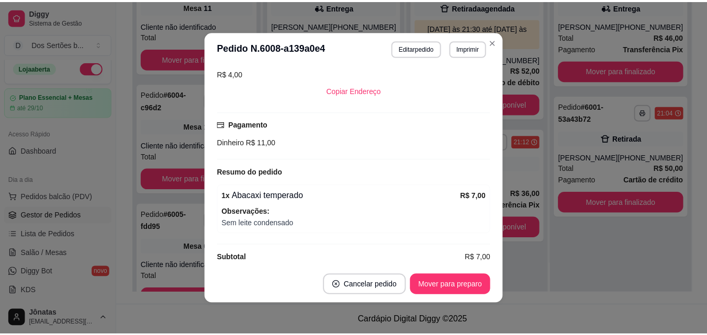
scroll to position [2, 0]
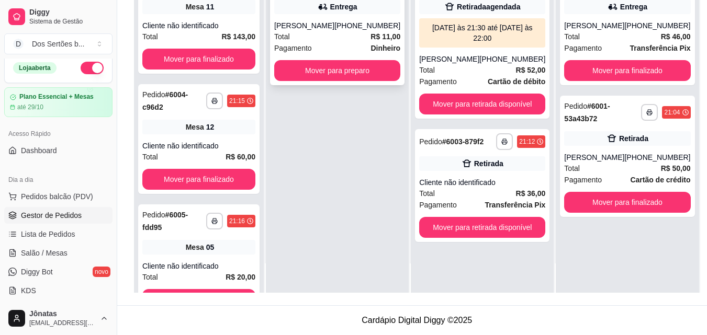
click at [334, 31] on div "Total R$ 11,00" at bounding box center [337, 37] width 126 height 12
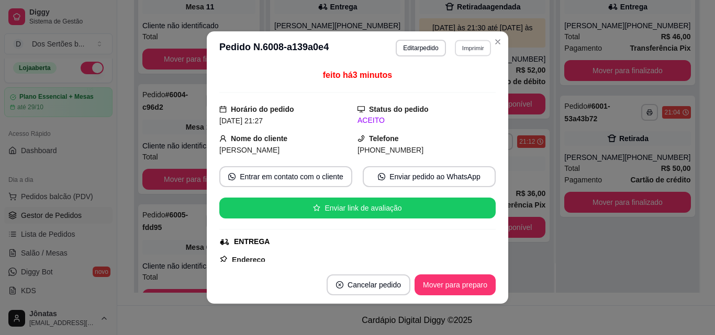
click at [475, 44] on button "Imprimir" at bounding box center [473, 48] width 36 height 16
click at [448, 85] on button "IMPRESSORA" at bounding box center [449, 84] width 73 height 16
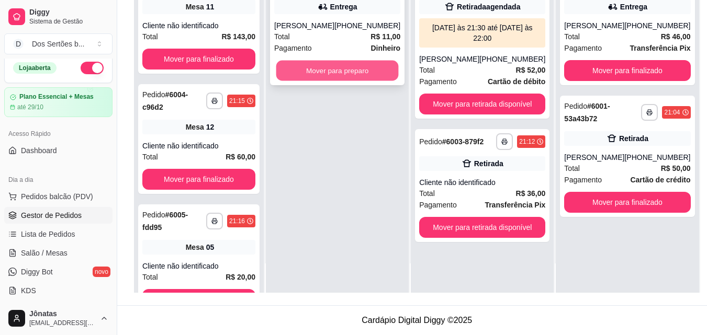
click at [372, 71] on button "Mover para preparo" at bounding box center [337, 71] width 122 height 20
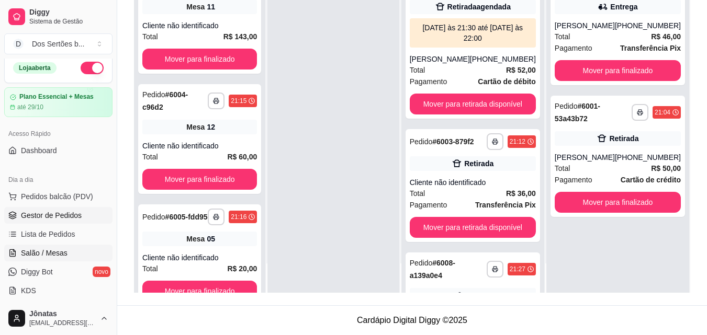
click at [25, 258] on span "Salão / Mesas" at bounding box center [44, 253] width 47 height 10
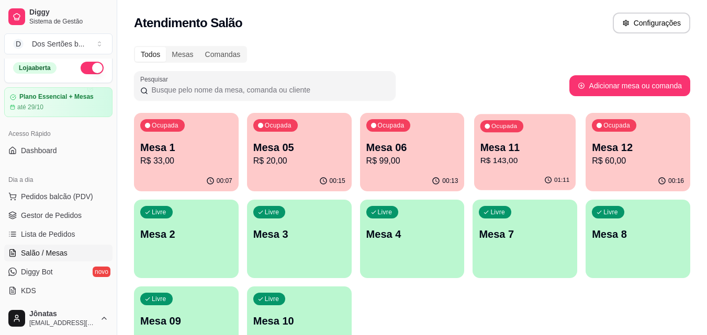
click at [488, 161] on p "R$ 143,00" at bounding box center [524, 161] width 89 height 12
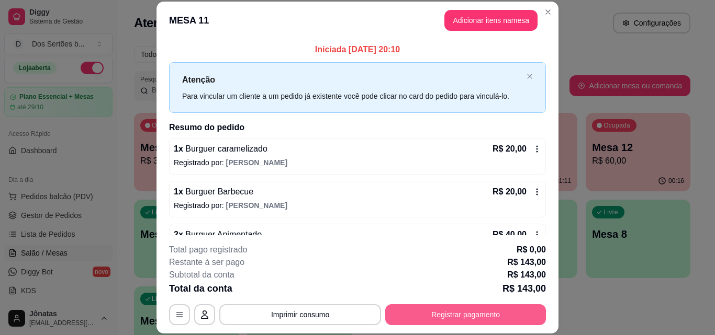
click at [465, 305] on button "Registrar pagamento" at bounding box center [465, 314] width 161 height 21
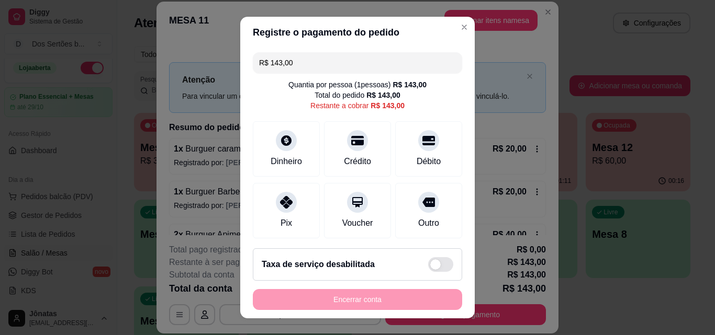
click at [291, 66] on input "R$ 143,00" at bounding box center [357, 62] width 197 height 21
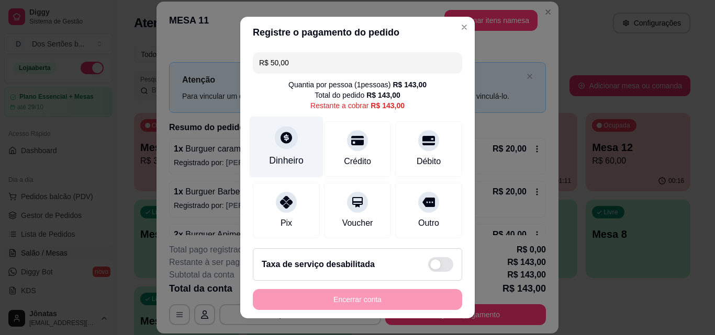
click at [283, 152] on div "Dinheiro" at bounding box center [287, 147] width 74 height 61
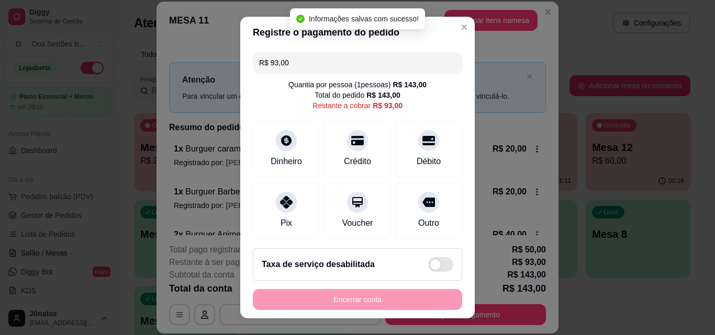
click at [290, 69] on input "R$ 93,00" at bounding box center [357, 62] width 197 height 21
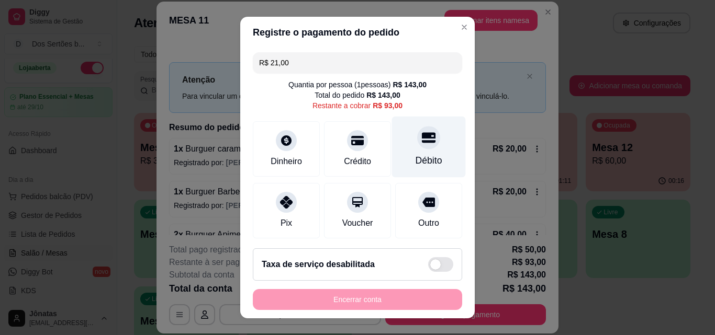
click at [422, 142] on icon at bounding box center [429, 138] width 14 height 10
click at [402, 150] on div "Débito" at bounding box center [429, 147] width 74 height 61
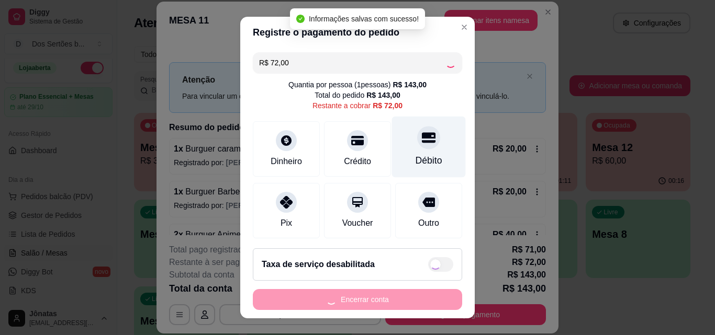
type input "R$ 0,00"
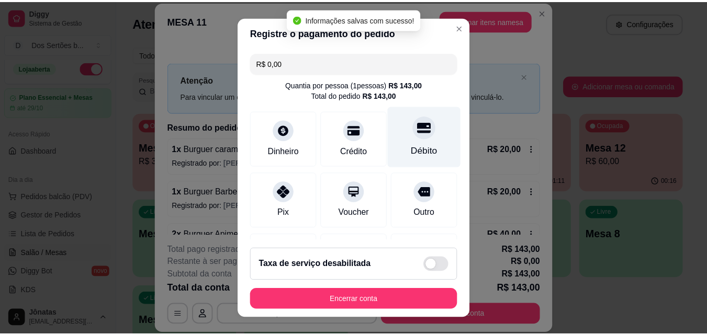
scroll to position [200, 0]
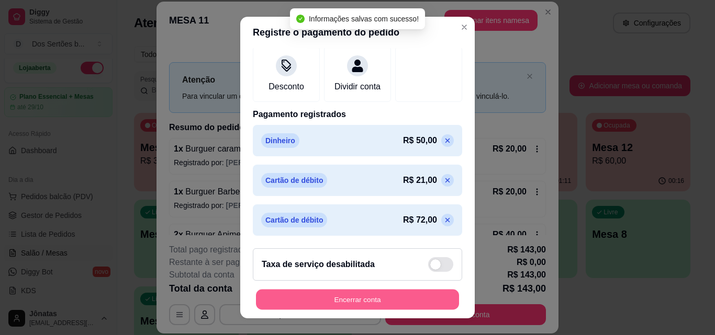
click at [382, 301] on button "Encerrar conta" at bounding box center [357, 300] width 203 height 20
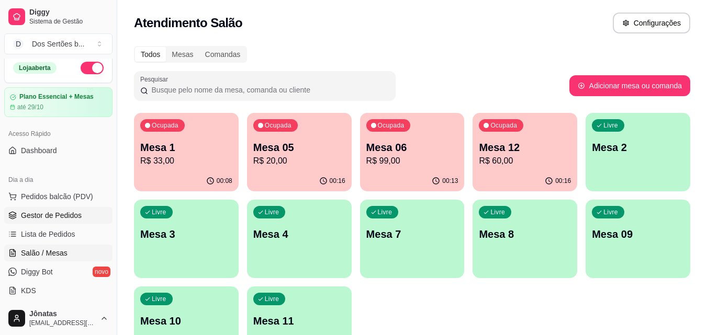
click at [35, 219] on span "Gestor de Pedidos" at bounding box center [51, 215] width 61 height 10
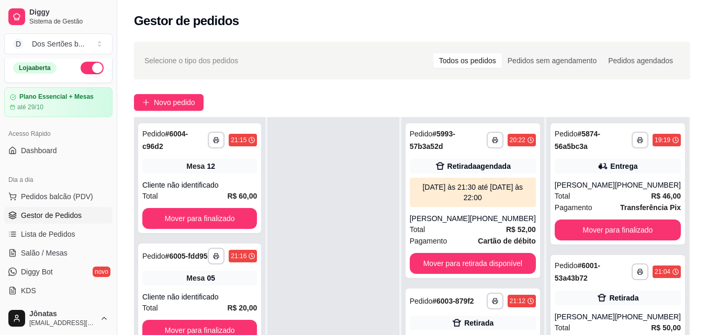
scroll to position [160, 0]
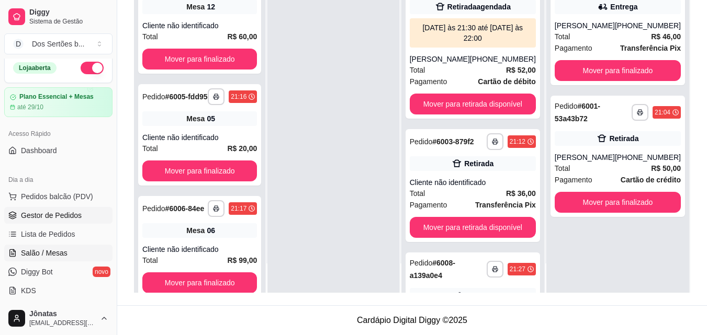
click at [56, 252] on span "Salão / Mesas" at bounding box center [44, 253] width 47 height 10
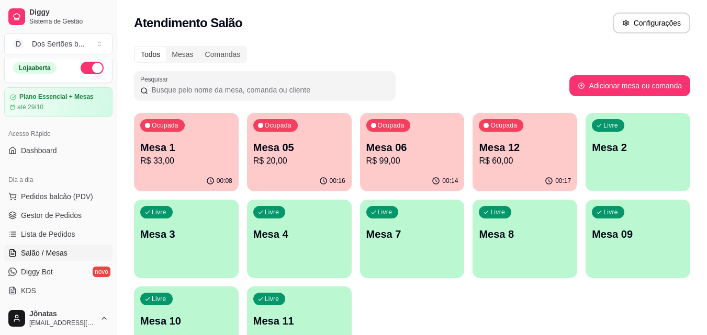
click at [314, 151] on p "Mesa 05" at bounding box center [299, 147] width 92 height 15
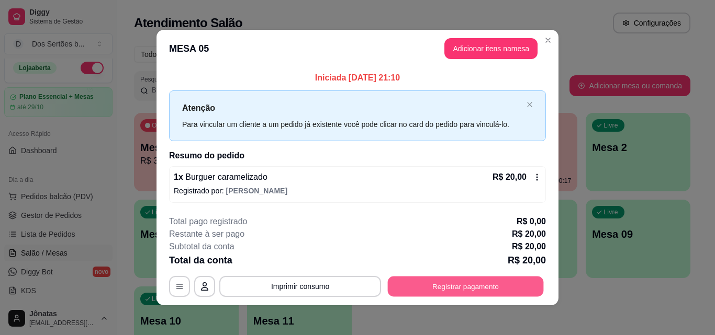
click at [425, 280] on button "Registrar pagamento" at bounding box center [466, 287] width 156 height 20
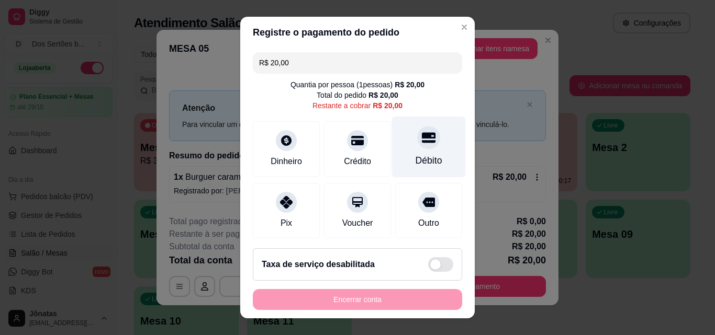
click at [395, 145] on div "Débito" at bounding box center [429, 147] width 74 height 61
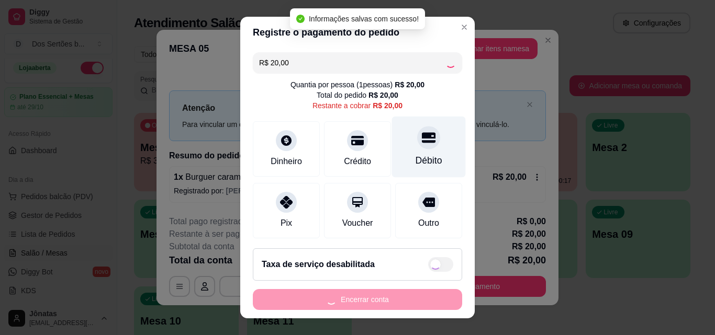
type input "R$ 0,00"
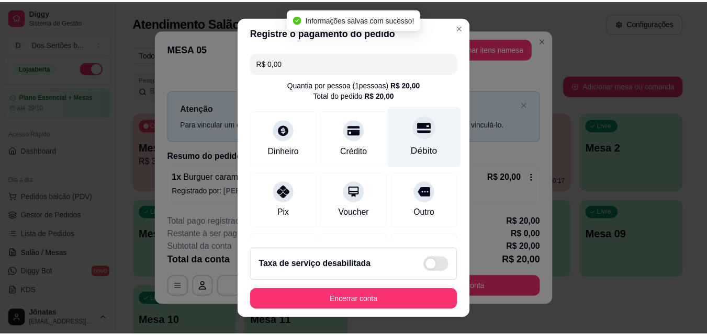
scroll to position [121, 0]
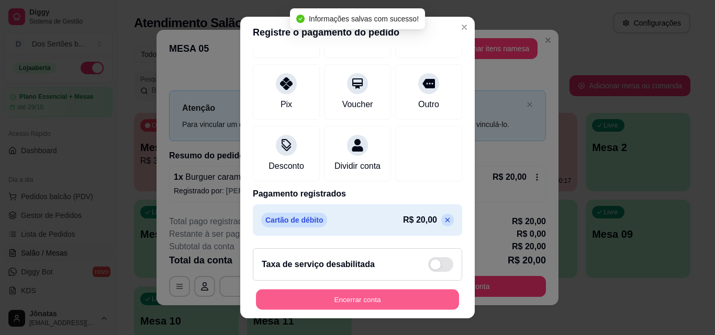
click at [371, 303] on button "Encerrar conta" at bounding box center [357, 300] width 203 height 20
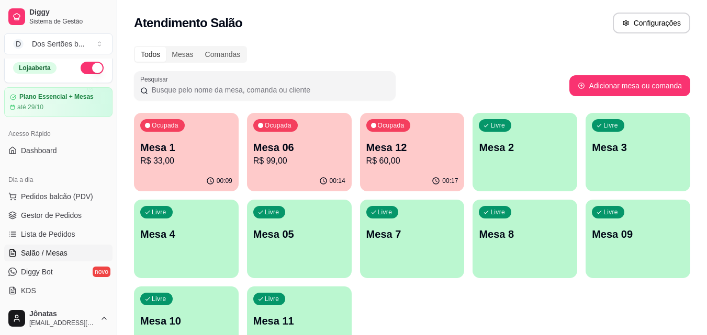
scroll to position [59, 0]
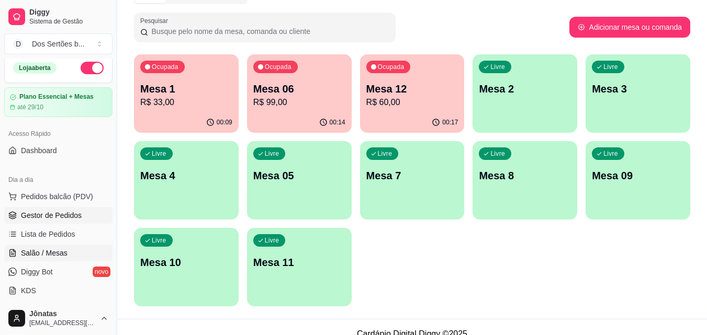
click at [25, 215] on span "Gestor de Pedidos" at bounding box center [51, 215] width 61 height 10
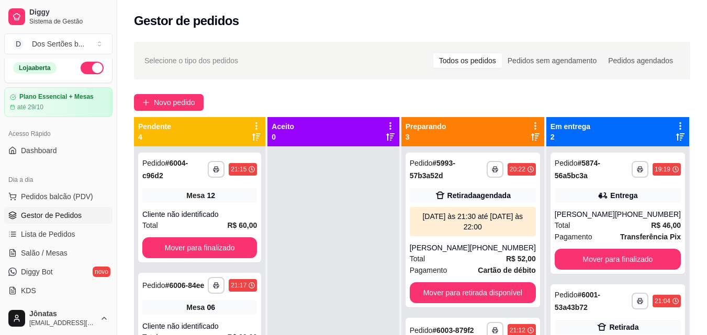
scroll to position [29, 0]
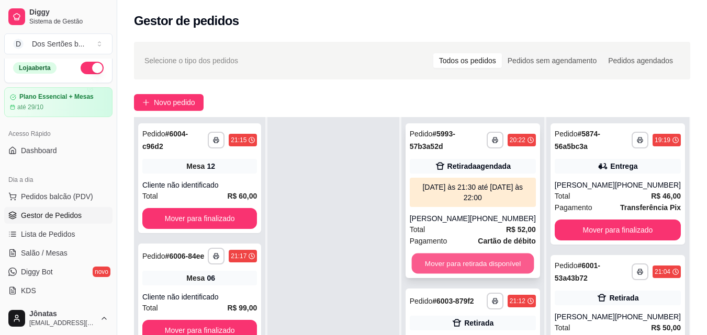
click at [469, 265] on button "Mover para retirada disponível" at bounding box center [472, 264] width 122 height 20
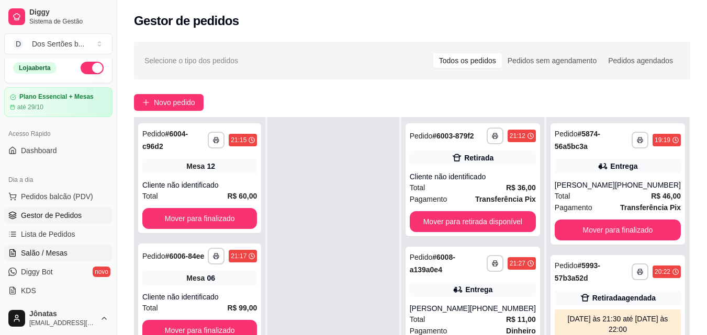
click at [63, 251] on span "Salão / Mesas" at bounding box center [44, 253] width 47 height 10
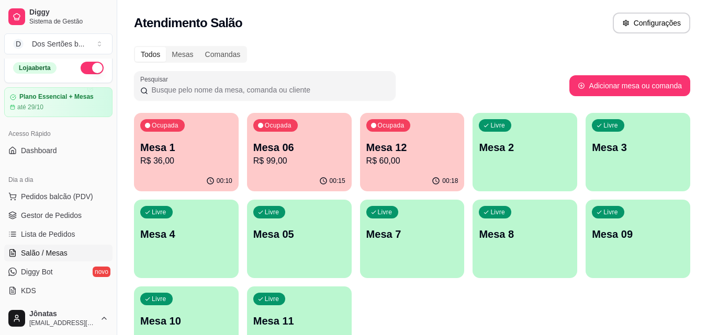
scroll to position [72, 0]
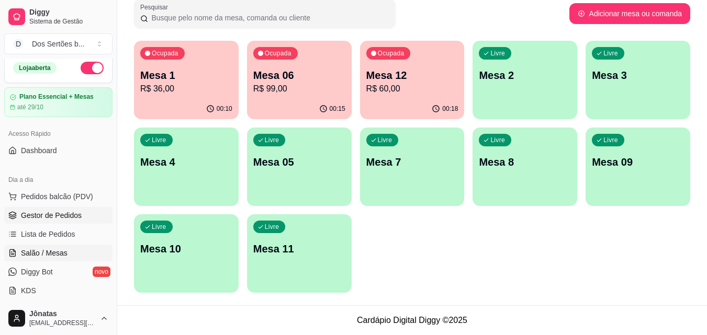
click at [59, 212] on span "Gestor de Pedidos" at bounding box center [51, 215] width 61 height 10
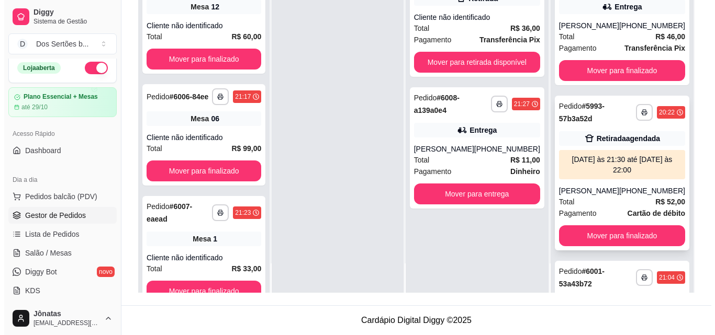
scroll to position [85, 0]
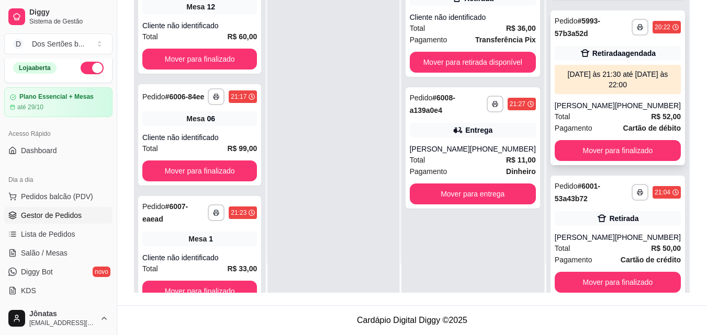
click at [606, 105] on div "[PERSON_NAME]" at bounding box center [585, 105] width 60 height 10
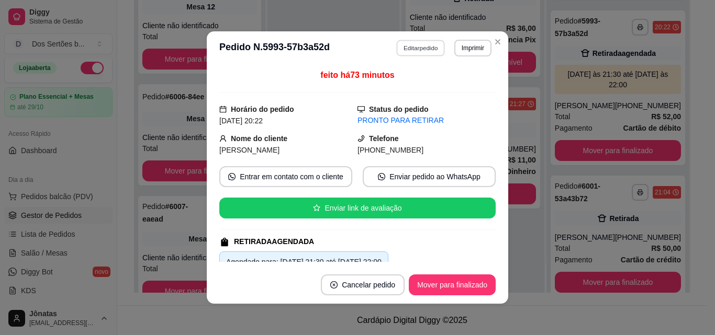
click at [423, 49] on button "Editar pedido" at bounding box center [421, 48] width 49 height 16
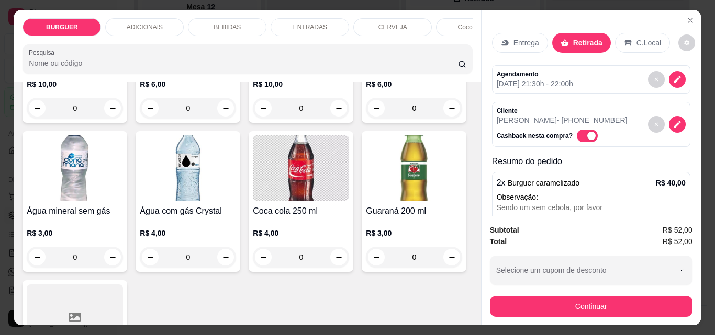
scroll to position [1323, 0]
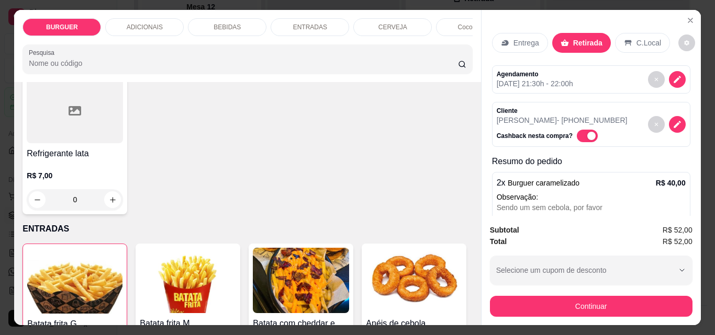
type input "1"
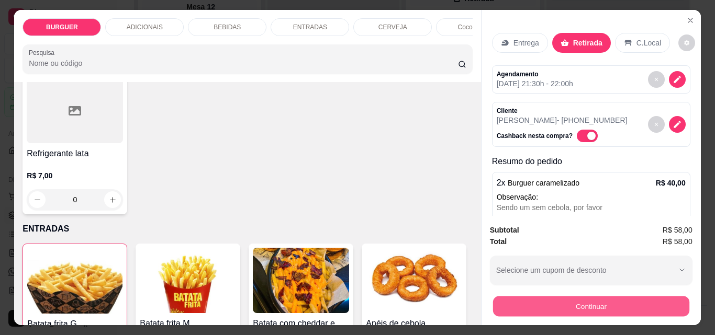
click at [551, 305] on button "Continuar" at bounding box center [590, 306] width 196 height 20
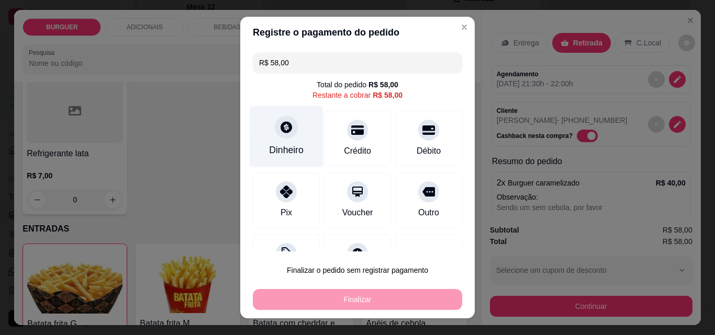
click at [291, 144] on div "Dinheiro" at bounding box center [286, 150] width 35 height 14
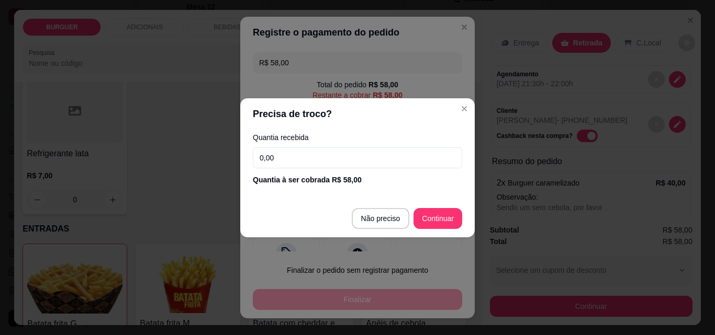
click at [295, 163] on input "0,00" at bounding box center [357, 158] width 209 height 21
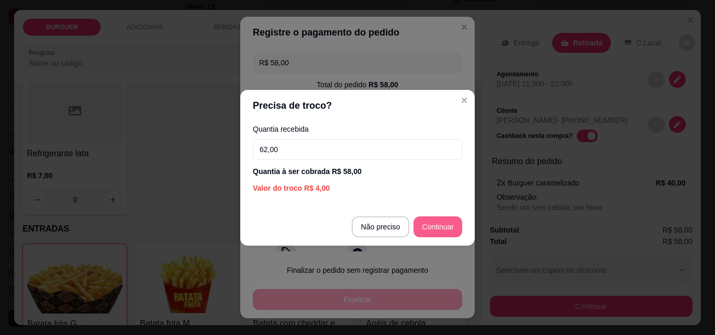
type input "62,00"
type input "R$ 0,00"
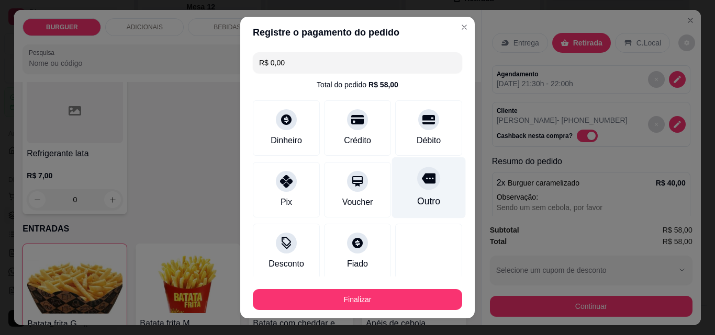
scroll to position [61, 0]
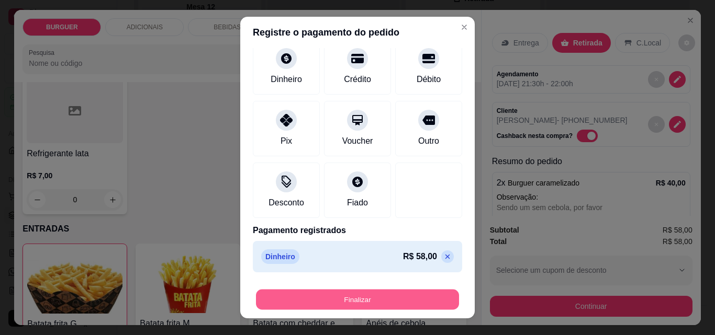
click at [407, 297] on button "Finalizar" at bounding box center [357, 300] width 203 height 20
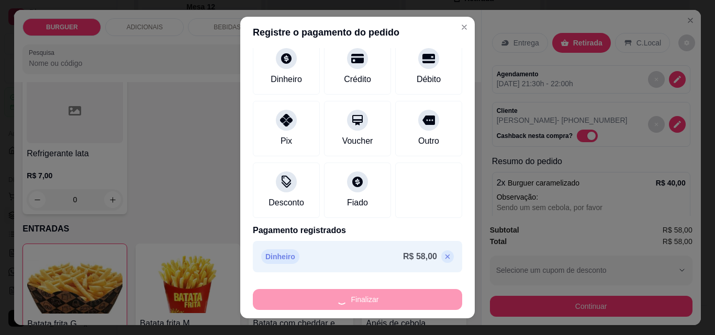
type input "0"
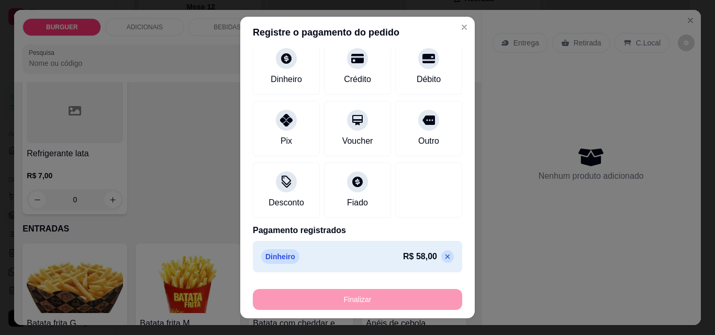
type input "-R$ 58,00"
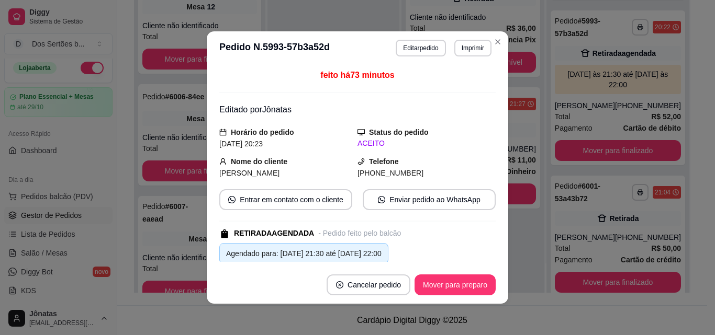
scroll to position [0, 0]
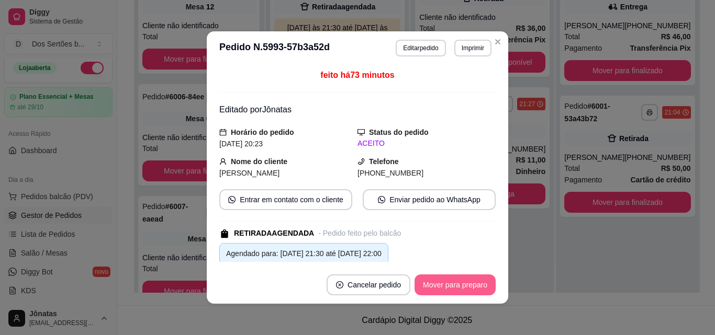
click at [437, 281] on button "Mover para preparo" at bounding box center [454, 285] width 81 height 21
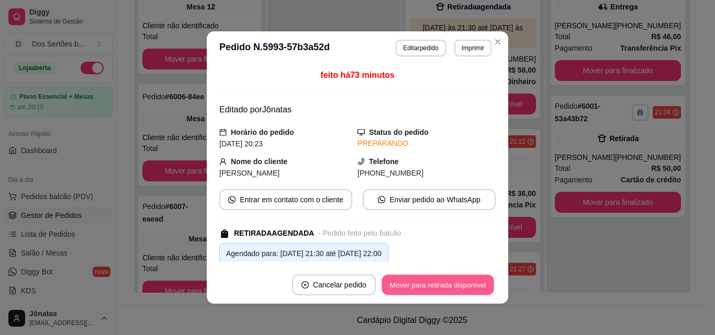
click at [455, 283] on button "Mover para retirada disponível" at bounding box center [437, 285] width 112 height 20
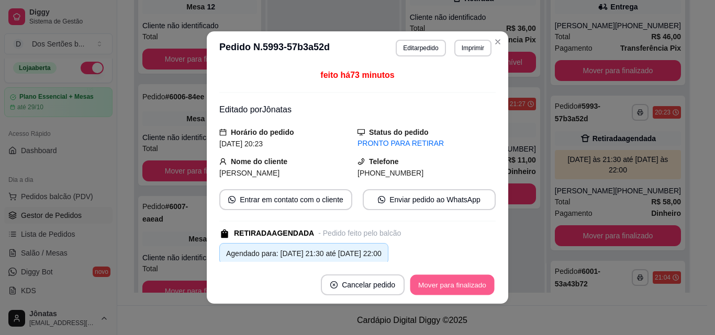
click at [454, 284] on button "Mover para finalizado" at bounding box center [452, 285] width 84 height 20
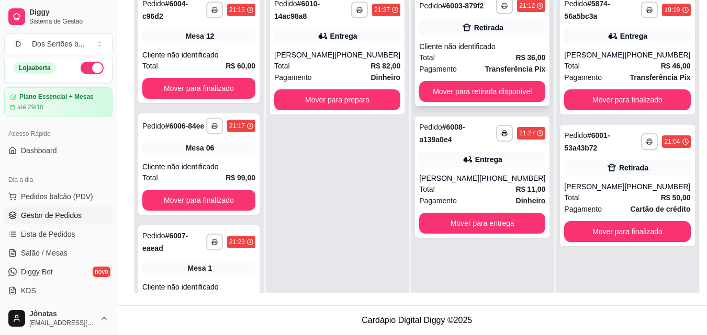
click at [467, 67] on div "Pagamento Transferência Pix" at bounding box center [482, 69] width 126 height 12
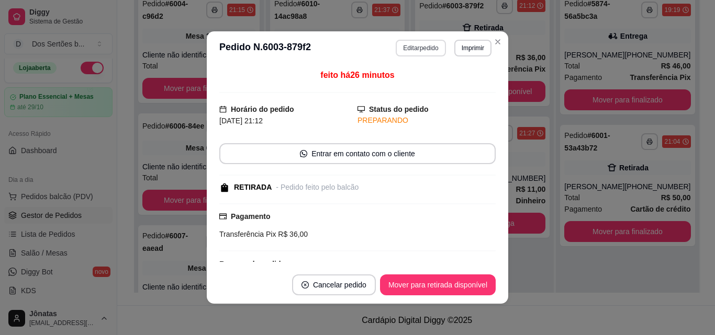
click at [402, 52] on button "Editar pedido" at bounding box center [420, 48] width 50 height 17
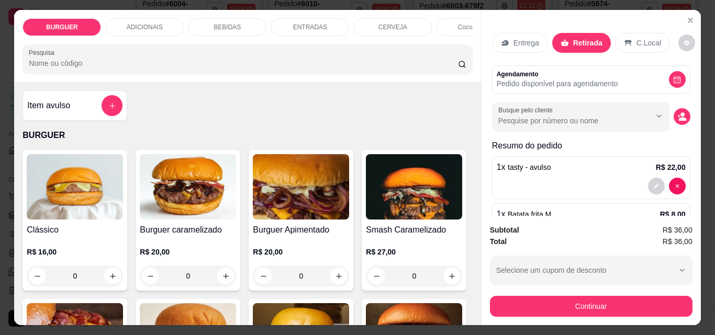
scroll to position [195, 0]
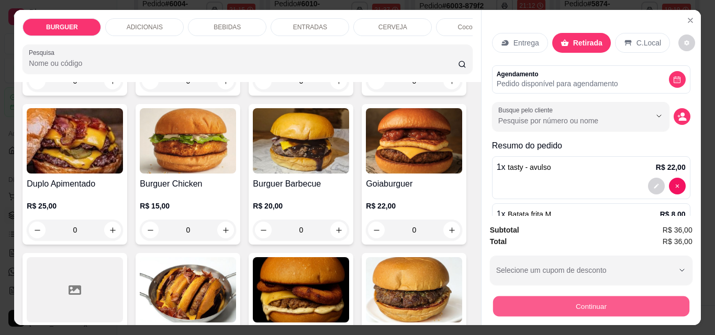
click at [520, 296] on button "Continuar" at bounding box center [590, 306] width 196 height 20
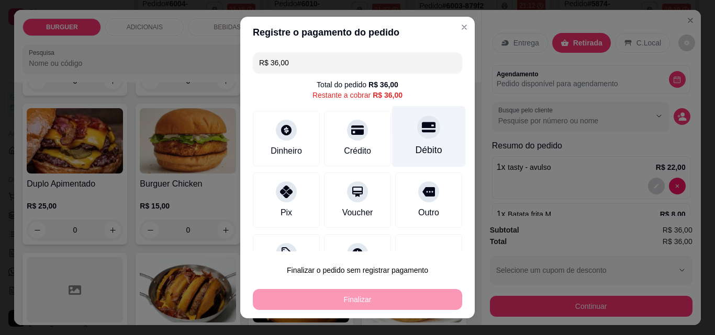
click at [420, 145] on div "Débito" at bounding box center [428, 150] width 27 height 14
type input "R$ 0,00"
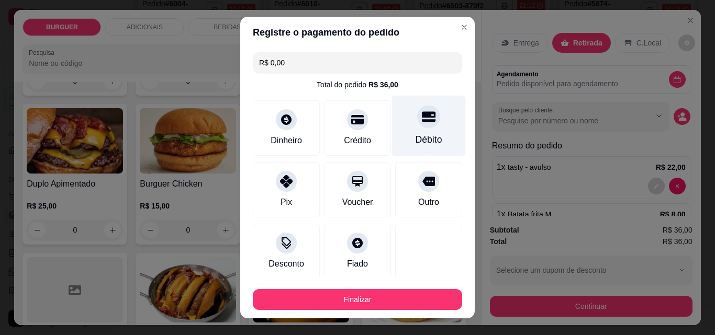
scroll to position [61, 0]
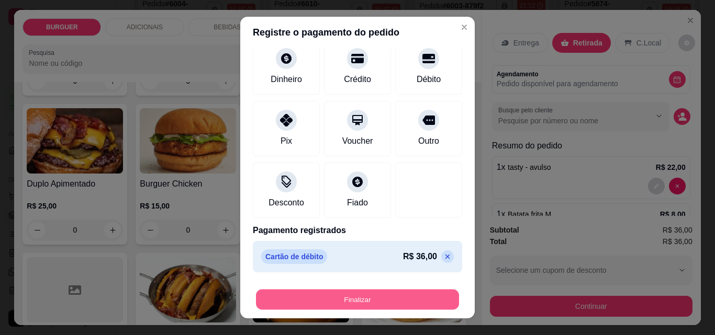
click at [393, 296] on button "Finalizar" at bounding box center [357, 300] width 203 height 20
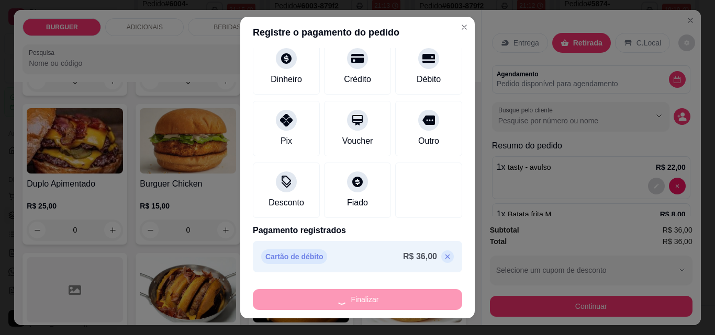
type input "0"
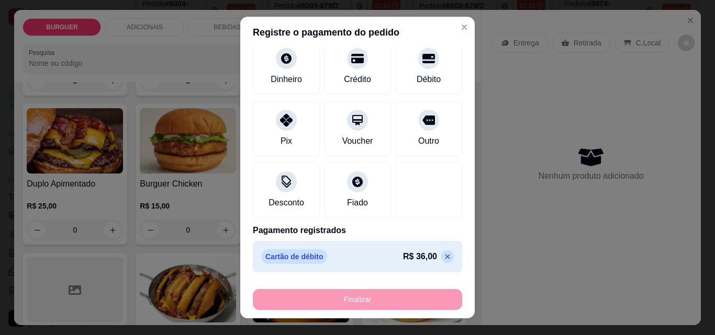
type input "-R$ 36,00"
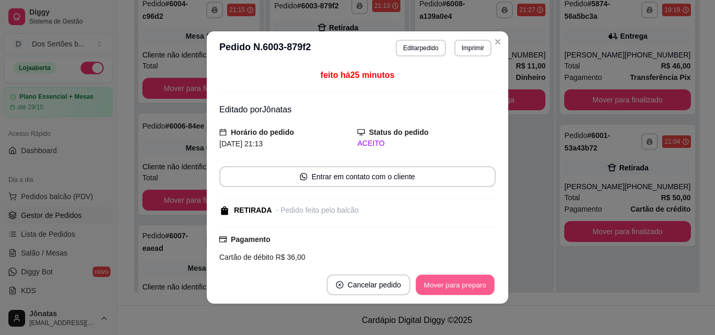
click at [452, 286] on button "Mover para preparo" at bounding box center [454, 285] width 78 height 20
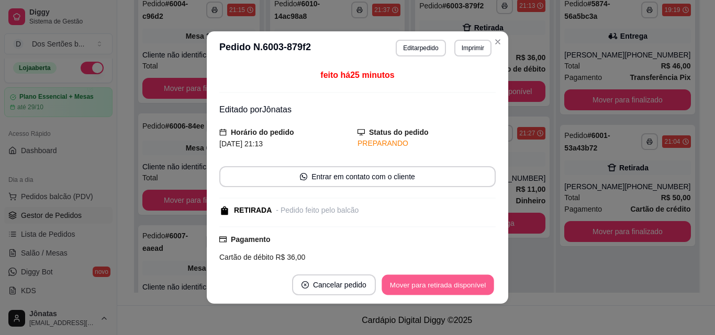
click at [451, 286] on button "Mover para retirada disponível" at bounding box center [437, 285] width 112 height 20
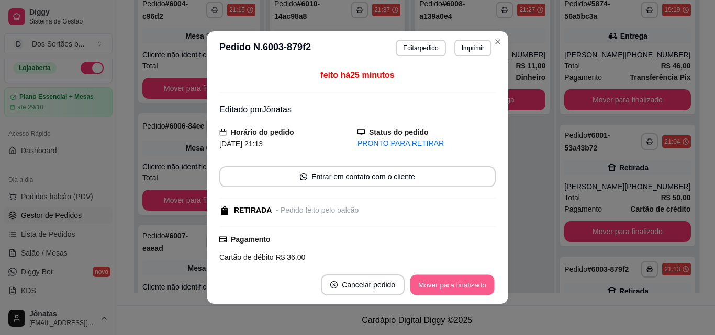
click at [451, 286] on button "Mover para finalizado" at bounding box center [452, 285] width 84 height 20
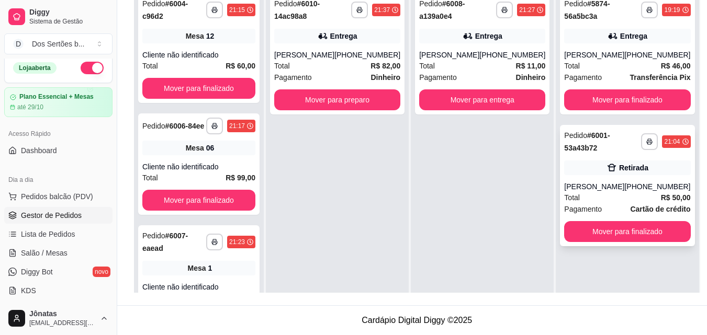
click at [605, 188] on div "[PERSON_NAME]" at bounding box center [594, 187] width 60 height 10
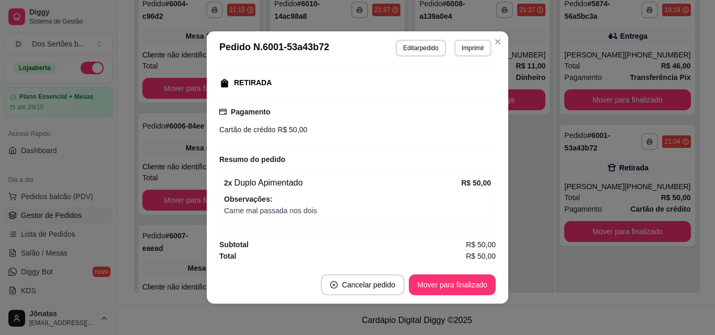
scroll to position [2, 0]
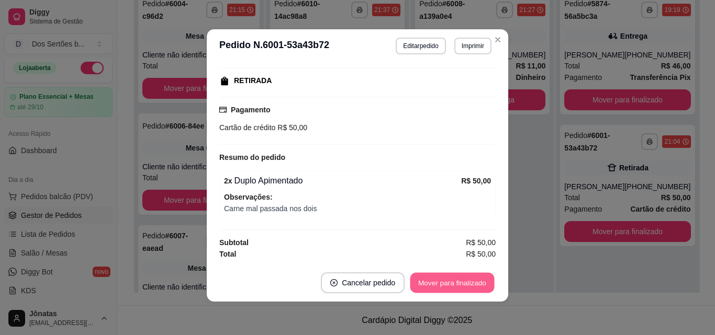
click at [442, 284] on button "Mover para finalizado" at bounding box center [452, 283] width 84 height 20
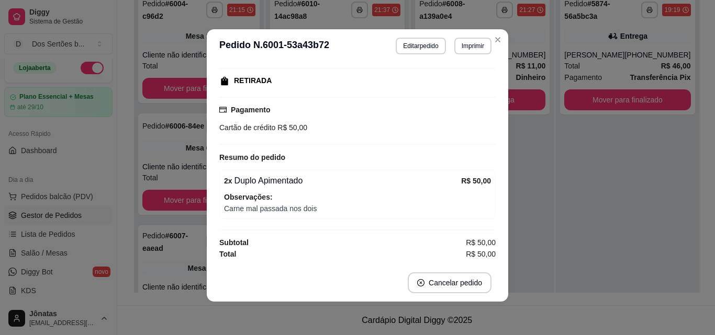
scroll to position [135, 0]
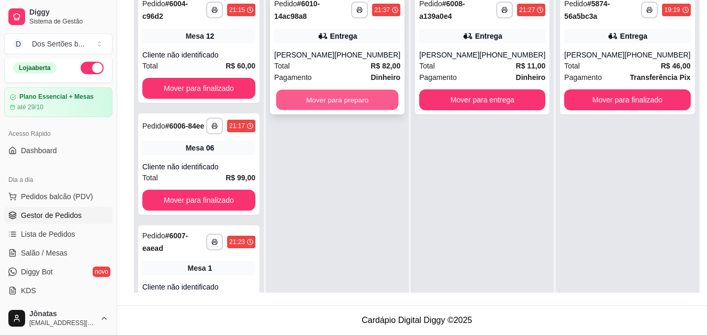
click at [352, 97] on button "Mover para preparo" at bounding box center [337, 100] width 122 height 20
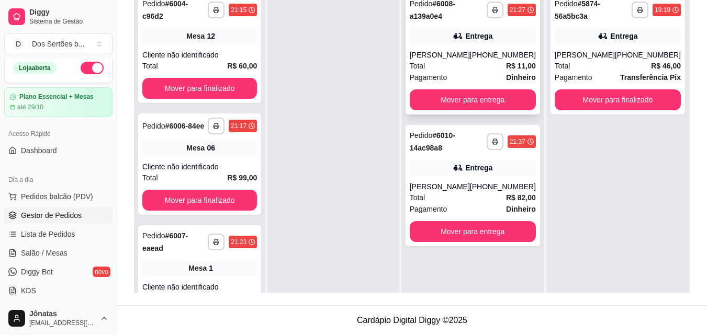
click at [445, 48] on div "**********" at bounding box center [472, 53] width 134 height 121
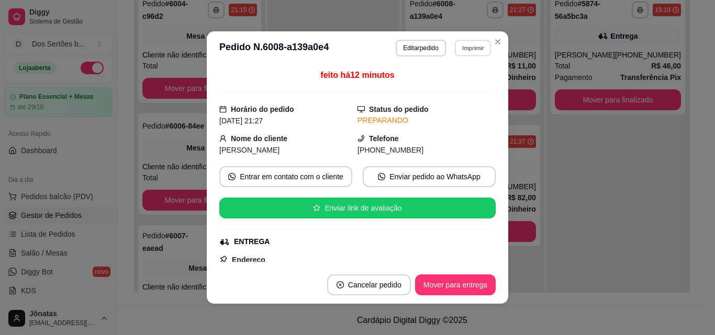
click at [460, 46] on button "Imprimir" at bounding box center [473, 48] width 36 height 16
click at [446, 81] on button "IMPRESSORA" at bounding box center [450, 84] width 76 height 17
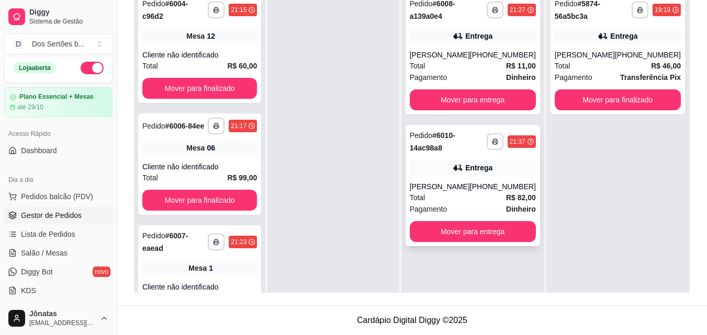
click at [490, 154] on div "**********" at bounding box center [473, 141] width 126 height 25
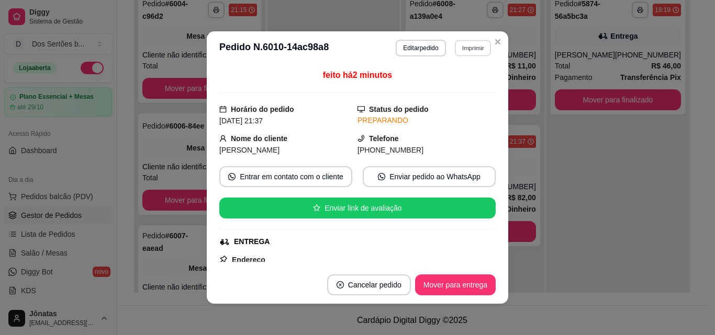
click at [466, 49] on button "Imprimir" at bounding box center [473, 48] width 36 height 16
click at [444, 84] on button "IMPRESSORA" at bounding box center [449, 84] width 73 height 16
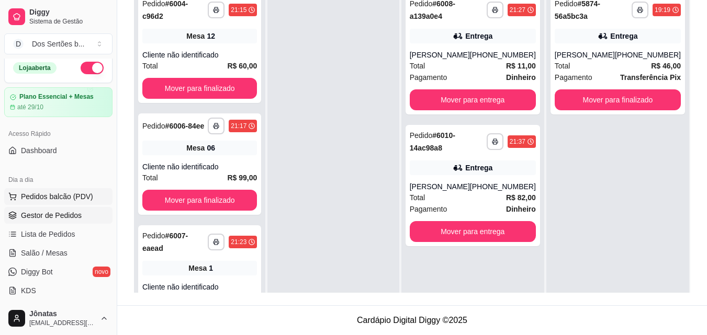
click at [46, 195] on span "Pedidos balcão (PDV)" at bounding box center [57, 196] width 72 height 10
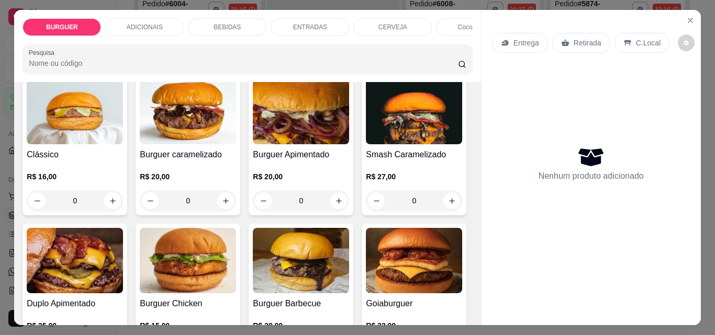
scroll to position [241, 0]
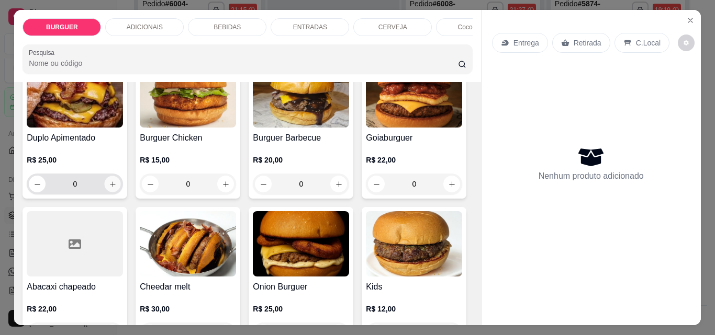
click at [121, 188] on button "increase-product-quantity" at bounding box center [113, 184] width 16 height 16
type input "1"
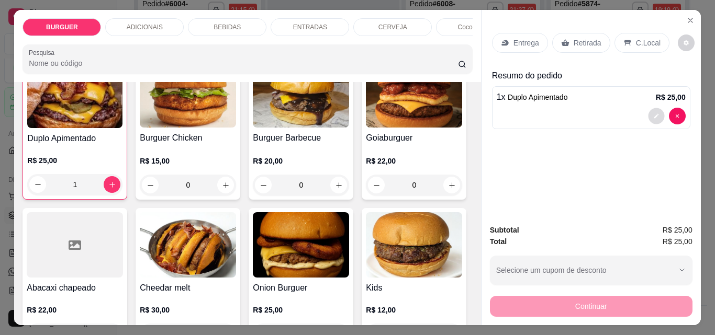
click at [657, 110] on button "decrease-product-quantity" at bounding box center [656, 116] width 16 height 16
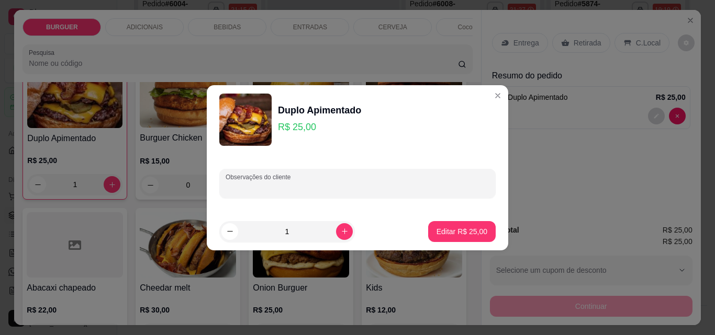
click at [259, 183] on input "Observações do cliente" at bounding box center [357, 188] width 264 height 10
type input "sem cebola"
click at [445, 234] on p "Editar R$ 25,00" at bounding box center [461, 232] width 49 height 10
type input "0"
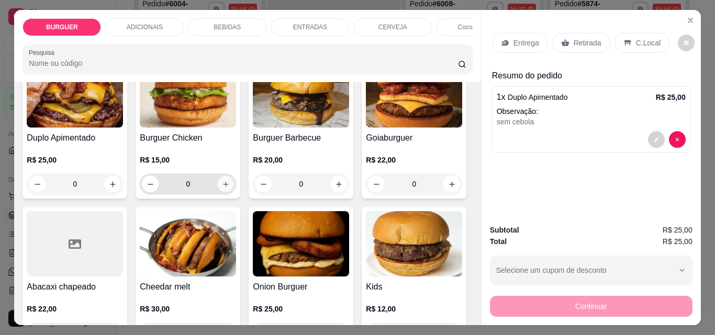
click at [230, 186] on icon "increase-product-quantity" at bounding box center [226, 184] width 8 height 8
type input "1"
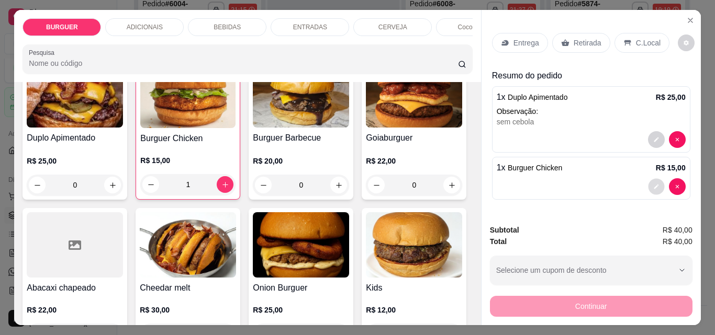
click at [648, 181] on button "decrease-product-quantity" at bounding box center [656, 187] width 16 height 16
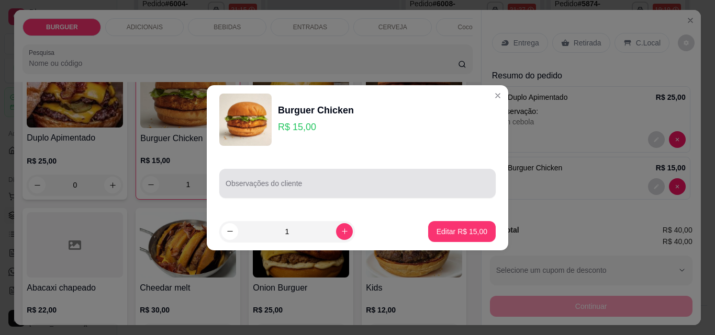
click at [257, 185] on input "Observações do cliente" at bounding box center [357, 188] width 264 height 10
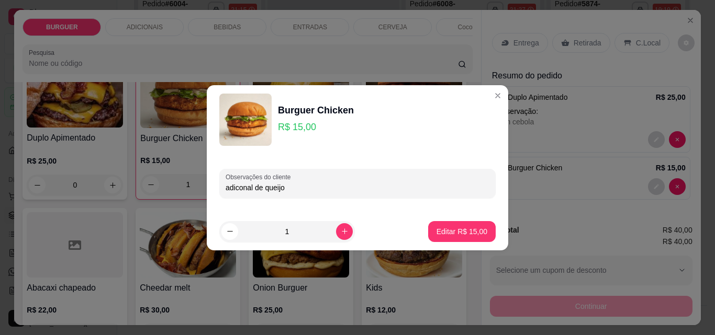
click at [240, 189] on input "adiconal de queijo" at bounding box center [357, 188] width 264 height 10
click at [244, 187] on input "adiconal de queijo" at bounding box center [357, 188] width 264 height 10
click at [303, 190] on input "adicinal de queijo" at bounding box center [357, 188] width 264 height 10
type input "adicinal de queijo coalho"
click at [451, 224] on button "Editar R$ 15,00" at bounding box center [461, 231] width 65 height 20
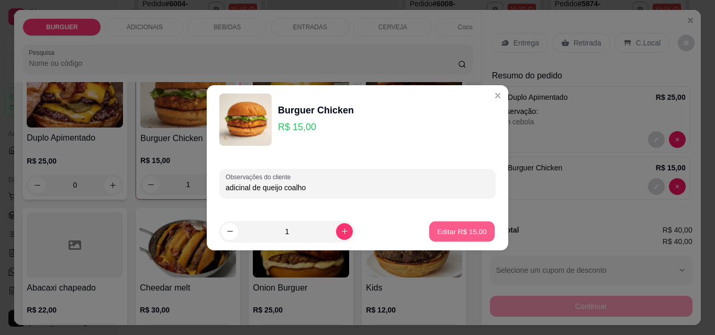
type input "0"
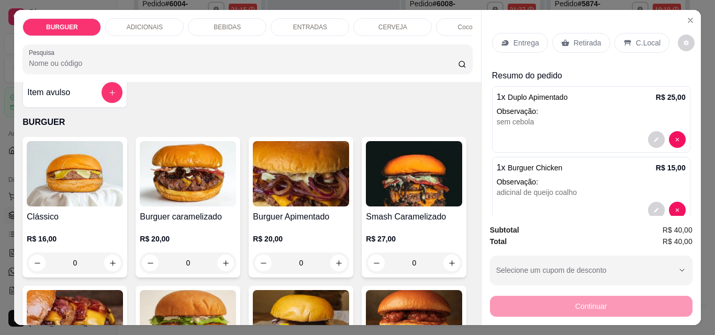
scroll to position [0, 0]
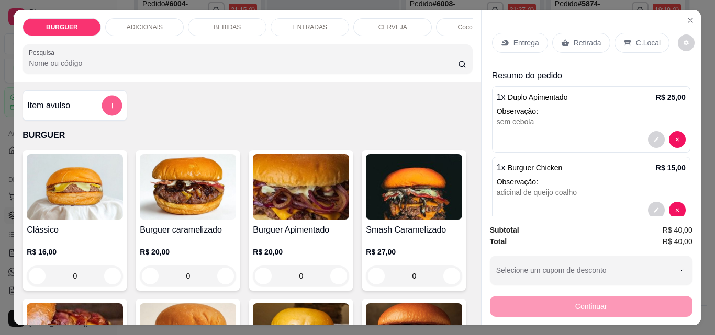
click at [104, 110] on button "add-separate-item" at bounding box center [112, 106] width 20 height 20
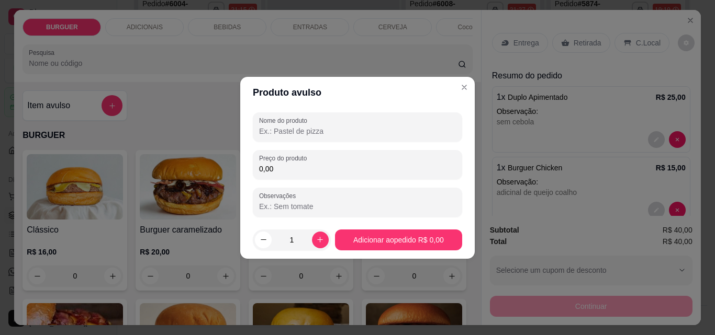
click at [263, 134] on input "Nome do produto" at bounding box center [357, 131] width 197 height 10
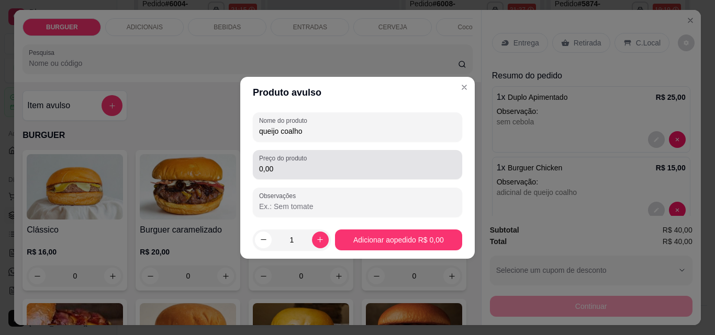
type input "queijo coalho"
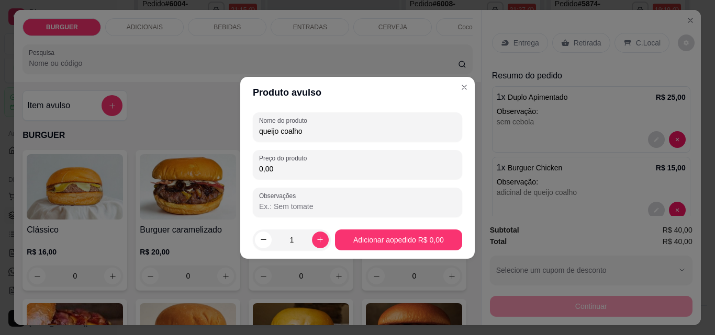
click at [279, 171] on input "0,00" at bounding box center [357, 169] width 197 height 10
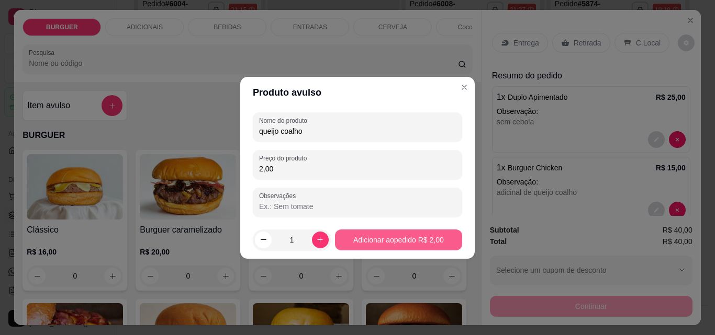
type input "2,00"
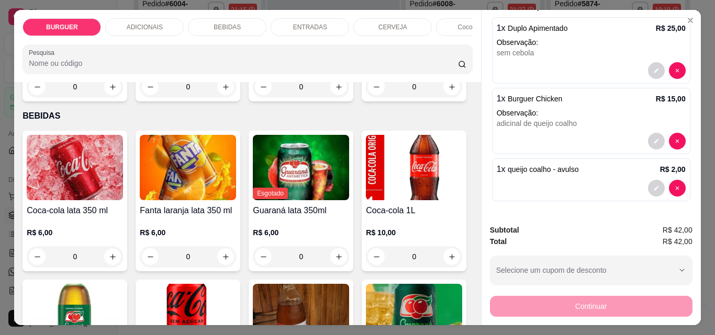
scroll to position [808, 0]
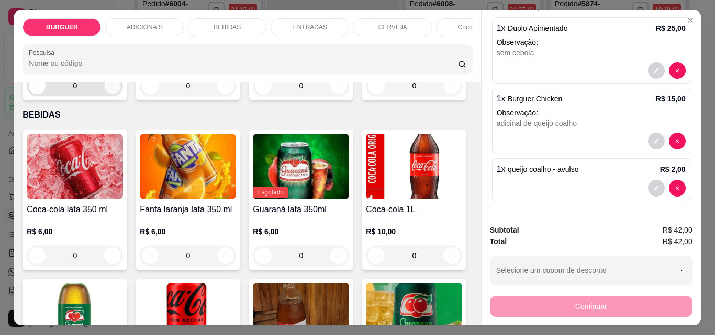
click at [117, 90] on icon "increase-product-quantity" at bounding box center [113, 86] width 8 height 8
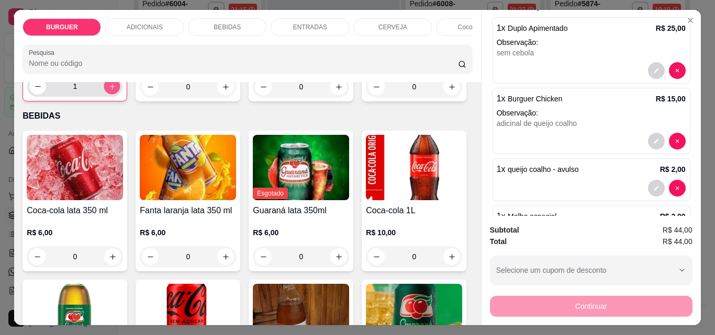
click at [116, 90] on icon "increase-product-quantity" at bounding box center [112, 87] width 8 height 8
type input "2"
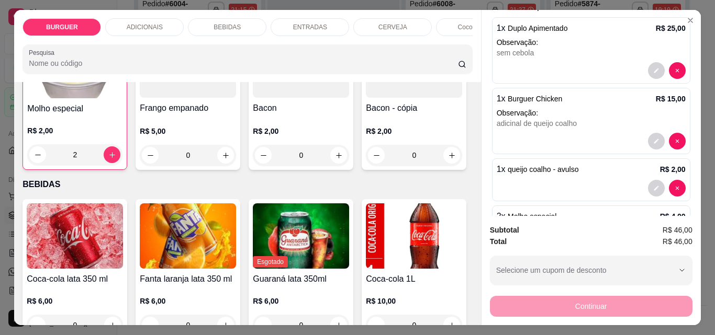
click at [335, 9] on icon "increase-product-quantity" at bounding box center [339, 6] width 8 height 8
type input "1"
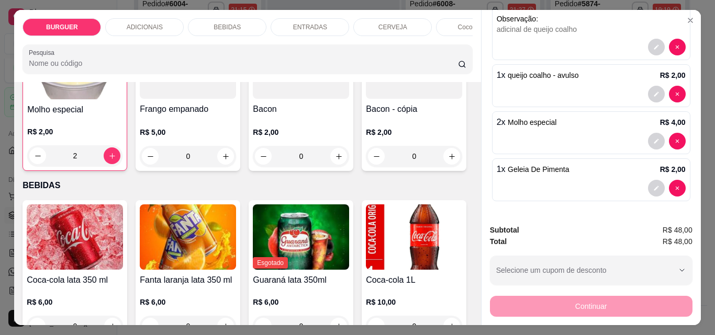
scroll to position [0, 0]
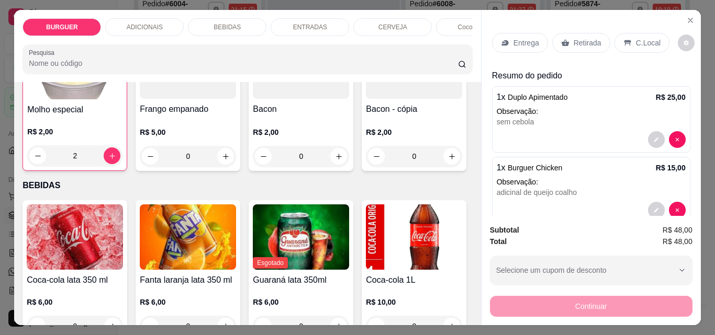
click at [573, 41] on p "Retirada" at bounding box center [587, 43] width 28 height 10
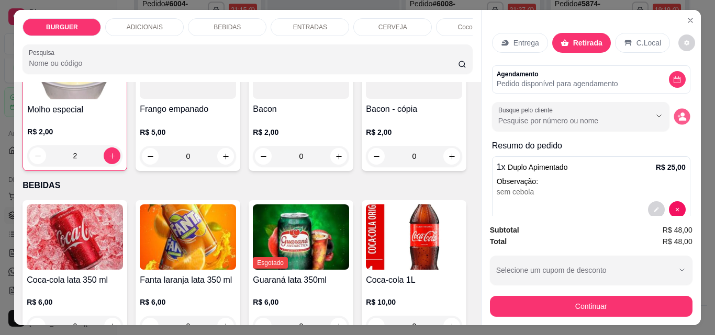
click at [677, 114] on icon "decrease-product-quantity" at bounding box center [681, 116] width 9 height 9
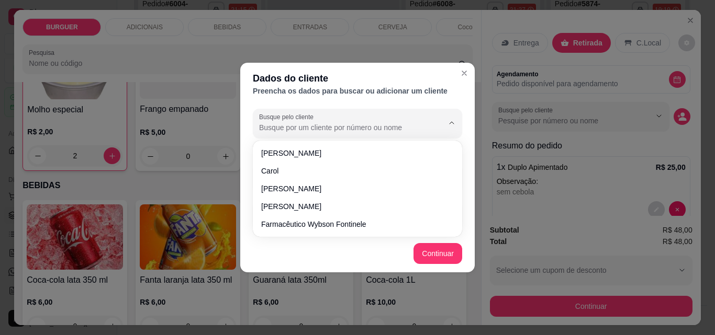
click at [274, 123] on input "Busque pelo cliente" at bounding box center [342, 127] width 167 height 10
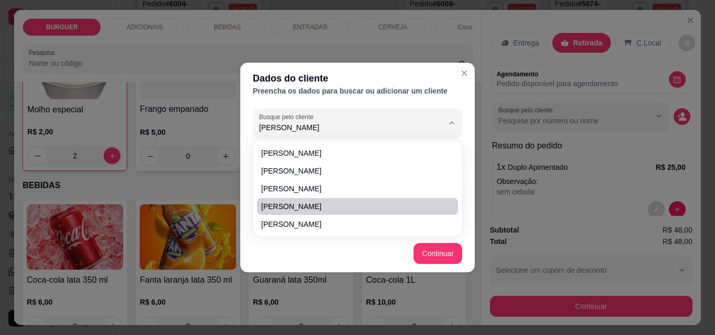
click at [278, 205] on span "[PERSON_NAME]" at bounding box center [352, 206] width 182 height 10
type input "[PERSON_NAME]"
type input "[PHONE_NUMBER]"
type input "[PERSON_NAME]"
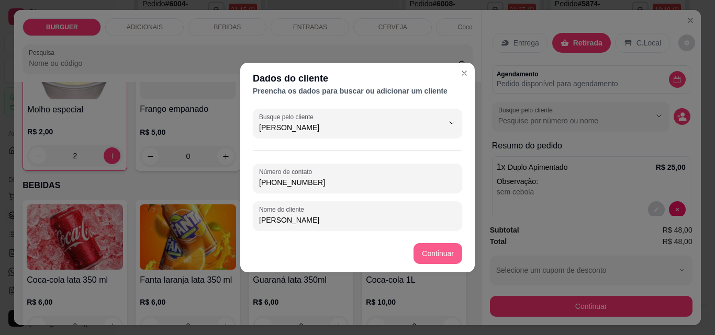
type input "[PERSON_NAME]"
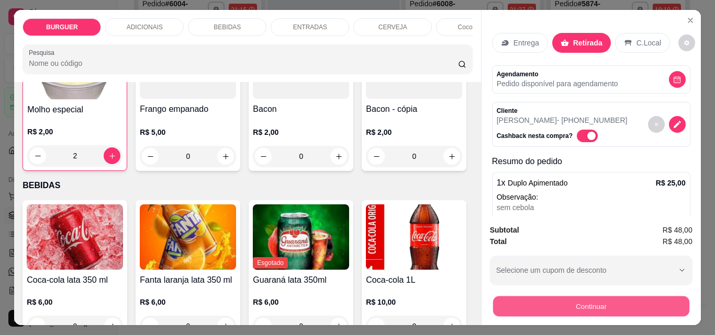
click at [505, 299] on button "Continuar" at bounding box center [590, 306] width 196 height 20
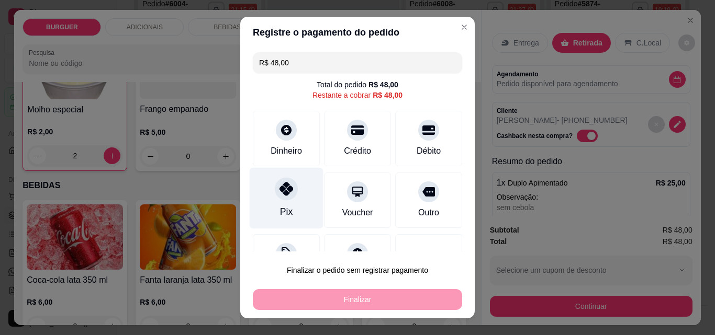
click at [271, 198] on div "Pix" at bounding box center [287, 198] width 74 height 61
type input "R$ 0,00"
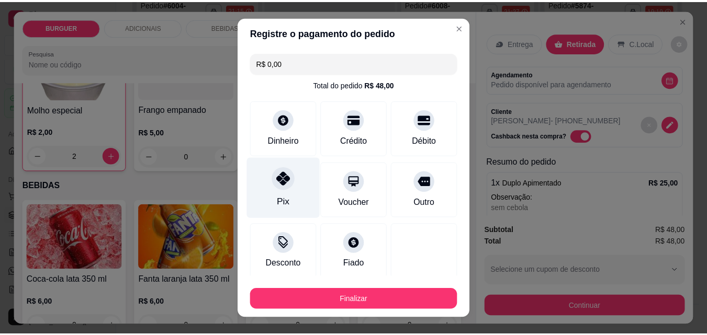
scroll to position [61, 0]
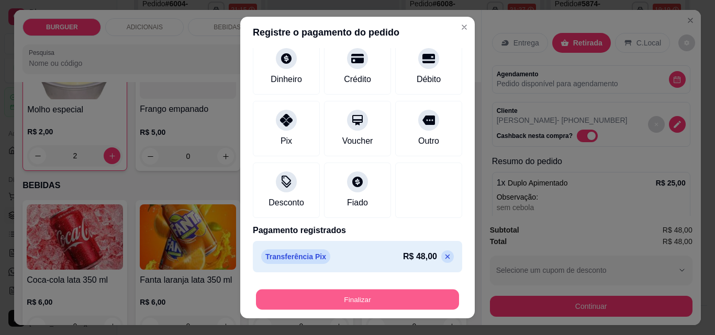
click at [355, 296] on button "Finalizar" at bounding box center [357, 300] width 203 height 20
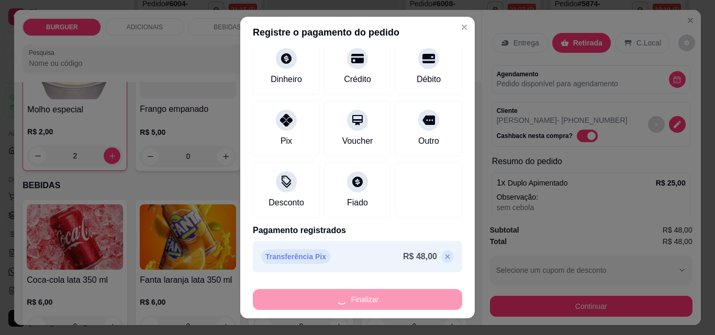
type input "0"
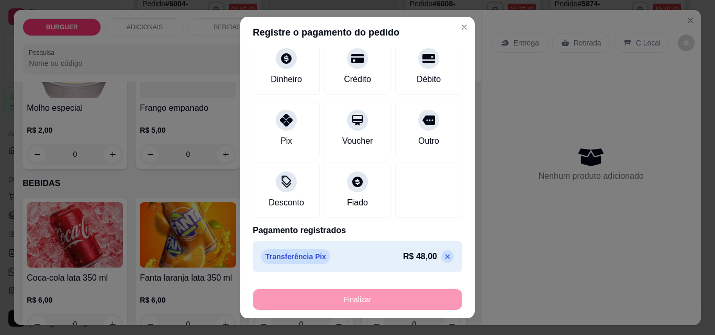
type input "-R$ 48,00"
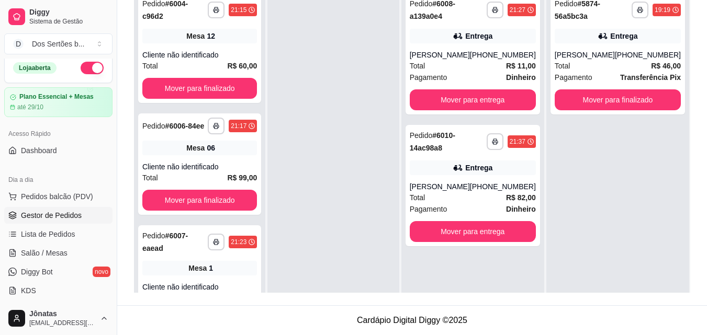
click at [356, 296] on div "**********" at bounding box center [412, 90] width 590 height 429
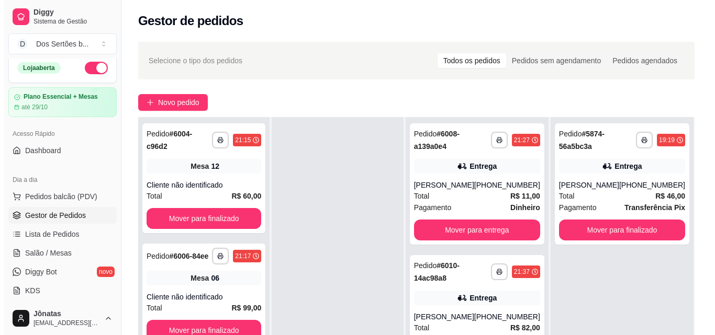
scroll to position [134, 0]
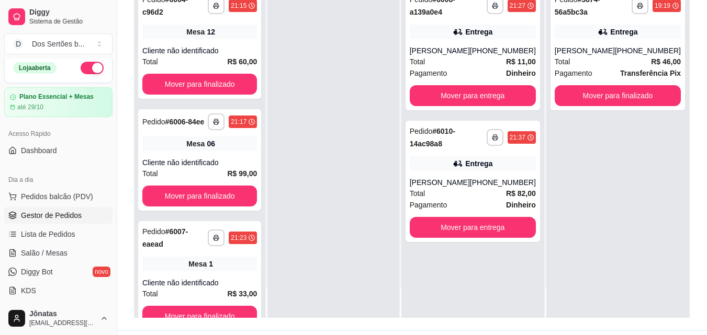
drag, startPoint x: 301, startPoint y: 201, endPoint x: 307, endPoint y: 200, distance: 5.8
click at [307, 200] on div at bounding box center [332, 150] width 131 height 335
click at [304, 200] on div at bounding box center [332, 150] width 131 height 335
click at [302, 204] on div at bounding box center [332, 150] width 131 height 335
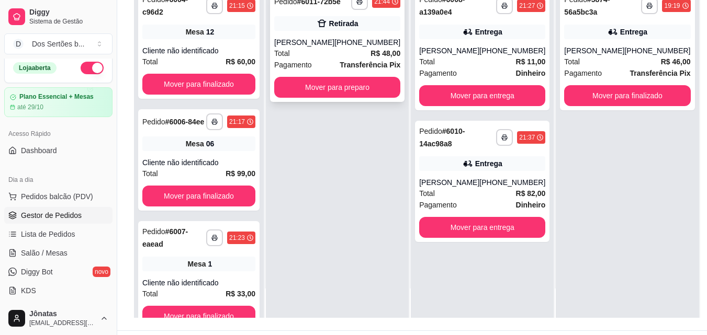
click at [303, 98] on div "**********" at bounding box center [337, 45] width 134 height 113
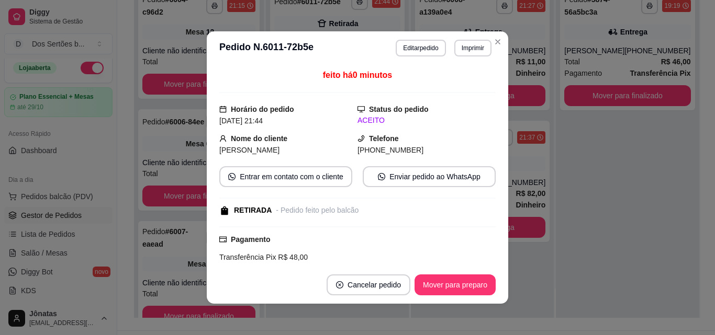
click at [303, 90] on div "feito há 0 minutos" at bounding box center [357, 81] width 276 height 24
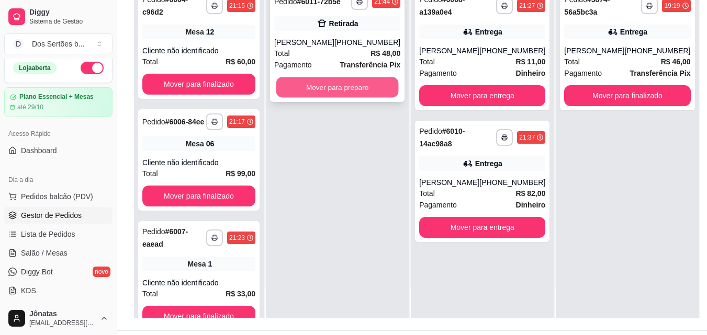
click at [317, 83] on button "Mover para preparo" at bounding box center [337, 87] width 122 height 20
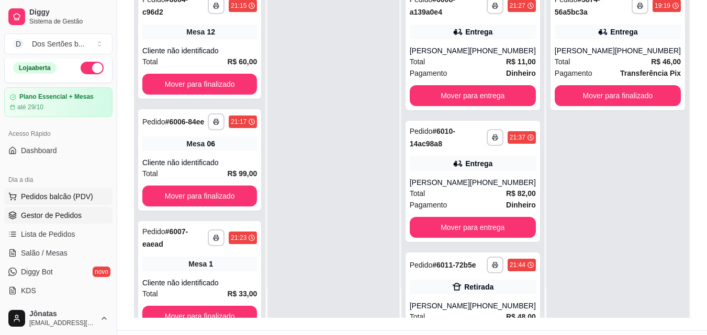
click at [35, 195] on span "Pedidos balcão (PDV)" at bounding box center [57, 196] width 72 height 10
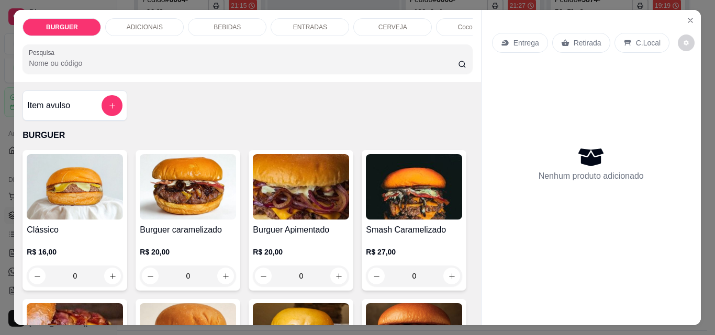
scroll to position [152, 0]
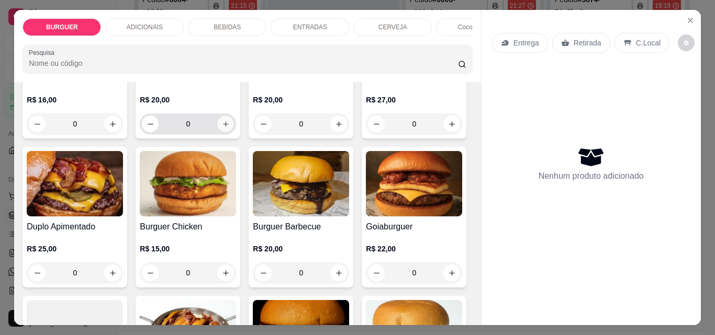
click at [221, 123] on button "increase-product-quantity" at bounding box center [226, 124] width 16 height 16
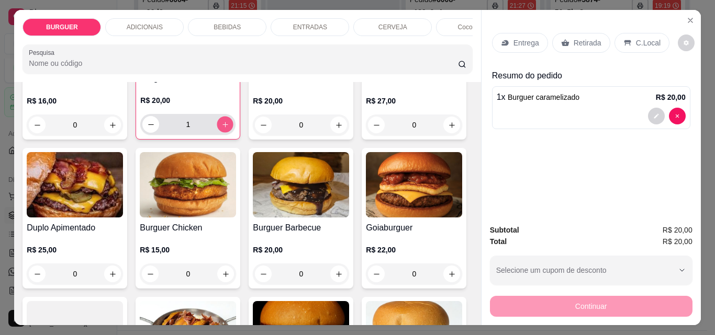
click at [221, 123] on button "increase-product-quantity" at bounding box center [225, 125] width 16 height 16
click at [221, 123] on button "increase-product-quantity" at bounding box center [225, 124] width 17 height 17
type input "3"
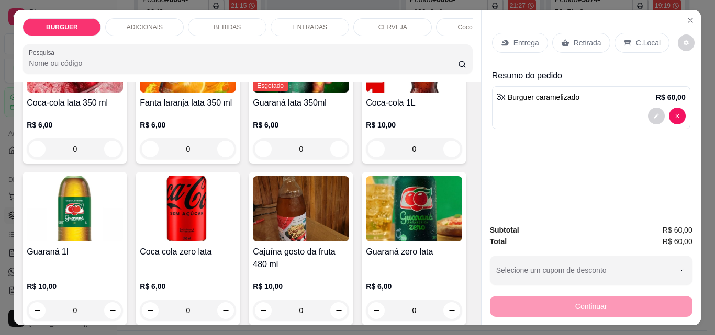
scroll to position [916, 0]
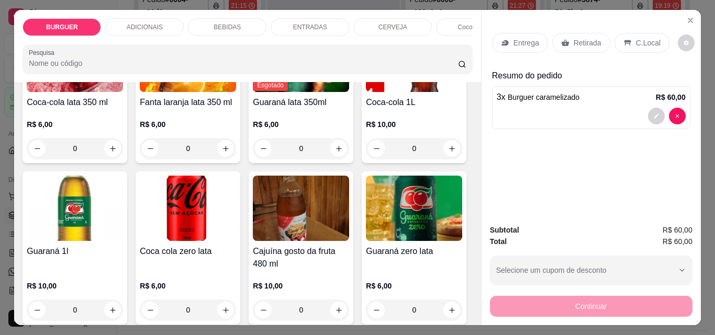
type input "1"
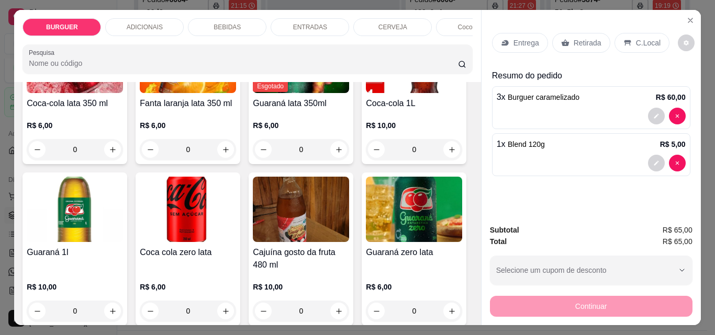
scroll to position [916, 0]
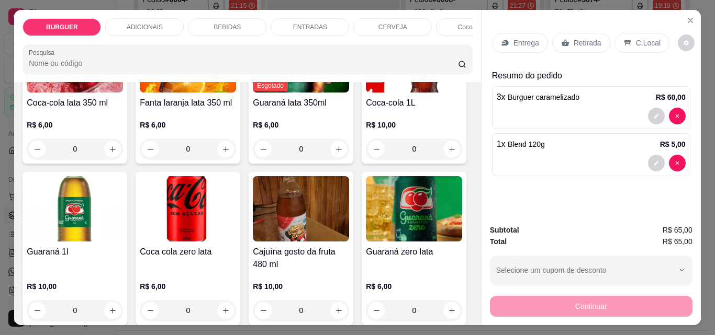
click at [295, 28] on div "ENTRADAS" at bounding box center [309, 27] width 78 height 18
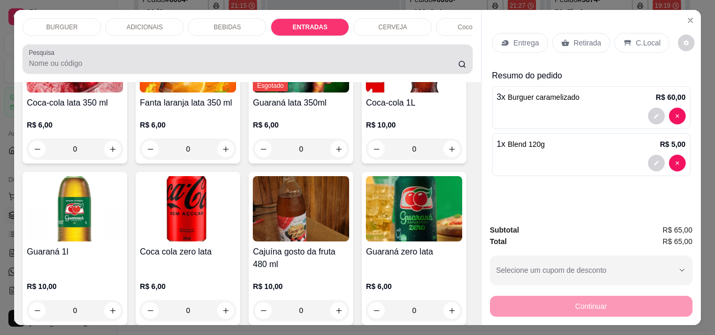
scroll to position [27, 0]
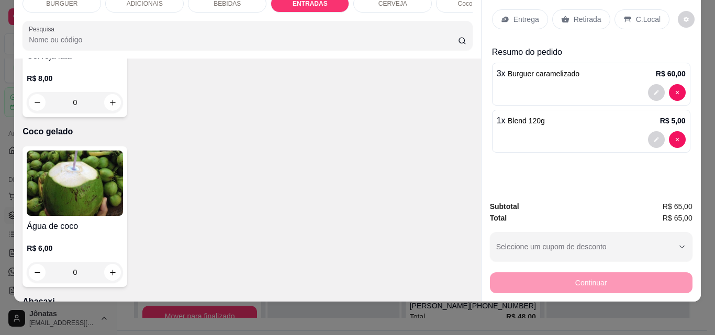
type input "1"
click at [589, 14] on p "Retirada" at bounding box center [587, 19] width 28 height 10
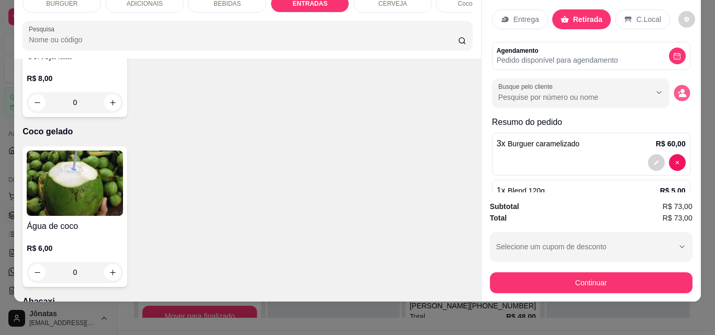
click at [680, 89] on circle "decrease-product-quantity" at bounding box center [682, 91] width 4 height 4
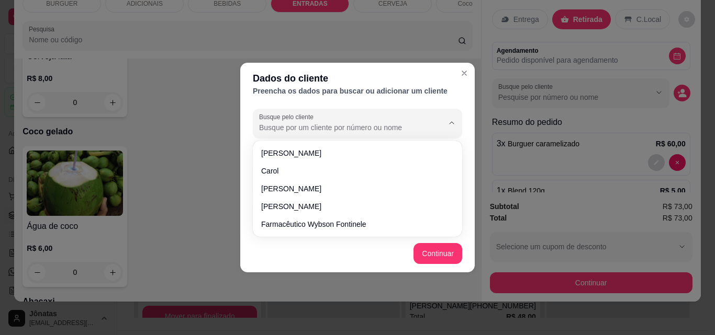
click at [340, 126] on input "Busque pelo cliente" at bounding box center [342, 127] width 167 height 10
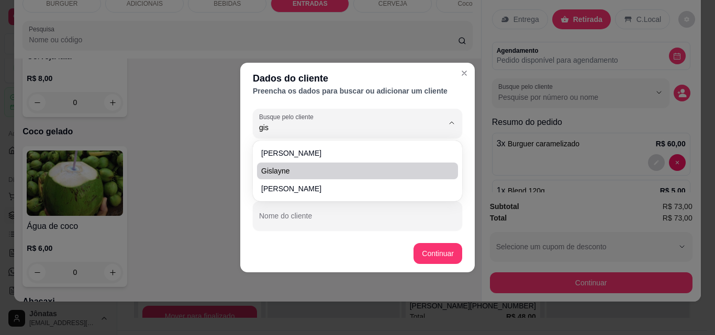
click at [298, 166] on span "Gislayne" at bounding box center [352, 171] width 182 height 10
type input "Gislayne"
type input "[PHONE_NUMBER]"
type input "Gislayne"
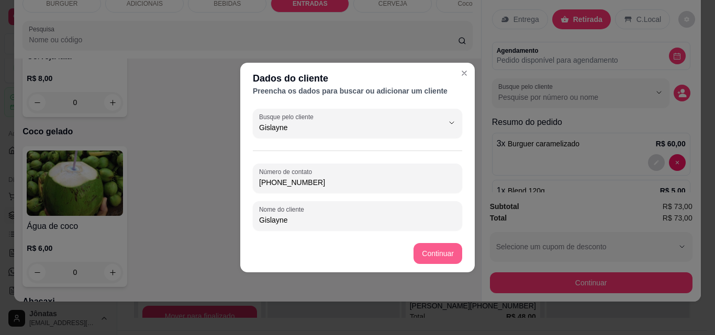
type input "Gislayne"
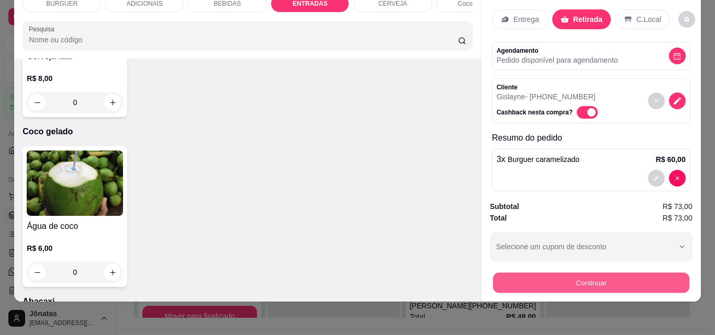
click at [526, 274] on button "Continuar" at bounding box center [590, 283] width 196 height 20
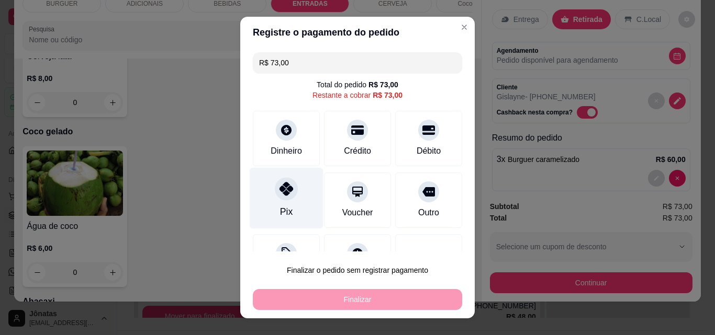
click at [287, 186] on icon at bounding box center [286, 189] width 14 height 14
type input "R$ 0,00"
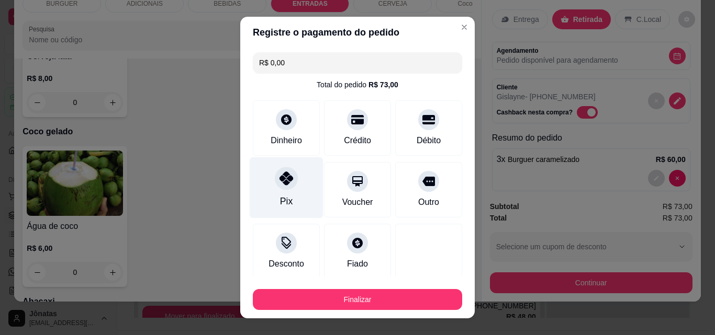
scroll to position [61, 0]
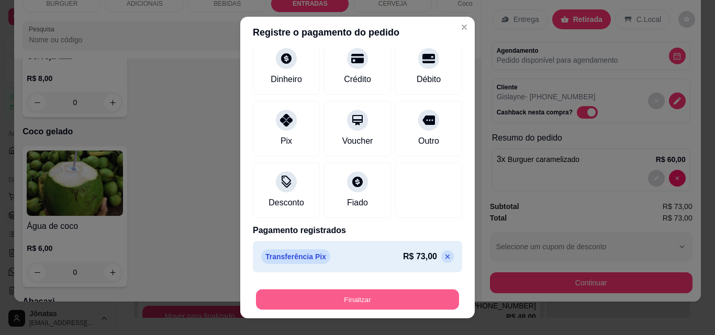
click at [349, 298] on button "Finalizar" at bounding box center [357, 300] width 203 height 20
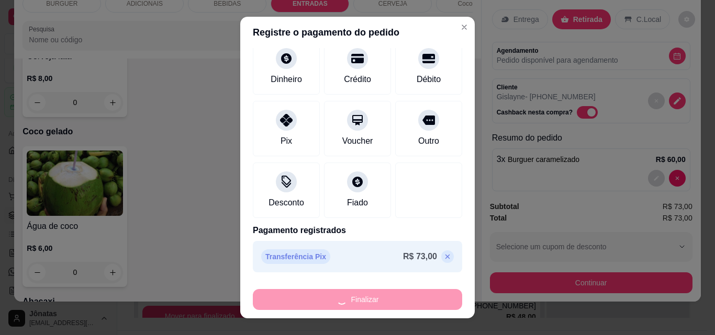
type input "0"
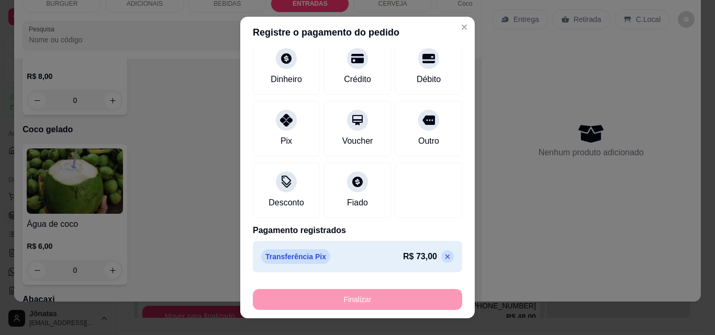
type input "-R$ 73,00"
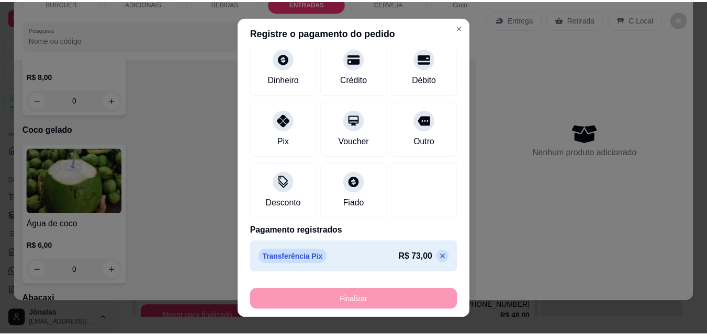
scroll to position [1911, 0]
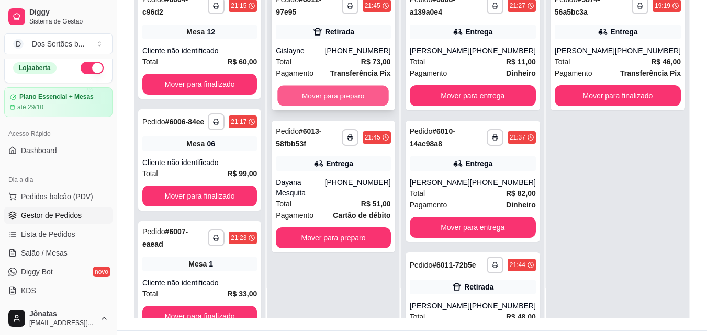
click at [345, 86] on button "Mover para preparo" at bounding box center [333, 96] width 111 height 20
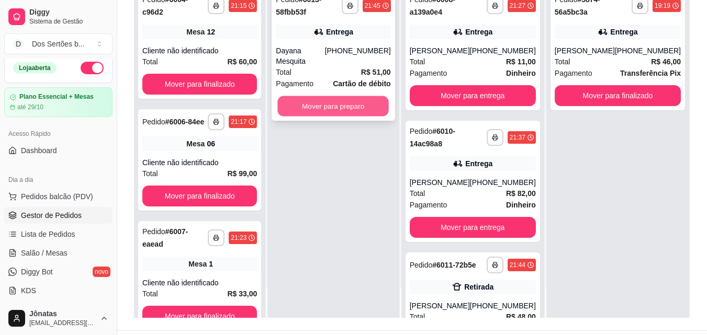
click at [346, 96] on button "Mover para preparo" at bounding box center [333, 106] width 111 height 20
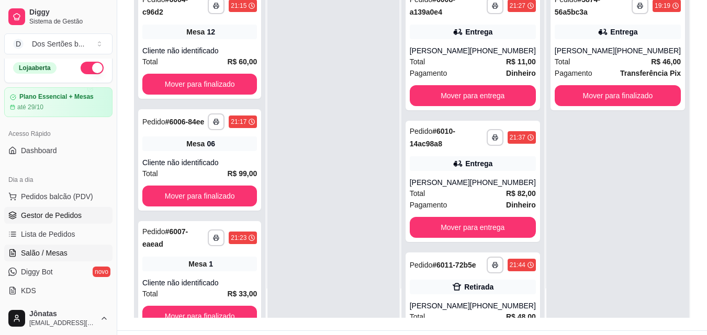
click at [44, 250] on span "Salão / Mesas" at bounding box center [44, 253] width 47 height 10
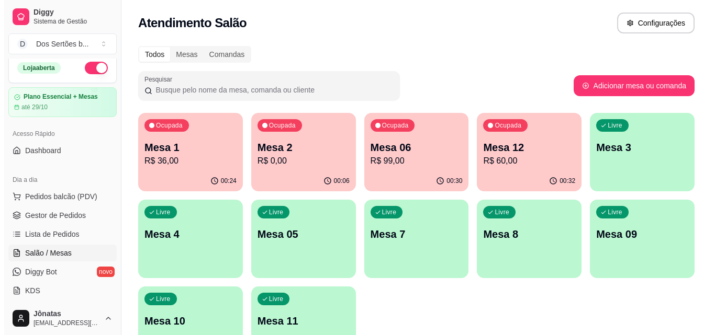
scroll to position [72, 0]
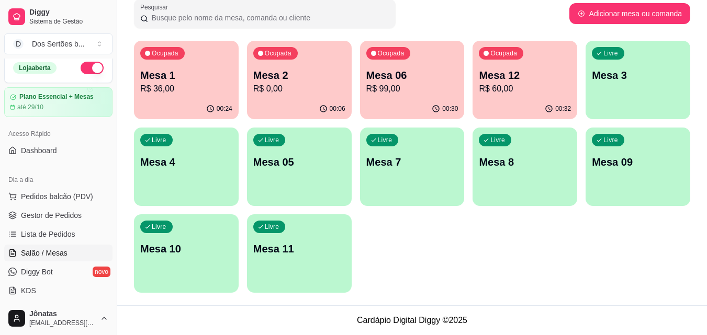
click at [294, 88] on p "R$ 0,00" at bounding box center [299, 89] width 92 height 13
click at [198, 77] on p "Mesa 1" at bounding box center [186, 76] width 89 height 14
click at [264, 72] on p "Mesa 2" at bounding box center [298, 76] width 89 height 14
click at [286, 78] on p "Mesa 2" at bounding box center [299, 75] width 92 height 15
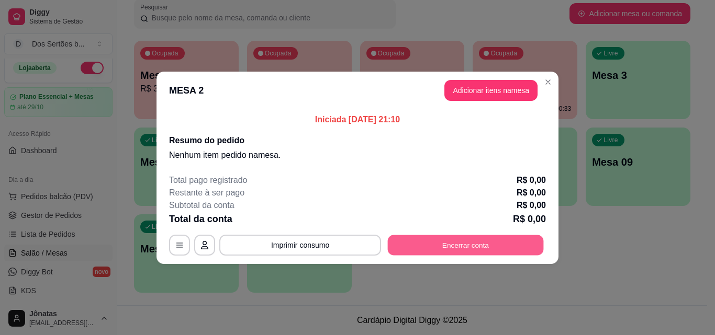
click at [461, 245] on button "Encerrar conta" at bounding box center [466, 245] width 156 height 20
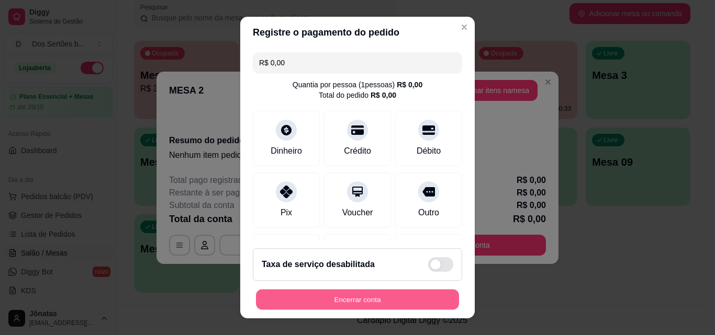
click at [352, 310] on button "Encerrar conta" at bounding box center [357, 300] width 203 height 20
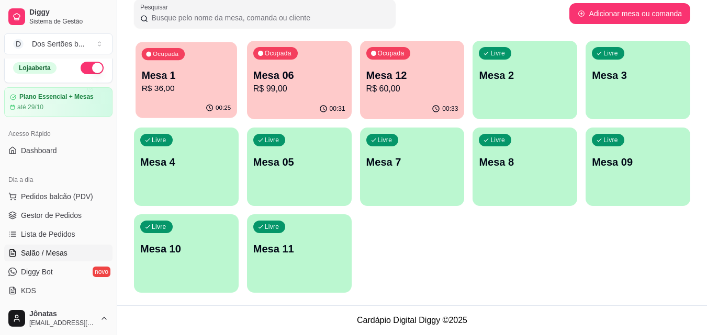
click at [170, 69] on p "Mesa 1" at bounding box center [186, 76] width 89 height 14
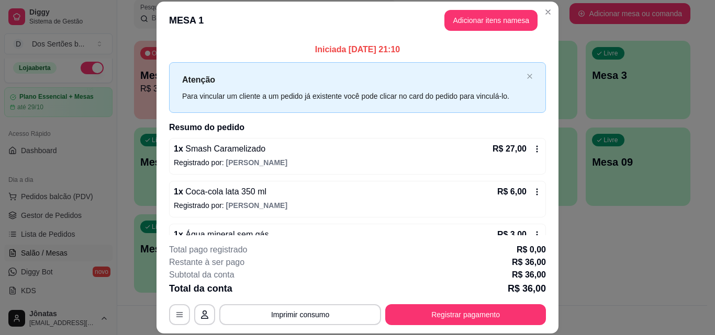
scroll to position [29, 0]
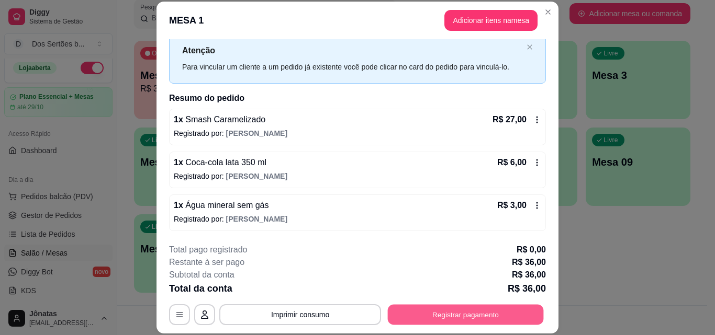
click at [511, 307] on button "Registrar pagamento" at bounding box center [466, 314] width 156 height 20
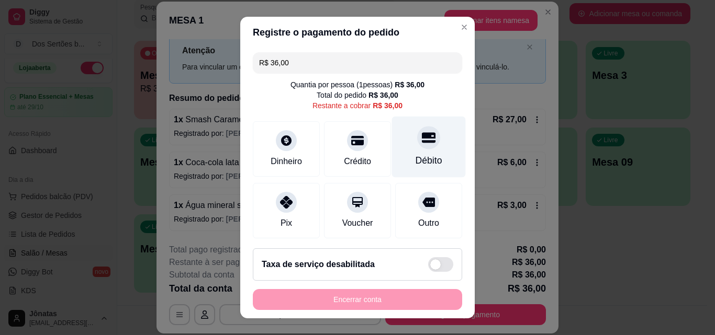
click at [417, 169] on div "Débito" at bounding box center [429, 147] width 74 height 61
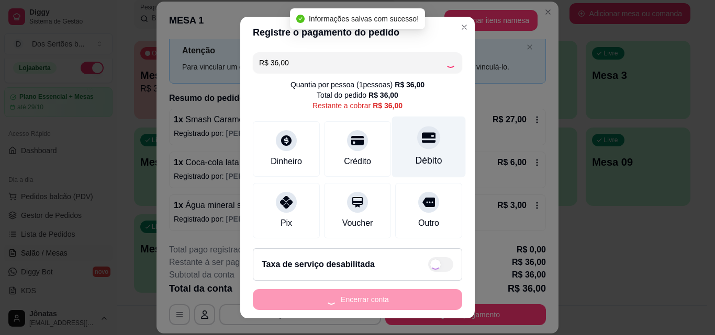
type input "R$ 0,00"
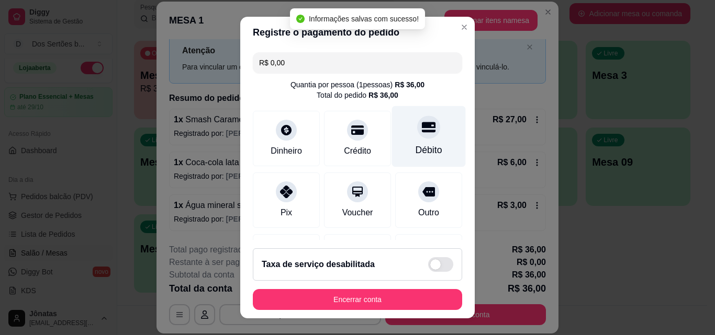
scroll to position [121, 0]
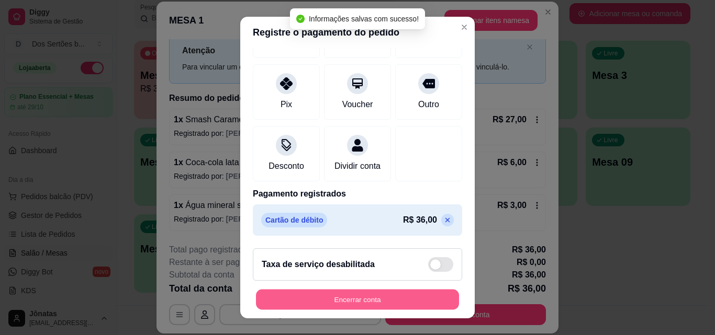
click at [393, 303] on button "Encerrar conta" at bounding box center [357, 300] width 203 height 20
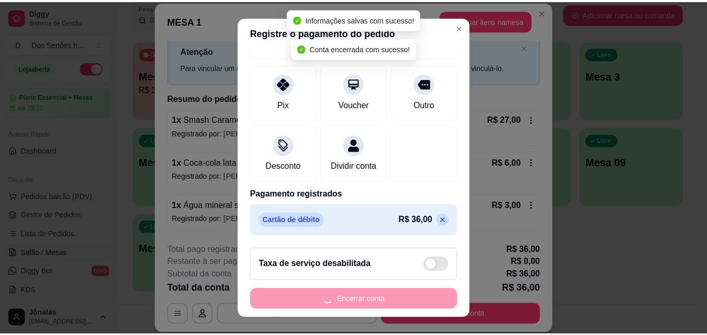
scroll to position [0, 0]
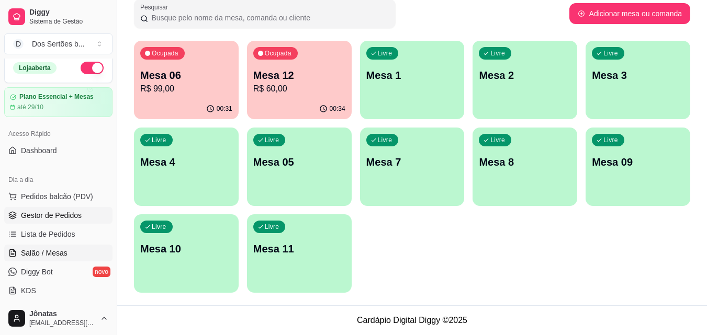
click at [13, 218] on icon at bounding box center [12, 215] width 8 height 8
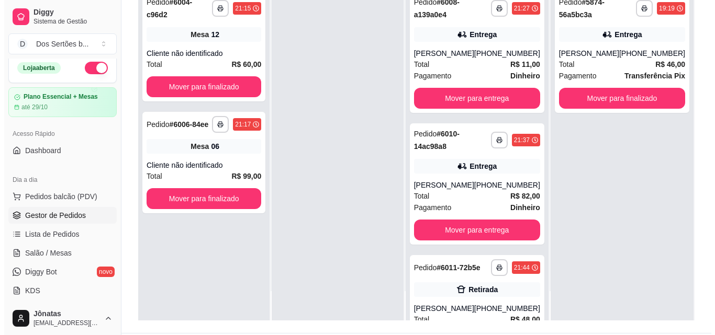
scroll to position [142, 0]
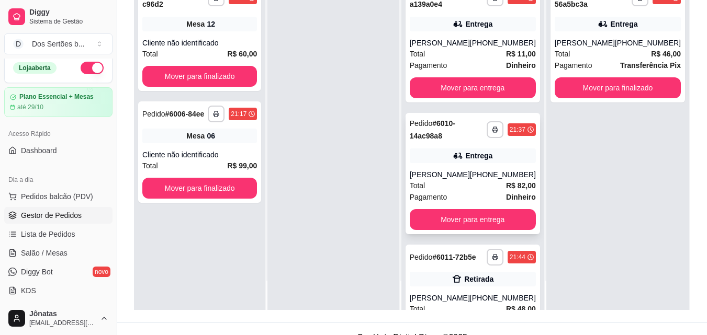
click at [442, 166] on div "**********" at bounding box center [472, 173] width 134 height 121
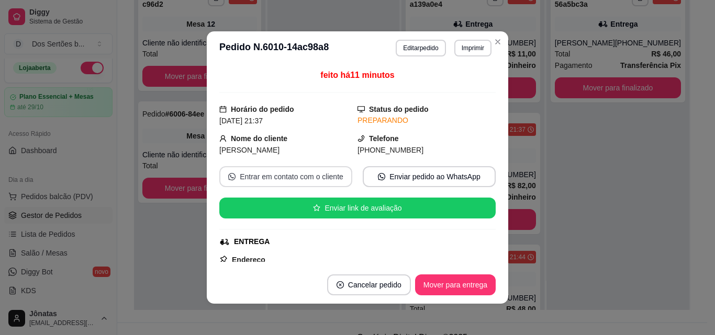
scroll to position [325, 0]
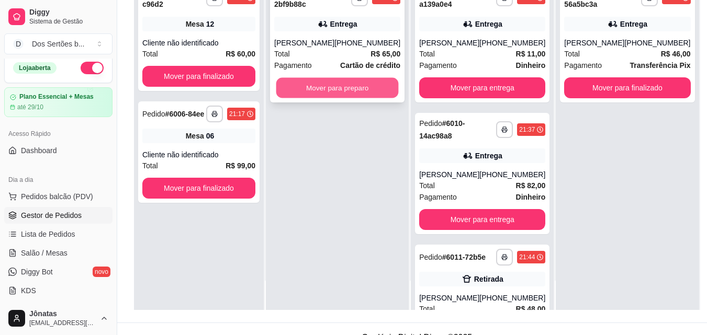
click at [352, 83] on button "Mover para preparo" at bounding box center [337, 88] width 122 height 20
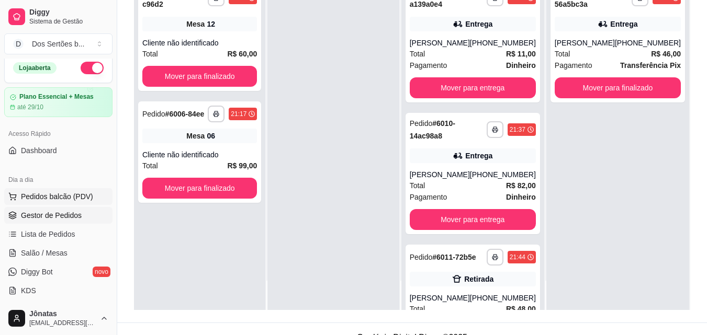
click at [42, 200] on span "Pedidos balcão (PDV)" at bounding box center [57, 196] width 72 height 10
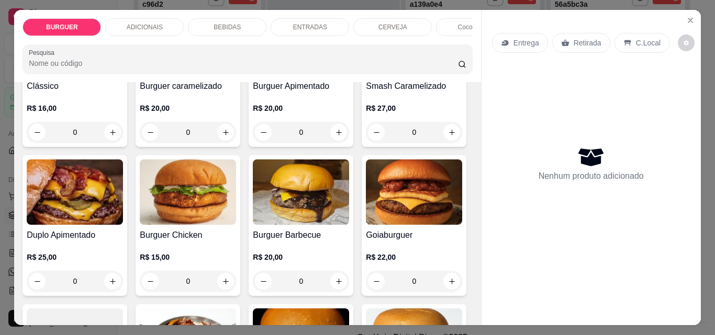
scroll to position [284, 0]
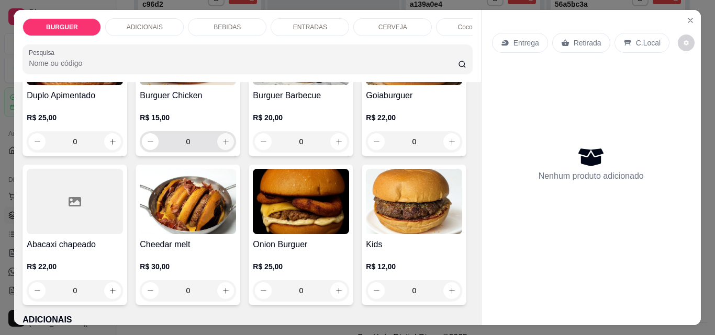
click at [230, 146] on icon "increase-product-quantity" at bounding box center [226, 142] width 8 height 8
type input "1"
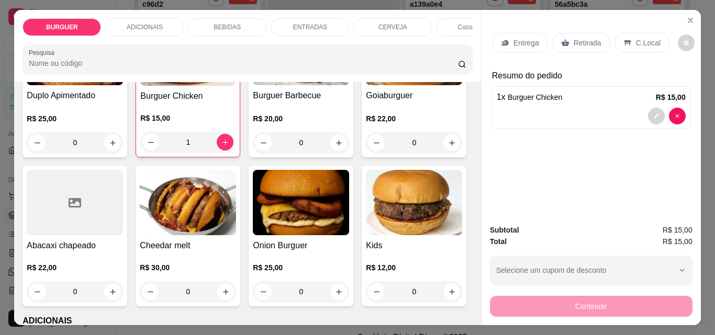
click at [575, 38] on p "Retirada" at bounding box center [587, 43] width 28 height 10
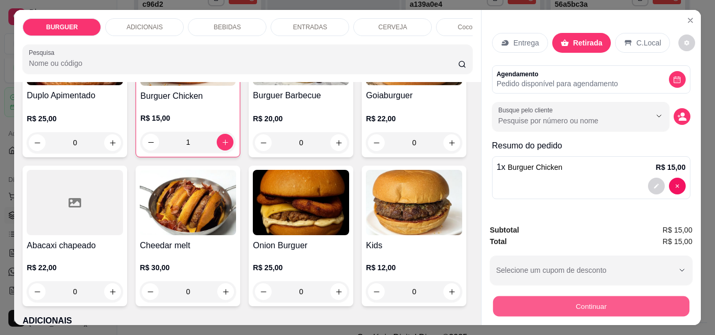
click at [595, 301] on button "Continuar" at bounding box center [590, 306] width 196 height 20
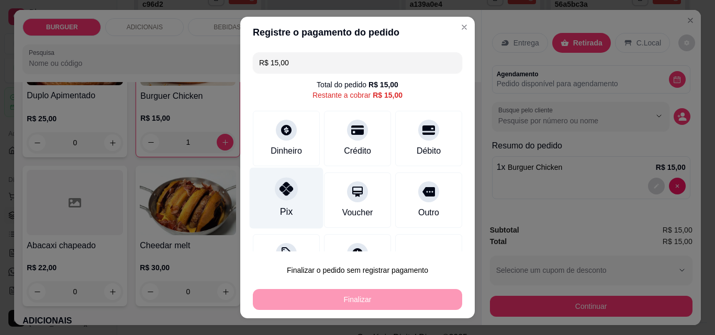
click at [279, 191] on icon at bounding box center [286, 189] width 14 height 14
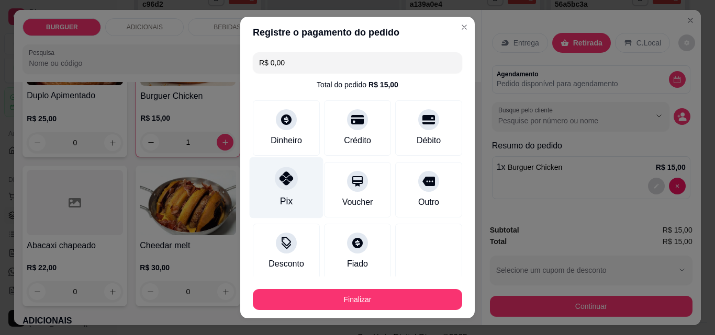
scroll to position [61, 0]
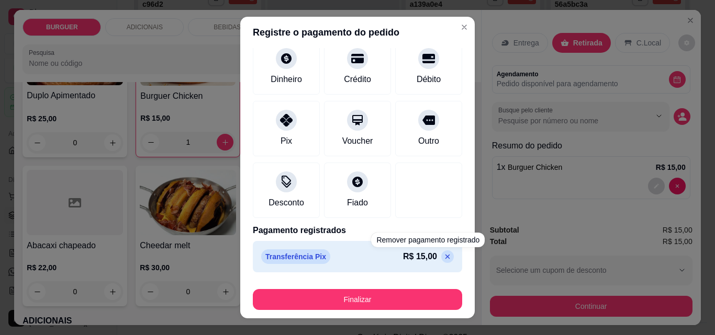
click at [443, 256] on icon at bounding box center [447, 257] width 8 height 8
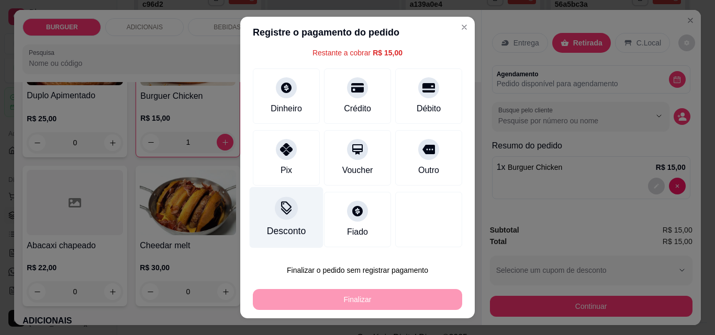
scroll to position [0, 0]
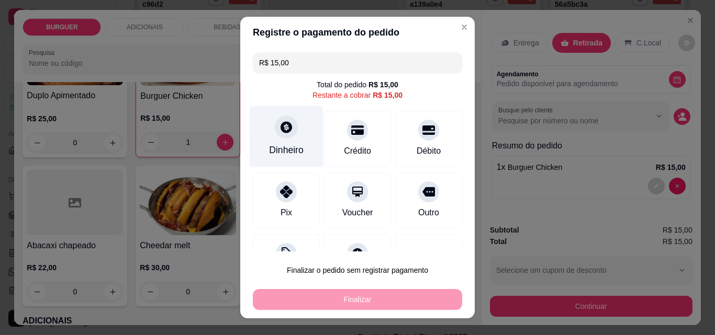
click at [270, 143] on div "Dinheiro" at bounding box center [287, 136] width 74 height 61
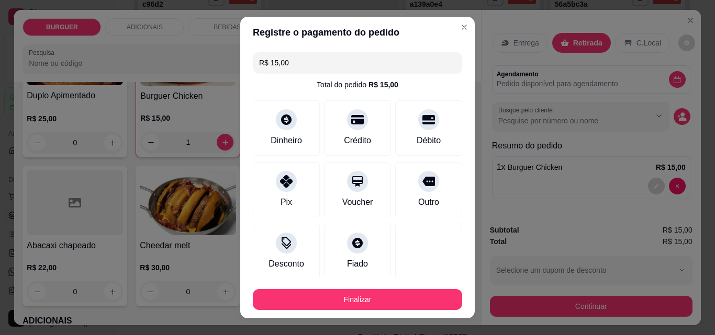
type input "R$ 0,00"
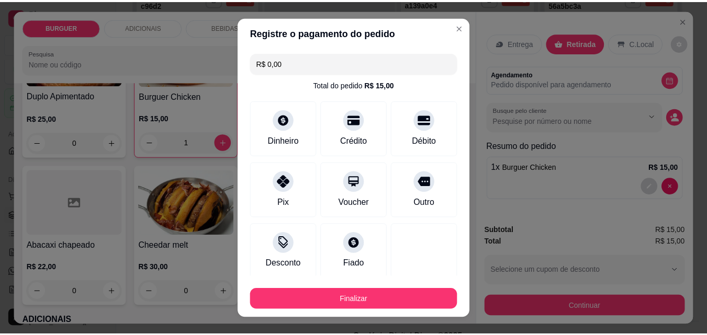
scroll to position [61, 0]
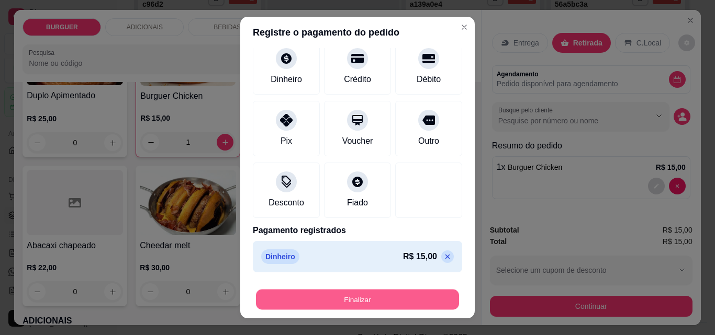
click at [392, 299] on button "Finalizar" at bounding box center [357, 300] width 203 height 20
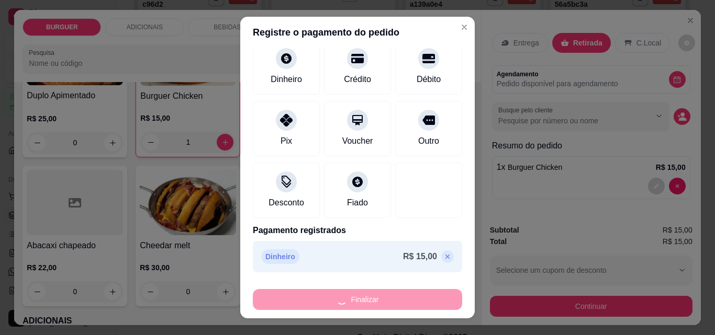
type input "0"
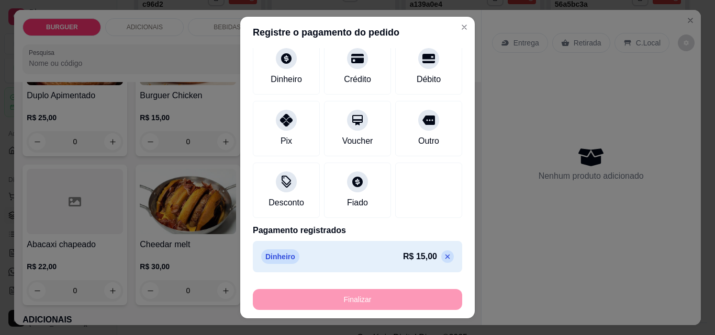
type input "-R$ 15,00"
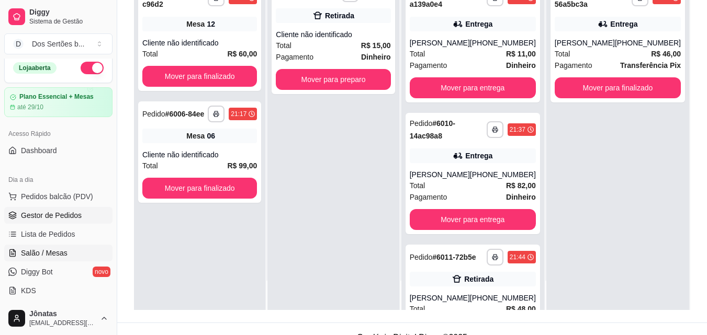
click at [42, 254] on span "Salão / Mesas" at bounding box center [44, 253] width 47 height 10
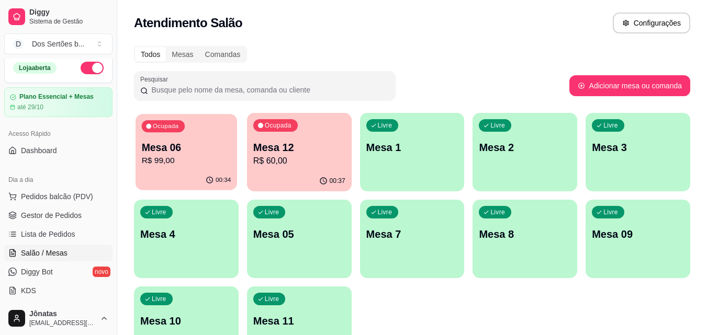
click at [200, 157] on p "R$ 99,00" at bounding box center [186, 161] width 89 height 12
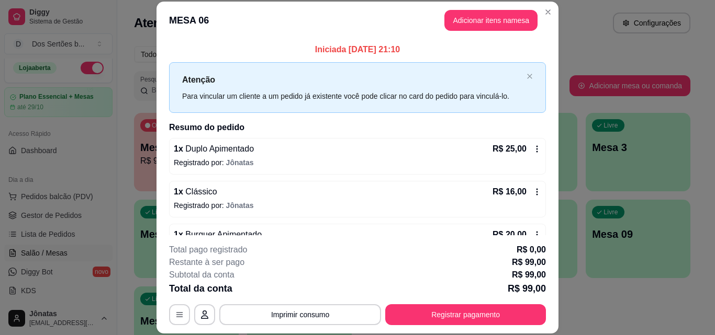
scroll to position [158, 0]
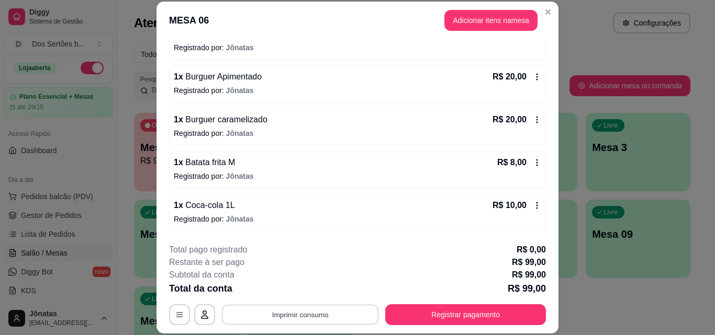
click at [302, 312] on button "Imprimir consumo" at bounding box center [300, 314] width 157 height 20
click at [313, 286] on button "IMPRESSORA" at bounding box center [299, 290] width 73 height 16
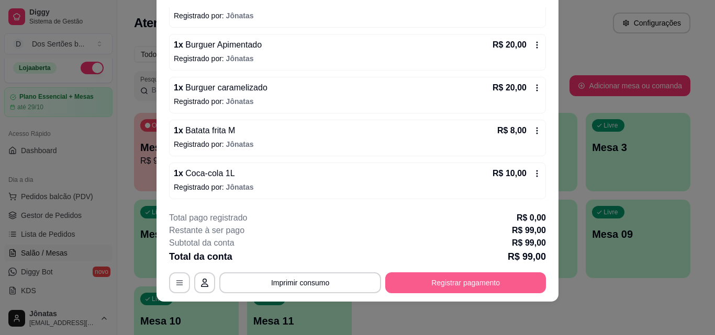
click at [421, 278] on button "Registrar pagamento" at bounding box center [465, 283] width 161 height 21
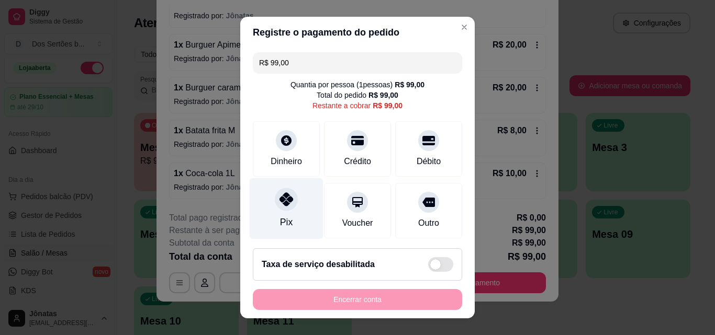
click at [289, 201] on div at bounding box center [286, 199] width 23 height 23
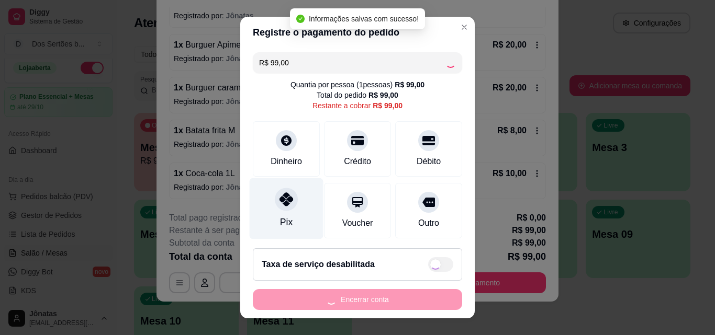
type input "R$ 0,00"
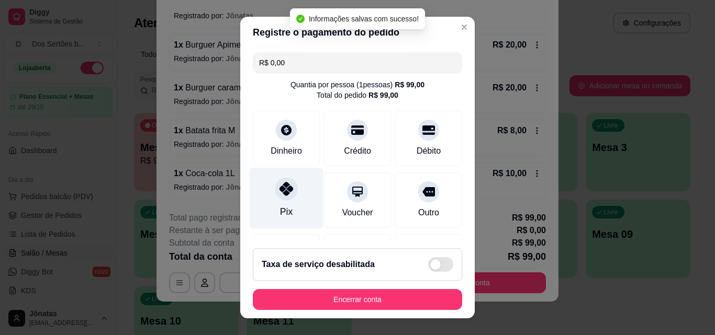
scroll to position [121, 0]
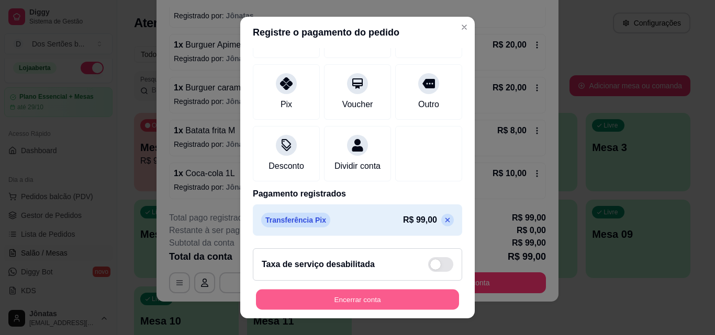
click at [389, 296] on button "Encerrar conta" at bounding box center [357, 300] width 203 height 20
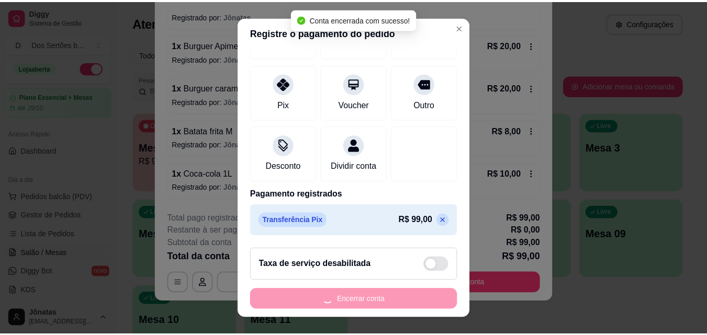
scroll to position [0, 0]
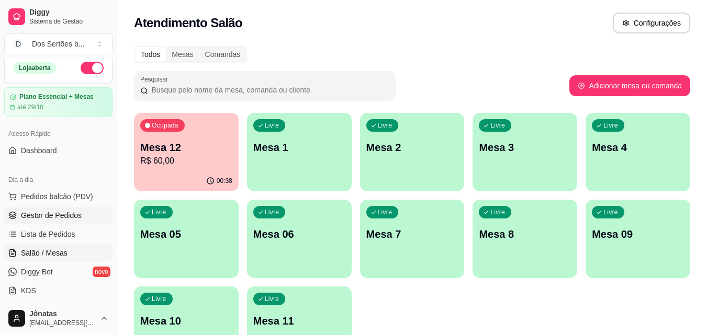
click at [61, 213] on span "Gestor de Pedidos" at bounding box center [51, 215] width 61 height 10
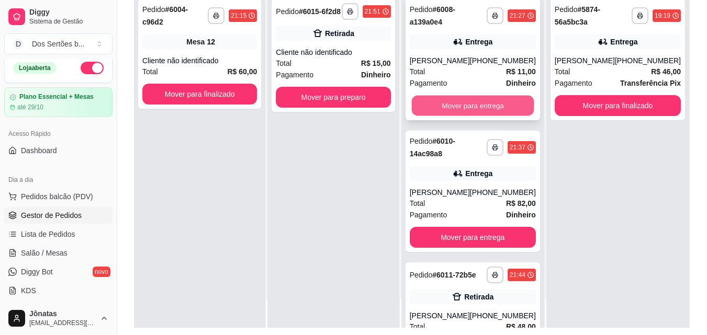
click at [465, 106] on button "Mover para entrega" at bounding box center [472, 106] width 122 height 20
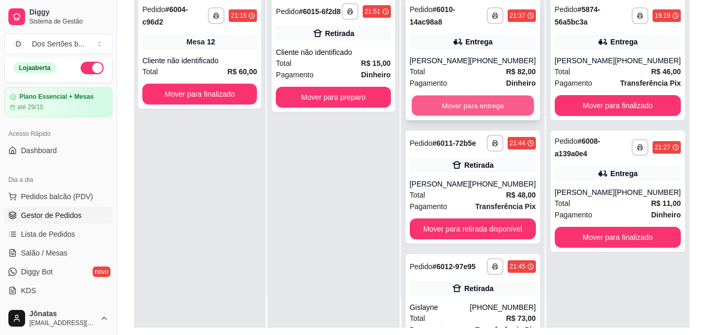
click at [443, 98] on button "Mover para entrega" at bounding box center [472, 106] width 122 height 20
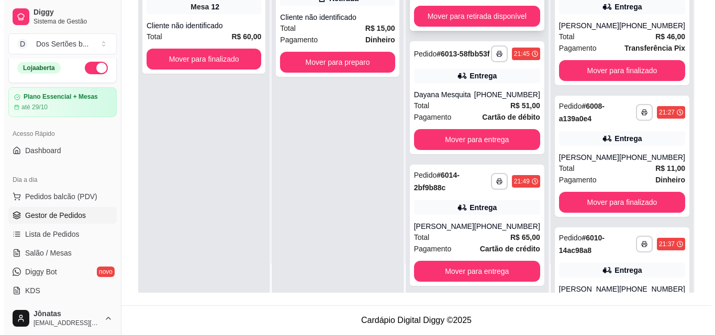
scroll to position [186, 0]
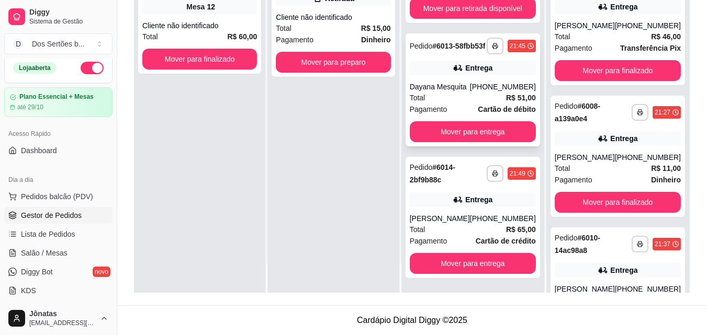
click at [462, 98] on div "Total R$ 51,00" at bounding box center [473, 98] width 126 height 12
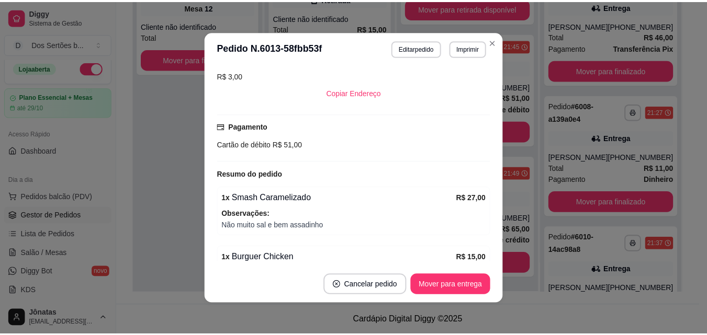
scroll to position [318, 0]
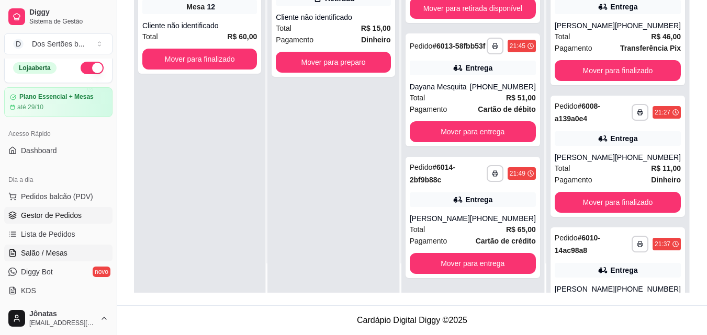
click at [39, 245] on link "Salão / Mesas" at bounding box center [58, 253] width 108 height 17
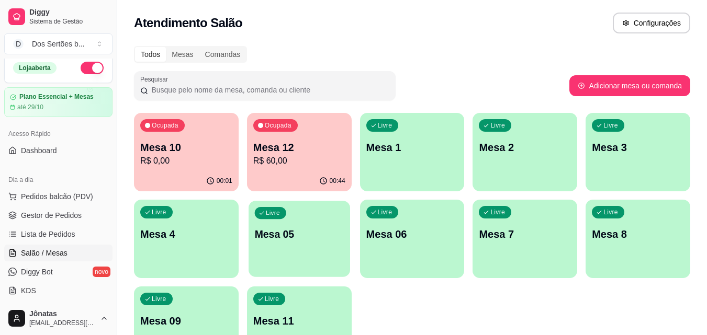
click at [307, 235] on p "Mesa 05" at bounding box center [298, 235] width 89 height 14
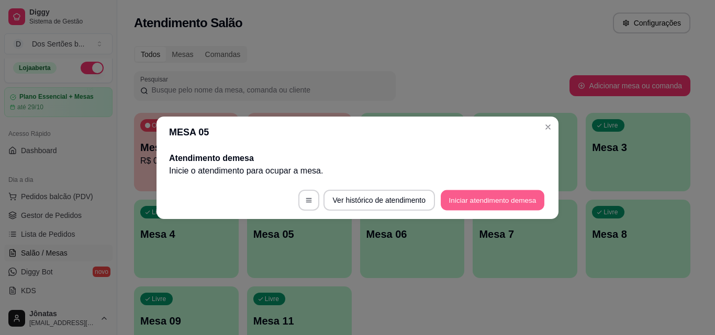
click at [461, 198] on button "Iniciar atendimento de mesa" at bounding box center [492, 200] width 104 height 20
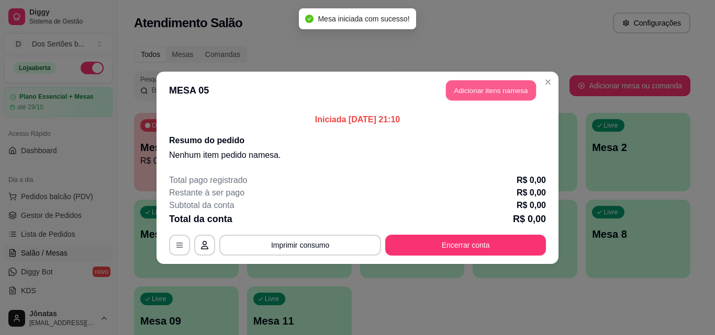
click at [461, 89] on button "Adicionar itens na mesa" at bounding box center [491, 90] width 90 height 20
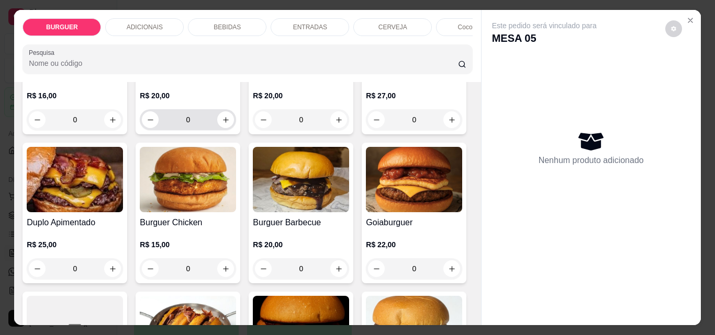
scroll to position [92, 0]
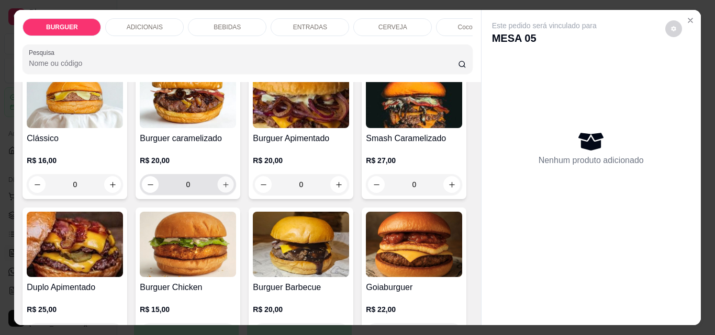
click at [222, 186] on icon "increase-product-quantity" at bounding box center [226, 185] width 8 height 8
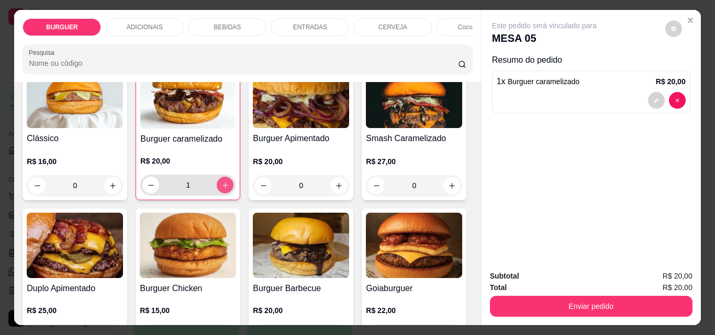
click at [220, 184] on button "increase-product-quantity" at bounding box center [225, 185] width 17 height 17
type input "2"
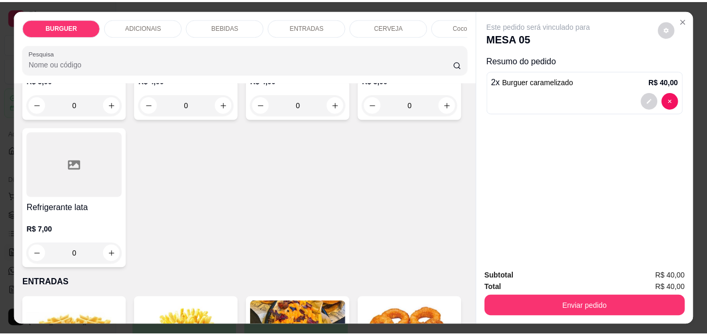
scroll to position [1277, 0]
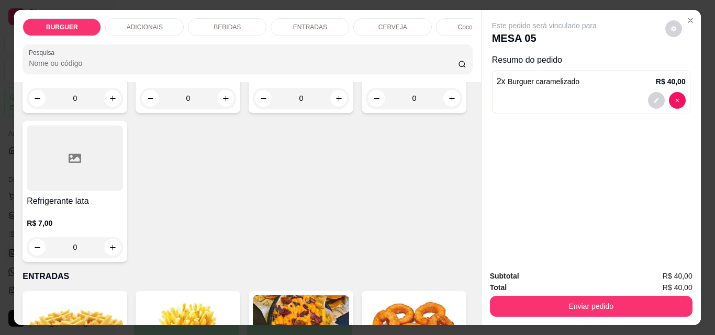
type input "1"
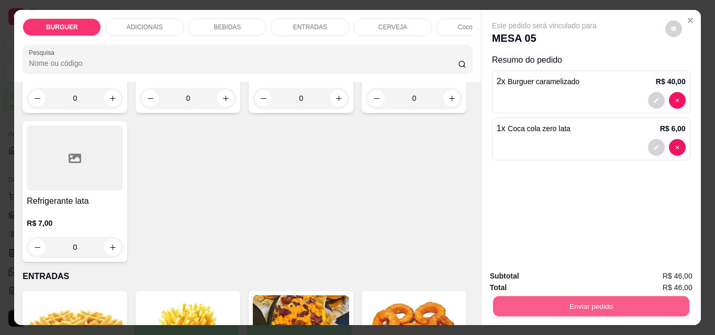
click at [542, 300] on button "Enviar pedido" at bounding box center [590, 306] width 196 height 20
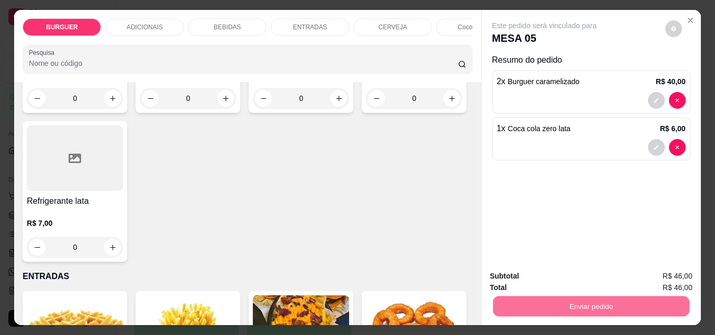
click at [646, 274] on button "Enviar pedido" at bounding box center [665, 276] width 58 height 19
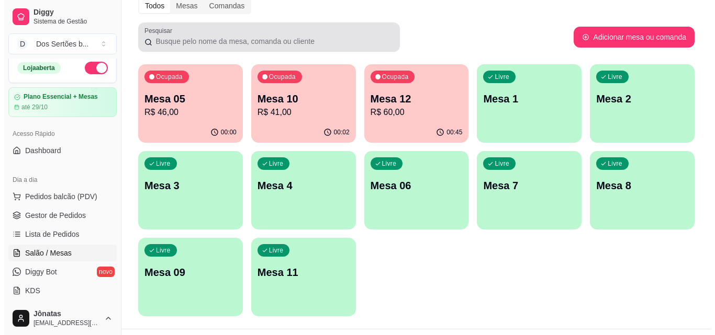
scroll to position [72, 0]
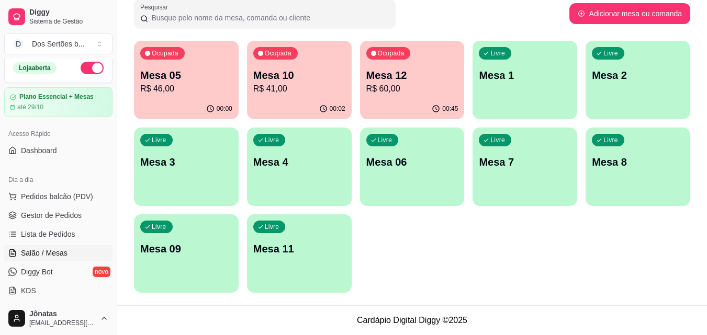
click at [332, 85] on p "R$ 41,00" at bounding box center [299, 89] width 92 height 13
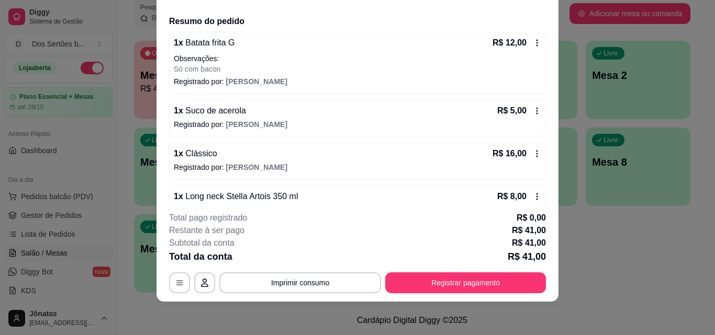
scroll to position [97, 0]
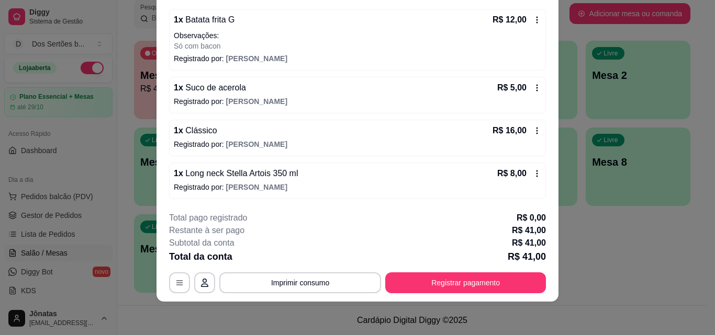
click at [536, 90] on icon at bounding box center [537, 88] width 2 height 7
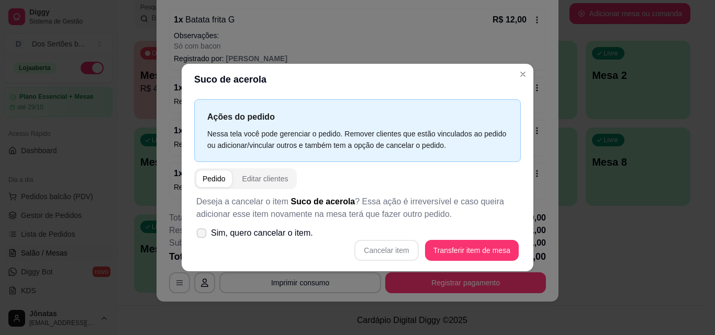
click at [197, 232] on span at bounding box center [202, 233] width 10 height 10
click at [197, 235] on input "Sim, quero cancelar o item." at bounding box center [199, 238] width 7 height 7
checkbox input "true"
click at [378, 248] on button "Cancelar item" at bounding box center [386, 250] width 62 height 20
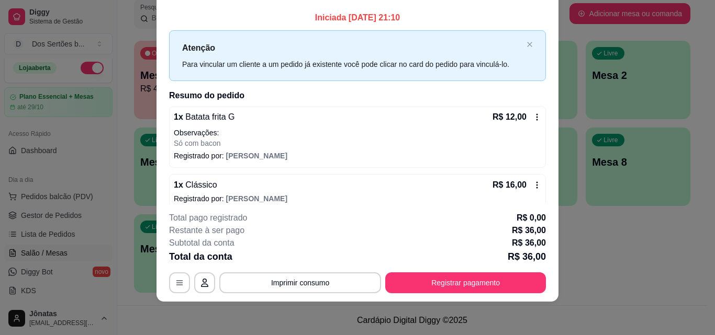
scroll to position [0, 0]
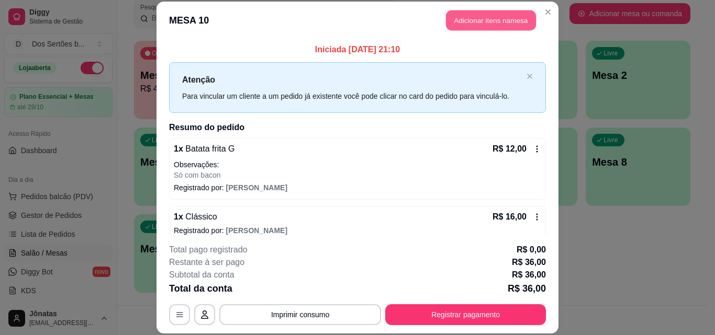
click at [481, 20] on button "Adicionar itens na mesa" at bounding box center [491, 20] width 90 height 20
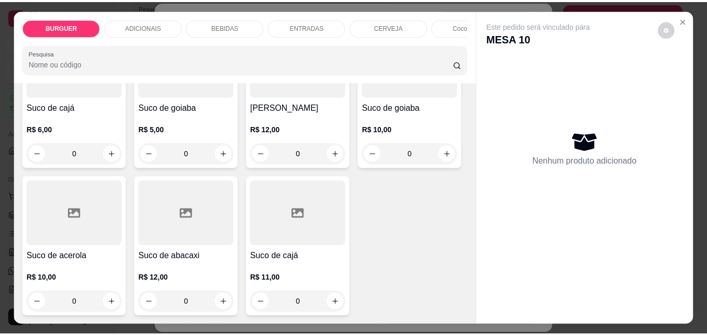
scroll to position [3128, 0]
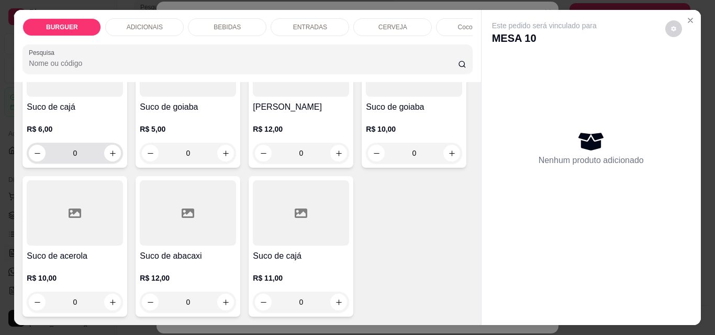
click at [121, 164] on div "0" at bounding box center [75, 153] width 92 height 21
click at [117, 157] on icon "increase-product-quantity" at bounding box center [113, 154] width 8 height 8
type input "1"
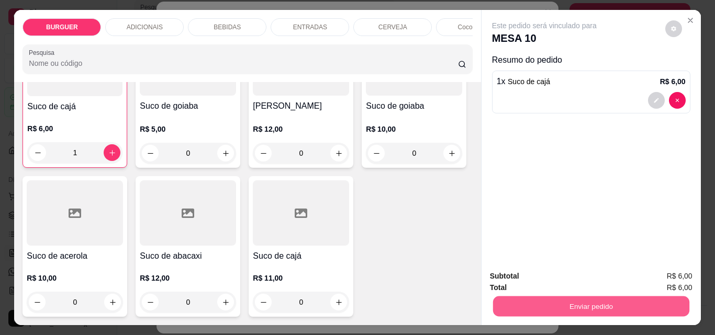
click at [520, 304] on button "Enviar pedido" at bounding box center [590, 306] width 196 height 20
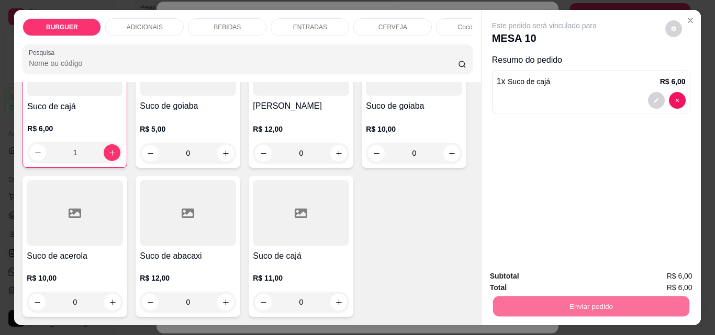
click at [653, 275] on button "Enviar pedido" at bounding box center [665, 276] width 58 height 19
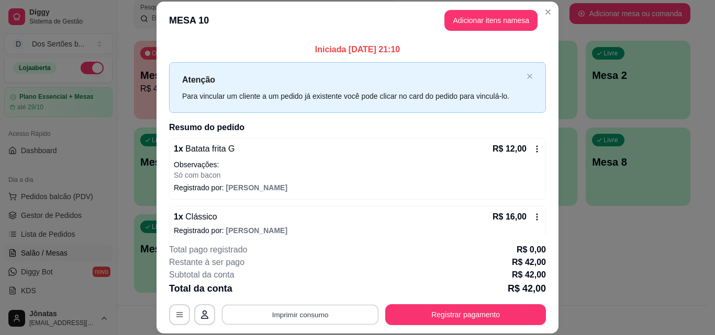
click at [224, 309] on button "Imprimir consumo" at bounding box center [300, 314] width 157 height 20
click at [302, 289] on button "IMPRESSORA" at bounding box center [299, 290] width 73 height 16
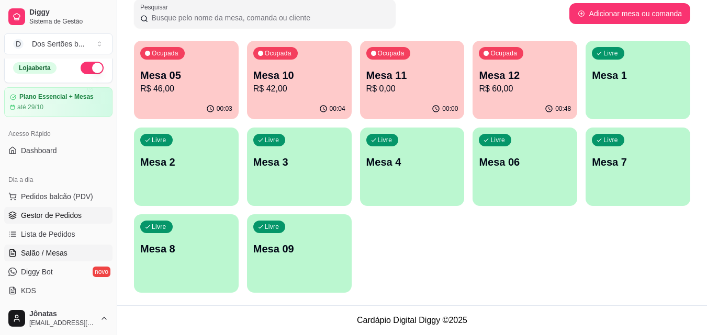
click at [64, 211] on span "Gestor de Pedidos" at bounding box center [51, 215] width 61 height 10
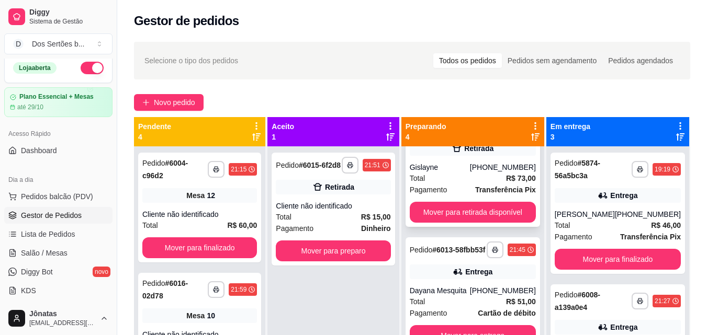
scroll to position [56, 0]
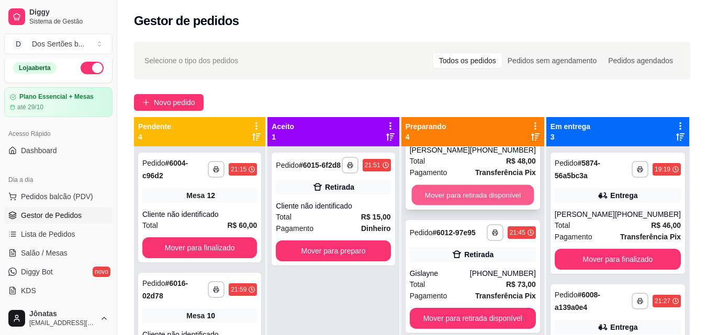
click at [439, 196] on button "Mover para retirada disponível" at bounding box center [472, 195] width 122 height 20
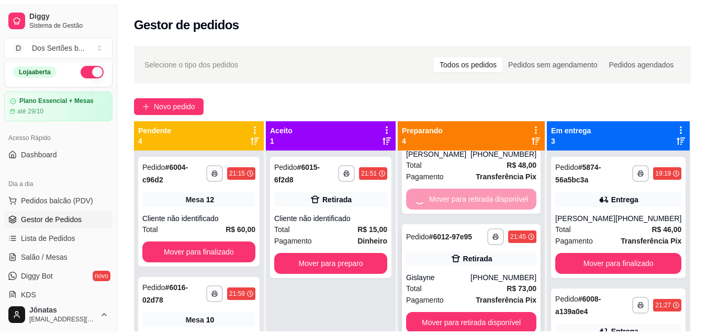
scroll to position [0, 0]
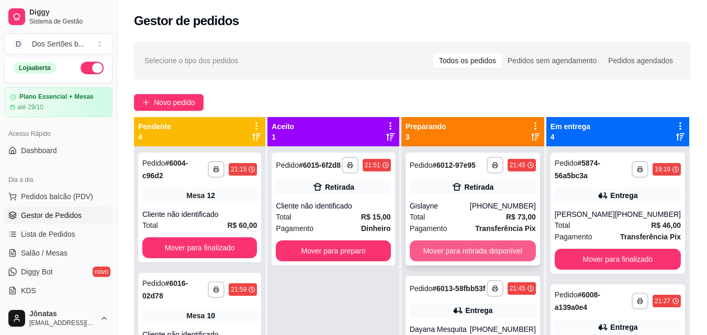
click at [442, 248] on button "Mover para retirada disponível" at bounding box center [473, 251] width 126 height 21
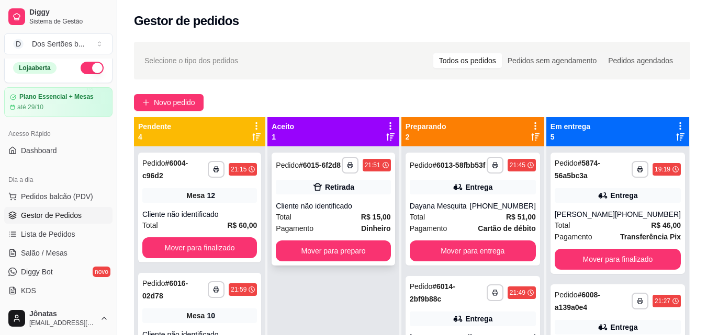
click at [314, 221] on div "Total R$ 15,00" at bounding box center [333, 217] width 115 height 12
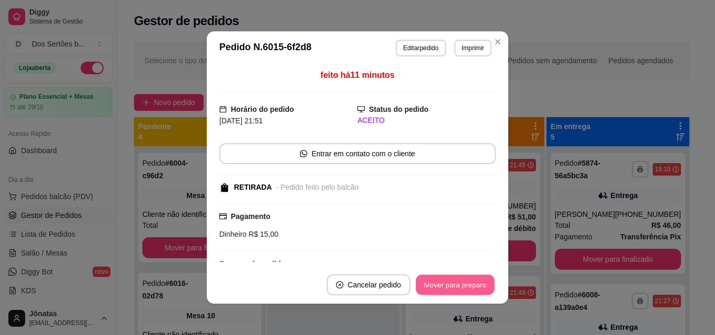
click at [444, 276] on button "Mover para preparo" at bounding box center [454, 285] width 78 height 20
click at [458, 281] on button "Mover para preparo" at bounding box center [454, 285] width 78 height 20
click at [458, 281] on button "Mover para retirada disponível" at bounding box center [437, 285] width 112 height 20
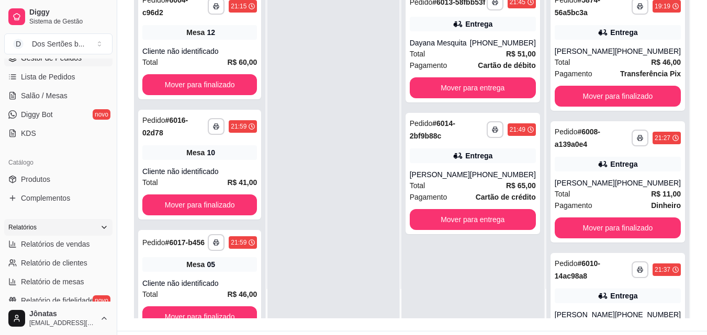
scroll to position [221, 0]
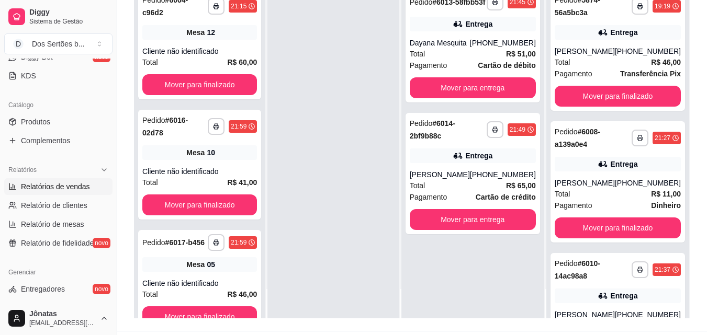
click at [20, 185] on link "Relatórios de vendas" at bounding box center [58, 186] width 108 height 17
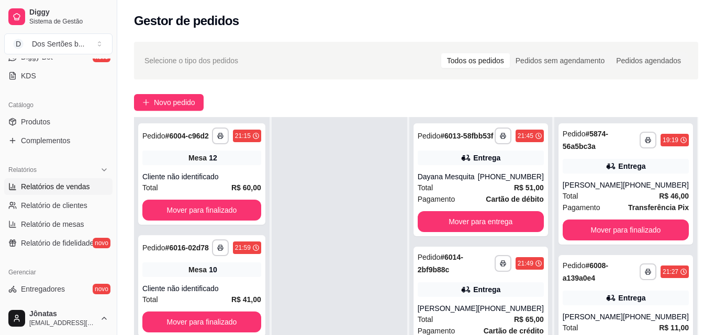
select select "ALL"
select select "0"
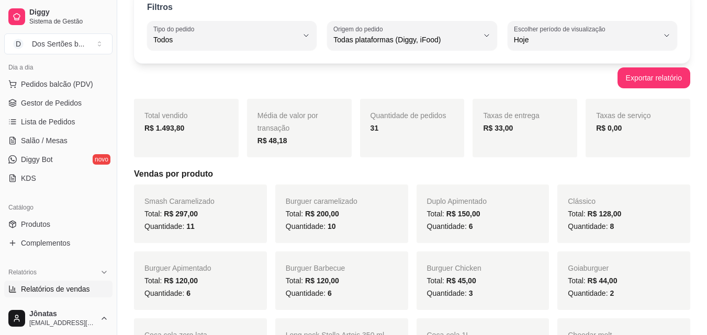
scroll to position [97, 0]
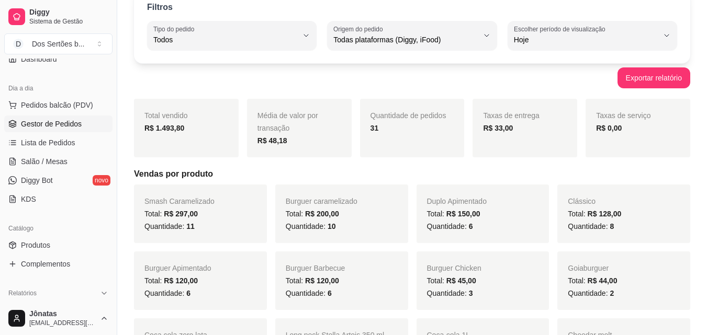
click at [32, 121] on span "Gestor de Pedidos" at bounding box center [51, 124] width 61 height 10
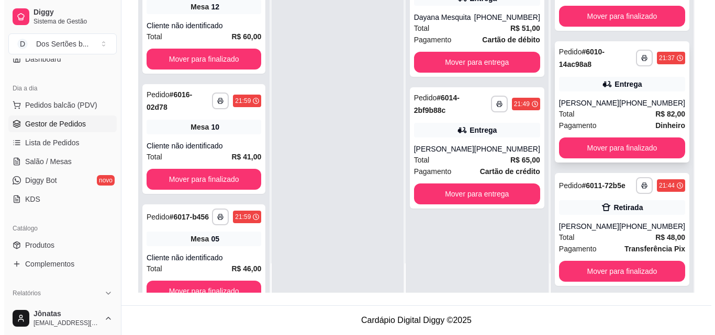
scroll to position [117, 0]
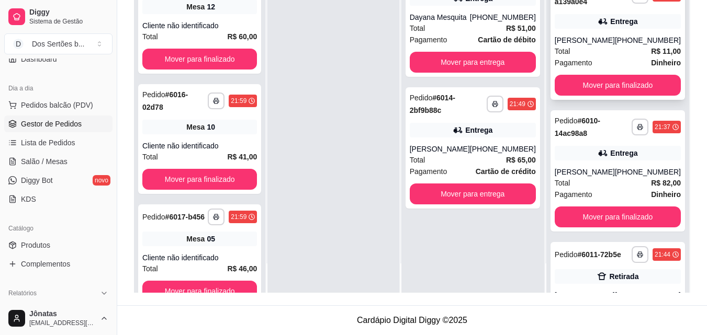
click at [598, 55] on div "Total R$ 11,00" at bounding box center [618, 52] width 126 height 12
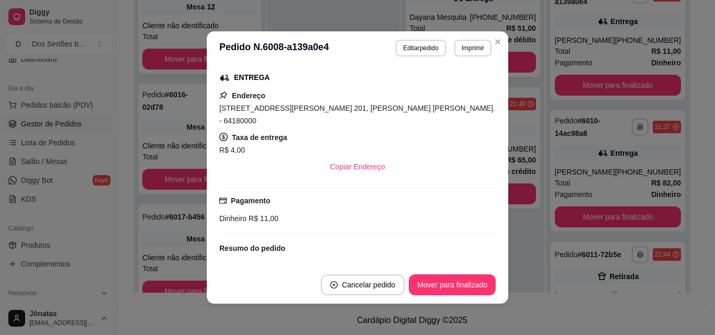
scroll to position [164, 0]
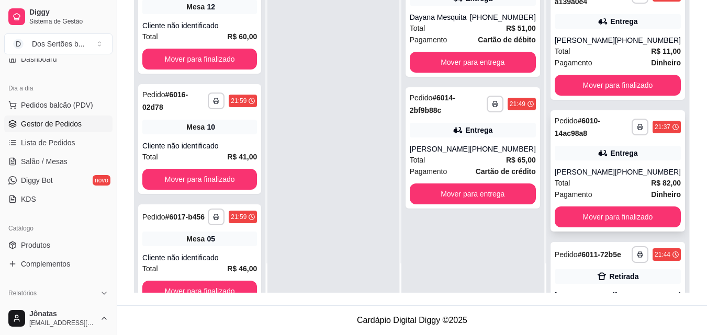
click at [592, 160] on div "Entrega" at bounding box center [618, 153] width 126 height 15
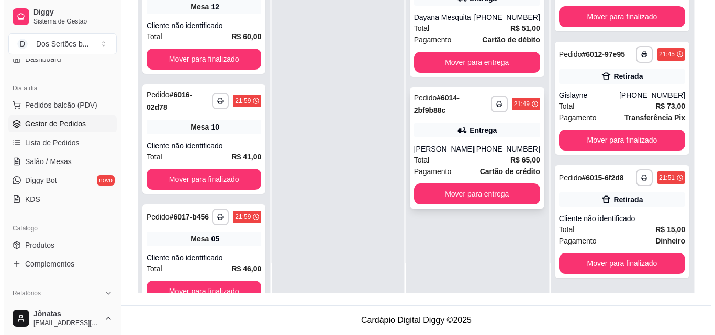
scroll to position [0, 0]
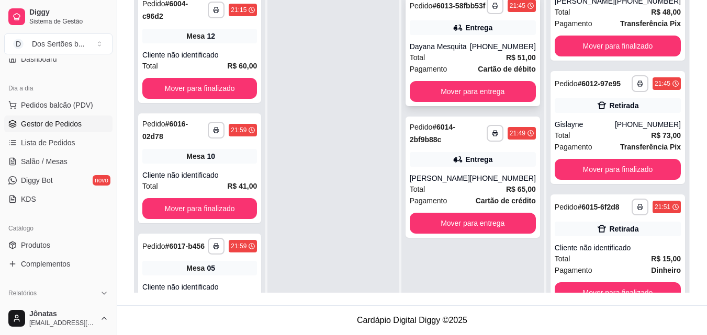
click at [447, 74] on span "Pagamento" at bounding box center [429, 69] width 38 height 12
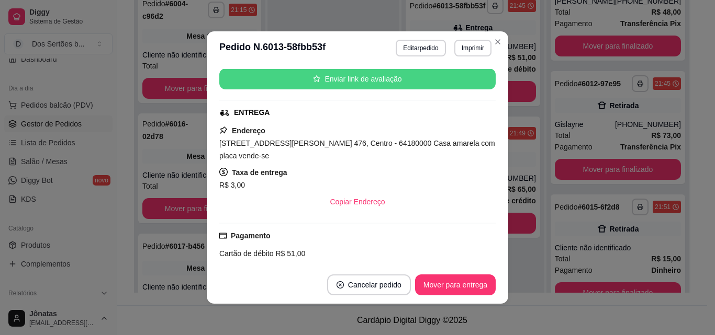
scroll to position [148, 0]
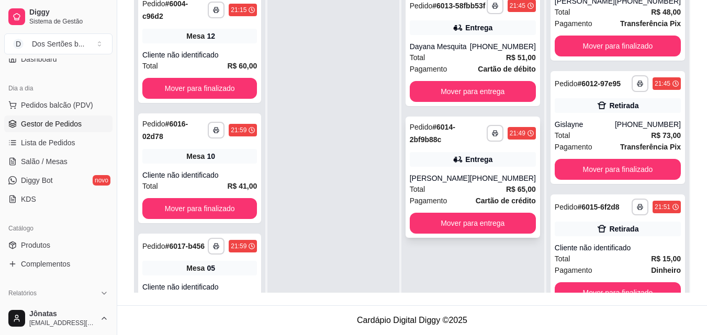
click at [449, 184] on div "[PERSON_NAME]" at bounding box center [440, 178] width 60 height 10
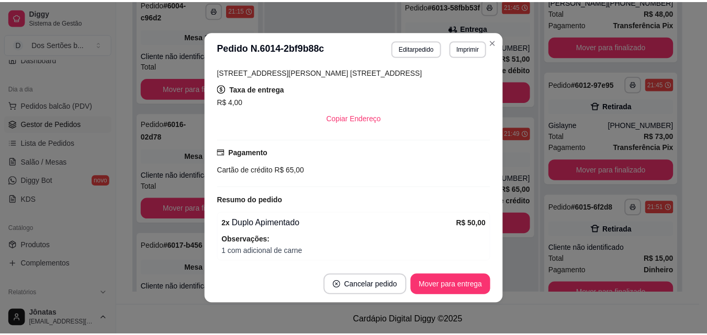
scroll to position [197, 0]
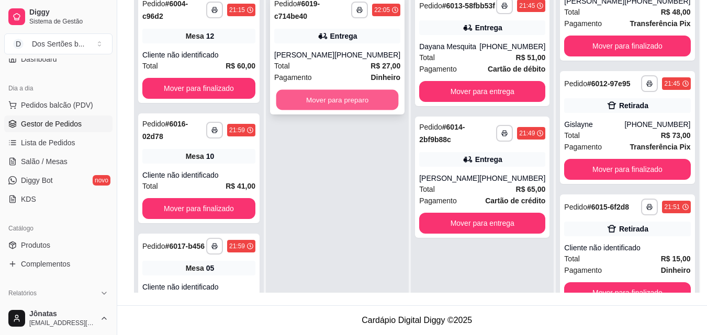
click at [324, 99] on button "Mover para preparo" at bounding box center [337, 100] width 122 height 20
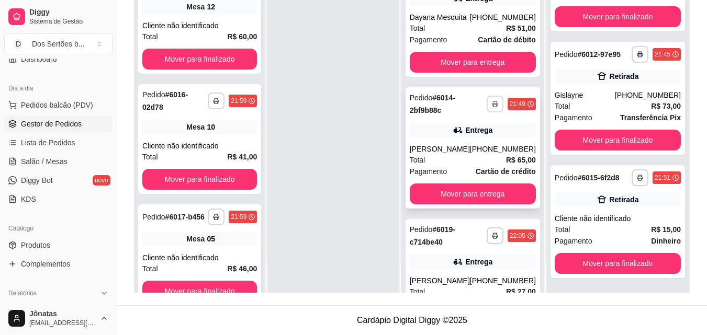
scroll to position [71, 0]
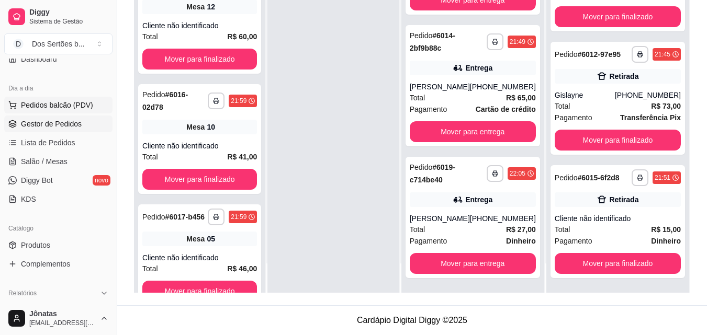
click at [19, 101] on button "Pedidos balcão (PDV)" at bounding box center [58, 105] width 108 height 17
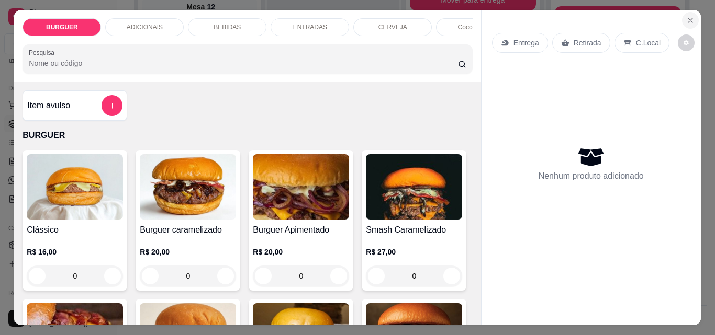
click at [686, 19] on icon "Close" at bounding box center [690, 20] width 8 height 8
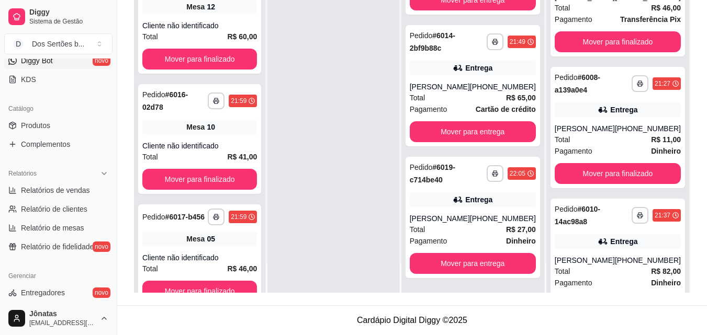
scroll to position [342, 0]
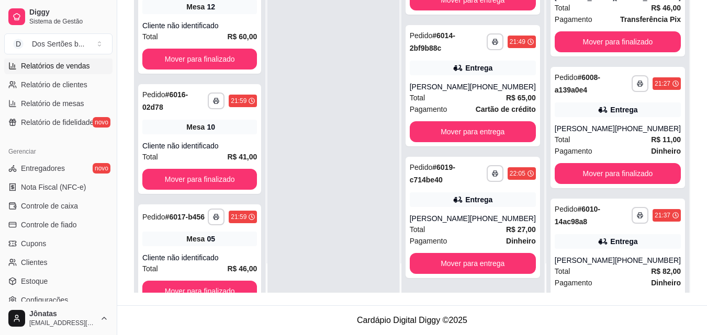
click at [27, 66] on span "Relatórios de vendas" at bounding box center [55, 66] width 69 height 10
select select "ALL"
select select "0"
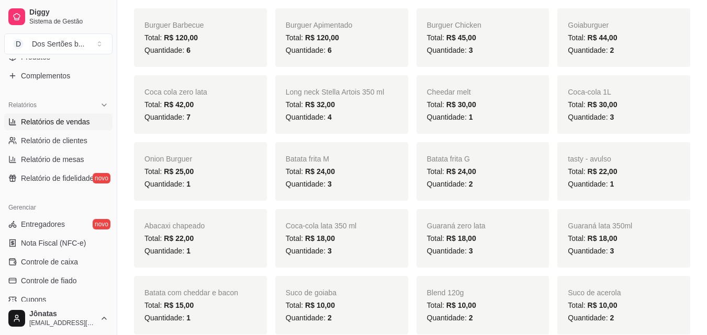
scroll to position [287, 0]
click at [48, 157] on span "Relatório de mesas" at bounding box center [52, 158] width 63 height 10
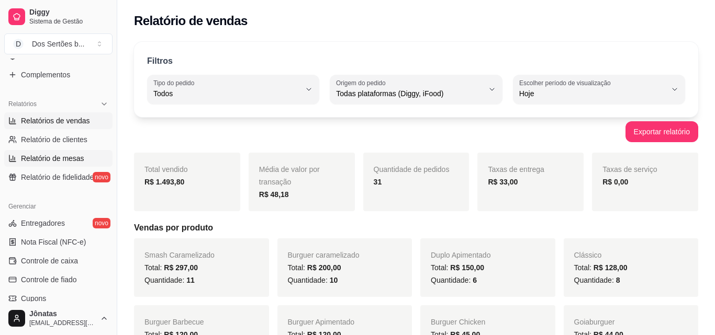
select select "TOTAL_OF_ORDERS"
select select "7"
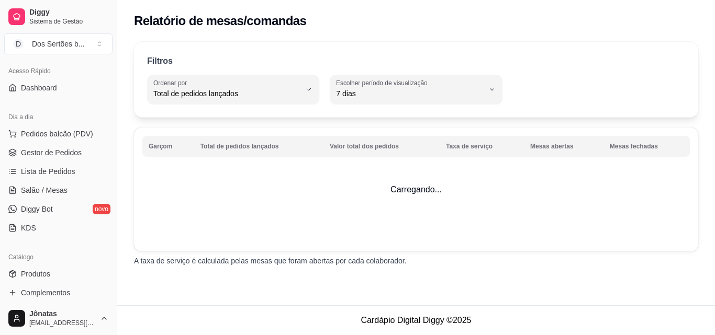
scroll to position [59, 0]
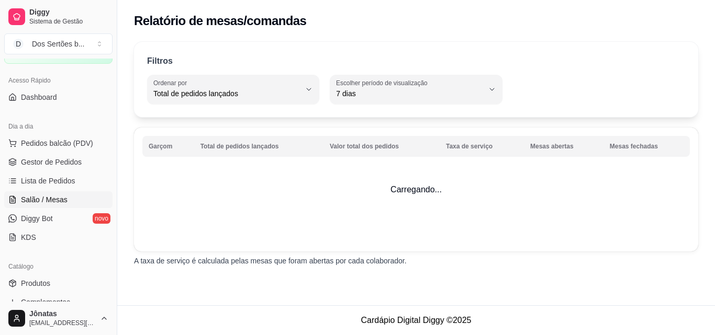
click at [33, 198] on span "Salão / Mesas" at bounding box center [44, 200] width 47 height 10
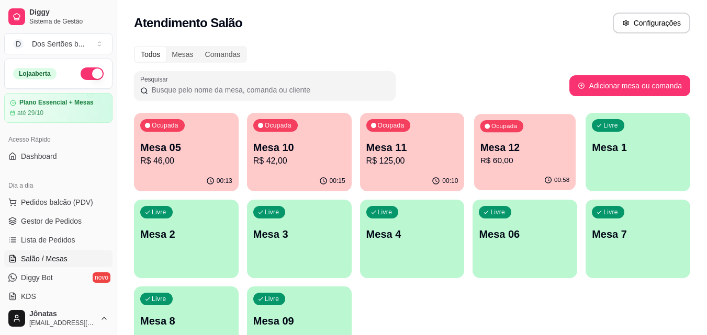
click at [534, 146] on p "Mesa 12" at bounding box center [524, 148] width 89 height 14
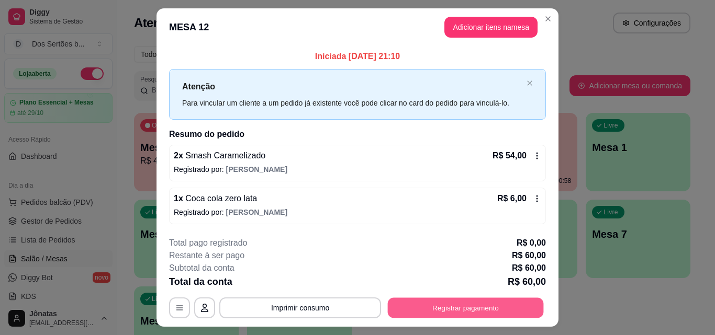
click at [433, 304] on button "Registrar pagamento" at bounding box center [466, 308] width 156 height 20
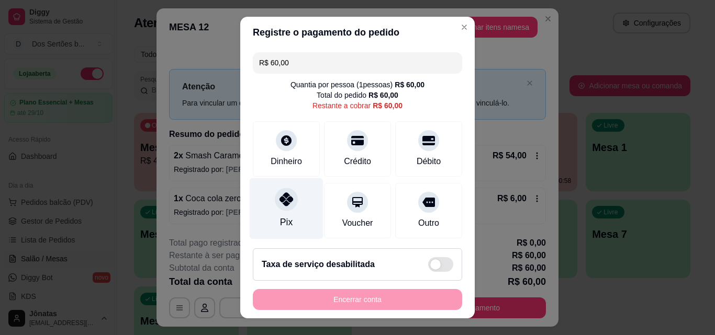
click at [251, 198] on div "Pix" at bounding box center [287, 208] width 74 height 61
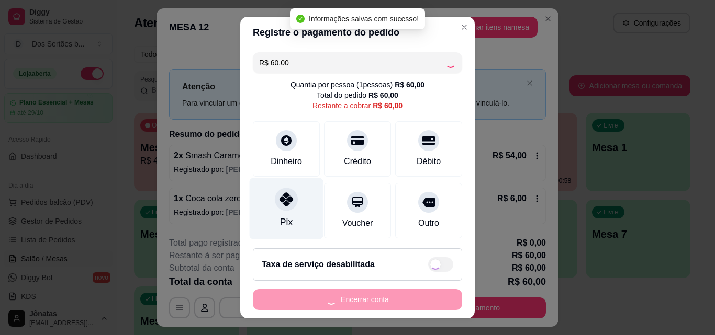
type input "R$ 0,00"
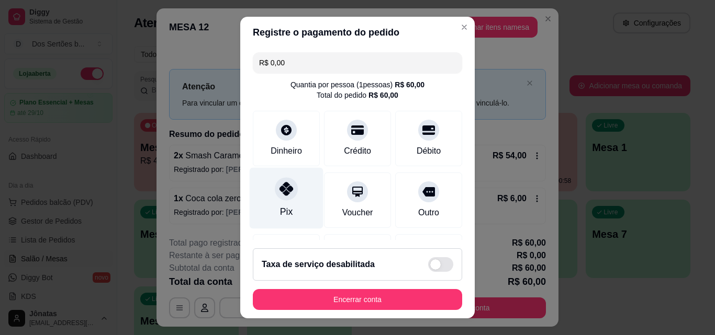
scroll to position [121, 0]
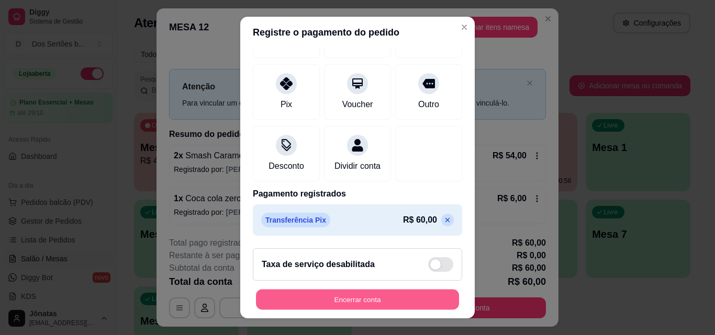
click at [373, 300] on button "Encerrar conta" at bounding box center [357, 300] width 203 height 20
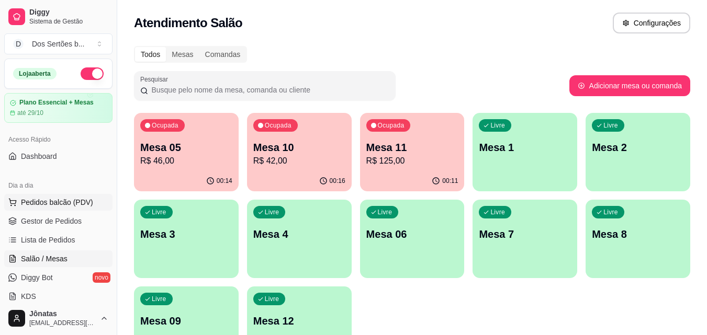
click at [25, 204] on span "Pedidos balcão (PDV)" at bounding box center [57, 202] width 72 height 10
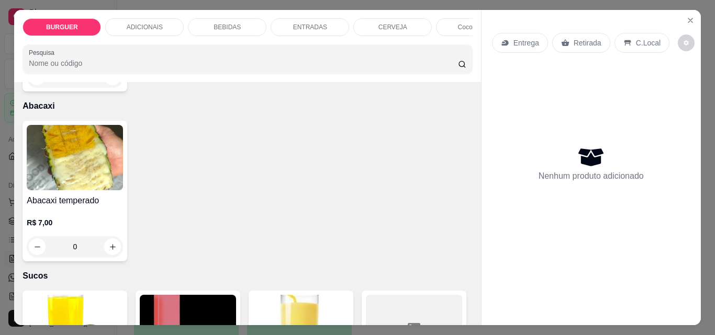
scroll to position [2254, 0]
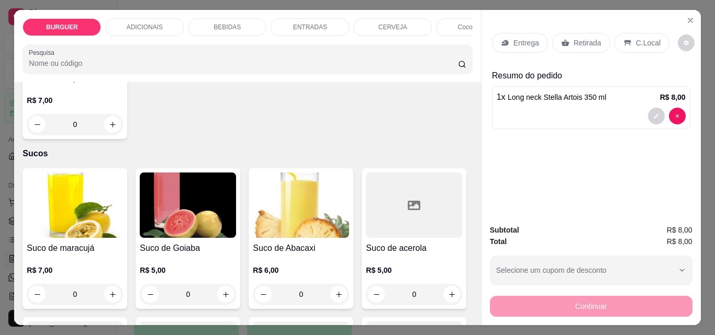
type input "4"
click at [628, 39] on div "C.Local" at bounding box center [641, 43] width 55 height 20
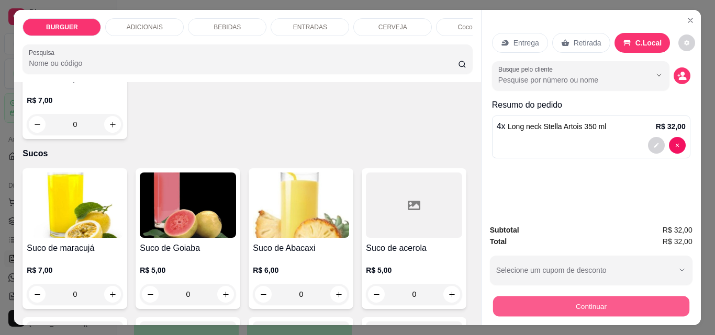
click at [567, 296] on button "Continuar" at bounding box center [590, 306] width 196 height 20
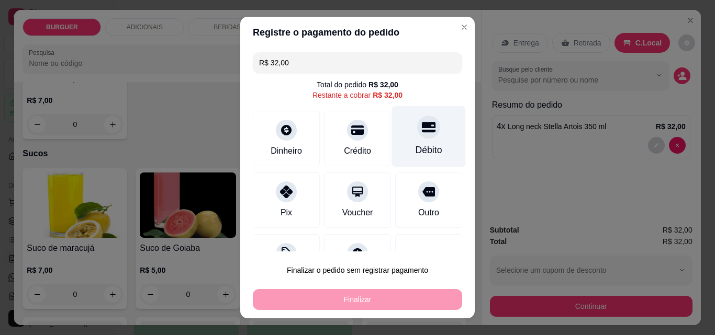
scroll to position [42, 0]
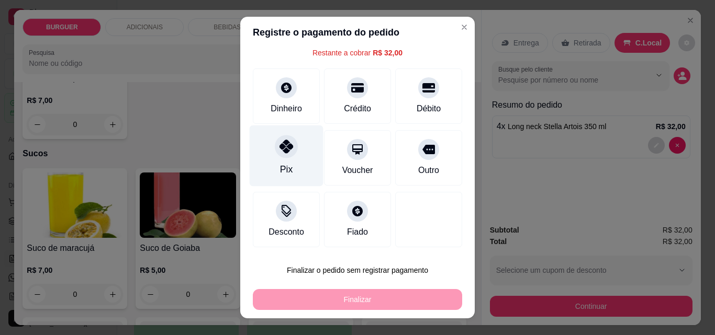
click at [257, 160] on div "Pix" at bounding box center [287, 156] width 74 height 61
type input "R$ 0,00"
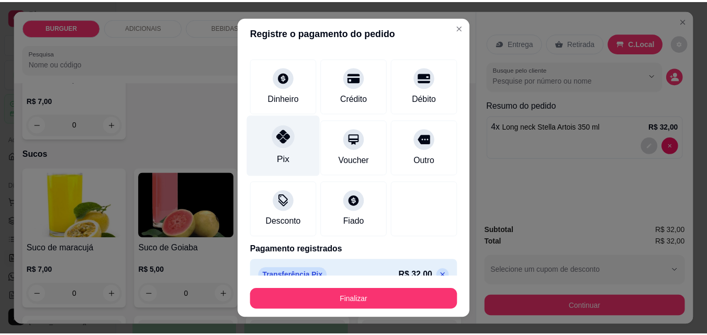
scroll to position [61, 0]
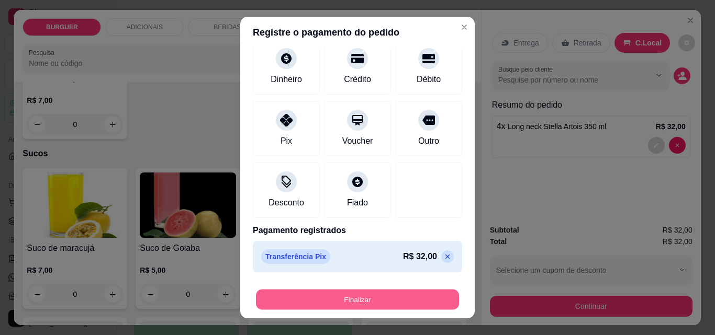
click at [312, 297] on button "Finalizar" at bounding box center [357, 300] width 203 height 20
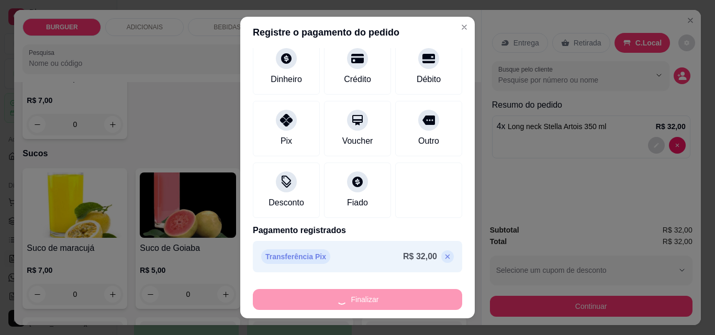
type input "0"
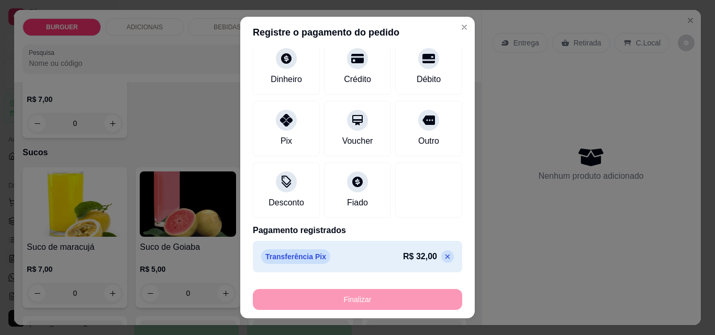
type input "-R$ 32,00"
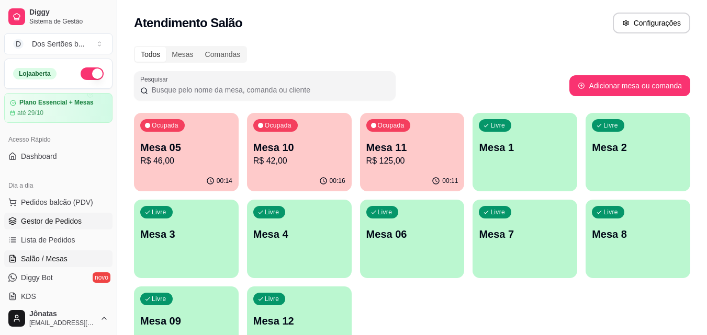
click at [46, 223] on span "Gestor de Pedidos" at bounding box center [51, 221] width 61 height 10
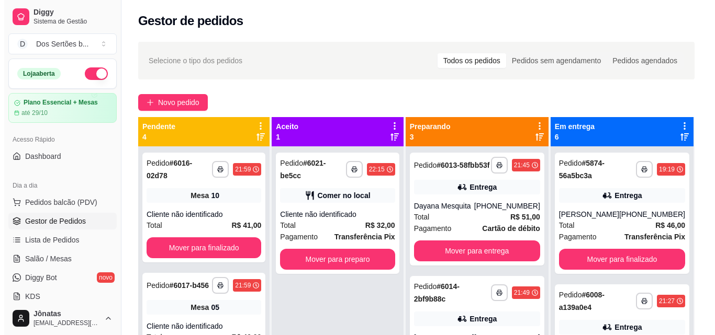
scroll to position [29, 0]
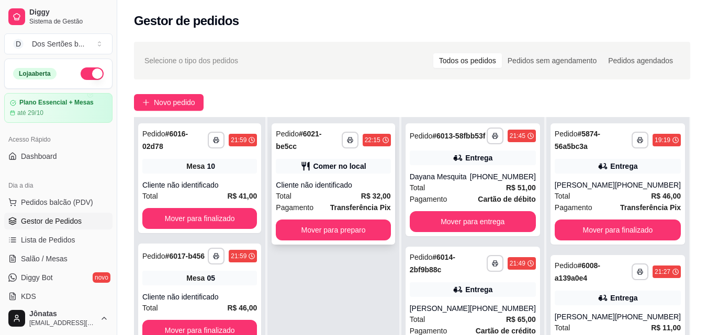
click at [324, 162] on div "Comer no local" at bounding box center [339, 166] width 53 height 10
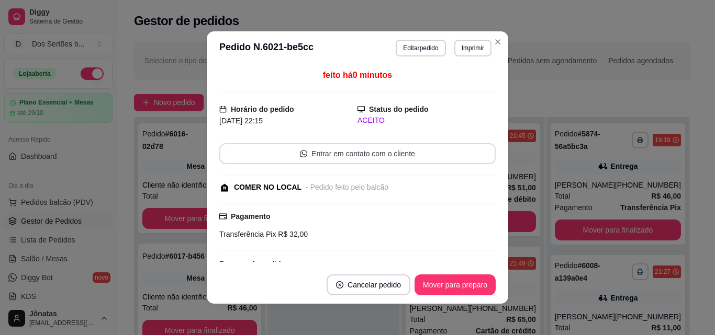
scroll to position [77, 0]
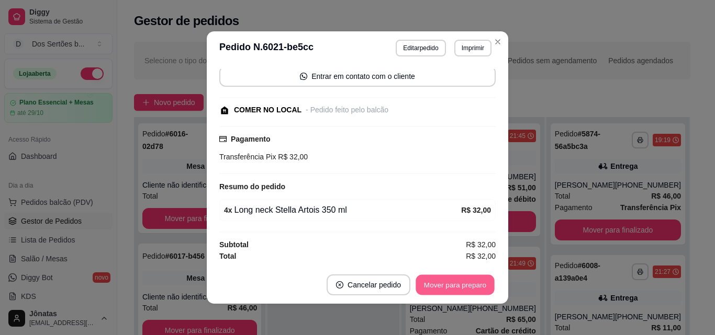
click at [445, 293] on button "Mover para preparo" at bounding box center [454, 285] width 78 height 20
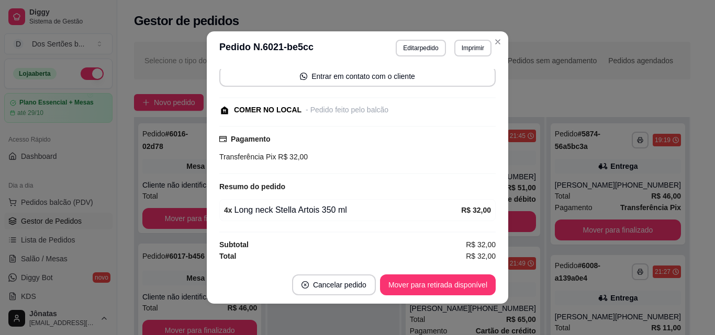
scroll to position [2, 0]
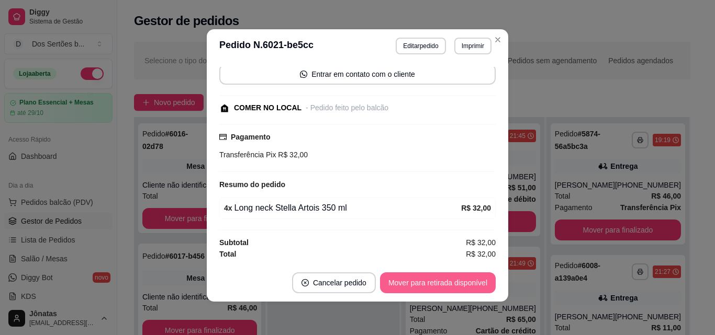
click at [422, 275] on button "Mover para retirada disponível" at bounding box center [438, 283] width 116 height 21
click at [441, 279] on button "Mover para finalizado" at bounding box center [452, 283] width 84 height 20
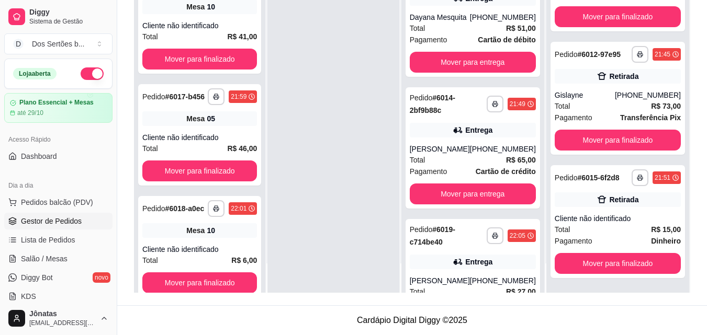
scroll to position [466, 0]
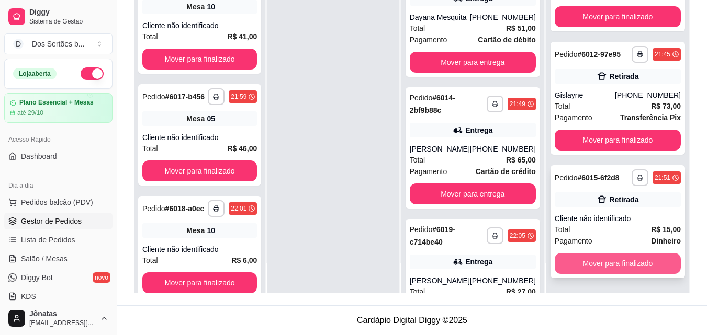
click at [612, 259] on button "Mover para finalizado" at bounding box center [618, 263] width 126 height 21
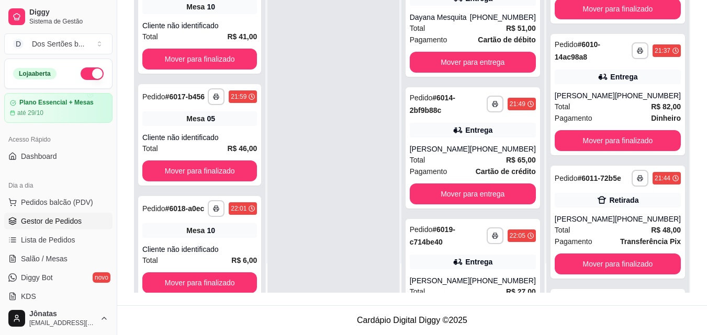
scroll to position [193, 0]
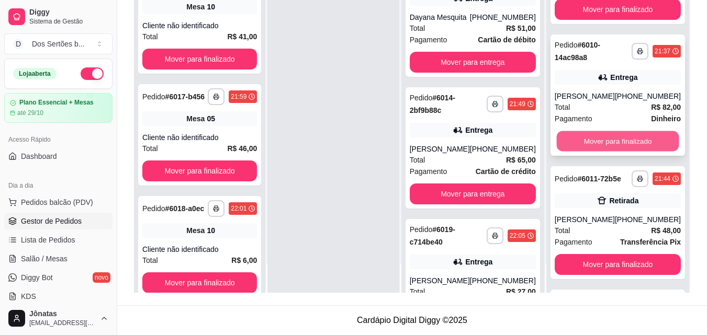
click at [599, 139] on button "Mover para finalizado" at bounding box center [617, 141] width 122 height 20
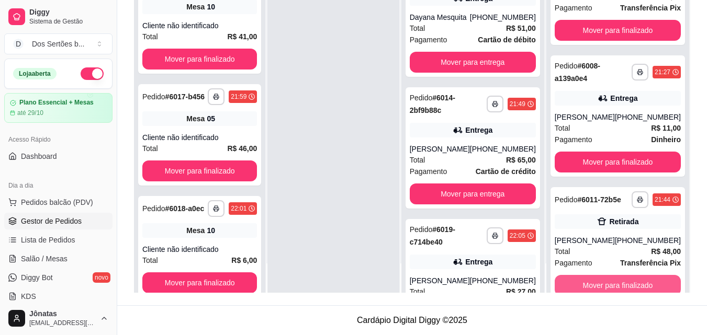
scroll to position [40, 0]
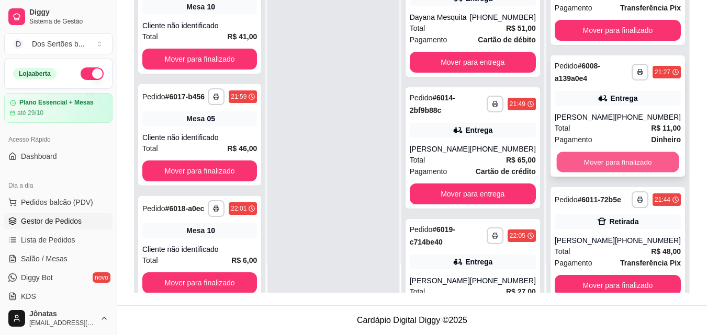
click at [593, 156] on button "Mover para finalizado" at bounding box center [617, 162] width 122 height 20
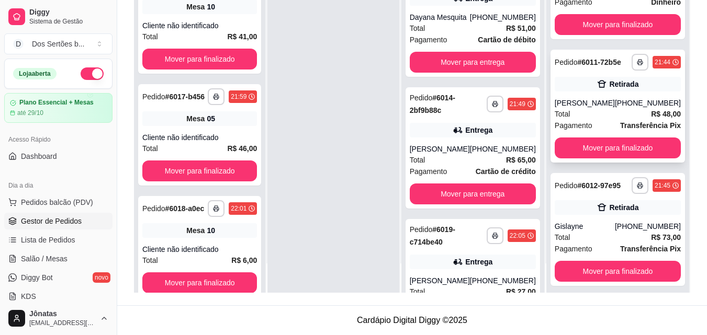
scroll to position [78, 0]
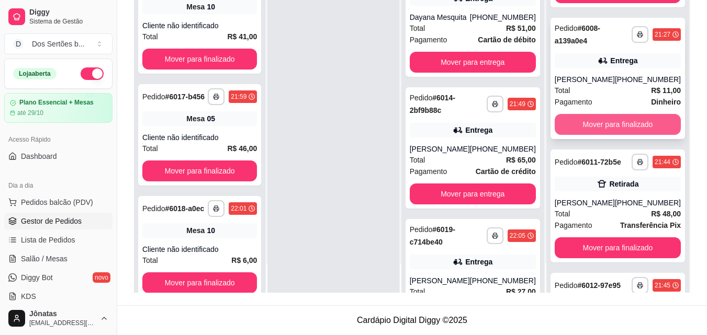
click at [610, 121] on button "Mover para finalizado" at bounding box center [618, 124] width 126 height 21
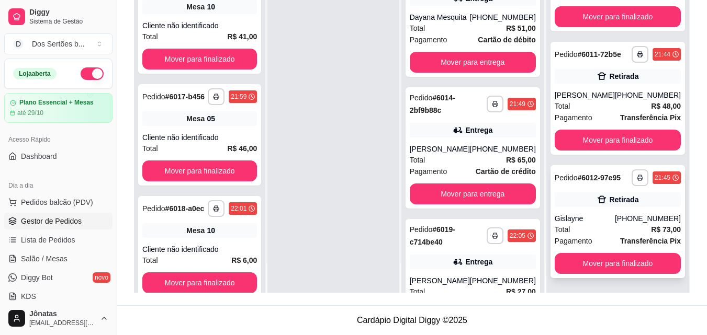
scroll to position [0, 0]
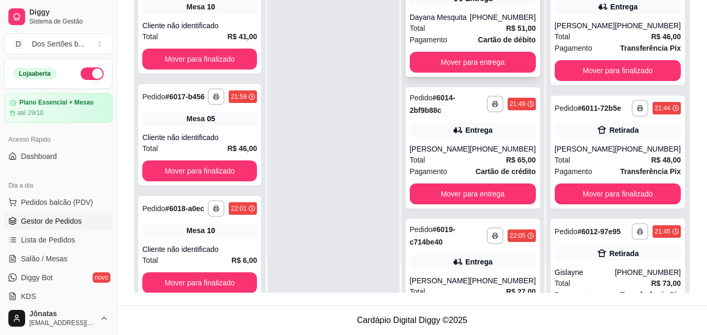
click at [493, 44] on strong "Cartão de débito" at bounding box center [507, 40] width 58 height 8
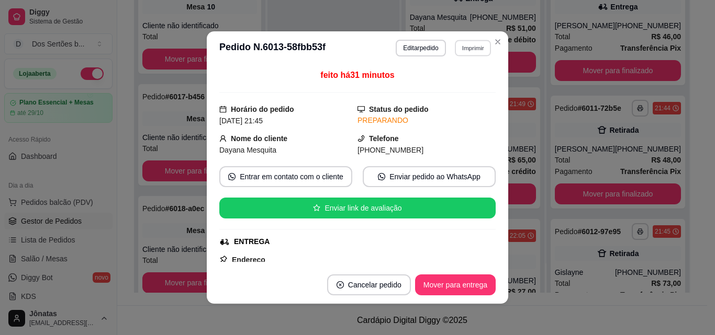
click at [475, 47] on button "Imprimir" at bounding box center [473, 48] width 36 height 16
click at [436, 83] on button "IMPRESSORA" at bounding box center [449, 84] width 73 height 16
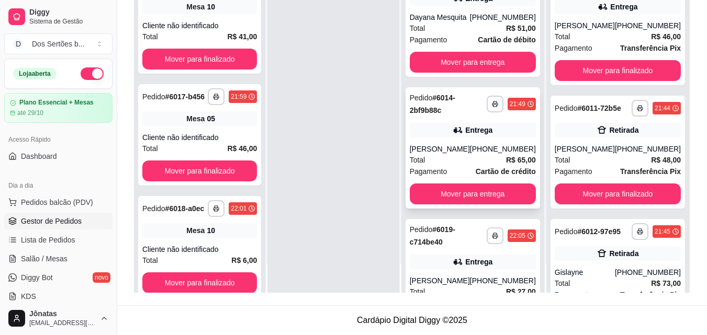
click at [476, 163] on div "Total R$ 65,00" at bounding box center [473, 160] width 126 height 12
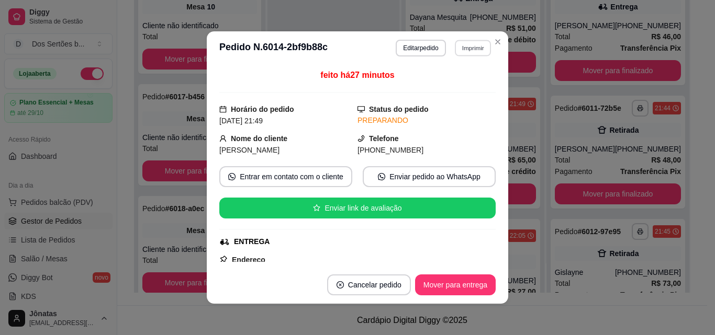
click at [459, 48] on button "Imprimir" at bounding box center [473, 48] width 36 height 16
click at [439, 83] on button "IMPRESSORA" at bounding box center [449, 84] width 73 height 16
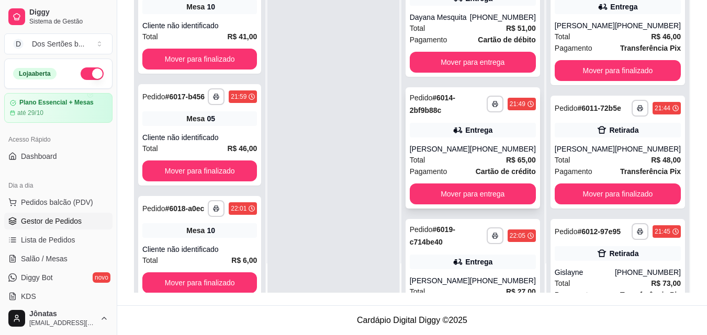
scroll to position [71, 0]
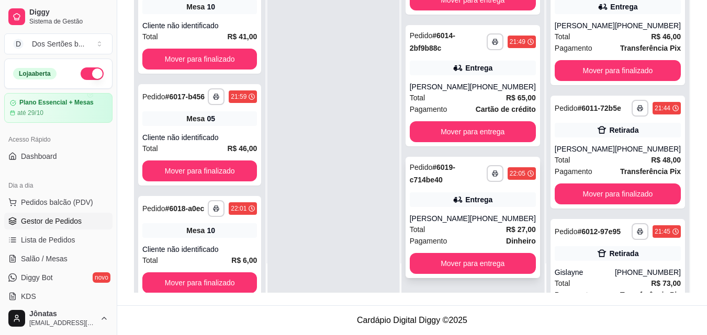
click at [468, 219] on div "[PERSON_NAME]" at bounding box center [440, 218] width 60 height 10
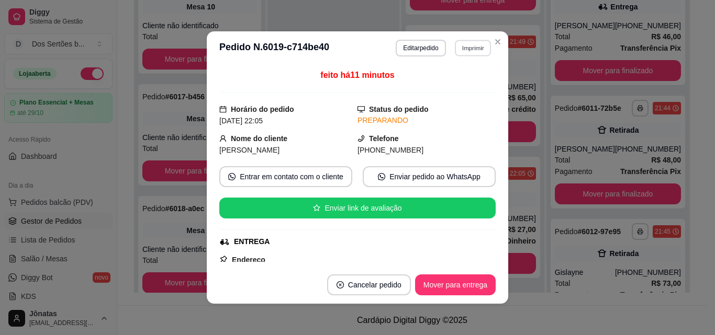
click at [468, 47] on button "Imprimir" at bounding box center [473, 48] width 36 height 16
click at [442, 82] on button "IMPRESSORA" at bounding box center [449, 84] width 73 height 16
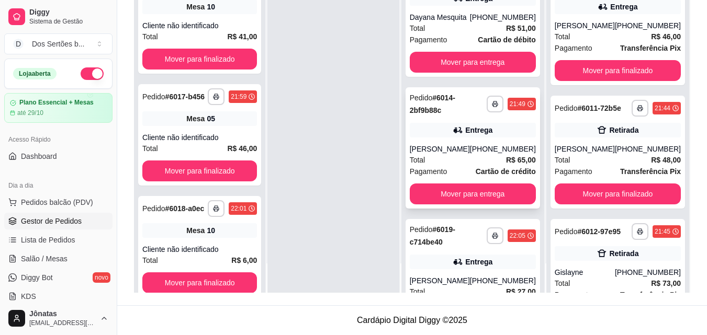
scroll to position [0, 0]
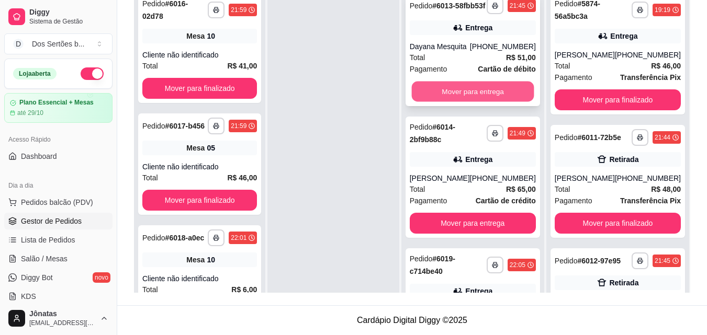
click at [455, 94] on button "Mover para entrega" at bounding box center [472, 92] width 122 height 20
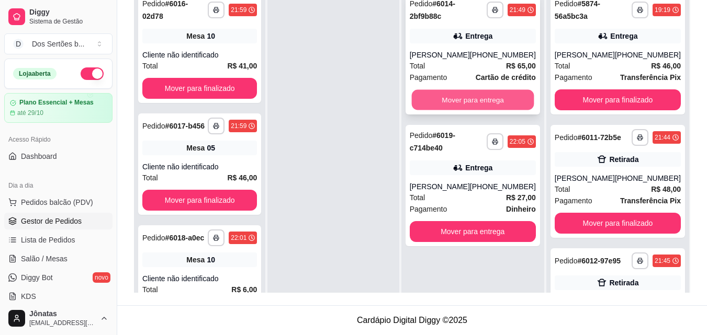
click at [438, 100] on button "Mover para entrega" at bounding box center [472, 100] width 122 height 20
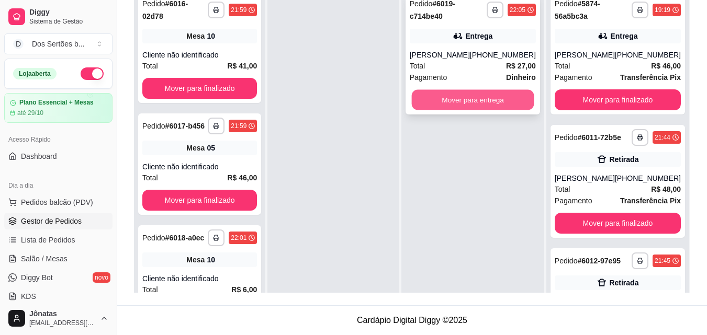
click at [458, 97] on button "Mover para entrega" at bounding box center [472, 100] width 122 height 20
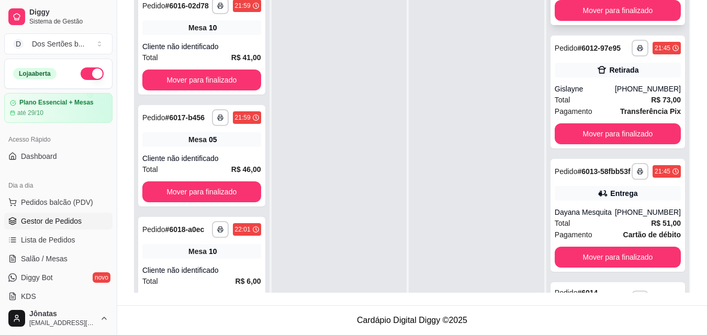
scroll to position [229, 0]
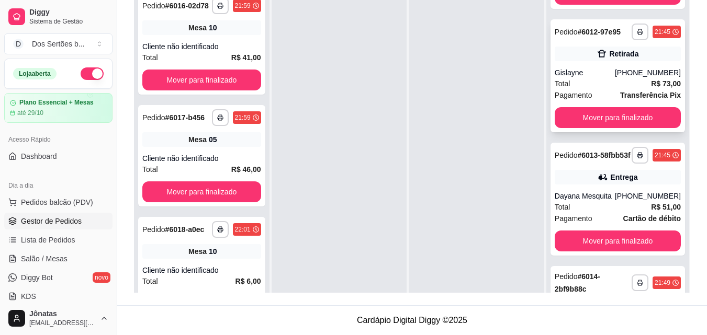
click at [587, 78] on div "Gislayne" at bounding box center [585, 72] width 60 height 10
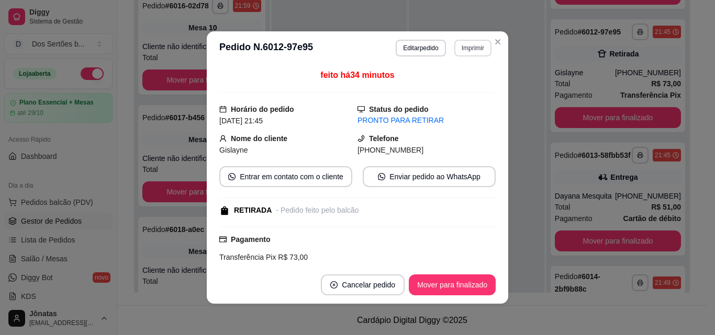
click at [461, 49] on button "Imprimir" at bounding box center [472, 48] width 37 height 17
click at [440, 83] on button "IMPRESSORA" at bounding box center [449, 84] width 73 height 16
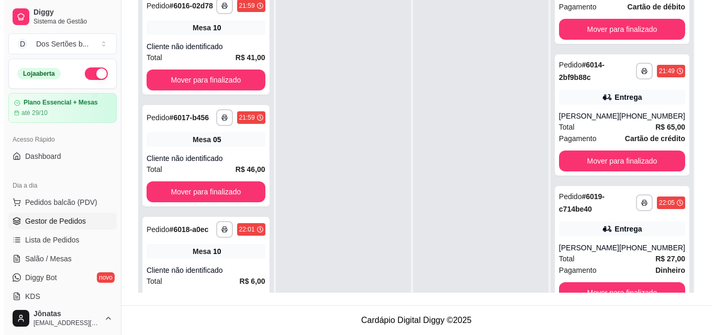
scroll to position [457, 0]
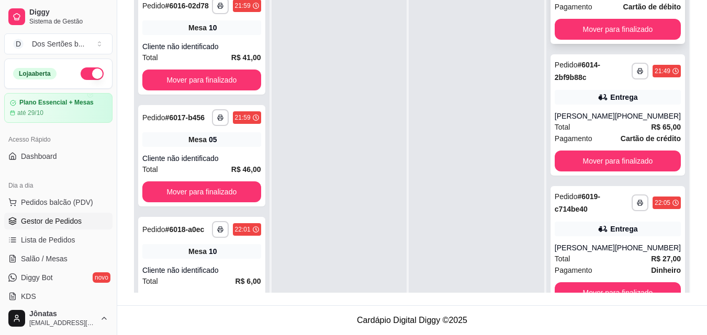
click at [576, 13] on span "Pagamento" at bounding box center [574, 7] width 38 height 12
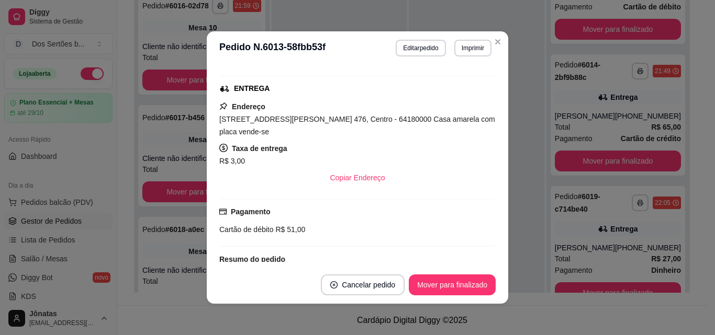
scroll to position [152, 0]
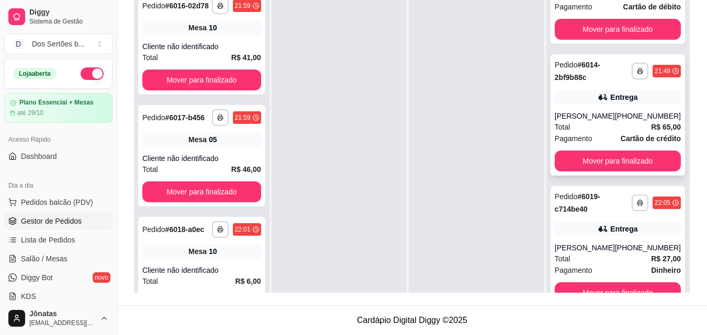
click at [584, 105] on div "Entrega" at bounding box center [618, 97] width 126 height 15
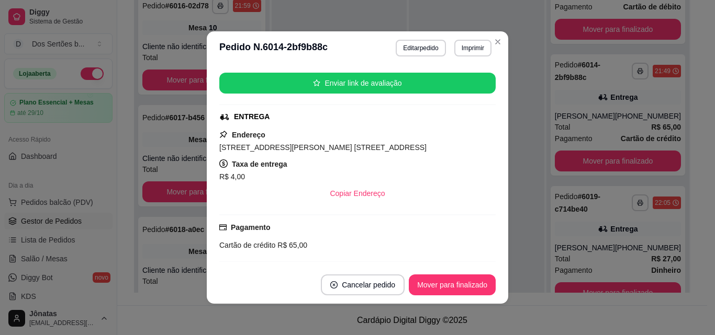
scroll to position [126, 0]
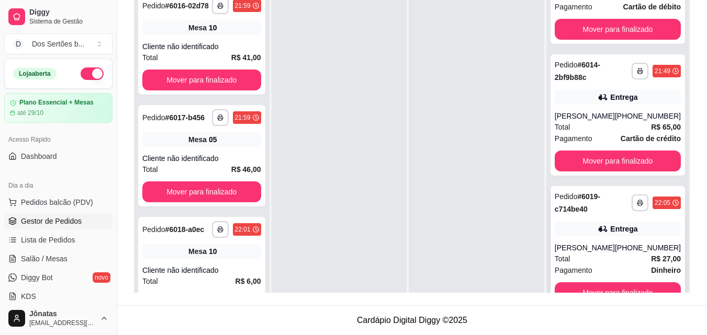
click at [570, 236] on div "Entrega" at bounding box center [618, 229] width 126 height 15
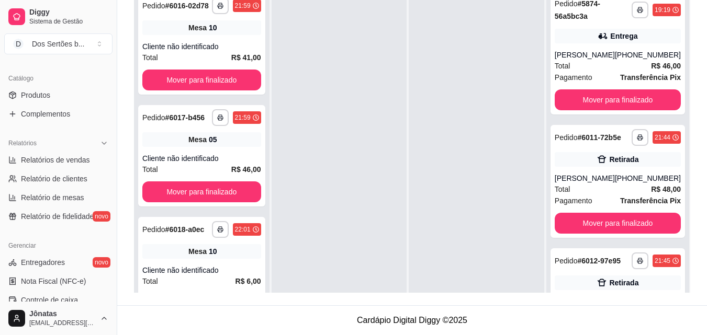
scroll to position [110, 0]
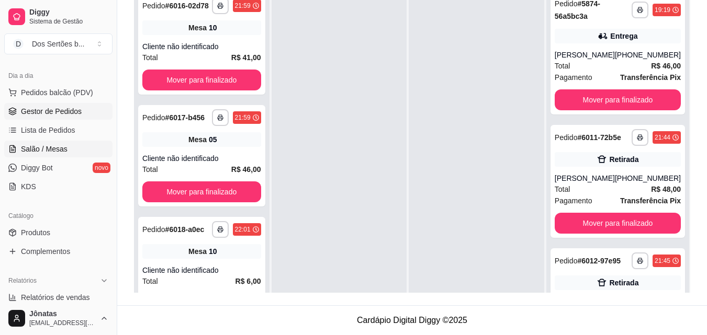
click at [43, 149] on span "Salão / Mesas" at bounding box center [44, 149] width 47 height 10
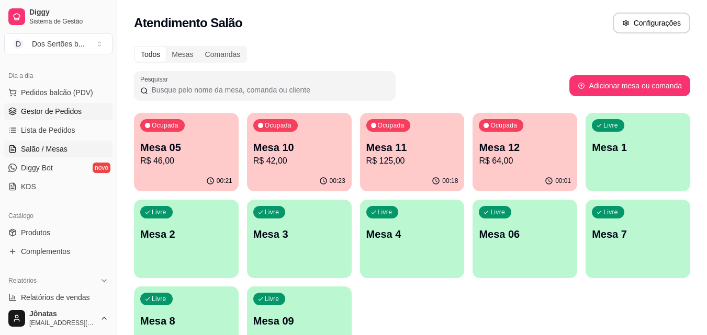
click at [16, 111] on icon at bounding box center [12, 112] width 7 height 2
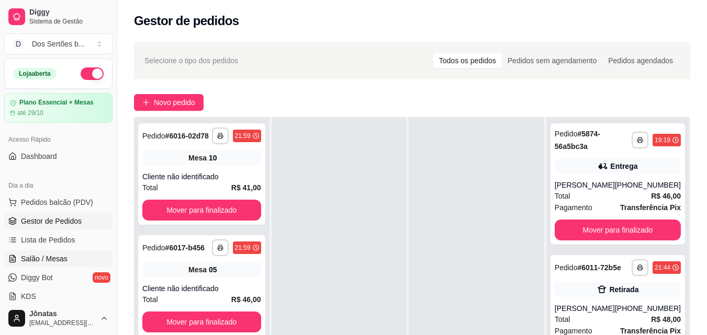
click at [18, 251] on link "Salão / Mesas" at bounding box center [58, 259] width 108 height 17
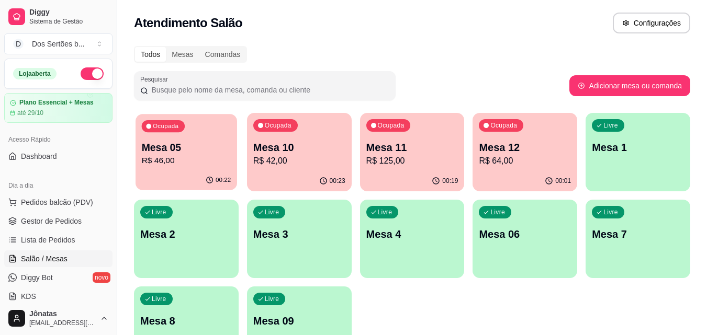
click at [153, 144] on p "Mesa 05" at bounding box center [186, 148] width 89 height 14
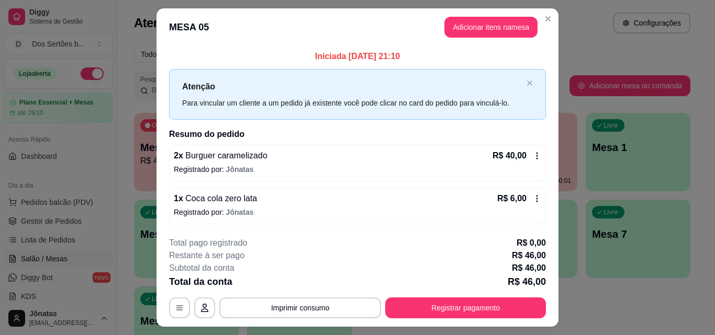
scroll to position [25, 0]
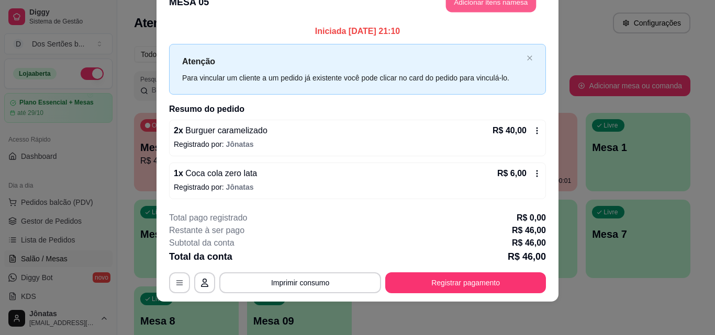
click at [461, 4] on button "Adicionar itens na mesa" at bounding box center [491, 2] width 90 height 20
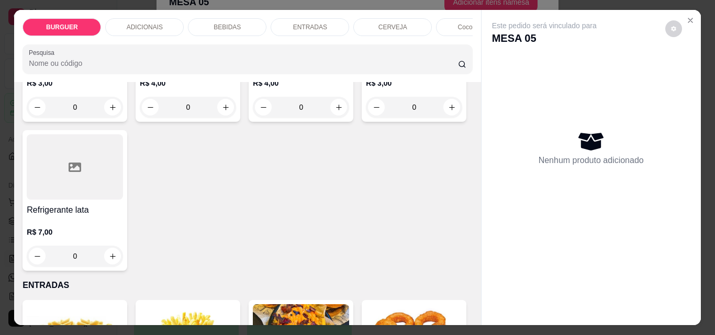
scroll to position [1453, 0]
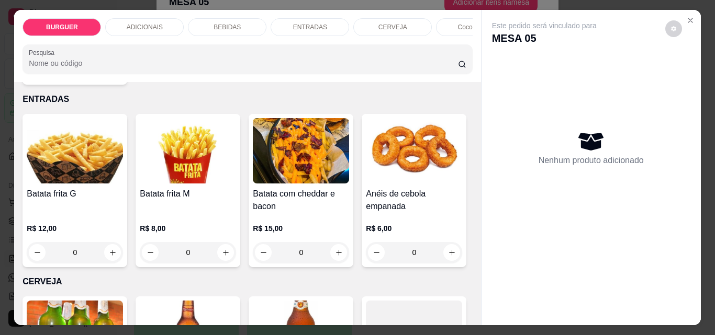
type input "1"
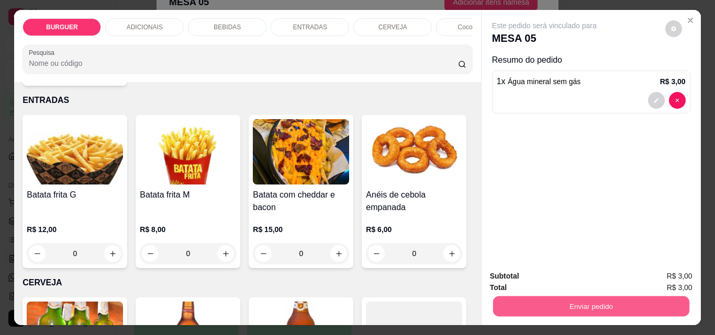
click at [518, 300] on button "Enviar pedido" at bounding box center [590, 306] width 196 height 20
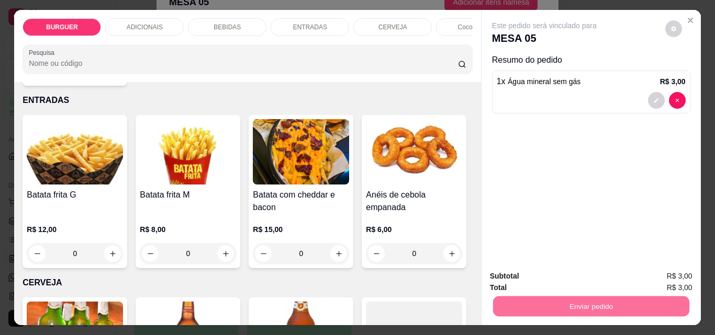
click at [667, 270] on button "Enviar pedido" at bounding box center [665, 276] width 58 height 19
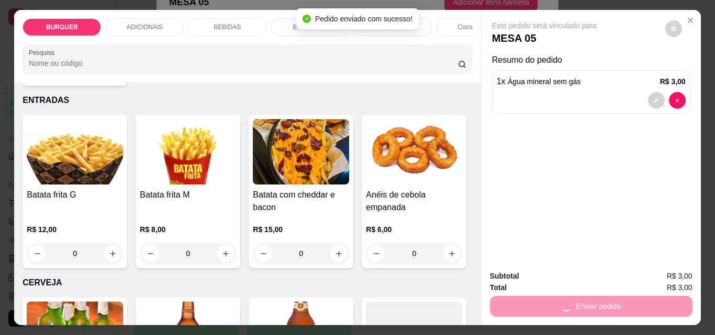
scroll to position [18, 0]
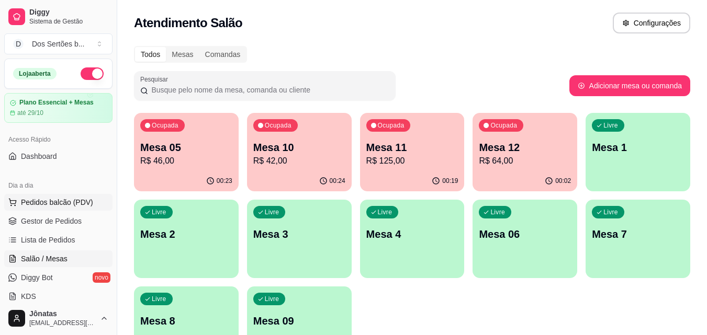
click at [62, 198] on span "Pedidos balcão (PDV)" at bounding box center [57, 202] width 72 height 10
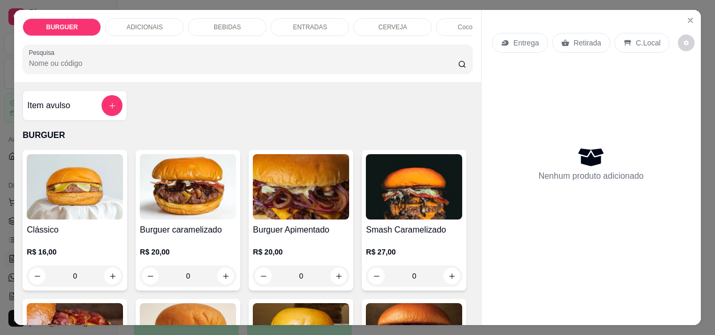
scroll to position [94, 0]
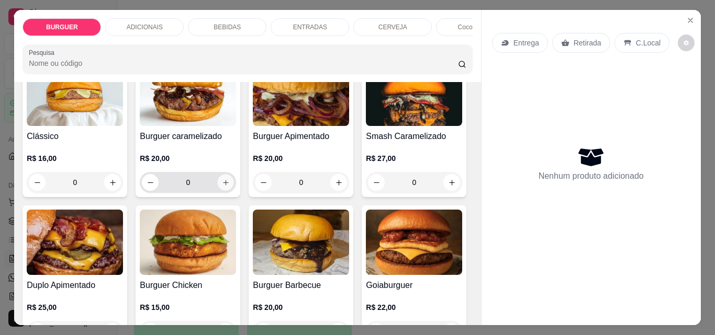
click at [222, 183] on icon "increase-product-quantity" at bounding box center [226, 183] width 8 height 8
type input "1"
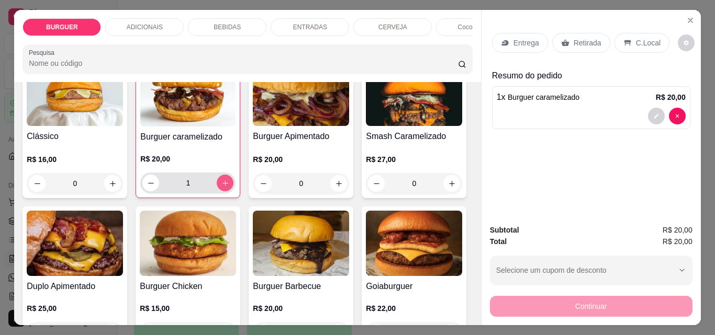
scroll to position [0, 0]
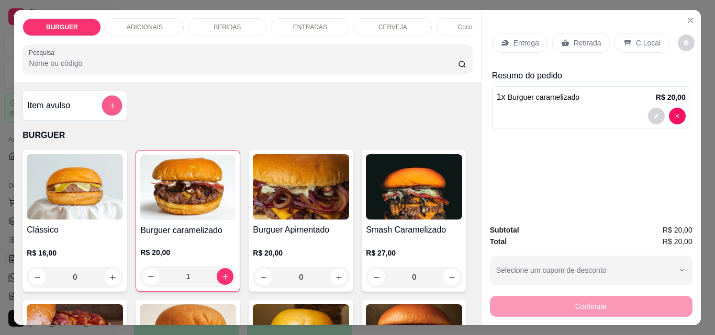
click at [104, 100] on div at bounding box center [111, 105] width 21 height 21
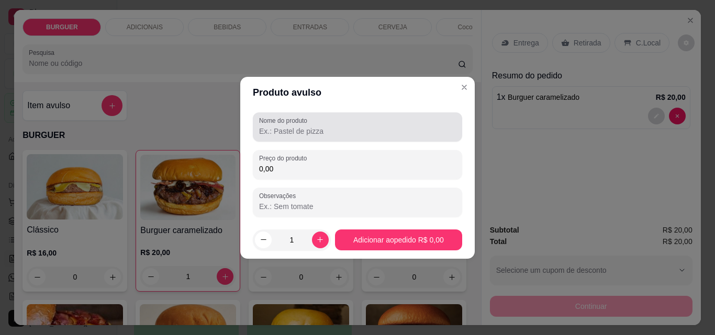
click at [281, 125] on label "Nome do produto" at bounding box center [285, 120] width 52 height 9
click at [281, 126] on input "Nome do produto" at bounding box center [357, 131] width 197 height 10
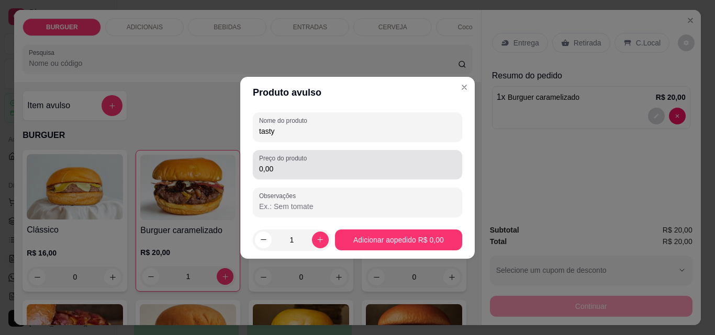
type input "tasty"
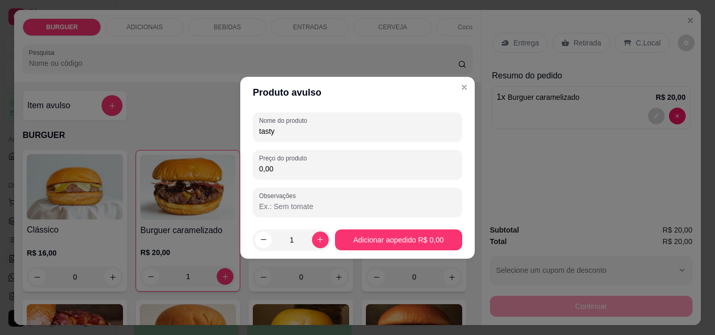
click at [280, 168] on input "0,00" at bounding box center [357, 169] width 197 height 10
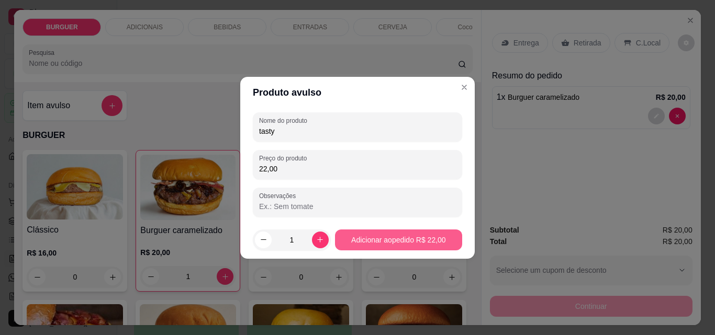
type input "22,00"
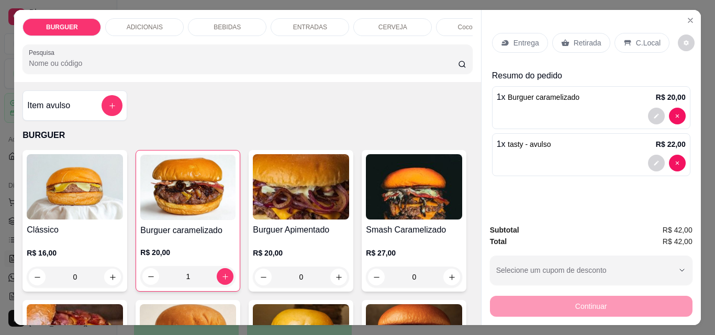
click at [584, 40] on p "Retirada" at bounding box center [587, 43] width 28 height 10
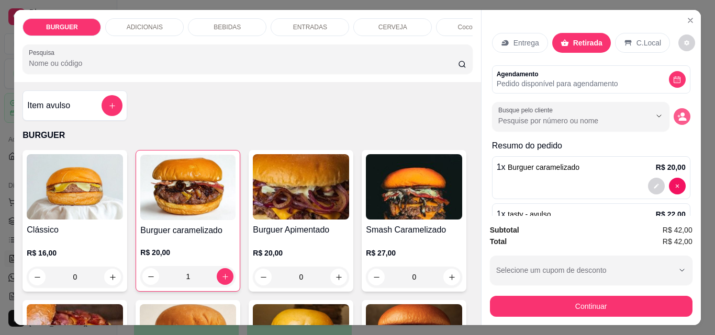
click at [677, 112] on icon "decrease-product-quantity" at bounding box center [681, 116] width 9 height 9
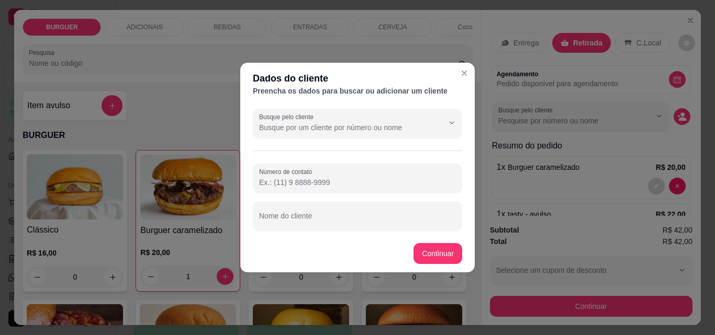
click at [278, 183] on input "Número de contato" at bounding box center [357, 182] width 197 height 10
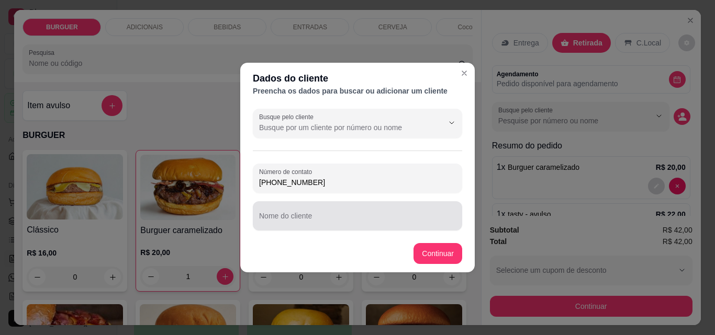
type input "[PHONE_NUMBER]"
click at [265, 212] on div at bounding box center [357, 216] width 197 height 21
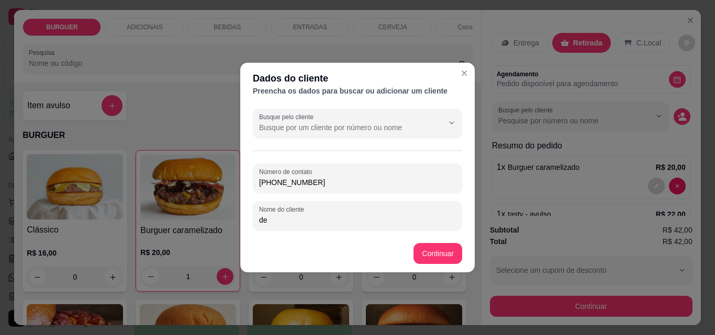
type input "d"
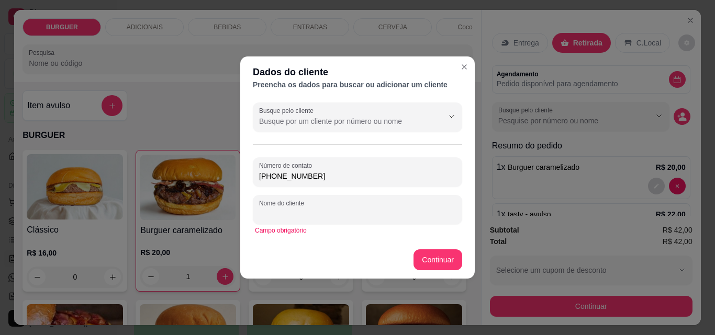
type input "B"
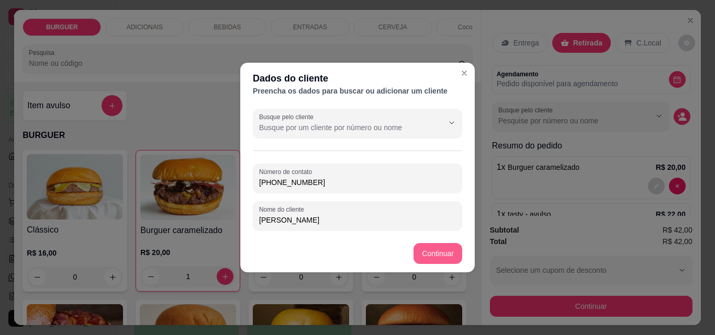
type input "[PERSON_NAME]"
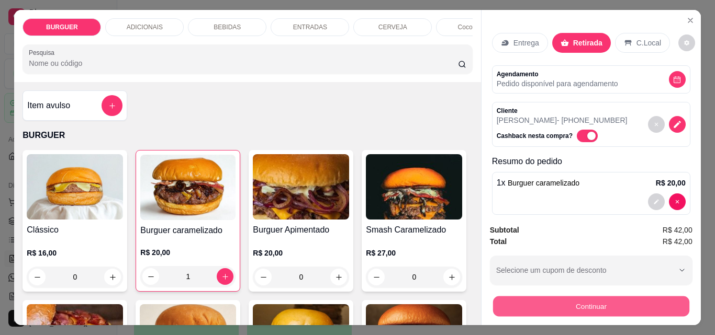
click at [535, 296] on button "Continuar" at bounding box center [590, 306] width 196 height 20
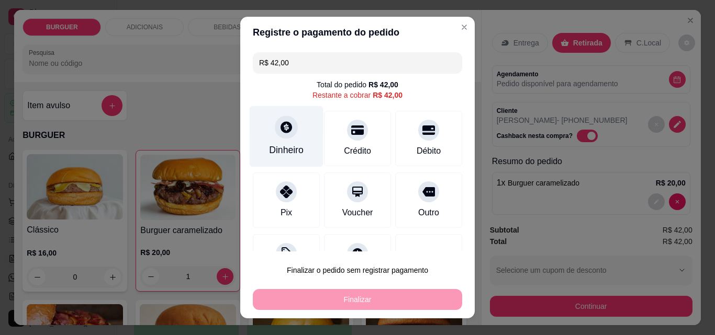
click at [273, 141] on div "Dinheiro" at bounding box center [287, 136] width 74 height 61
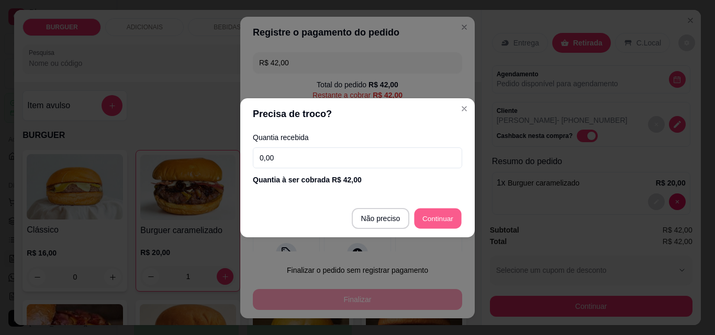
type input "R$ 0,00"
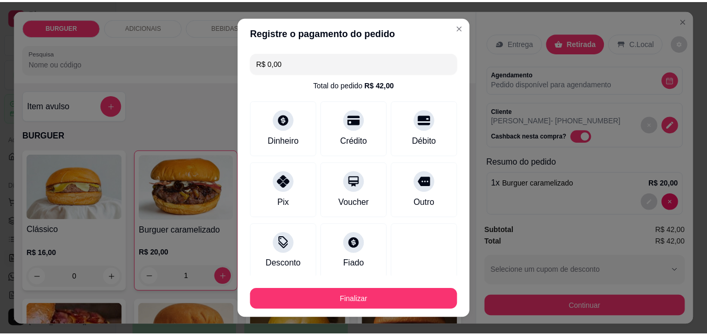
scroll to position [61, 0]
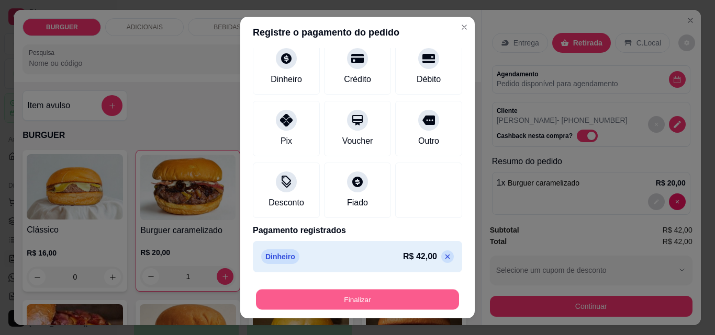
click at [402, 298] on button "Finalizar" at bounding box center [357, 300] width 203 height 20
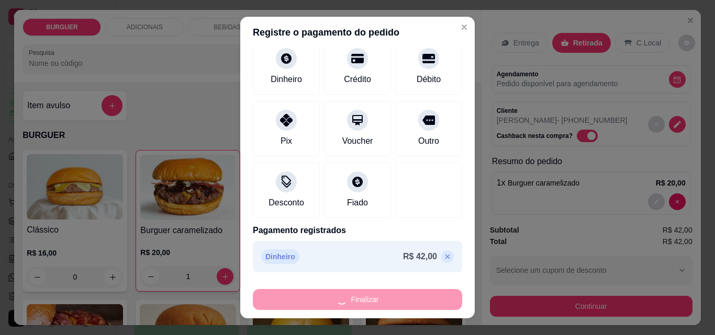
type input "0"
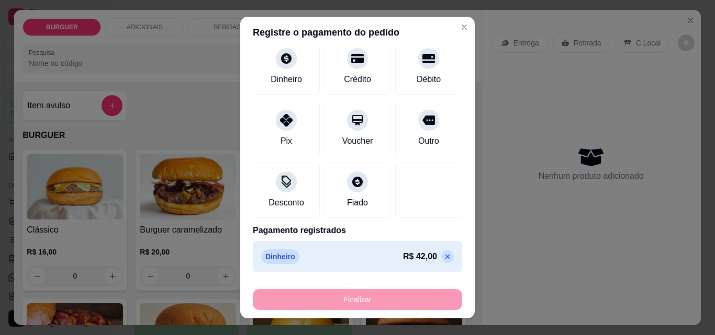
type input "-R$ 42,00"
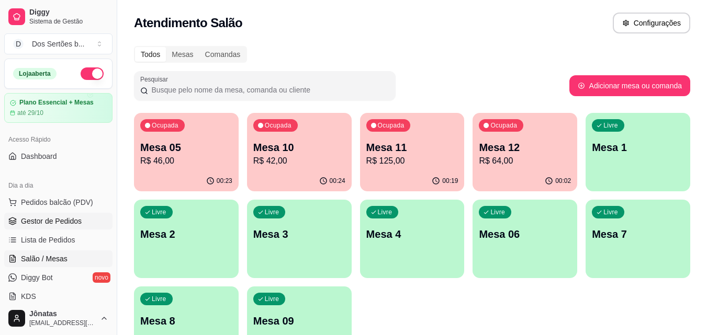
click at [27, 222] on span "Gestor de Pedidos" at bounding box center [51, 221] width 61 height 10
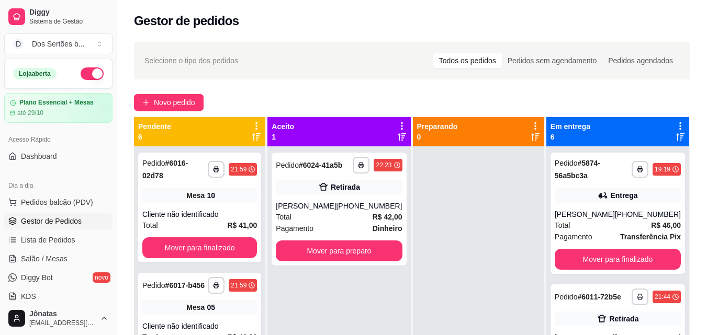
scroll to position [108, 0]
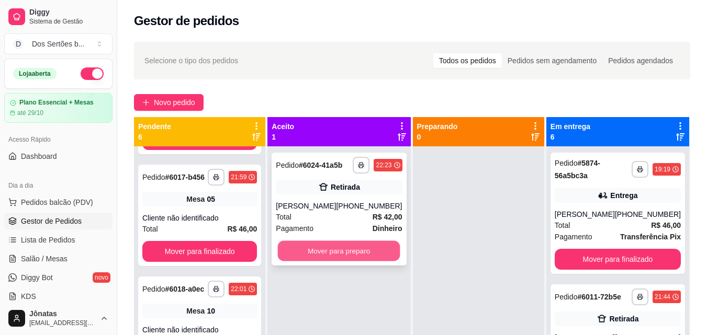
click at [315, 247] on button "Mover para preparo" at bounding box center [339, 251] width 122 height 20
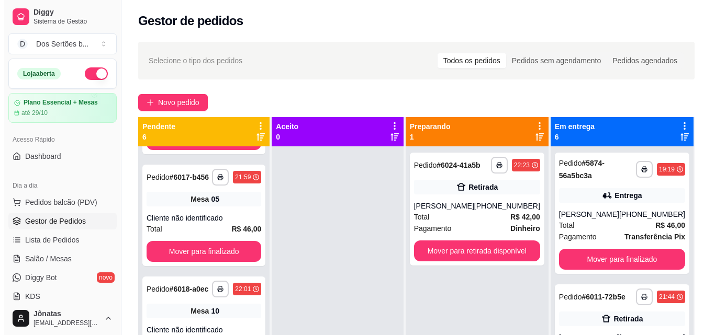
scroll to position [29, 0]
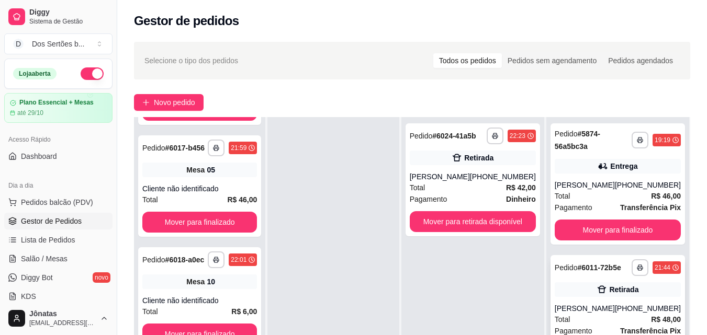
click at [587, 285] on div "**********" at bounding box center [617, 311] width 134 height 113
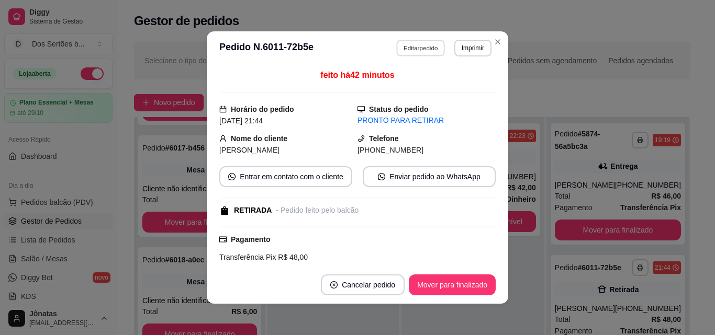
click at [405, 50] on button "Editar pedido" at bounding box center [421, 48] width 49 height 16
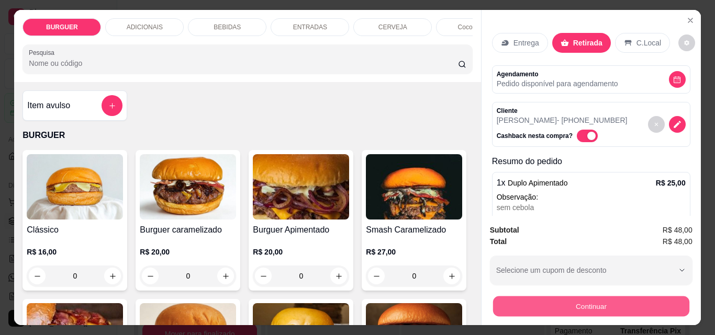
click at [562, 296] on button "Continuar" at bounding box center [590, 306] width 196 height 20
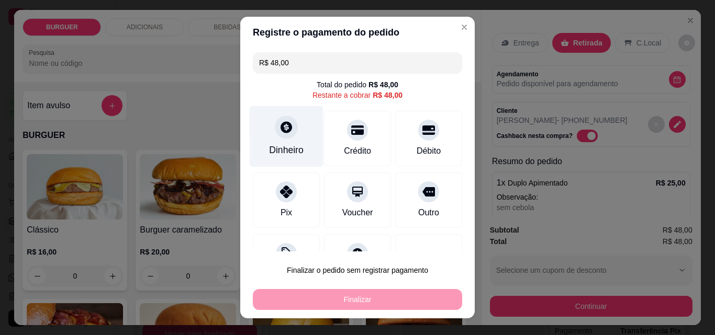
click at [280, 148] on div "Dinheiro" at bounding box center [286, 150] width 35 height 14
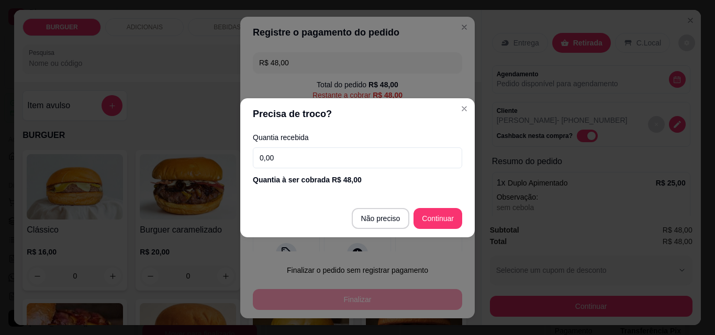
click at [289, 155] on input "0,00" at bounding box center [357, 158] width 209 height 21
click at [291, 156] on input "0,00" at bounding box center [357, 158] width 209 height 21
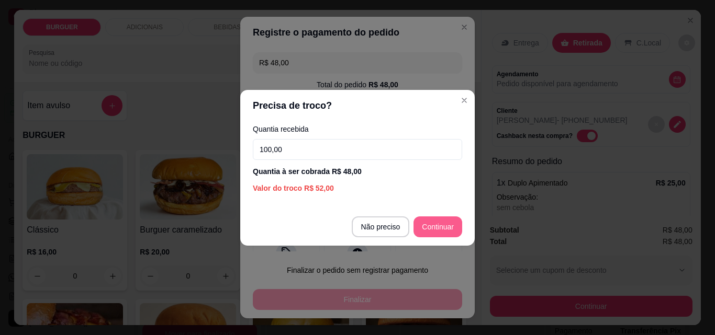
type input "100,00"
type input "R$ 0,00"
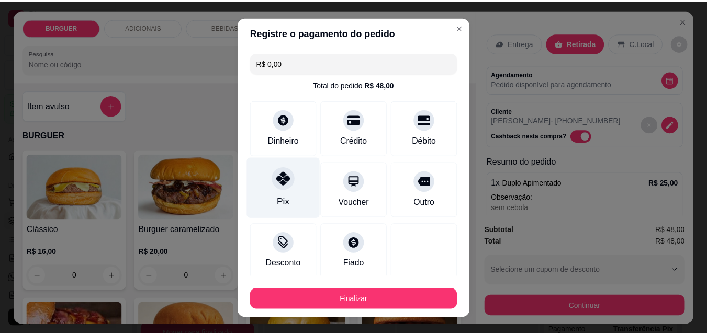
scroll to position [61, 0]
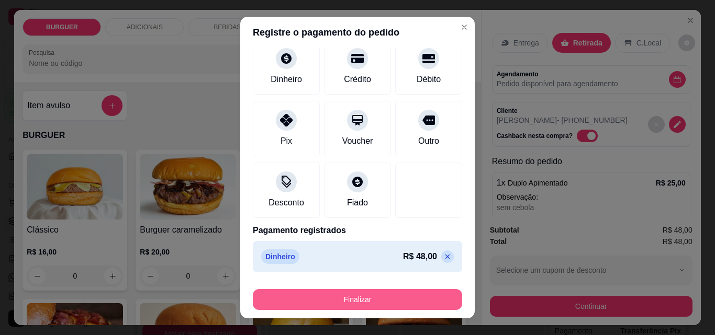
click at [378, 293] on button "Finalizar" at bounding box center [357, 299] width 209 height 21
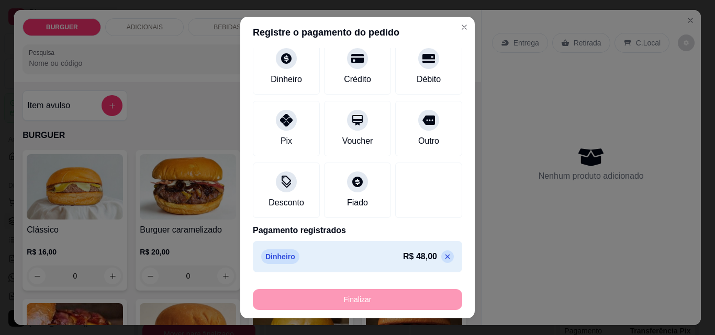
type input "0"
type input "-R$ 48,00"
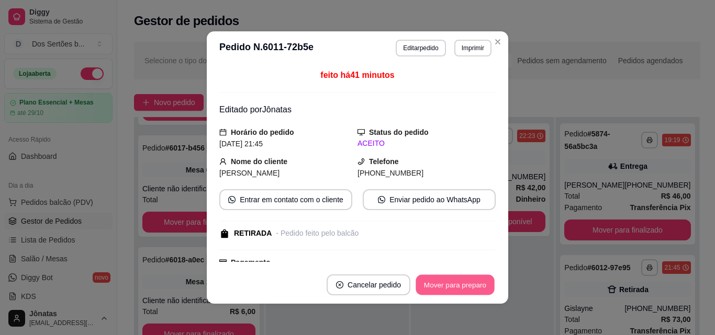
click at [434, 289] on button "Mover para preparo" at bounding box center [454, 285] width 78 height 20
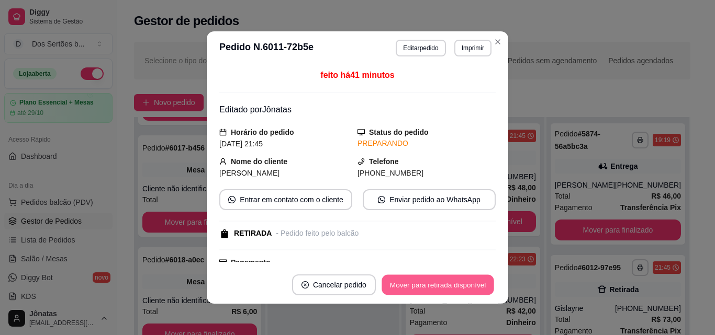
click at [434, 289] on button "Mover para retirada disponível" at bounding box center [437, 285] width 112 height 20
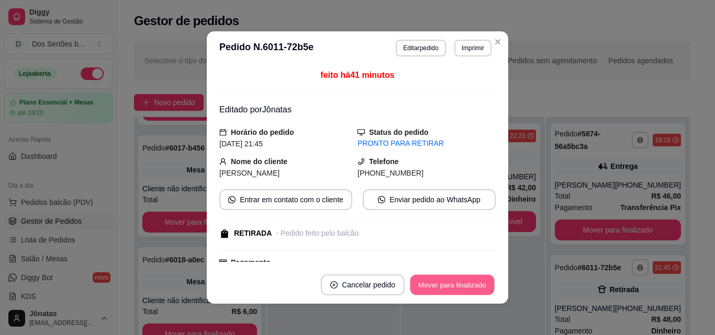
click at [437, 284] on button "Mover para finalizado" at bounding box center [452, 285] width 84 height 20
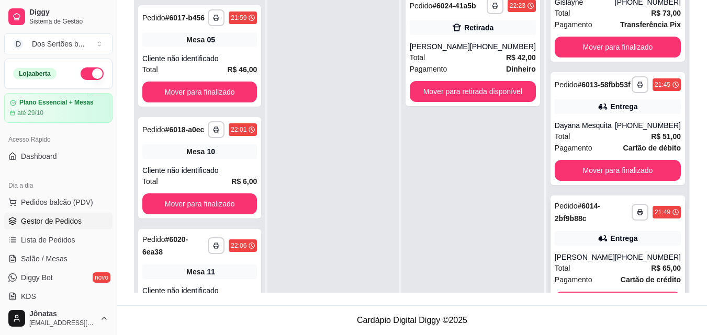
scroll to position [169, 0]
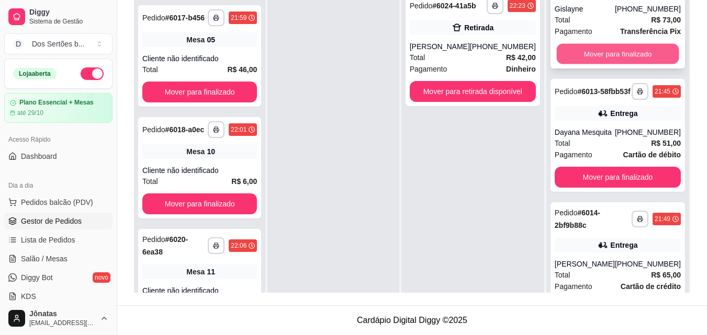
click at [589, 58] on button "Mover para finalizado" at bounding box center [617, 54] width 122 height 20
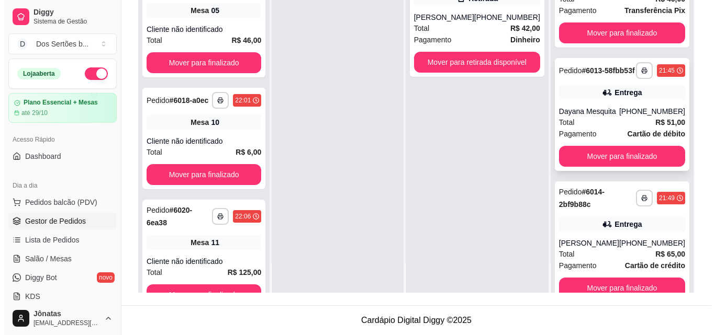
scroll to position [202, 0]
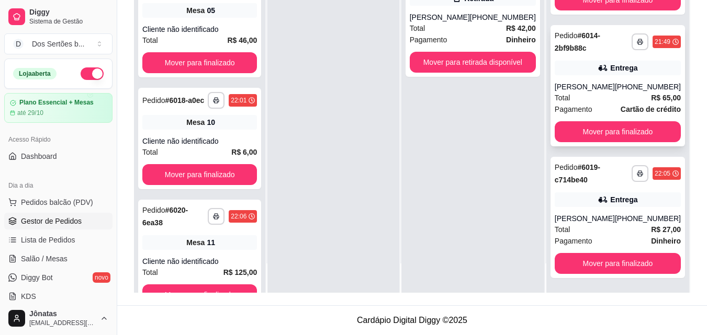
click at [603, 111] on div "Pagamento Cartão de crédito" at bounding box center [618, 110] width 126 height 12
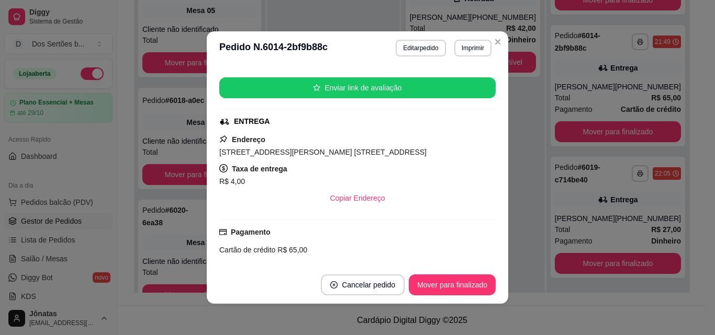
scroll to position [121, 0]
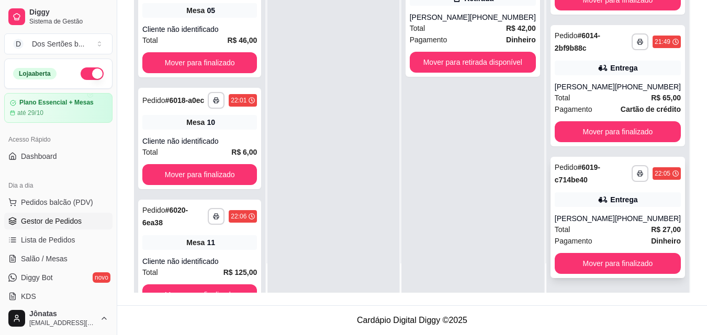
click at [613, 212] on div "**********" at bounding box center [617, 217] width 134 height 121
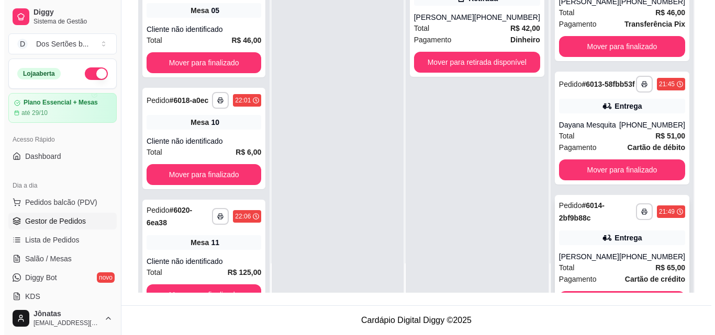
scroll to position [24, 0]
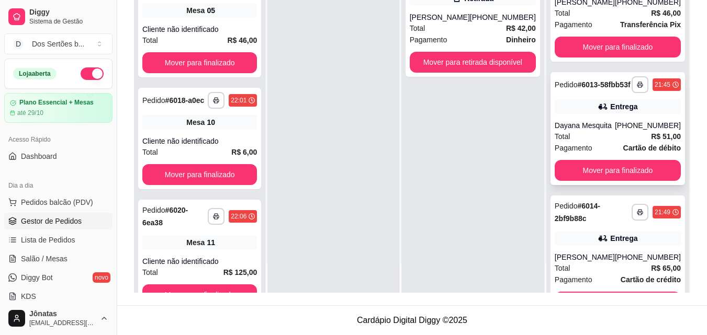
click at [589, 131] on div "Dayana Mesquita" at bounding box center [585, 125] width 60 height 10
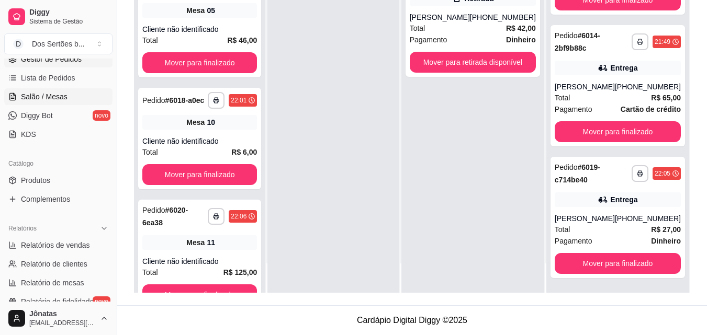
scroll to position [187, 0]
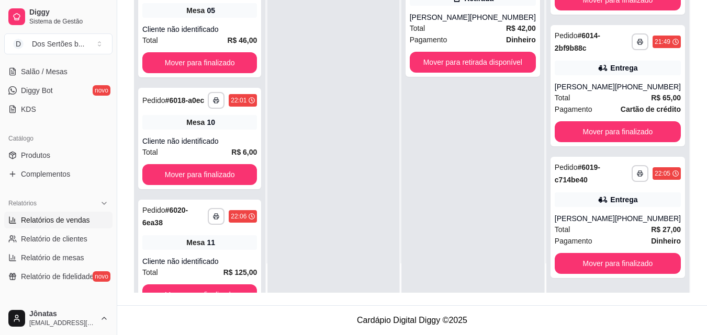
click at [28, 218] on span "Relatórios de vendas" at bounding box center [55, 220] width 69 height 10
select select "ALL"
select select "0"
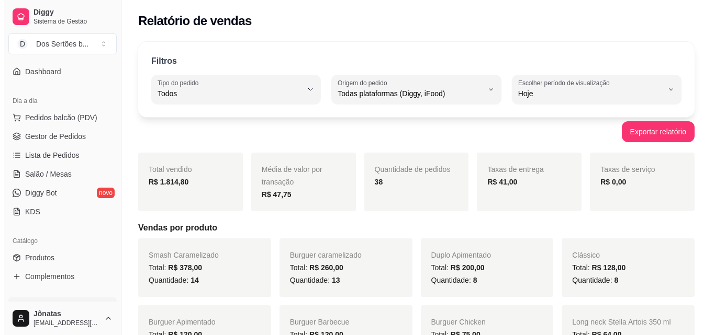
scroll to position [80, 0]
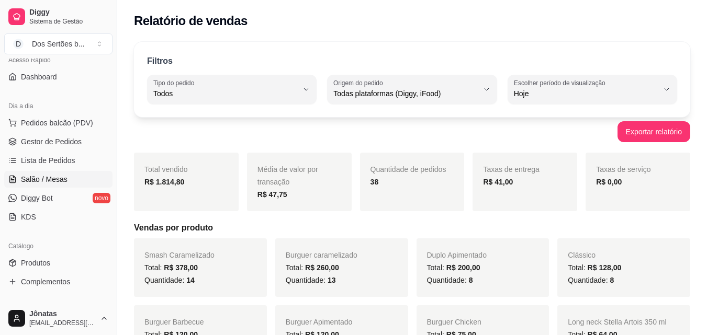
click at [47, 182] on span "Salão / Mesas" at bounding box center [44, 179] width 47 height 10
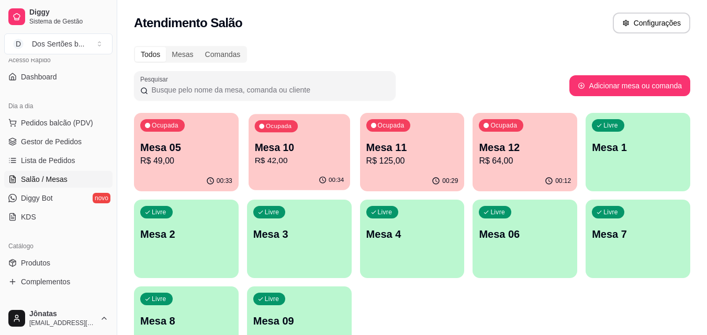
click at [299, 160] on p "R$ 42,00" at bounding box center [298, 161] width 89 height 12
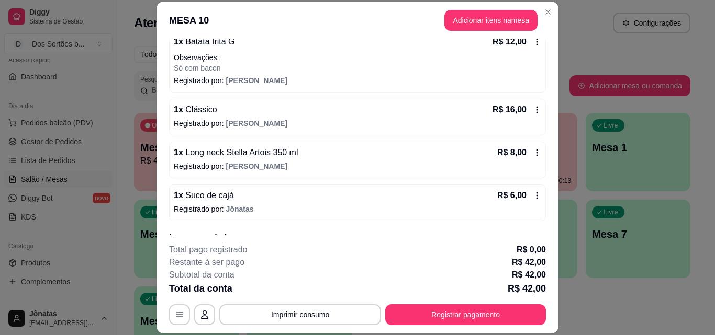
scroll to position [106, 0]
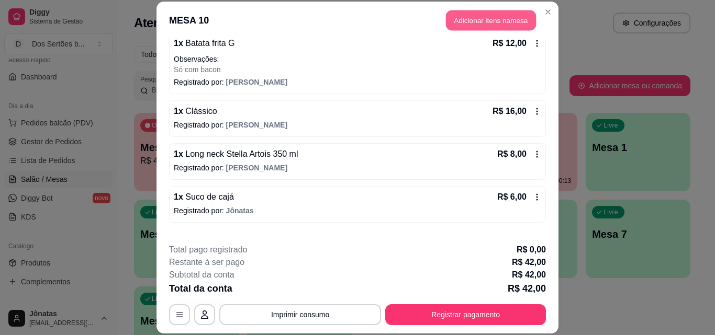
click at [460, 20] on button "Adicionar itens na mesa" at bounding box center [491, 20] width 90 height 20
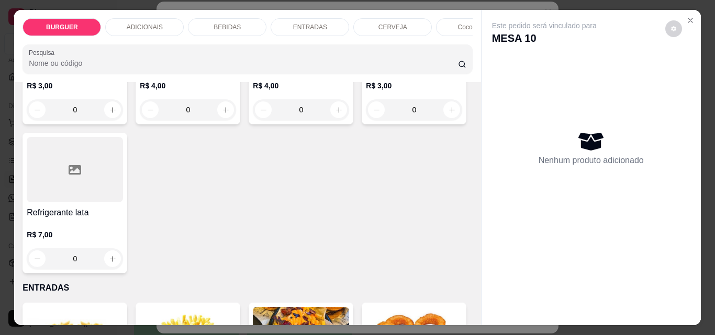
scroll to position [1512, 0]
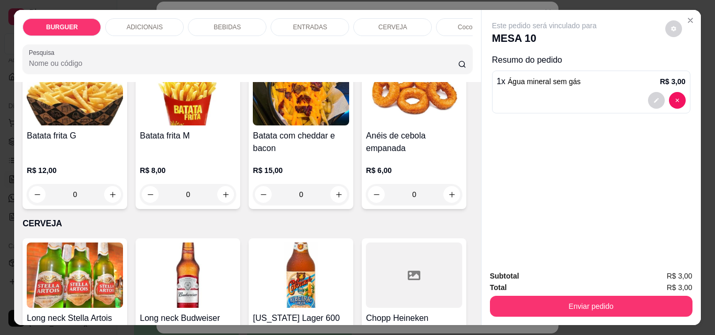
type input "2"
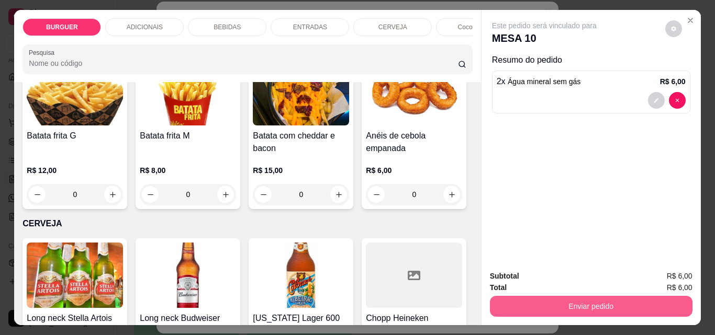
click at [538, 297] on button "Enviar pedido" at bounding box center [591, 306] width 202 height 21
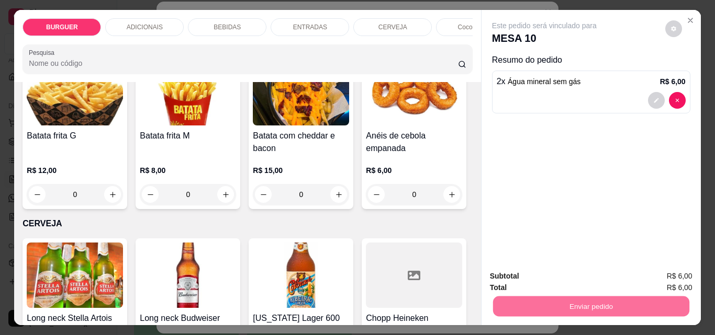
click at [661, 273] on button "Enviar pedido" at bounding box center [665, 276] width 58 height 19
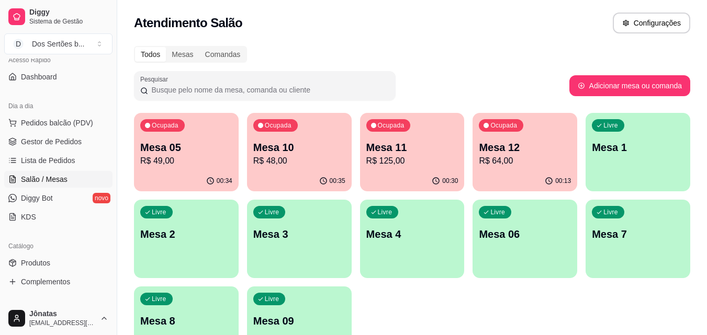
click at [104, 105] on div "Dia a dia" at bounding box center [58, 106] width 108 height 17
click at [197, 138] on div "Ocupada Mesa 05 R$ 49,00" at bounding box center [186, 142] width 105 height 58
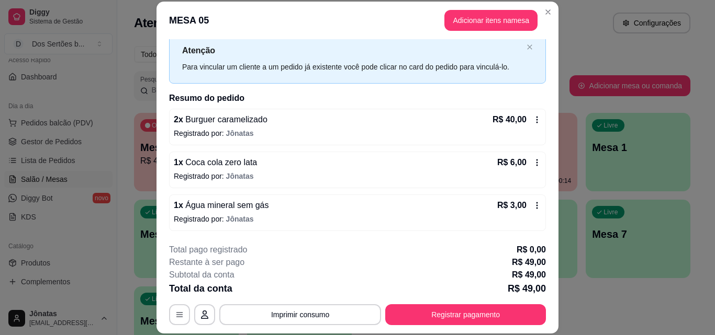
scroll to position [32, 0]
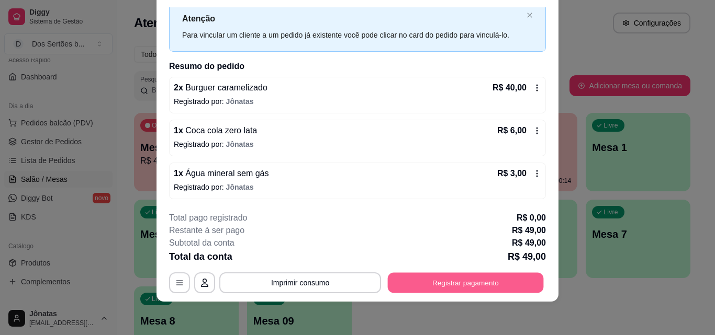
click at [449, 277] on button "Registrar pagamento" at bounding box center [466, 283] width 156 height 20
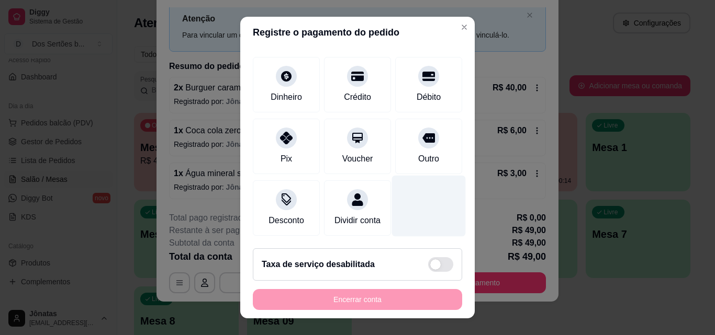
scroll to position [17, 0]
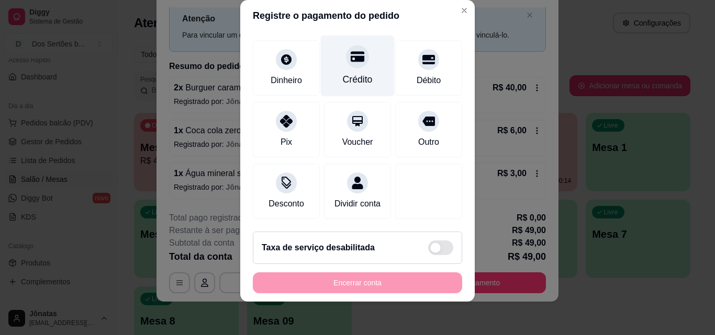
click at [333, 53] on div "Crédito" at bounding box center [358, 66] width 74 height 61
type input "R$ 0,00"
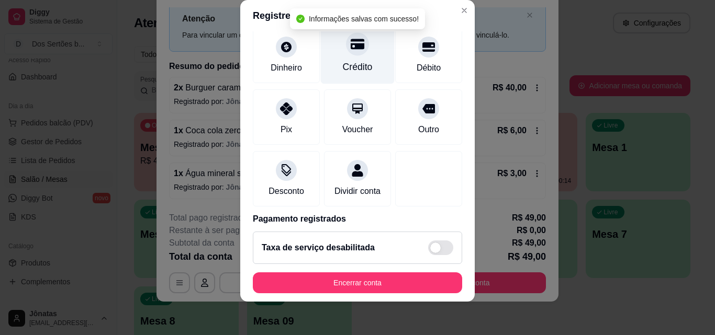
scroll to position [121, 0]
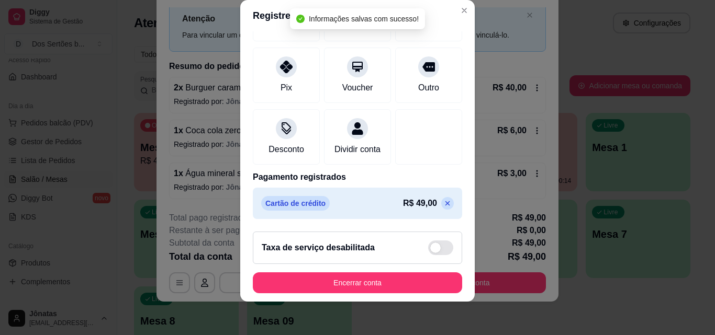
click at [350, 294] on footer "Taxa de serviço desabilitada Encerrar conta" at bounding box center [357, 262] width 234 height 78
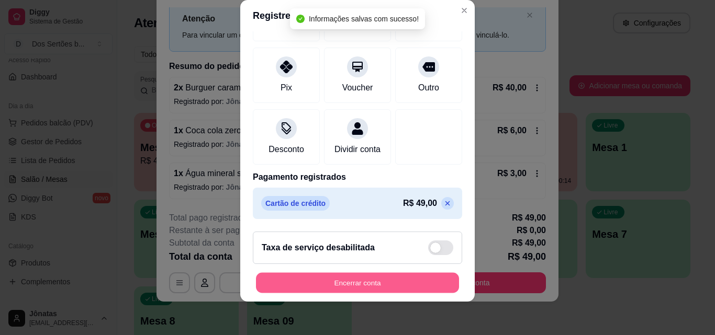
click at [327, 282] on button "Encerrar conta" at bounding box center [357, 283] width 203 height 20
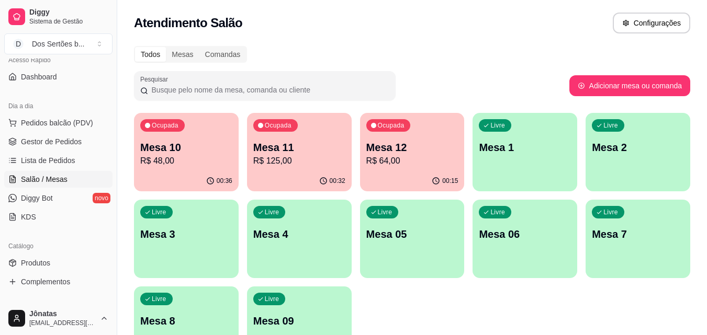
scroll to position [0, 0]
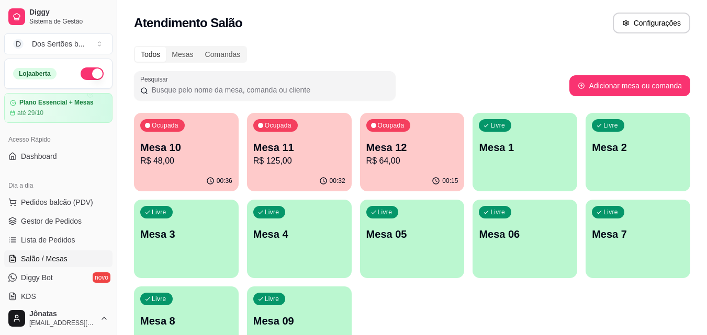
click at [81, 72] on button "button" at bounding box center [92, 73] width 23 height 13
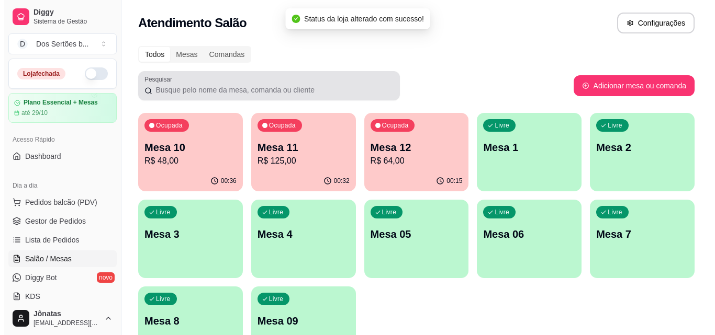
scroll to position [72, 0]
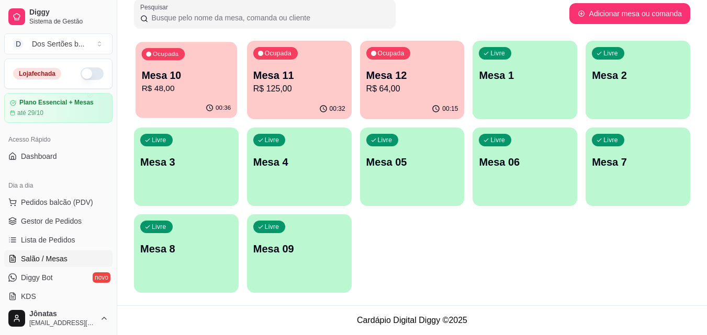
click at [188, 61] on div "Ocupada Mesa 10 R$ 48,00" at bounding box center [185, 70] width 101 height 56
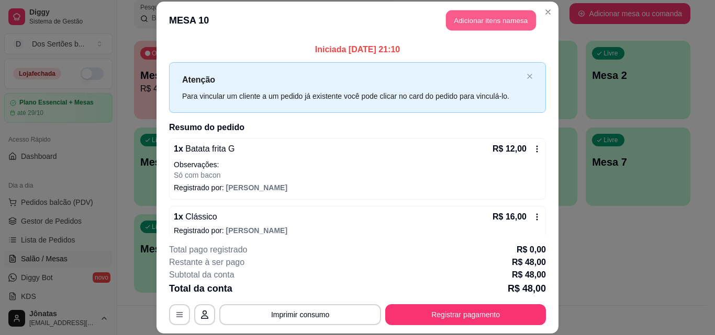
click at [480, 21] on button "Adicionar itens na mesa" at bounding box center [491, 20] width 90 height 20
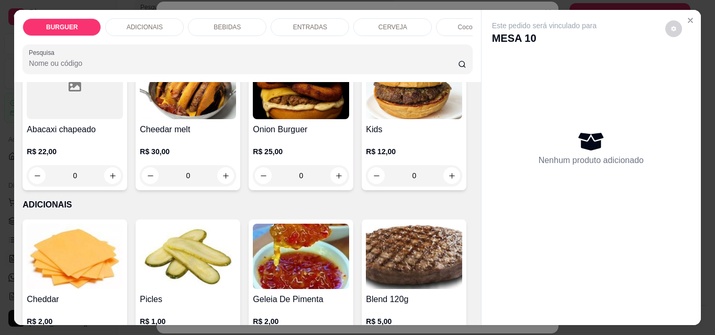
scroll to position [331, 0]
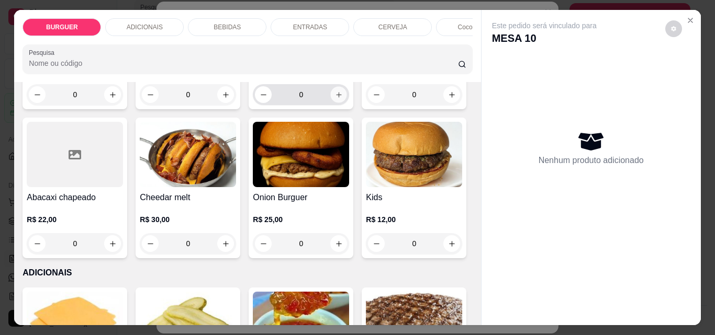
click at [335, 99] on icon "increase-product-quantity" at bounding box center [339, 95] width 8 height 8
type input "1"
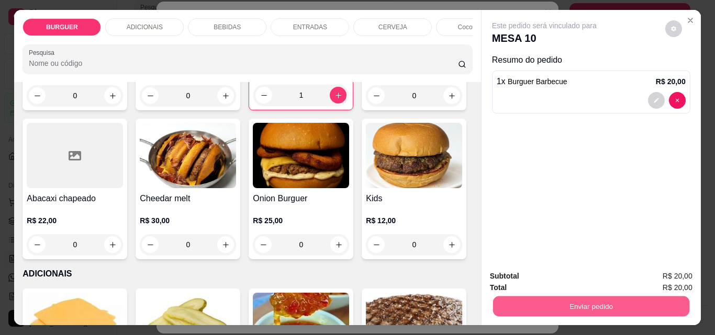
click at [562, 298] on button "Enviar pedido" at bounding box center [590, 306] width 196 height 20
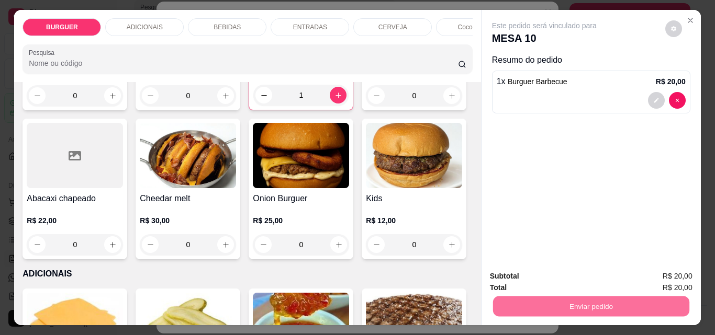
click at [651, 274] on button "Enviar pedido" at bounding box center [665, 276] width 58 height 19
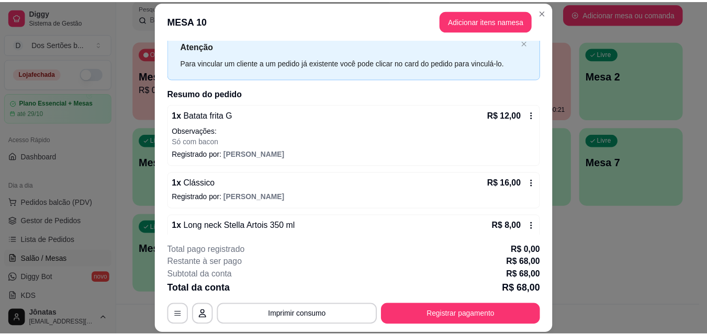
scroll to position [0, 0]
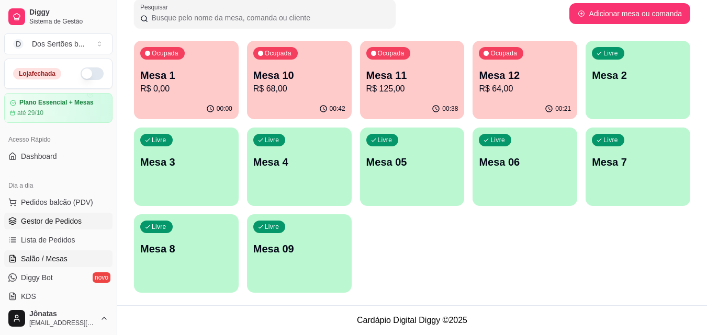
click at [32, 220] on span "Gestor de Pedidos" at bounding box center [51, 221] width 61 height 10
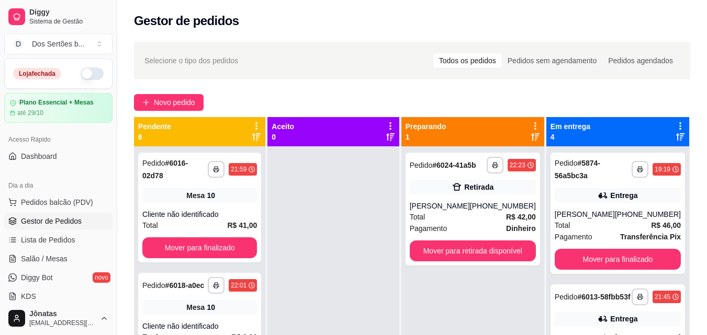
scroll to position [29, 0]
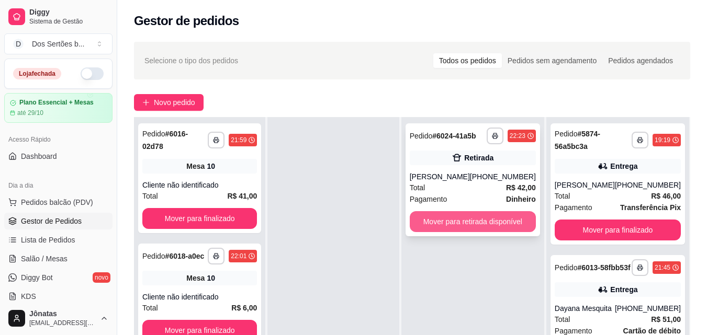
click at [462, 219] on button "Mover para retirada disponível" at bounding box center [473, 221] width 126 height 21
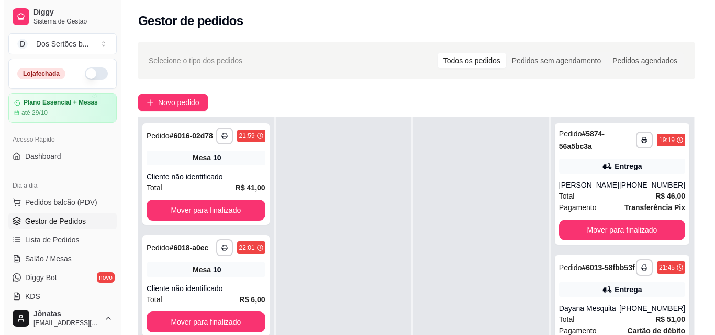
scroll to position [160, 0]
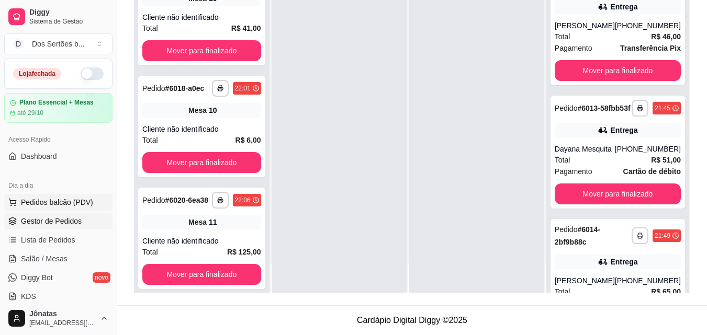
click at [66, 202] on span "Pedidos balcão (PDV)" at bounding box center [57, 202] width 72 height 10
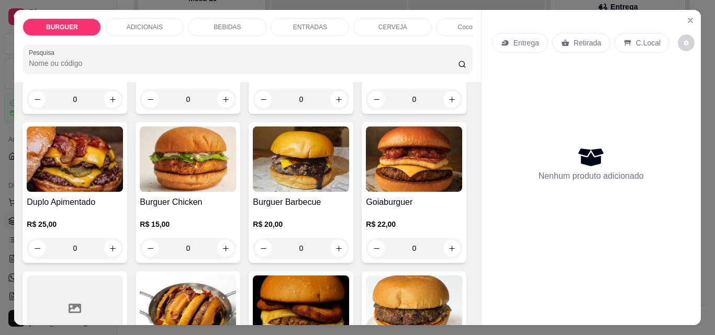
scroll to position [255, 0]
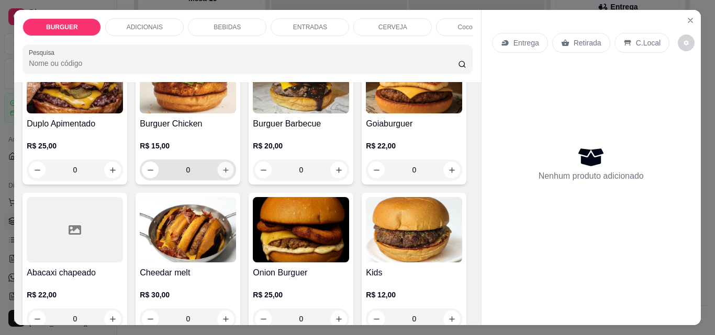
click at [230, 173] on icon "increase-product-quantity" at bounding box center [226, 170] width 8 height 8
type input "1"
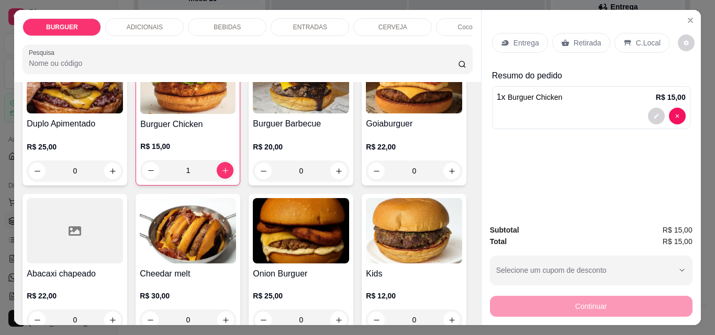
click at [573, 42] on p "Retirada" at bounding box center [587, 43] width 28 height 10
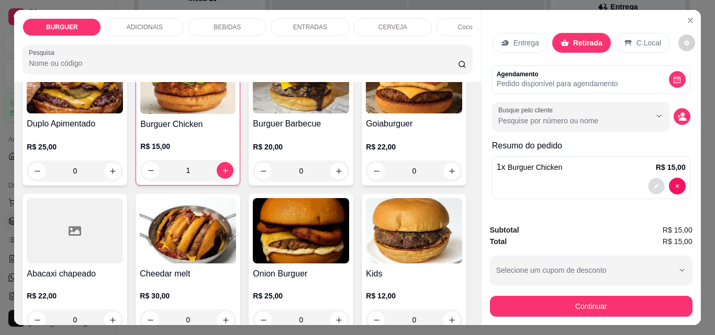
click at [653, 183] on icon "decrease-product-quantity" at bounding box center [656, 186] width 6 height 6
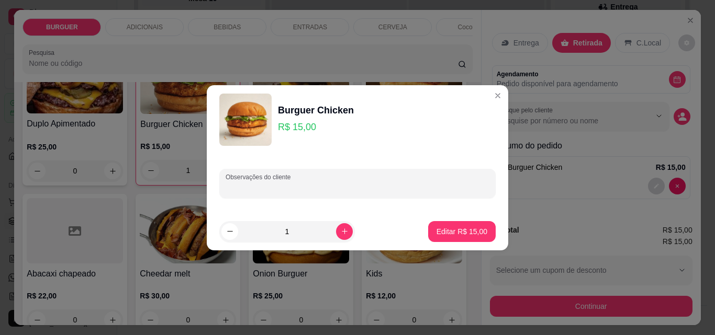
click at [277, 188] on input "Observações do cliente" at bounding box center [357, 188] width 264 height 10
type input "sem maionese"
click at [438, 228] on p "Editar R$ 15,00" at bounding box center [461, 232] width 49 height 10
type input "0"
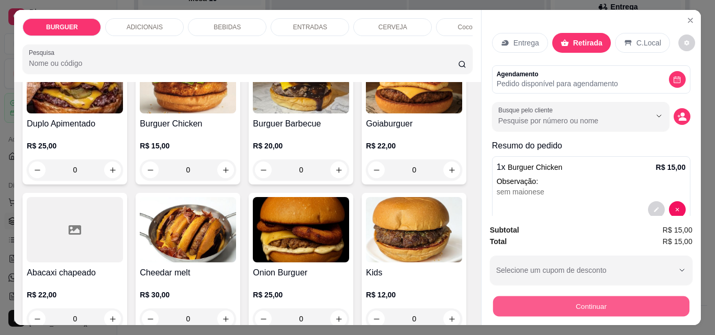
click at [560, 301] on button "Continuar" at bounding box center [590, 306] width 196 height 20
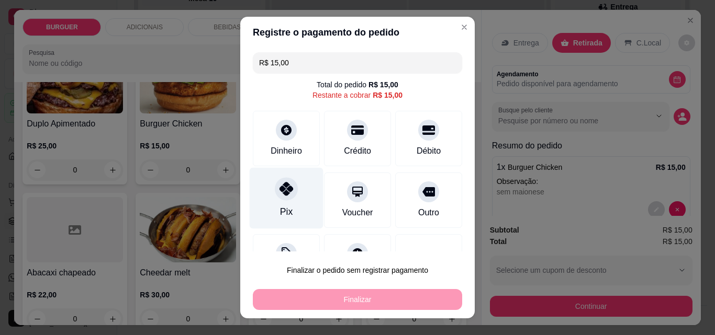
click at [271, 199] on div "Pix" at bounding box center [287, 198] width 74 height 61
type input "R$ 0,00"
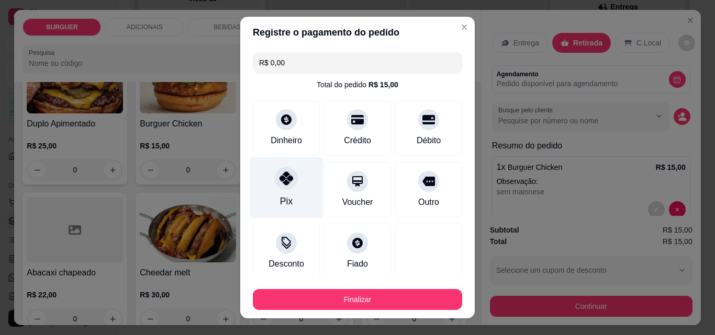
scroll to position [61, 0]
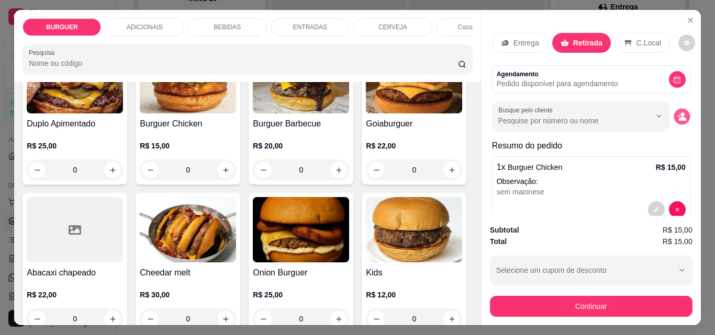
click at [673, 109] on button "decrease-product-quantity" at bounding box center [681, 117] width 16 height 16
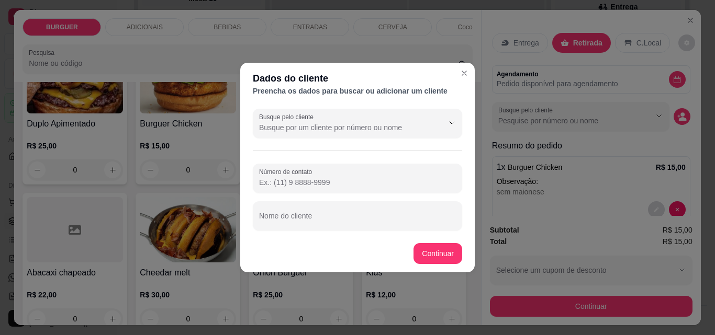
click at [277, 179] on input "Número de contato" at bounding box center [357, 182] width 197 height 10
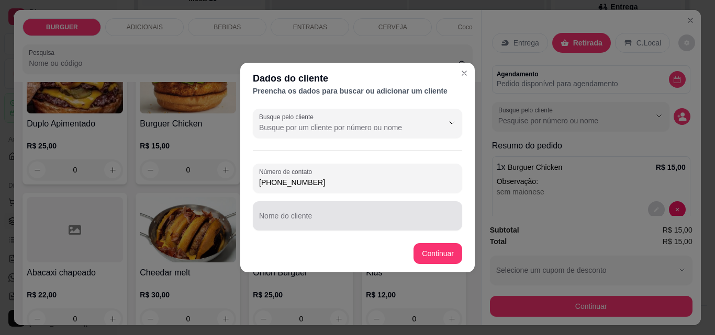
type input "[PHONE_NUMBER]"
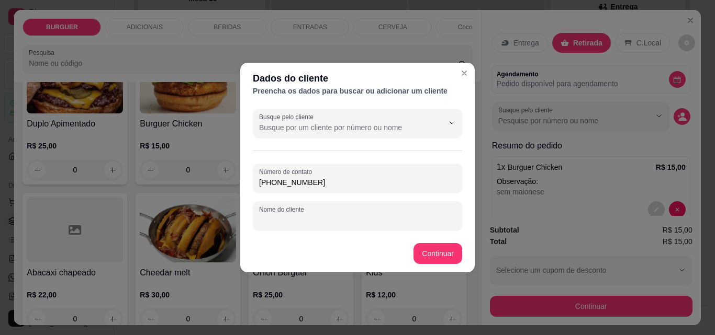
click at [259, 216] on input "Nome do cliente" at bounding box center [357, 220] width 197 height 10
click at [266, 221] on input "monnyse" at bounding box center [357, 220] width 197 height 10
type input "Monnyse"
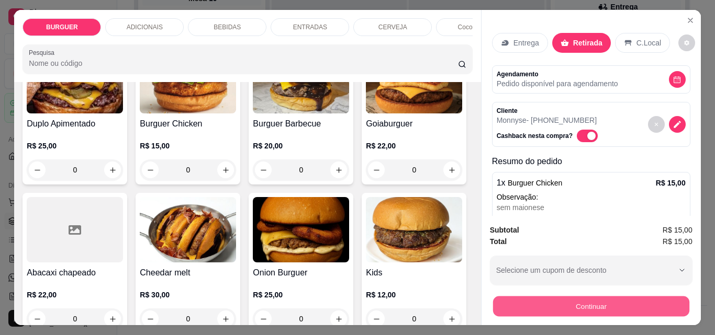
click at [572, 301] on button "Continuar" at bounding box center [590, 306] width 196 height 20
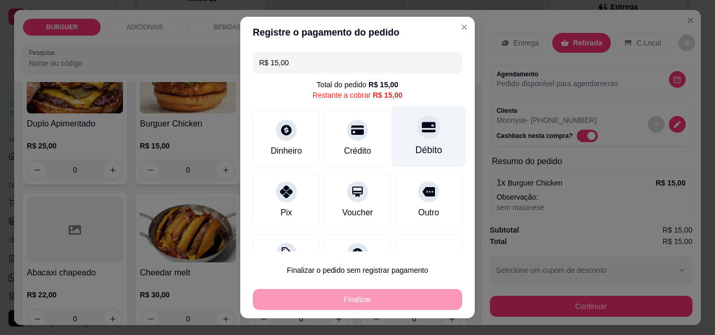
click at [425, 134] on div "Débito" at bounding box center [429, 136] width 74 height 61
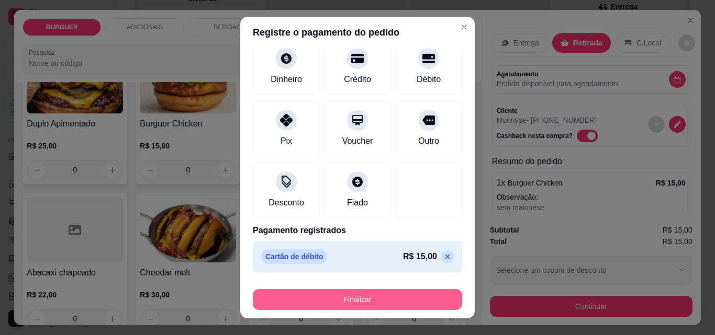
drag, startPoint x: 405, startPoint y: 288, endPoint x: 393, endPoint y: 291, distance: 11.8
click at [393, 291] on div "Finalizar" at bounding box center [357, 297] width 209 height 25
click at [393, 291] on button "Finalizar" at bounding box center [357, 300] width 203 height 20
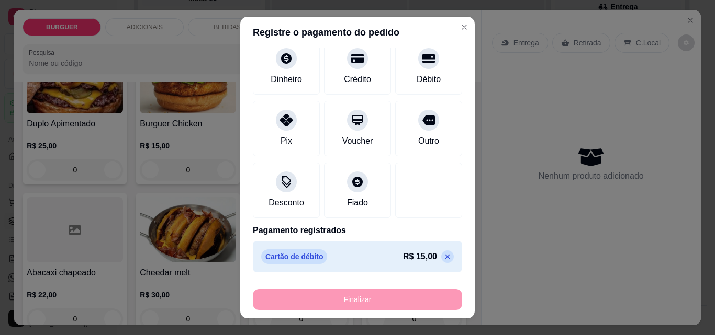
type input "-R$ 15,00"
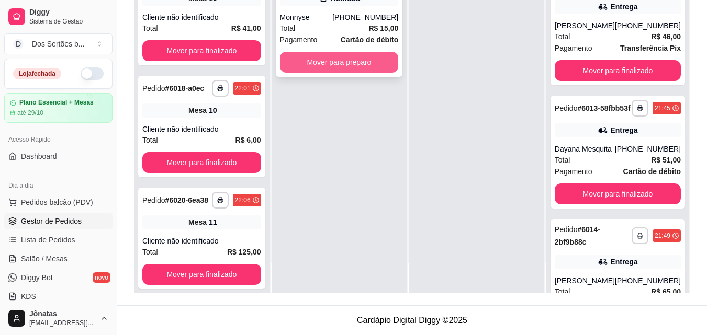
click at [332, 57] on button "Mover para preparo" at bounding box center [339, 62] width 119 height 21
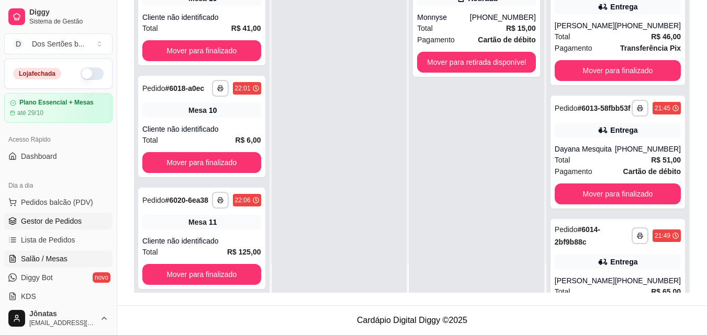
click at [27, 254] on span "Salão / Mesas" at bounding box center [44, 259] width 47 height 10
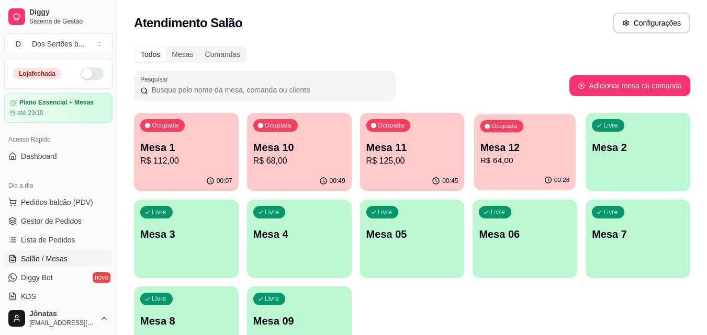
click at [503, 159] on p "R$ 64,00" at bounding box center [524, 161] width 89 height 12
click at [383, 149] on p "Mesa 11" at bounding box center [412, 147] width 92 height 15
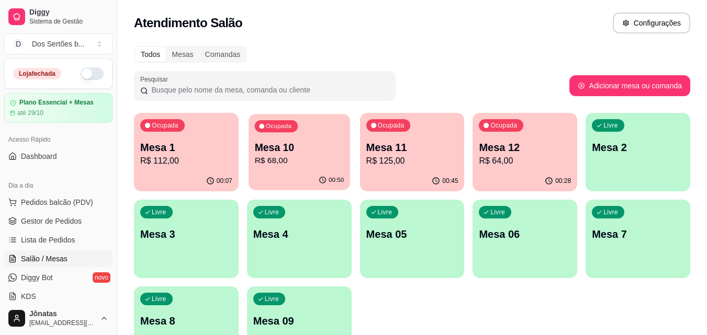
click at [267, 172] on div "00:50" at bounding box center [298, 181] width 101 height 20
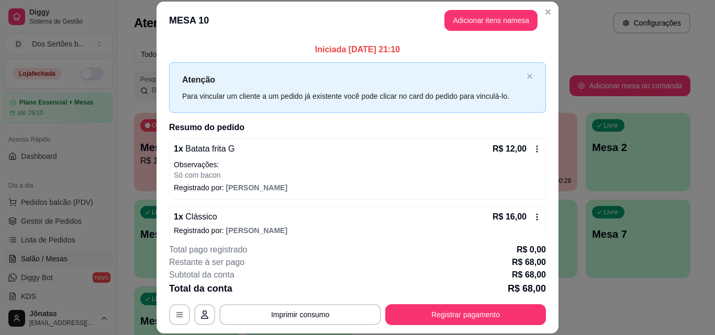
scroll to position [162, 0]
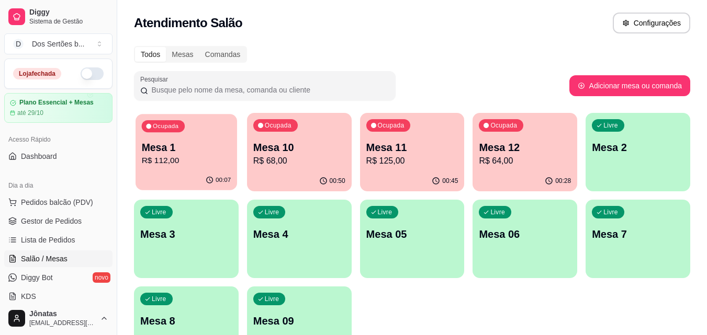
click at [195, 148] on p "Mesa 1" at bounding box center [186, 148] width 89 height 14
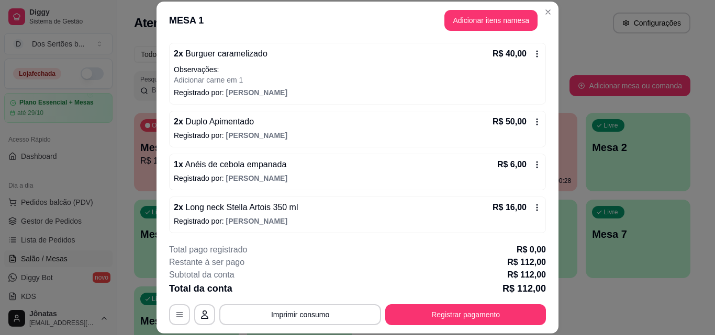
scroll to position [97, 0]
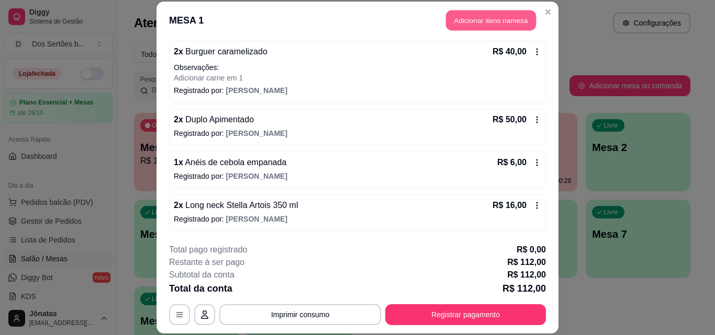
click at [469, 24] on button "Adicionar itens na mesa" at bounding box center [491, 20] width 90 height 20
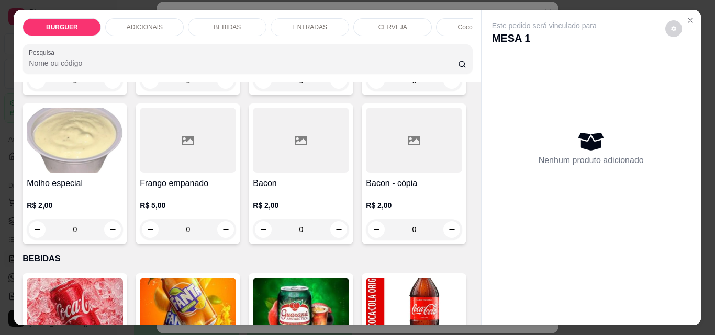
scroll to position [892, 0]
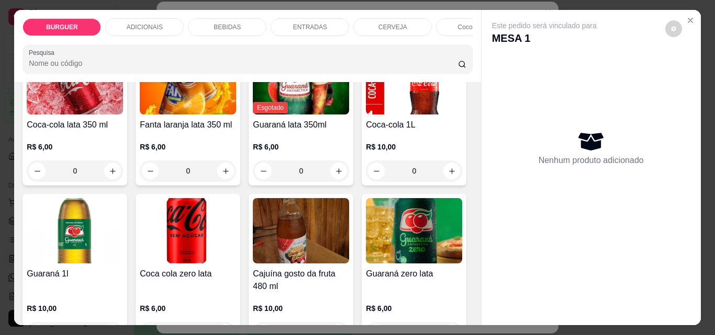
type input "1"
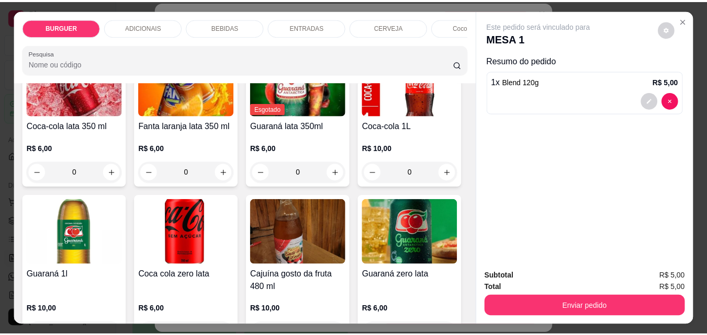
scroll to position [893, 0]
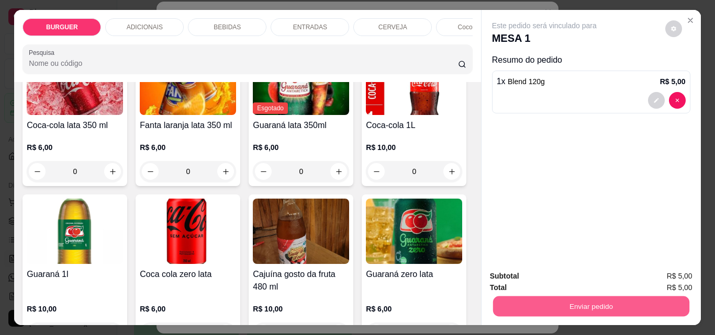
click at [589, 302] on button "Enviar pedido" at bounding box center [590, 306] width 196 height 20
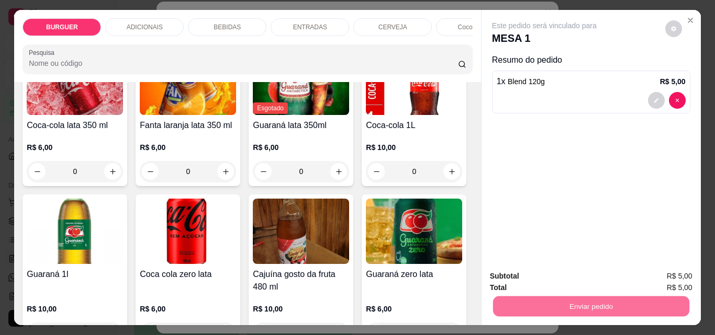
click at [657, 272] on button "Enviar pedido" at bounding box center [665, 276] width 58 height 19
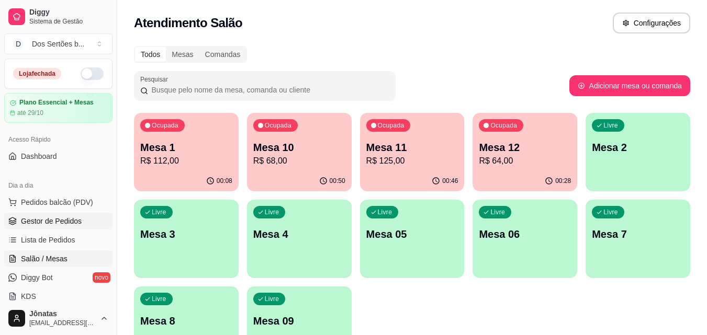
click at [38, 224] on span "Gestor de Pedidos" at bounding box center [51, 221] width 61 height 10
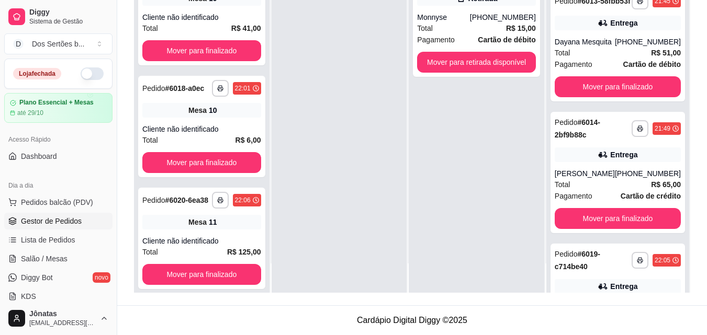
scroll to position [64, 0]
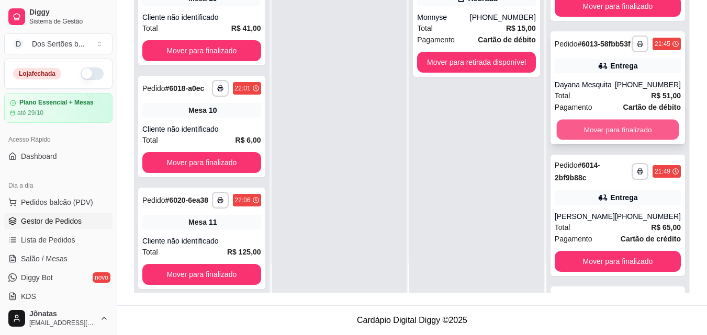
click at [583, 137] on button "Mover para finalizado" at bounding box center [617, 130] width 122 height 20
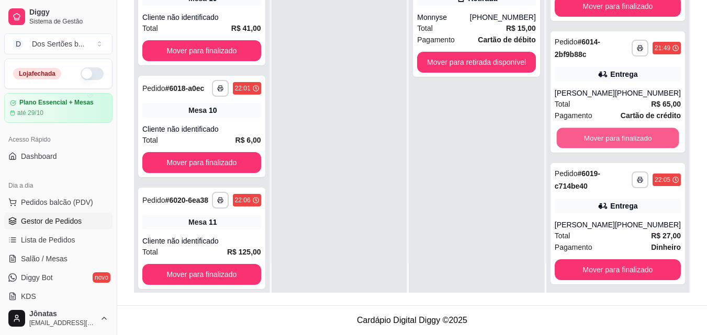
click at [583, 137] on button "Mover para finalizado" at bounding box center [617, 138] width 122 height 20
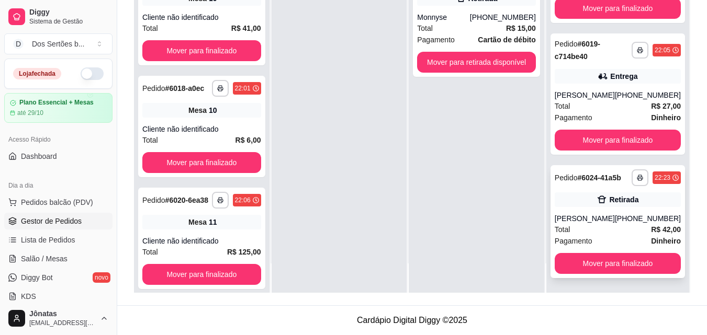
scroll to position [0, 0]
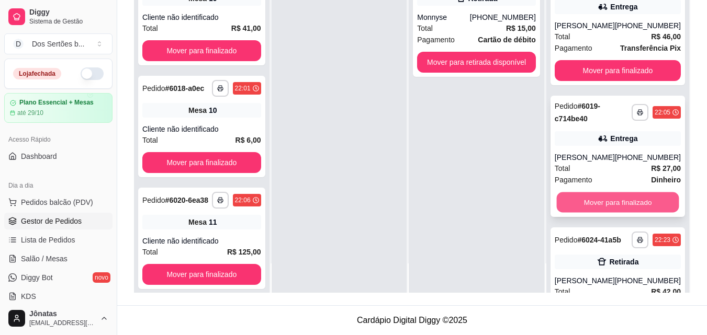
click at [591, 199] on button "Mover para finalizado" at bounding box center [617, 203] width 122 height 20
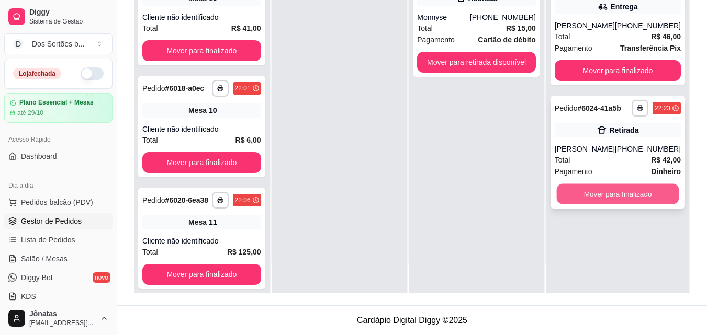
click at [591, 200] on button "Mover para finalizado" at bounding box center [617, 194] width 122 height 20
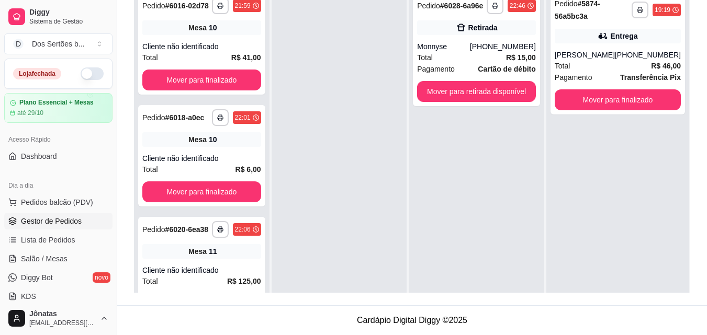
scroll to position [2, 0]
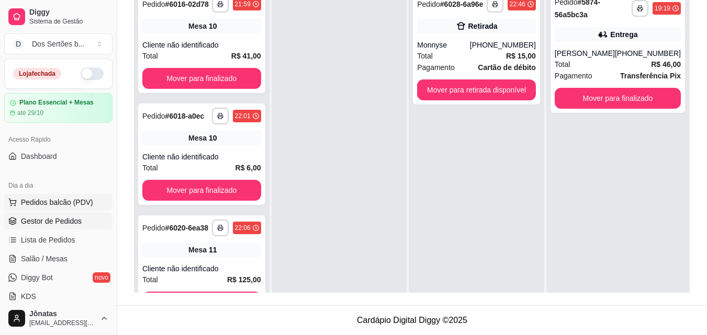
click at [39, 202] on span "Pedidos balcão (PDV)" at bounding box center [57, 202] width 72 height 10
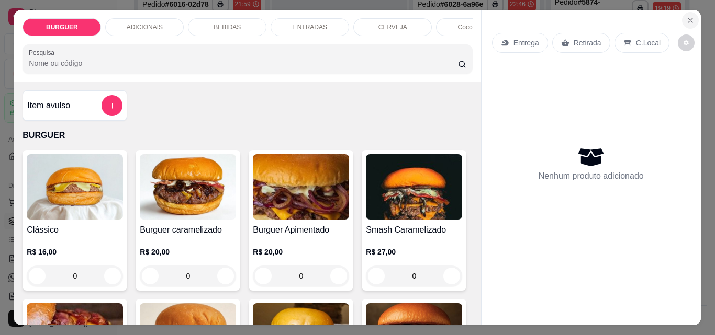
click at [687, 16] on icon "Close" at bounding box center [690, 20] width 8 height 8
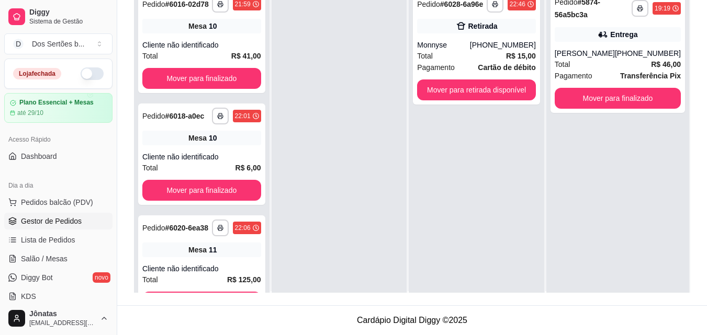
scroll to position [119, 0]
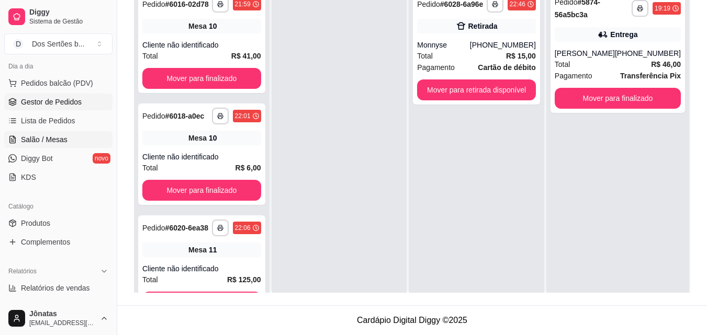
click at [24, 137] on span "Salão / Mesas" at bounding box center [44, 139] width 47 height 10
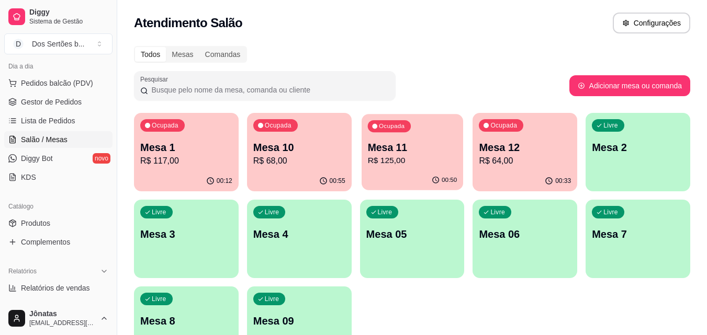
click at [398, 155] on p "R$ 125,00" at bounding box center [411, 161] width 89 height 12
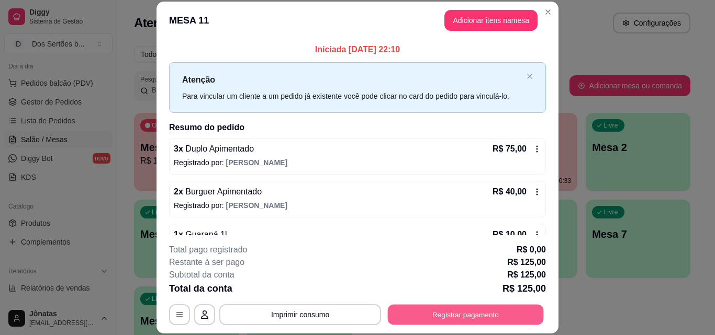
click at [469, 312] on button "Registrar pagamento" at bounding box center [466, 314] width 156 height 20
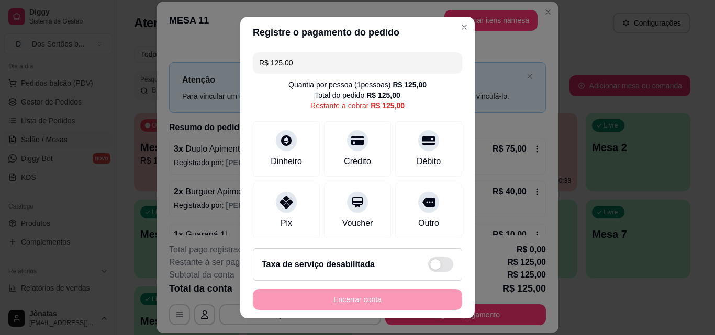
click at [297, 57] on input "R$ 125,00" at bounding box center [357, 62] width 197 height 21
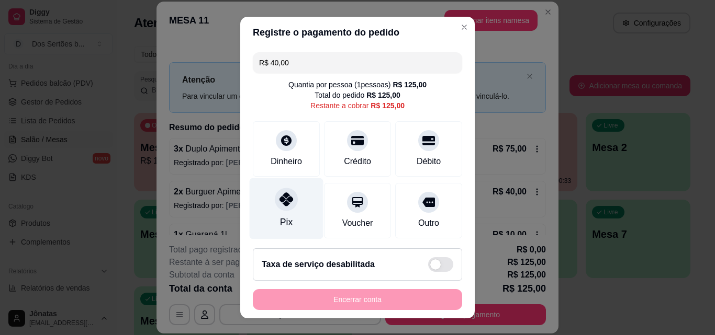
click at [284, 202] on icon at bounding box center [286, 200] width 14 height 14
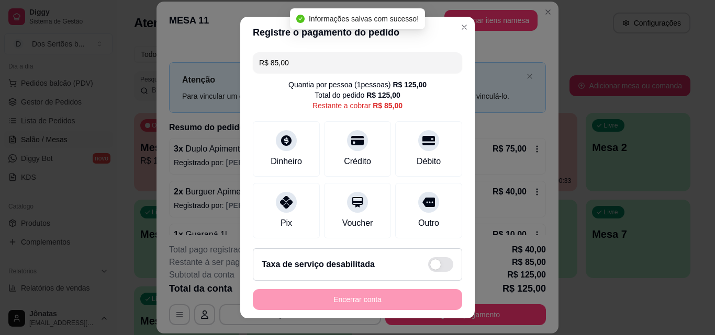
click at [286, 63] on input "R$ 85,00" at bounding box center [357, 62] width 197 height 21
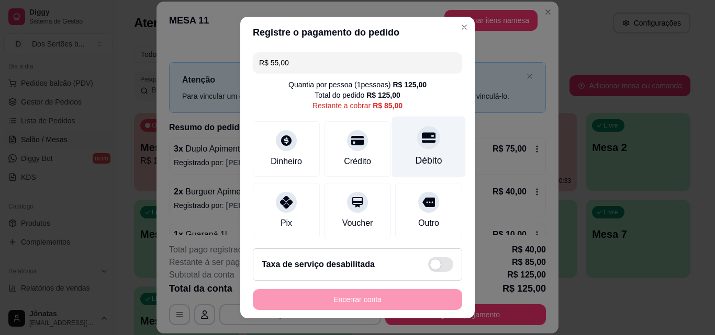
click at [397, 154] on div "Débito" at bounding box center [429, 147] width 74 height 61
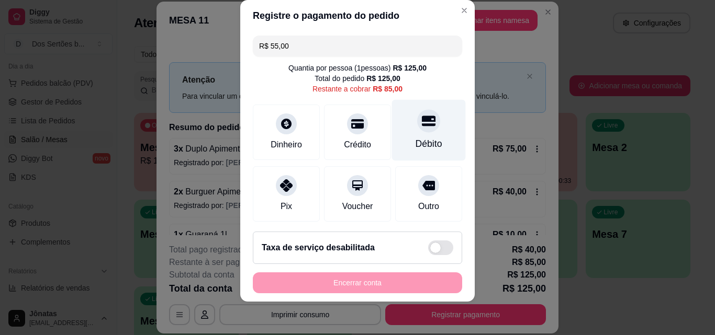
click at [401, 132] on div "Débito" at bounding box center [429, 130] width 74 height 61
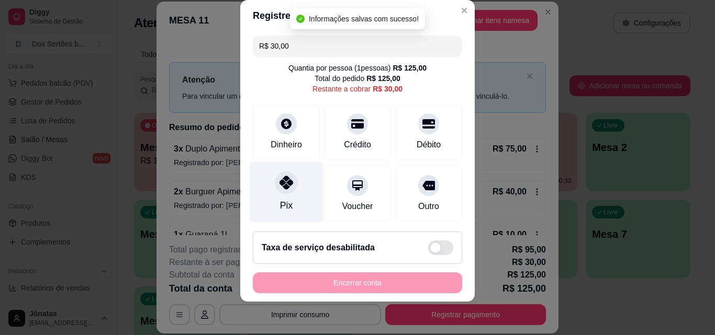
click at [288, 190] on div at bounding box center [286, 182] width 23 height 23
type input "R$ 0,00"
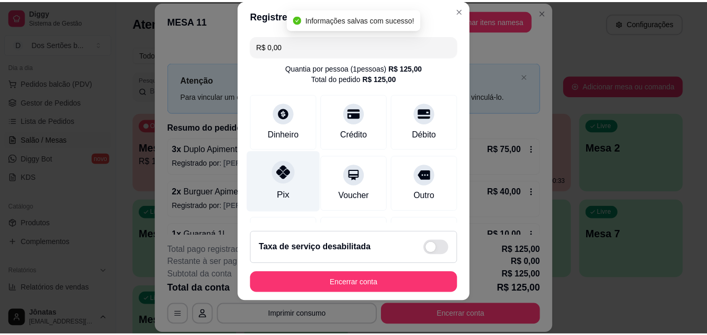
scroll to position [200, 0]
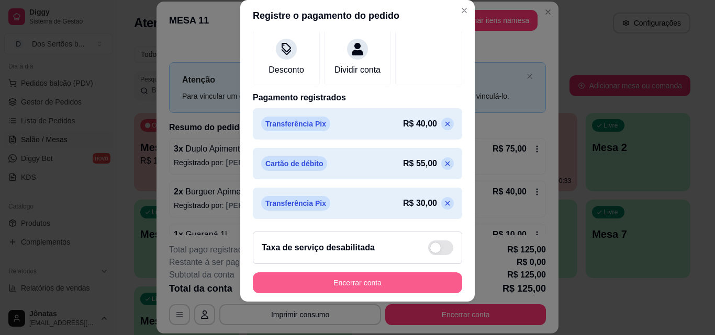
click at [379, 281] on button "Encerrar conta" at bounding box center [357, 283] width 209 height 21
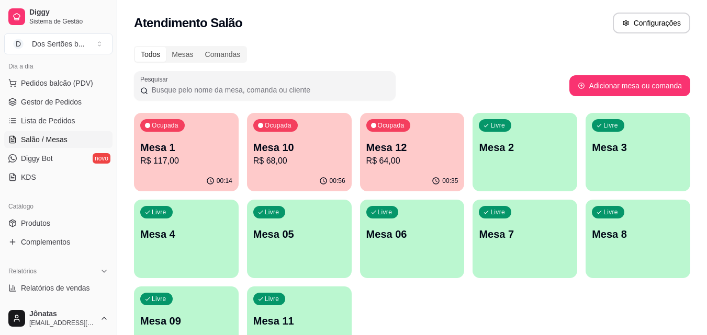
scroll to position [0, 0]
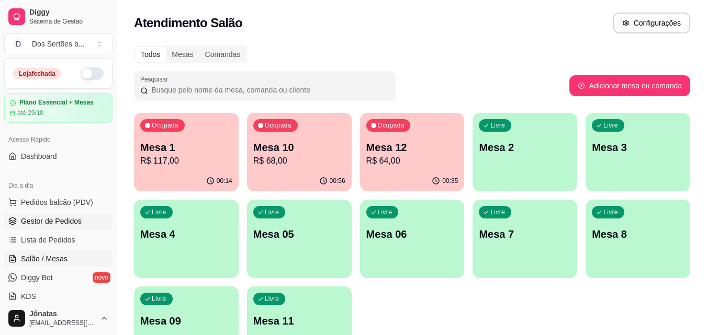
click at [41, 220] on span "Gestor de Pedidos" at bounding box center [51, 221] width 61 height 10
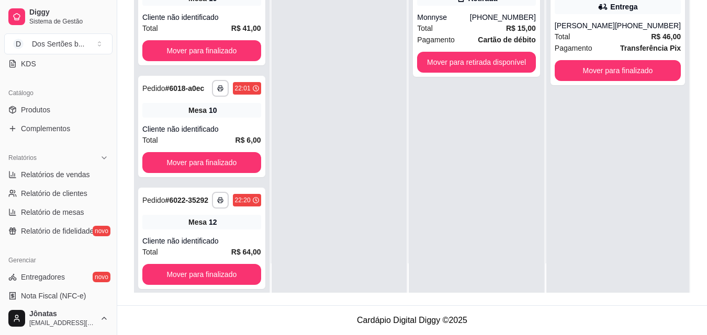
scroll to position [259, 0]
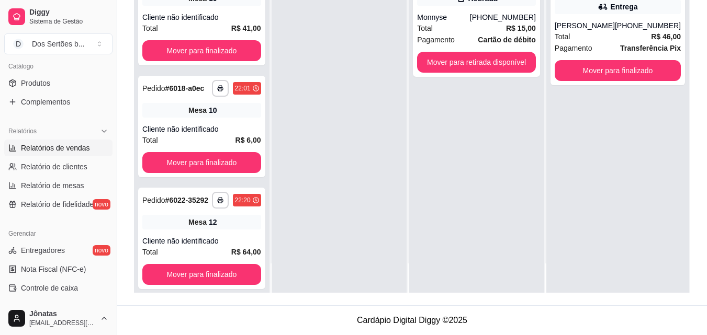
click at [40, 150] on span "Relatórios de vendas" at bounding box center [55, 148] width 69 height 10
select select "ALL"
select select "0"
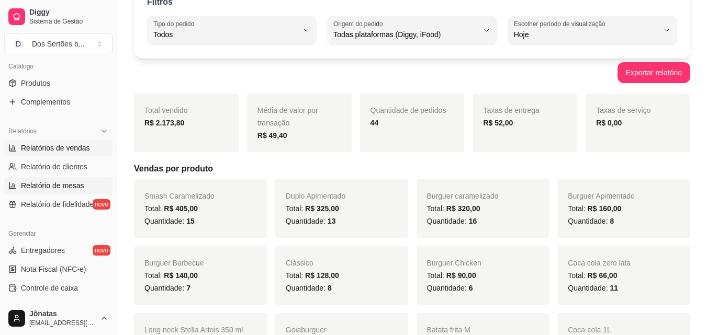
scroll to position [18, 0]
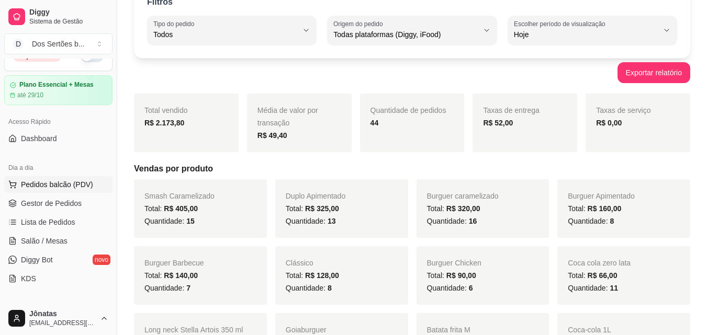
click at [35, 184] on span "Pedidos balcão (PDV)" at bounding box center [57, 184] width 72 height 10
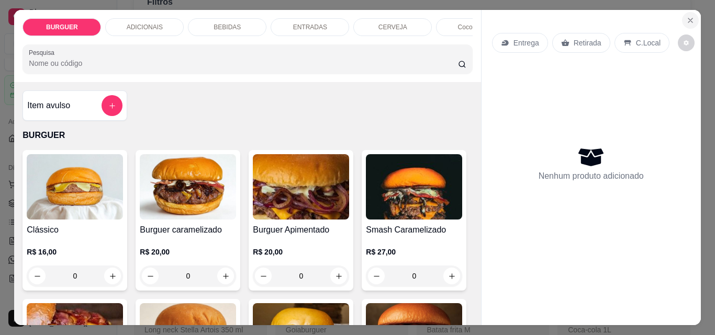
click at [689, 12] on button "Close" at bounding box center [690, 20] width 17 height 17
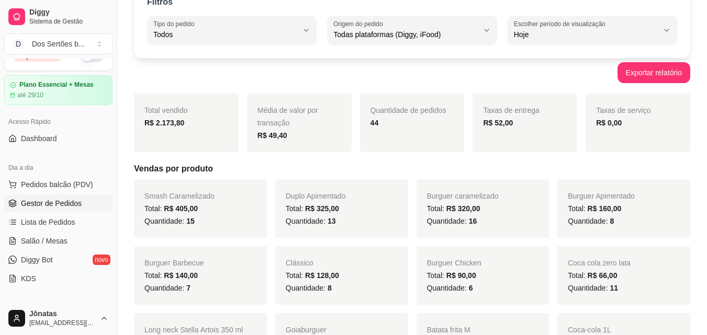
click at [42, 204] on span "Gestor de Pedidos" at bounding box center [51, 203] width 61 height 10
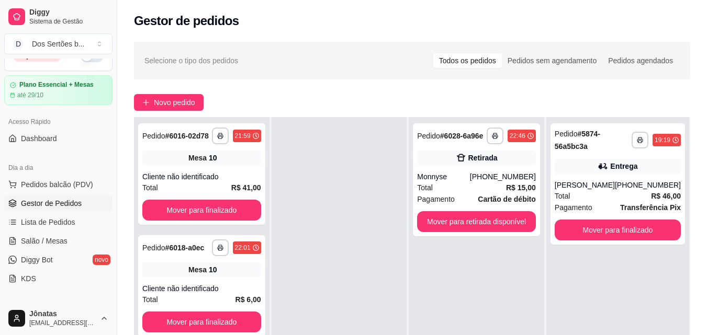
scroll to position [187, 0]
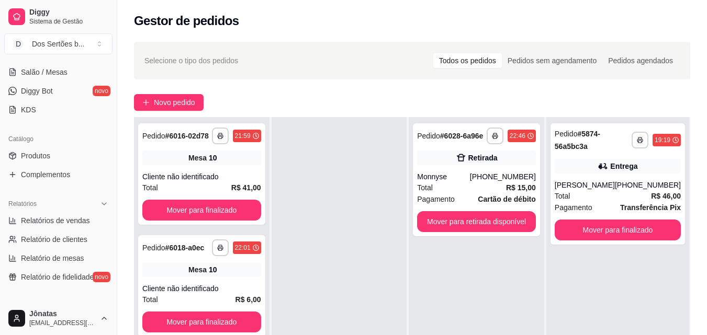
click at [28, 229] on ul "Relatórios de vendas Relatório de clientes Relatório de mesas Relatório de fide…" at bounding box center [58, 248] width 108 height 73
click at [24, 224] on span "Relatórios de vendas" at bounding box center [55, 221] width 69 height 10
select select "ALL"
select select "0"
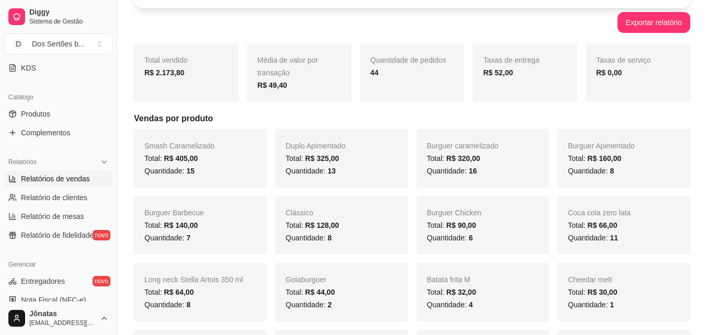
scroll to position [304, 0]
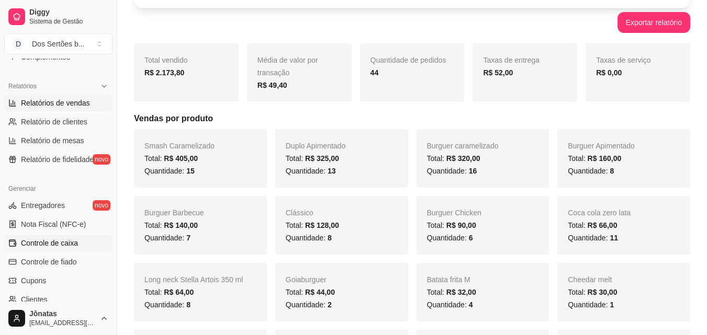
click at [64, 241] on span "Controle de caixa" at bounding box center [49, 243] width 57 height 10
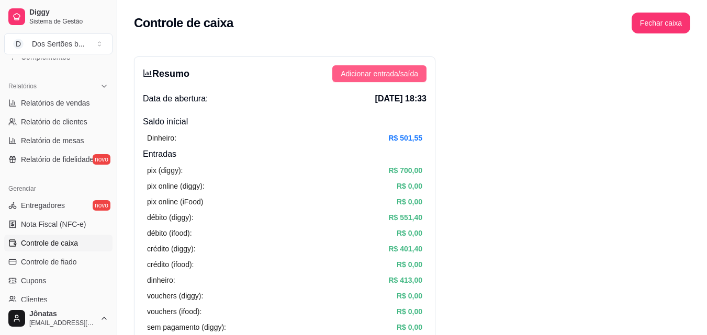
click at [378, 71] on span "Adicionar entrada/saída" at bounding box center [379, 74] width 77 height 12
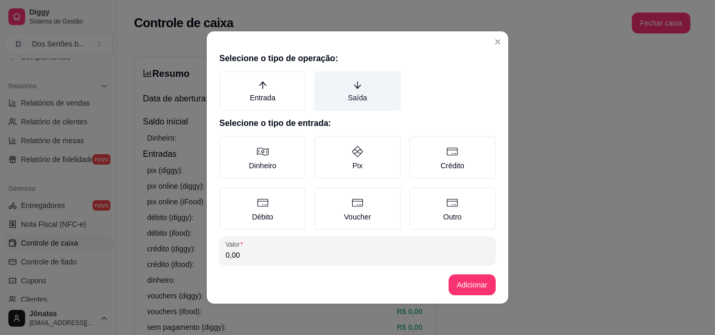
click at [357, 96] on label "Saída" at bounding box center [357, 91] width 86 height 40
click at [322, 79] on button "Saída" at bounding box center [317, 75] width 8 height 8
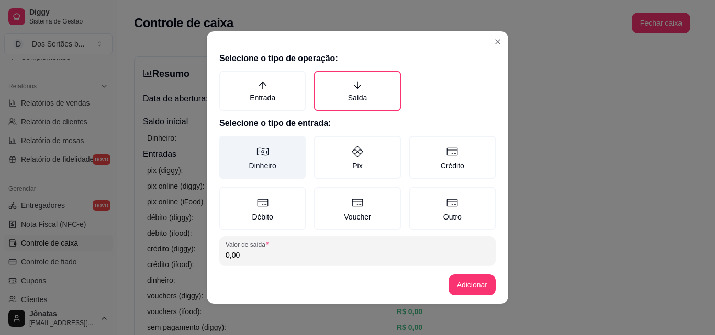
click at [258, 155] on icon at bounding box center [263, 152] width 12 height 8
click at [227, 144] on button "Dinheiro" at bounding box center [223, 139] width 8 height 8
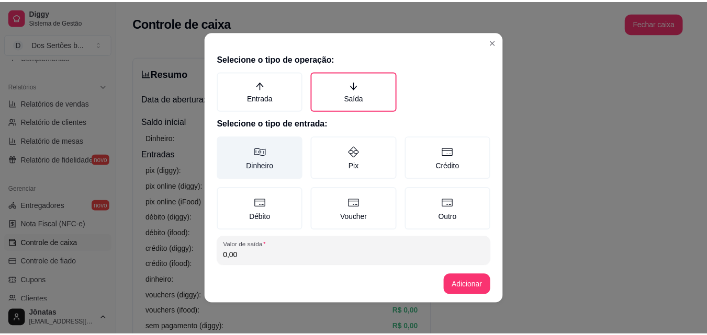
scroll to position [56, 0]
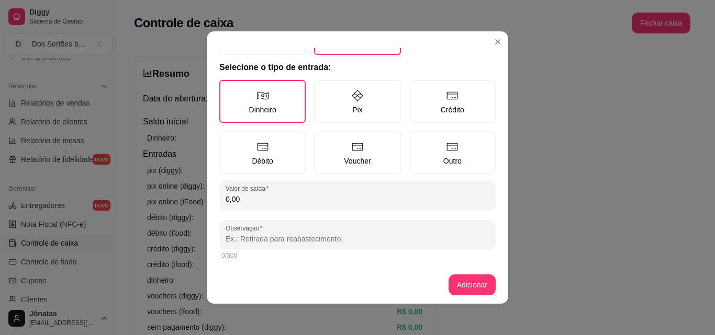
click at [239, 201] on input "0,00" at bounding box center [357, 199] width 264 height 10
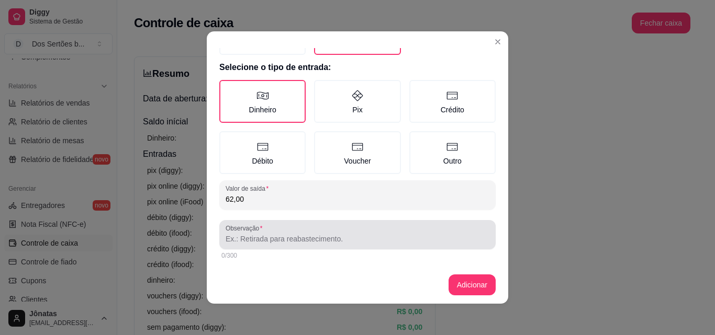
type input "62,00"
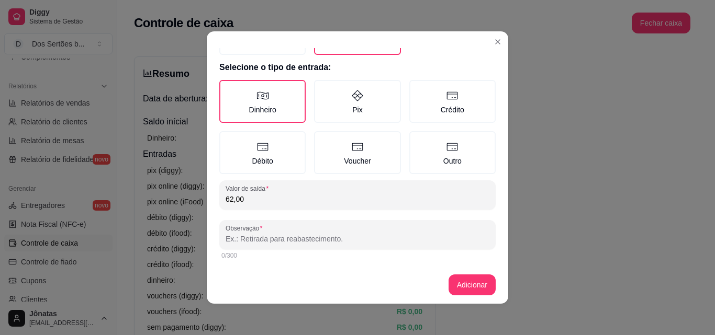
click at [228, 237] on input "Observação" at bounding box center [357, 239] width 264 height 10
type input "entregador"
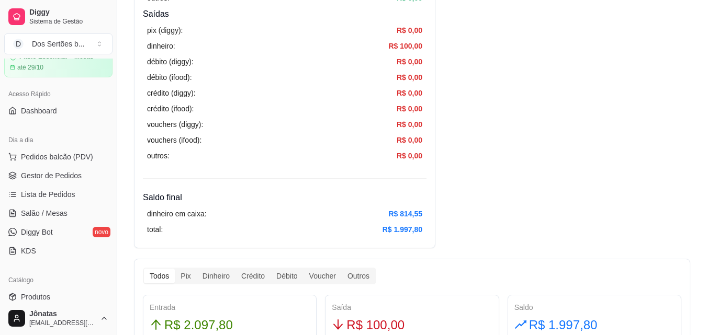
scroll to position [47, 0]
click at [27, 208] on span "Salão / Mesas" at bounding box center [44, 212] width 47 height 10
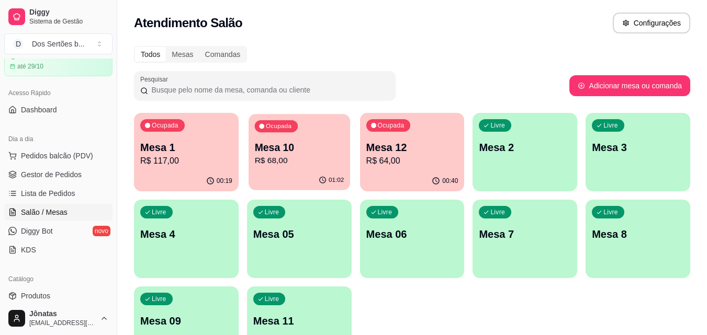
click at [296, 157] on p "R$ 68,00" at bounding box center [298, 161] width 89 height 12
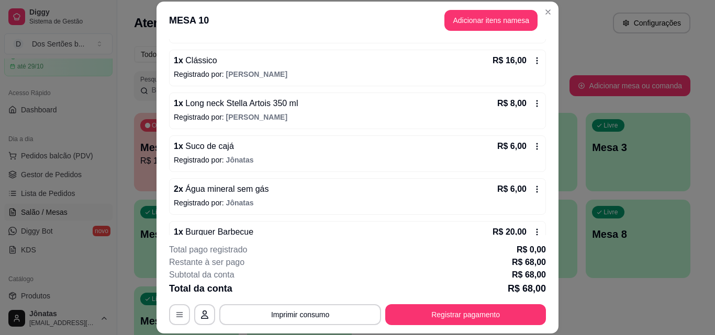
scroll to position [209, 0]
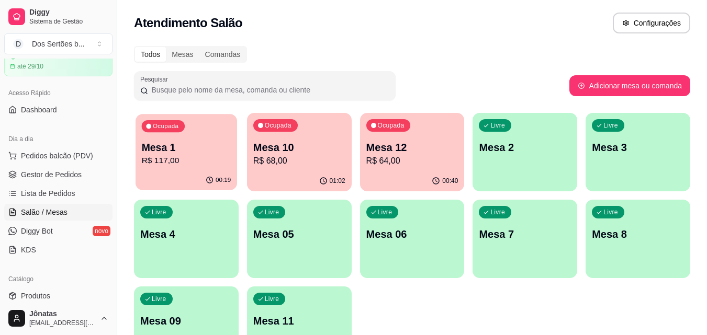
click at [204, 145] on p "Mesa 1" at bounding box center [186, 148] width 89 height 14
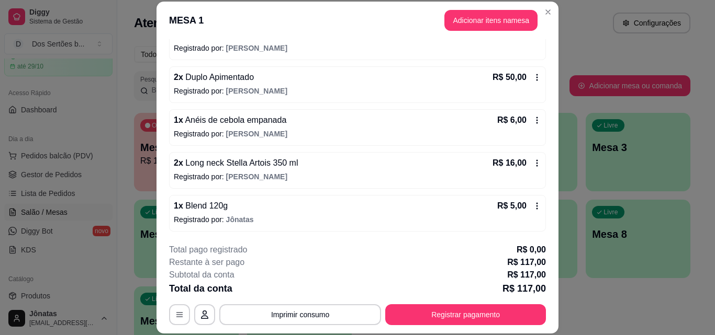
scroll to position [0, 0]
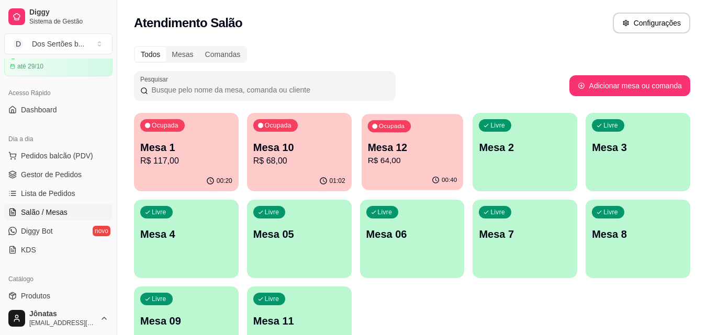
click at [423, 140] on div "Ocupada Mesa 12 R$ 64,00" at bounding box center [411, 142] width 101 height 56
click at [298, 145] on p "Mesa 10" at bounding box center [299, 147] width 92 height 15
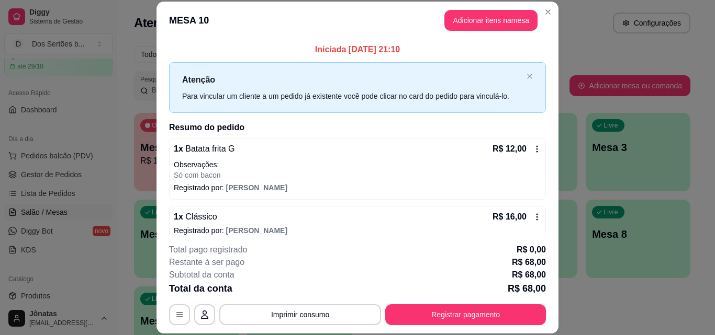
scroll to position [158, 0]
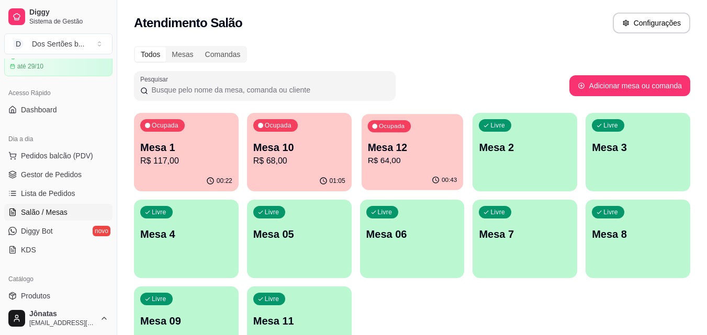
click at [427, 144] on p "Mesa 12" at bounding box center [411, 148] width 89 height 14
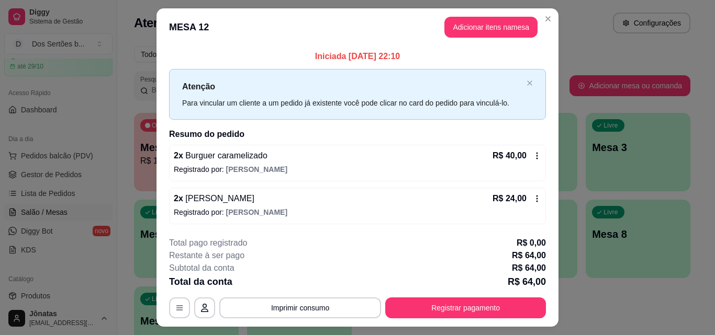
scroll to position [25, 0]
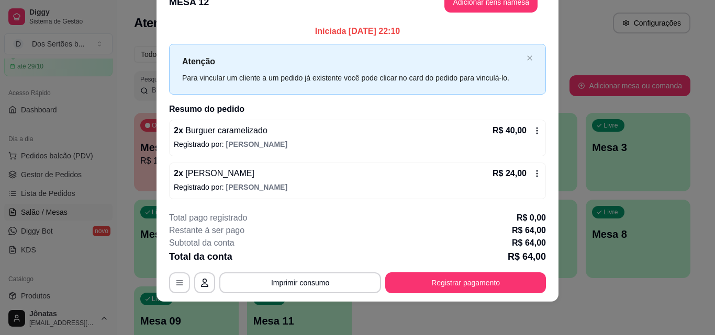
click at [533, 175] on icon at bounding box center [537, 173] width 8 height 8
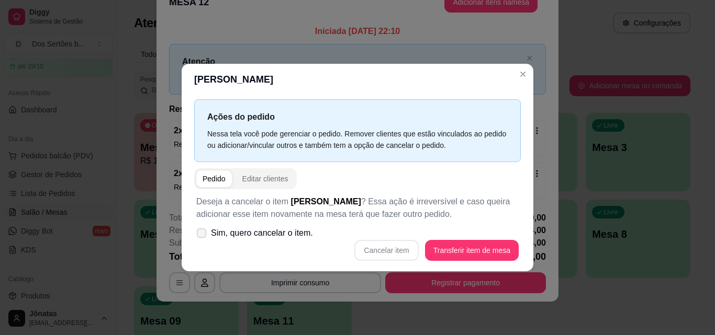
click at [200, 231] on icon at bounding box center [201, 233] width 8 height 6
click at [200, 235] on input "Sim, quero cancelar o item." at bounding box center [199, 238] width 7 height 7
checkbox input "true"
click at [375, 247] on button "Cancelar item" at bounding box center [386, 250] width 62 height 20
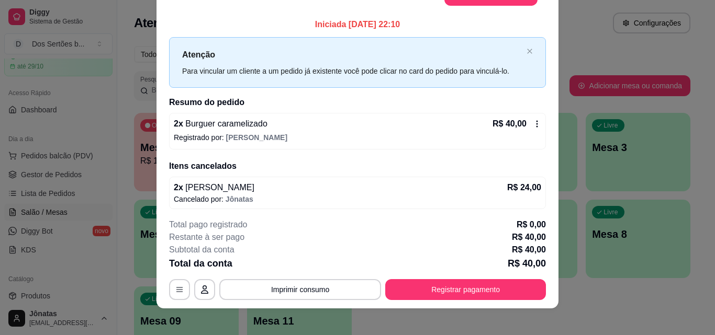
scroll to position [0, 0]
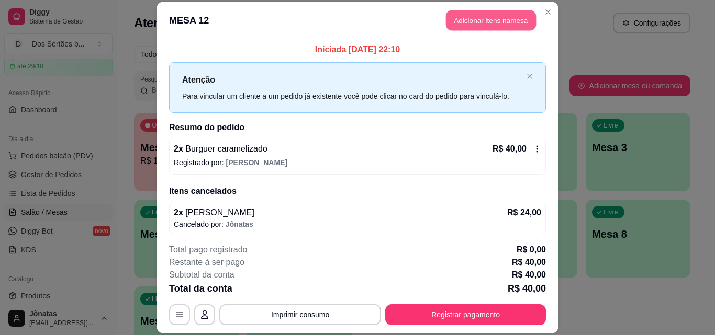
click at [461, 16] on button "Adicionar itens na mesa" at bounding box center [491, 20] width 90 height 20
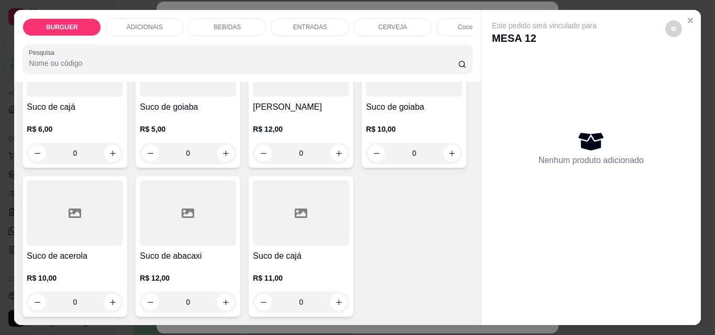
scroll to position [3141, 0]
click at [117, 157] on icon "increase-product-quantity" at bounding box center [113, 154] width 8 height 8
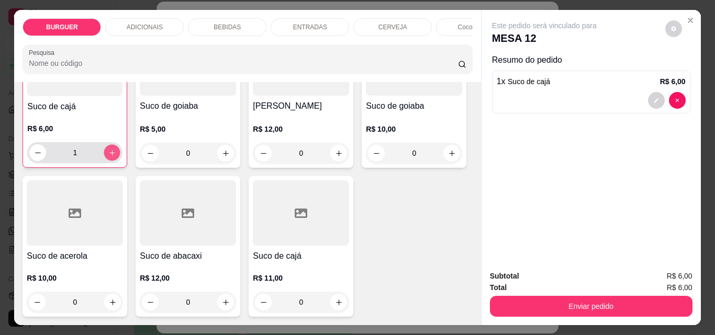
click at [116, 157] on icon "increase-product-quantity" at bounding box center [112, 153] width 8 height 8
type input "2"
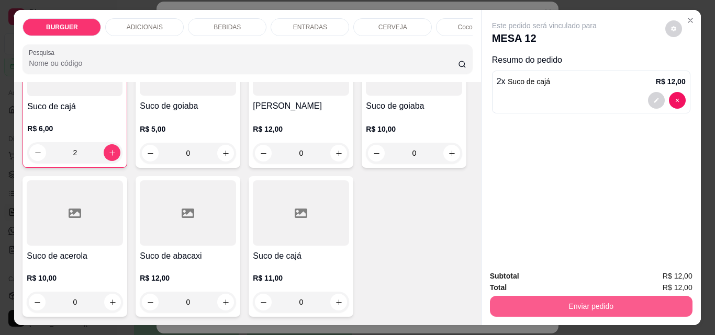
click at [513, 297] on button "Enviar pedido" at bounding box center [591, 306] width 202 height 21
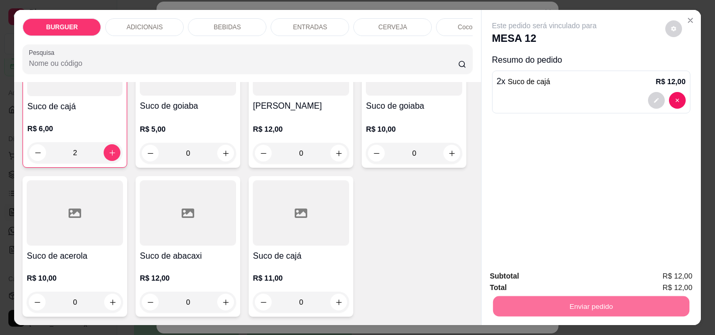
click at [654, 269] on button "Enviar pedido" at bounding box center [665, 276] width 58 height 19
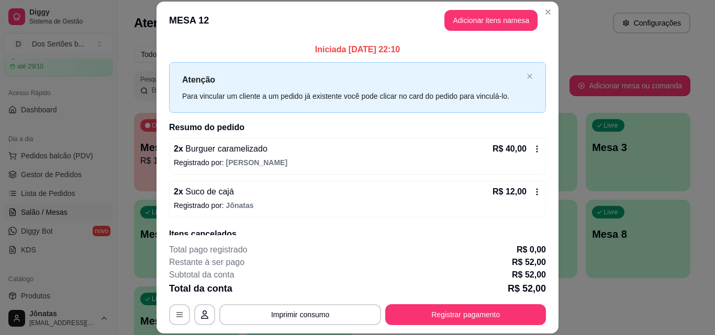
scroll to position [46, 0]
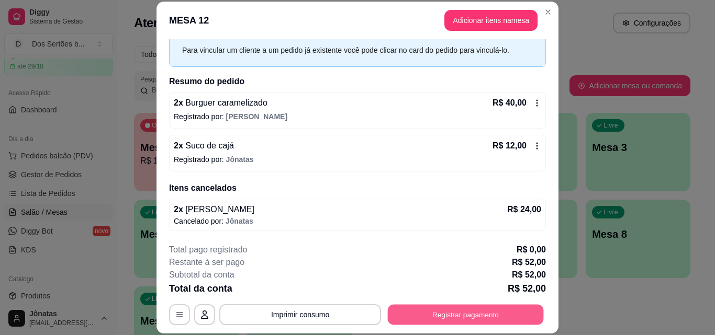
click at [435, 312] on button "Registrar pagamento" at bounding box center [466, 314] width 156 height 20
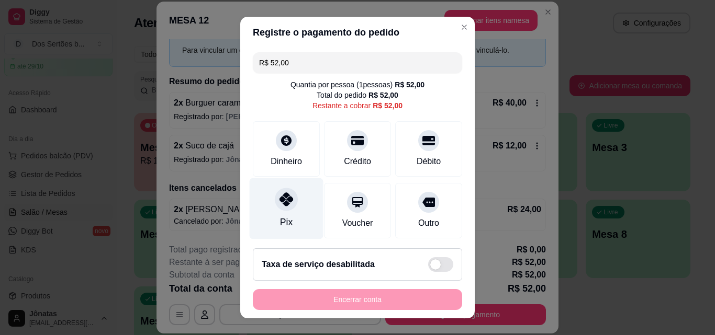
click at [279, 214] on div "Pix" at bounding box center [287, 208] width 74 height 61
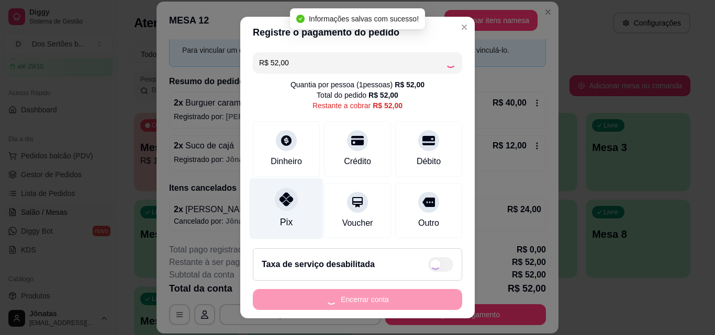
type input "R$ 0,00"
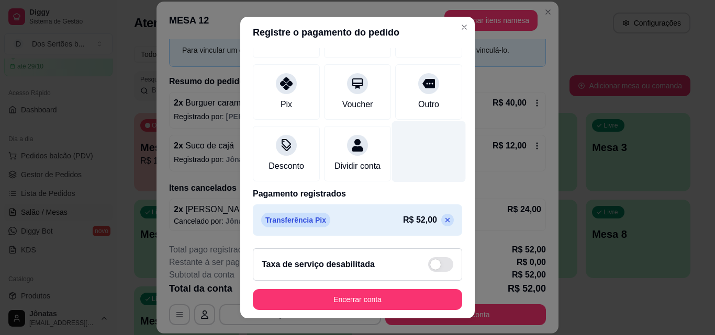
scroll to position [17, 0]
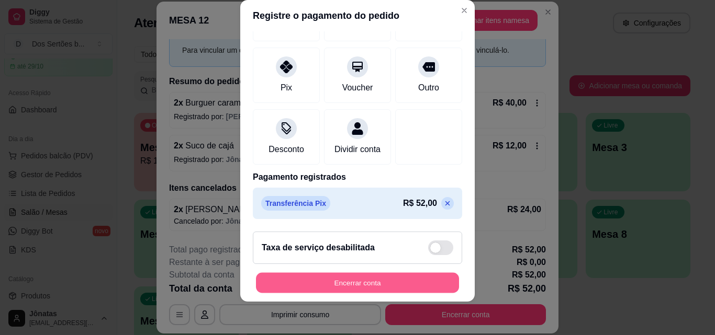
click at [412, 280] on button "Encerrar conta" at bounding box center [357, 283] width 203 height 20
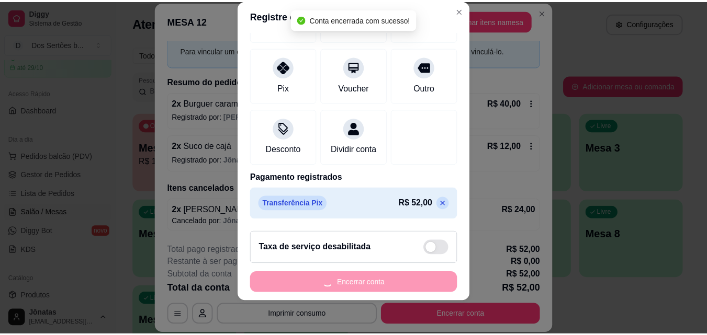
scroll to position [0, 0]
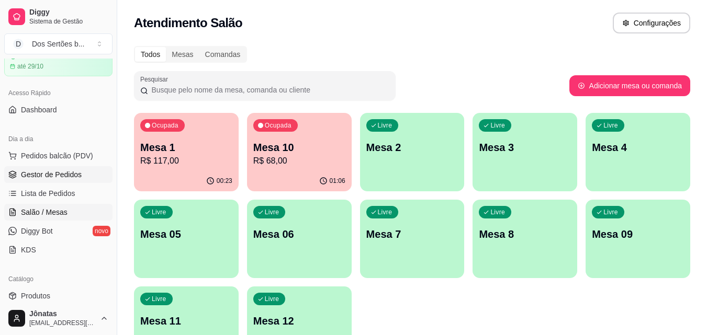
click at [38, 172] on span "Gestor de Pedidos" at bounding box center [51, 174] width 61 height 10
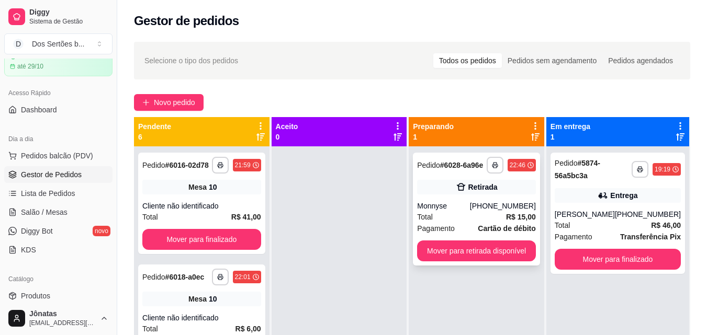
scroll to position [29, 0]
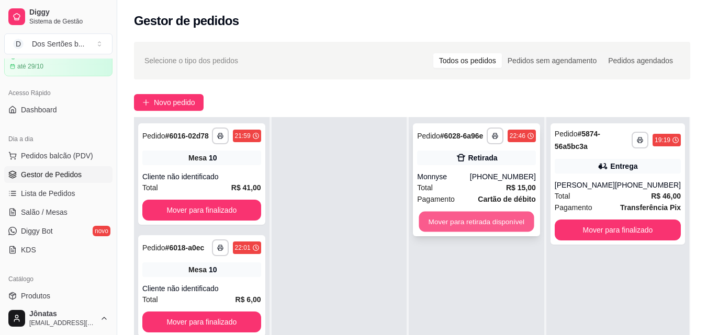
click at [477, 224] on button "Mover para retirada disponível" at bounding box center [476, 222] width 115 height 20
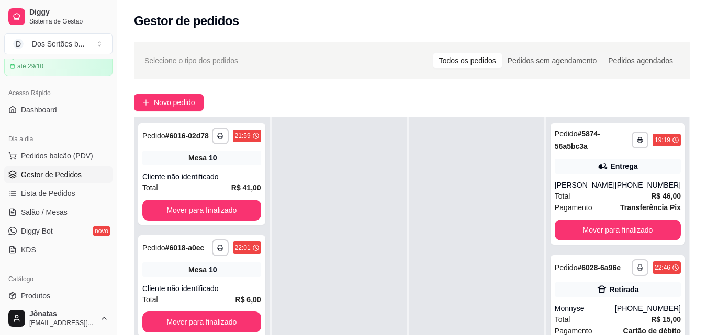
scroll to position [160, 0]
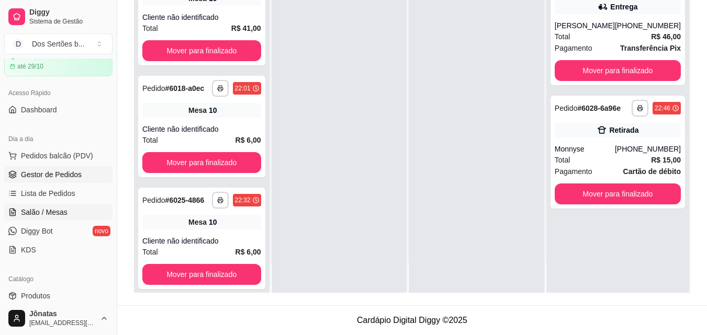
click at [21, 215] on span "Salão / Mesas" at bounding box center [44, 212] width 47 height 10
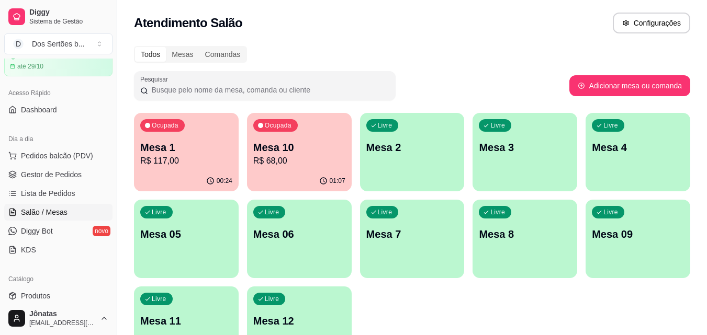
scroll to position [72, 0]
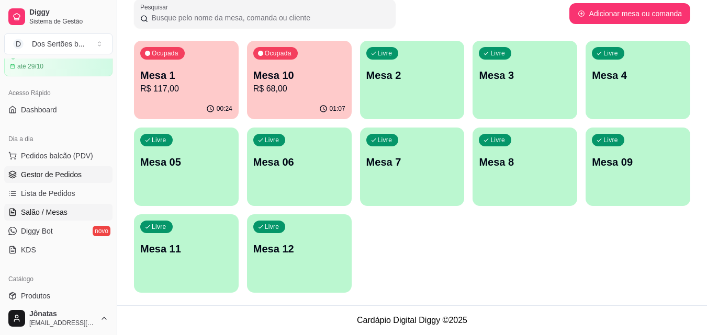
click at [46, 182] on link "Gestor de Pedidos" at bounding box center [58, 174] width 108 height 17
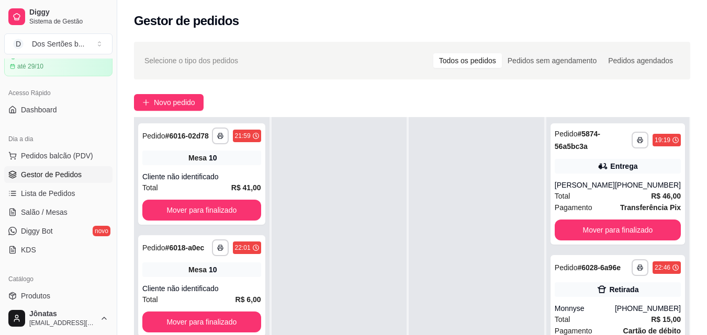
scroll to position [160, 0]
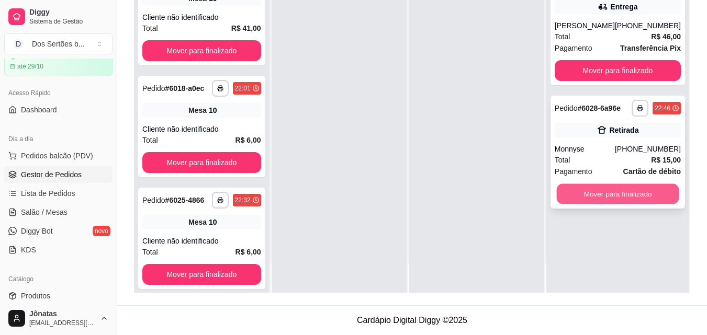
click at [594, 194] on button "Mover para finalizado" at bounding box center [617, 194] width 122 height 20
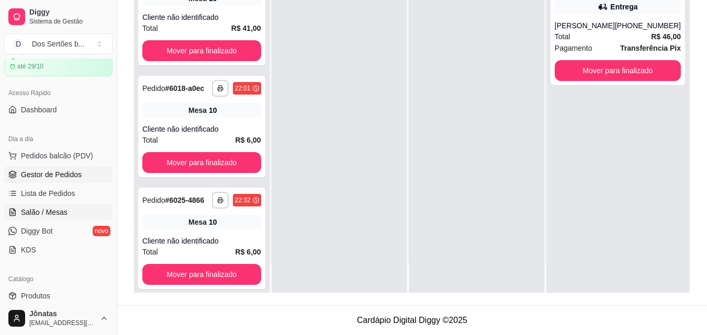
click at [36, 209] on span "Salão / Mesas" at bounding box center [44, 212] width 47 height 10
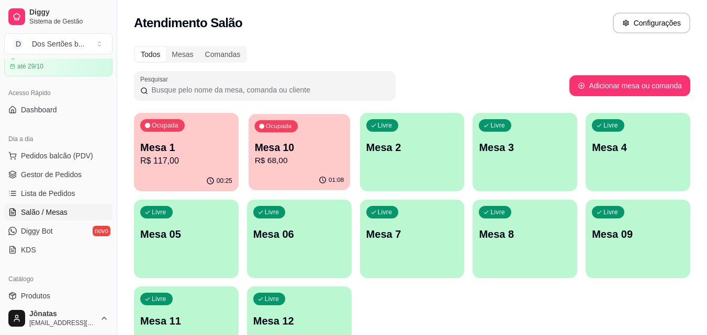
click at [313, 150] on p "Mesa 10" at bounding box center [298, 148] width 89 height 14
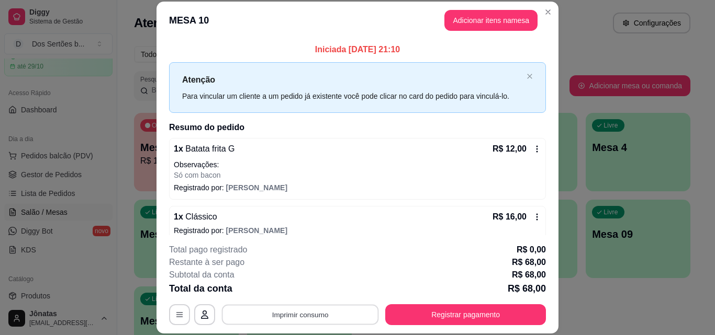
click at [271, 318] on button "Imprimir consumo" at bounding box center [300, 314] width 157 height 20
click at [305, 286] on button "IMPRESSORA" at bounding box center [299, 290] width 73 height 16
click at [303, 316] on button "Imprimir consumo" at bounding box center [300, 314] width 162 height 21
click at [305, 295] on button "IMPRESSORA" at bounding box center [299, 290] width 73 height 16
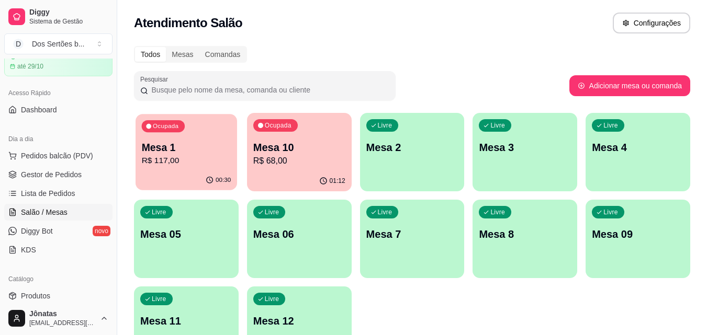
click at [175, 171] on div "00:30" at bounding box center [185, 181] width 101 height 20
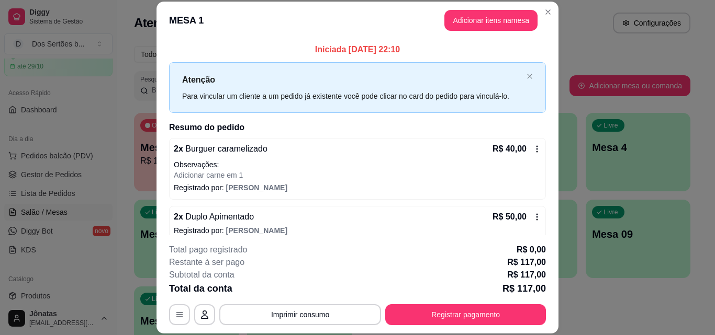
scroll to position [140, 0]
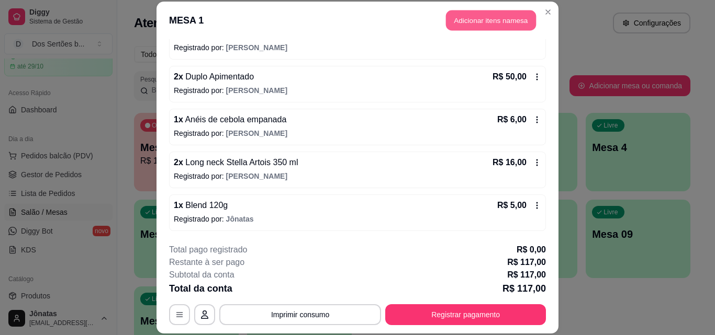
click at [459, 17] on button "Adicionar itens na mesa" at bounding box center [491, 20] width 90 height 20
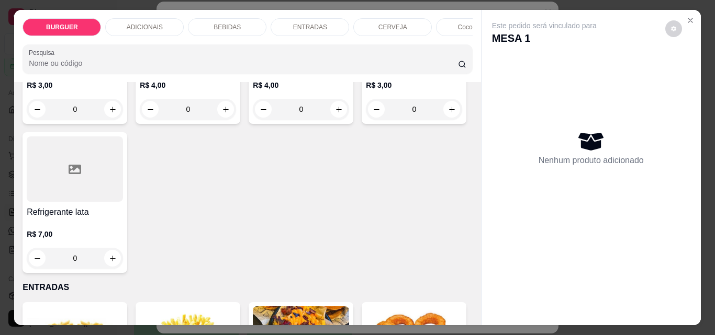
scroll to position [1346, 0]
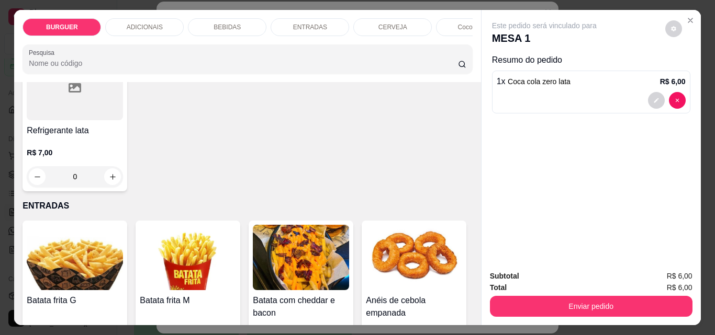
type input "2"
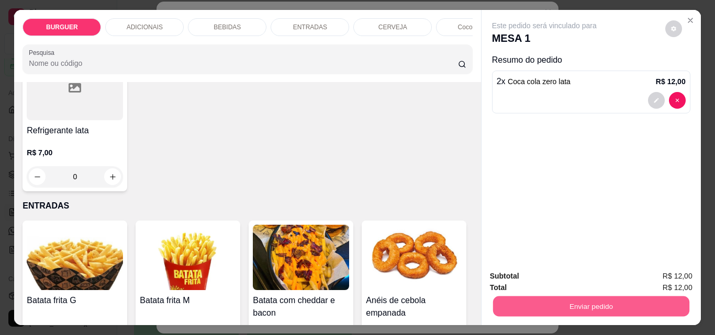
click at [571, 299] on button "Enviar pedido" at bounding box center [590, 306] width 196 height 20
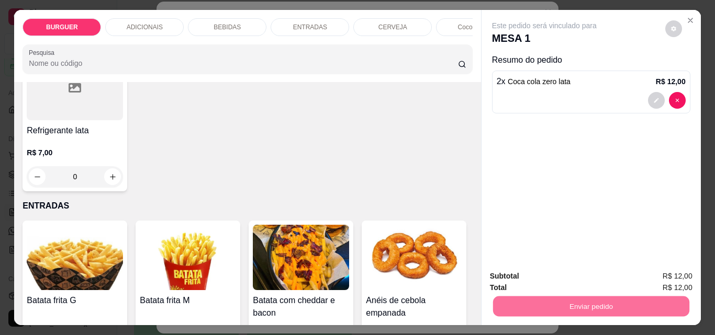
click at [658, 277] on button "Enviar pedido" at bounding box center [665, 276] width 58 height 19
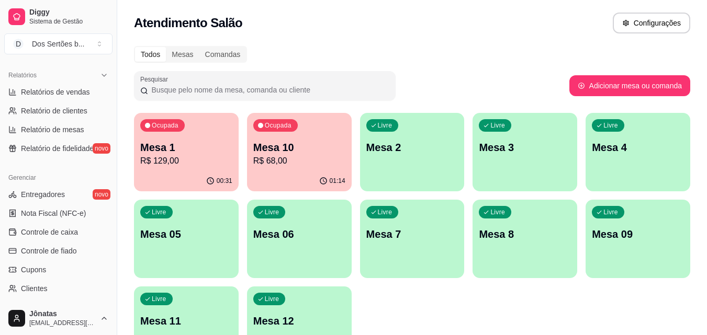
scroll to position [412, 0]
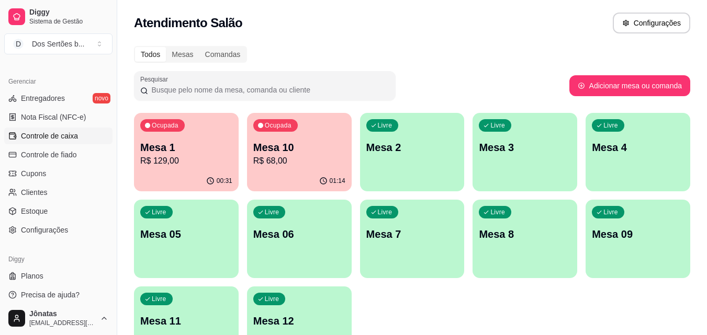
click at [22, 130] on link "Controle de caixa" at bounding box center [58, 136] width 108 height 17
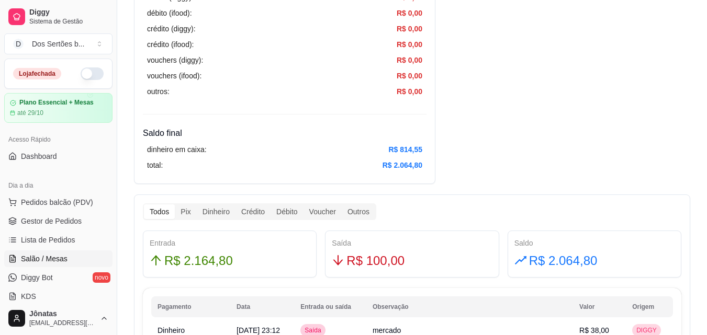
scroll to position [42, 0]
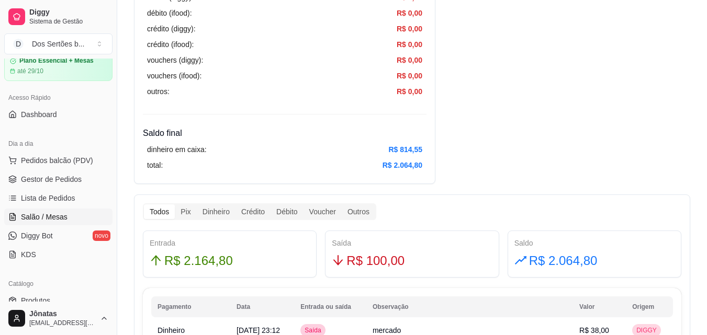
click at [21, 215] on span "Salão / Mesas" at bounding box center [44, 217] width 47 height 10
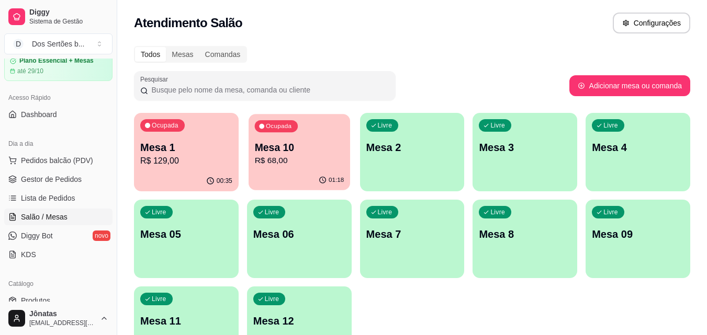
click at [327, 162] on p "R$ 68,00" at bounding box center [298, 161] width 89 height 12
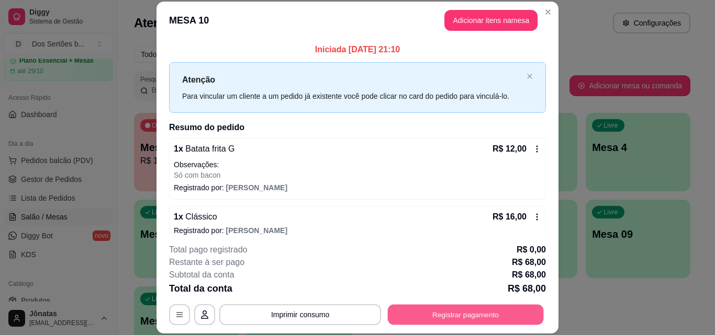
click at [482, 308] on button "Registrar pagamento" at bounding box center [466, 314] width 156 height 20
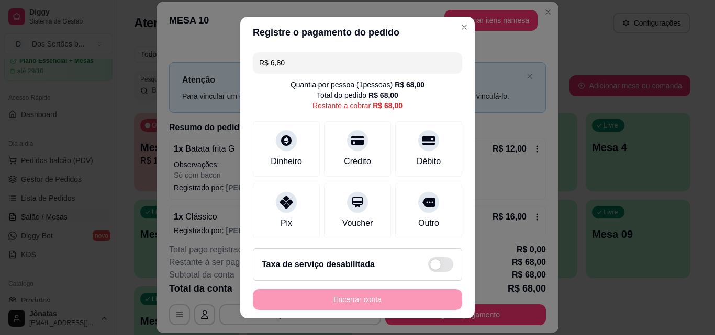
click at [290, 69] on input "R$ 6,80" at bounding box center [357, 62] width 197 height 21
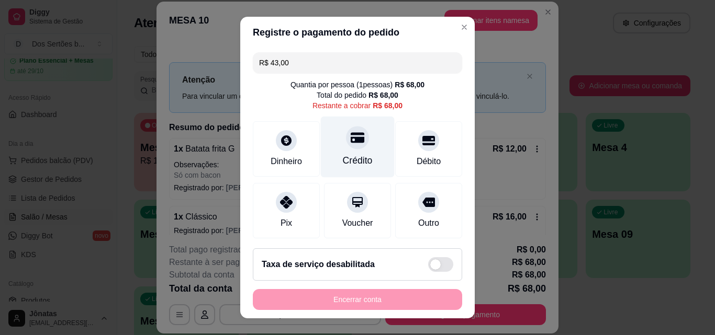
click at [347, 153] on div "Crédito" at bounding box center [358, 147] width 74 height 61
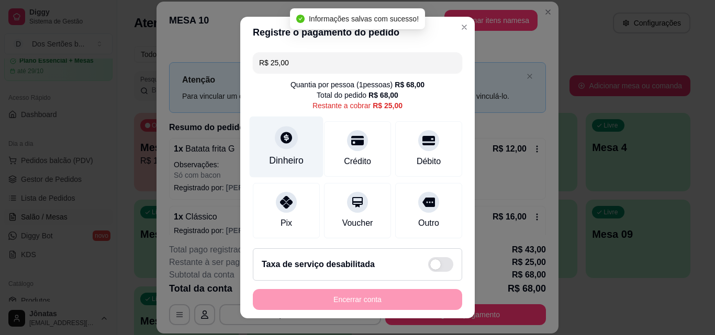
click at [285, 159] on div "Dinheiro" at bounding box center [286, 161] width 35 height 14
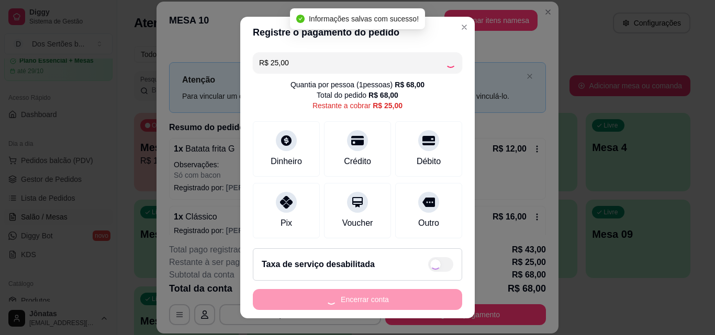
type input "R$ 0,00"
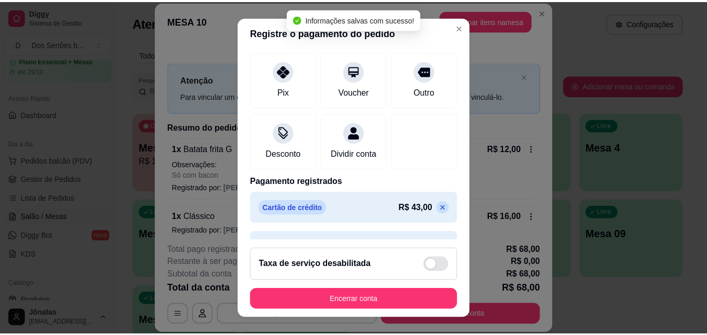
scroll to position [161, 0]
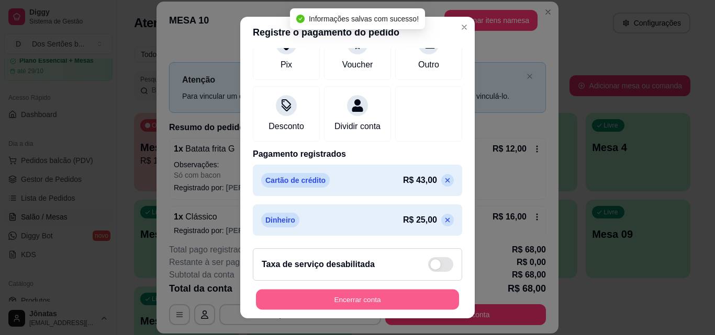
click at [350, 295] on button "Encerrar conta" at bounding box center [357, 300] width 203 height 20
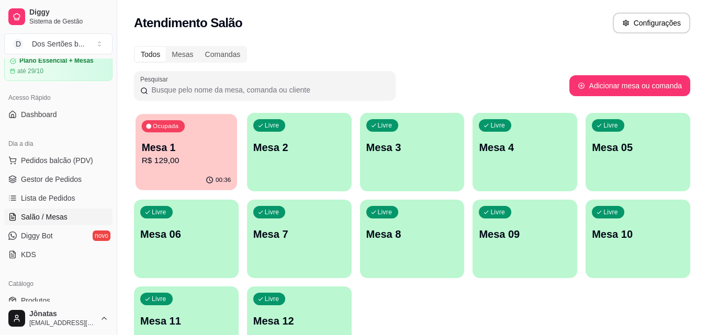
click at [174, 160] on p "R$ 129,00" at bounding box center [186, 161] width 89 height 12
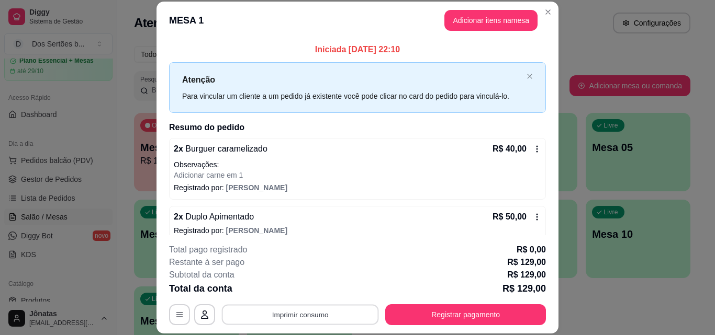
click at [286, 309] on button "Imprimir consumo" at bounding box center [300, 314] width 157 height 20
click at [309, 288] on button "IMPRESSORA" at bounding box center [299, 290] width 73 height 16
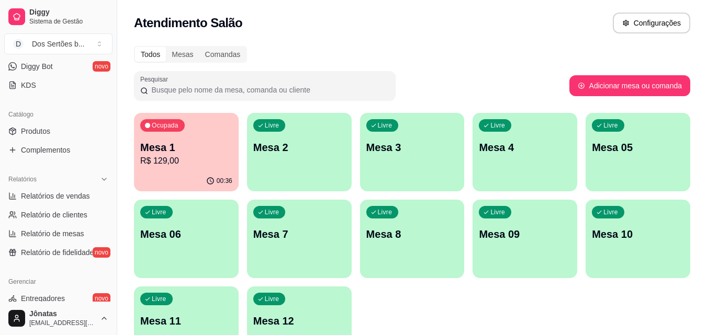
scroll to position [297, 0]
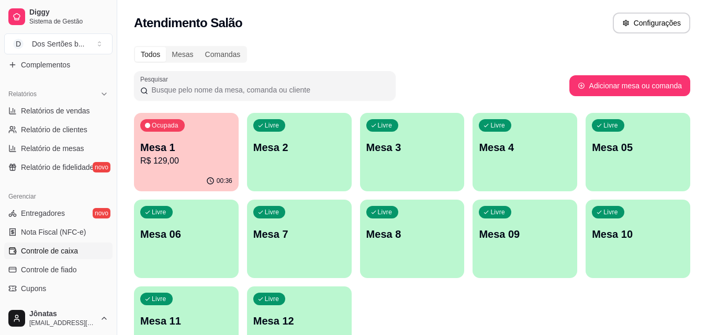
click at [44, 250] on span "Controle de caixa" at bounding box center [49, 251] width 57 height 10
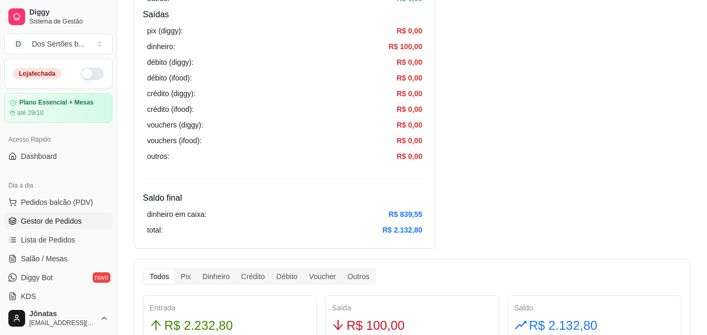
click at [32, 222] on span "Gestor de Pedidos" at bounding box center [51, 221] width 61 height 10
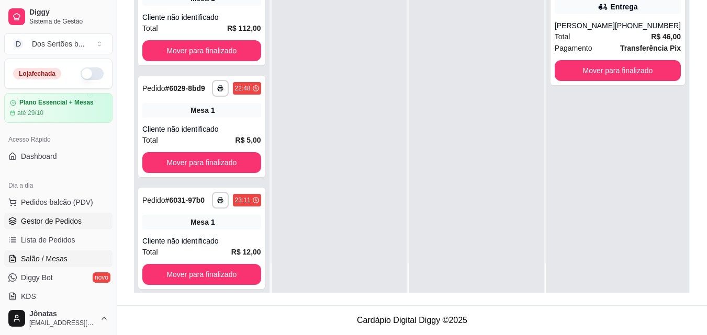
click at [10, 262] on icon at bounding box center [13, 258] width 6 height 7
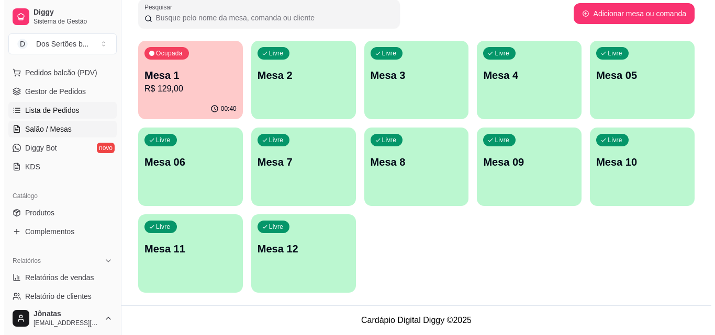
scroll to position [230, 0]
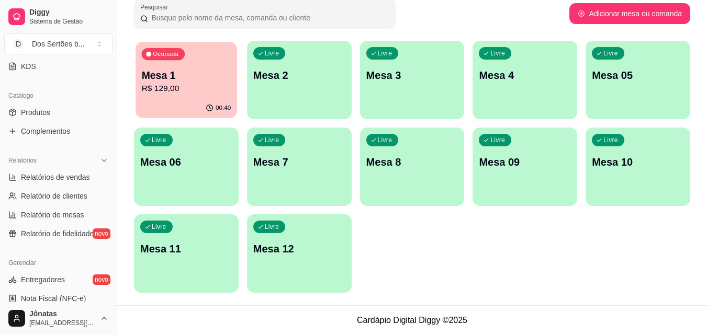
click at [165, 80] on p "Mesa 1" at bounding box center [186, 76] width 89 height 14
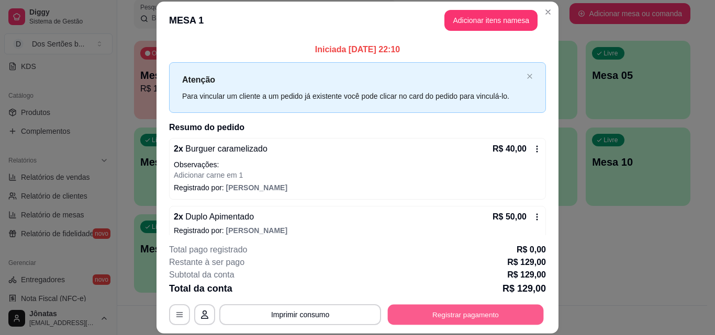
click at [438, 312] on button "Registrar pagamento" at bounding box center [466, 314] width 156 height 20
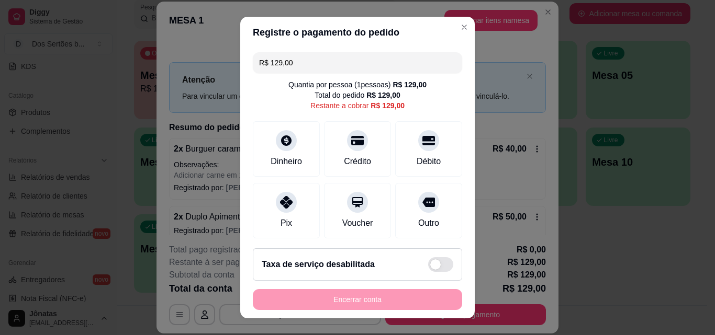
click at [299, 67] on input "R$ 129,00" at bounding box center [357, 62] width 197 height 21
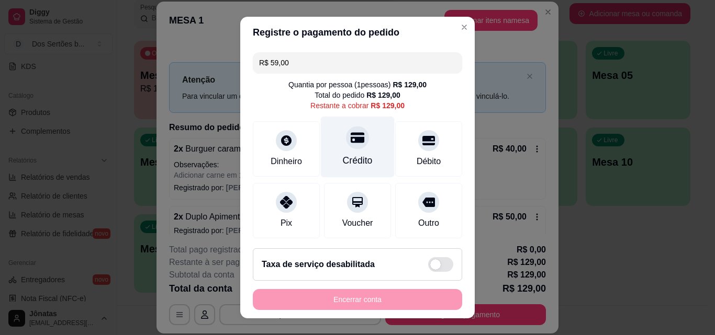
click at [346, 142] on div at bounding box center [357, 137] width 23 height 23
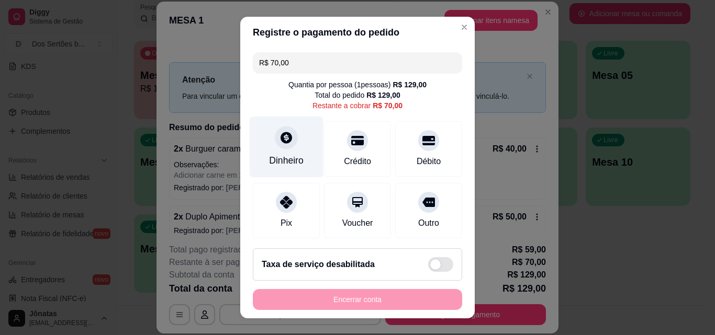
click at [283, 160] on div "Dinheiro" at bounding box center [286, 161] width 35 height 14
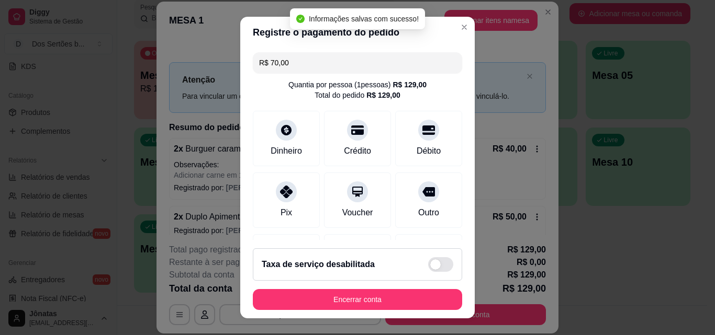
type input "R$ 0,00"
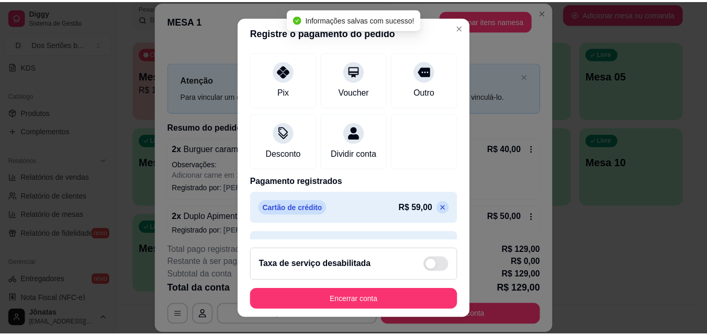
scroll to position [161, 0]
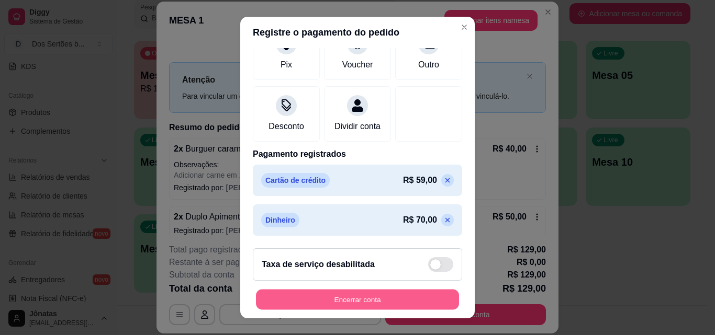
click at [392, 295] on button "Encerrar conta" at bounding box center [357, 300] width 203 height 20
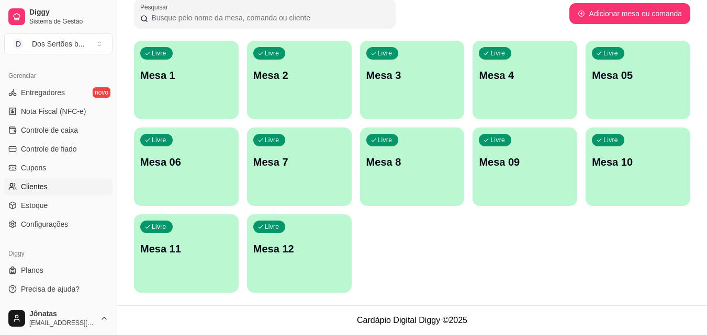
scroll to position [314, 0]
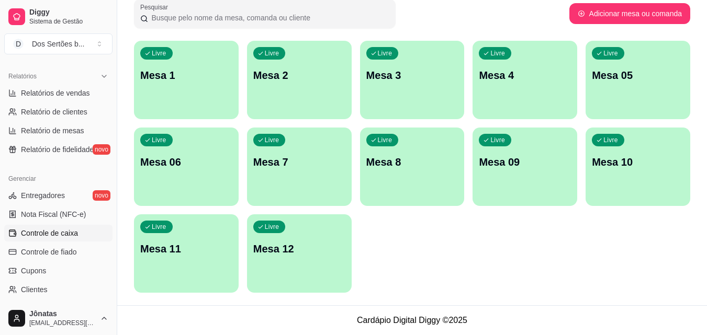
click at [23, 226] on link "Controle de caixa" at bounding box center [58, 233] width 108 height 17
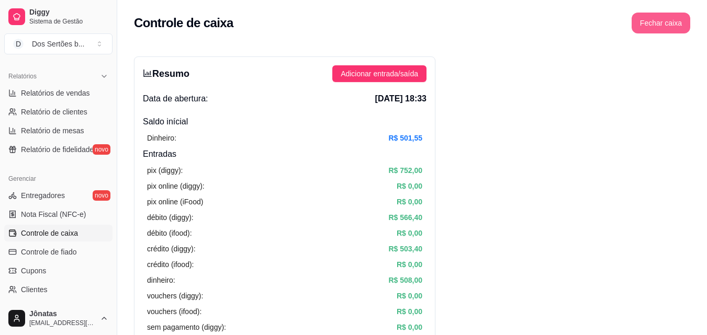
click at [654, 23] on button "Fechar caixa" at bounding box center [660, 23] width 59 height 21
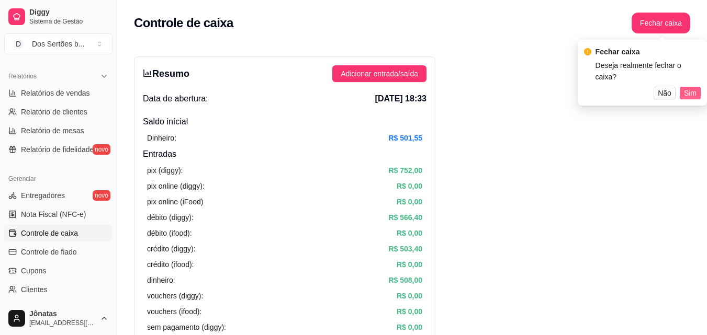
click at [690, 87] on span "Sim" at bounding box center [690, 93] width 13 height 12
